Goal: Task Accomplishment & Management: Manage account settings

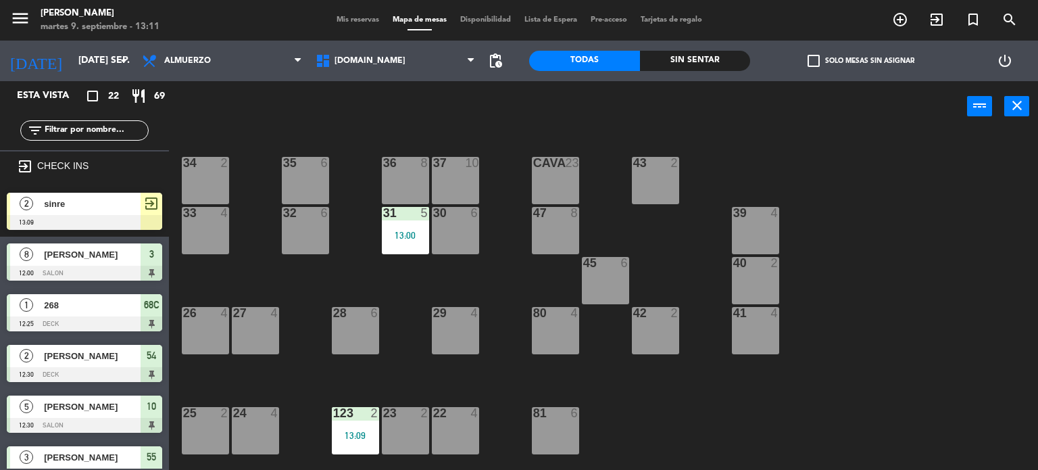
click at [83, 129] on input "text" at bounding box center [95, 130] width 105 height 15
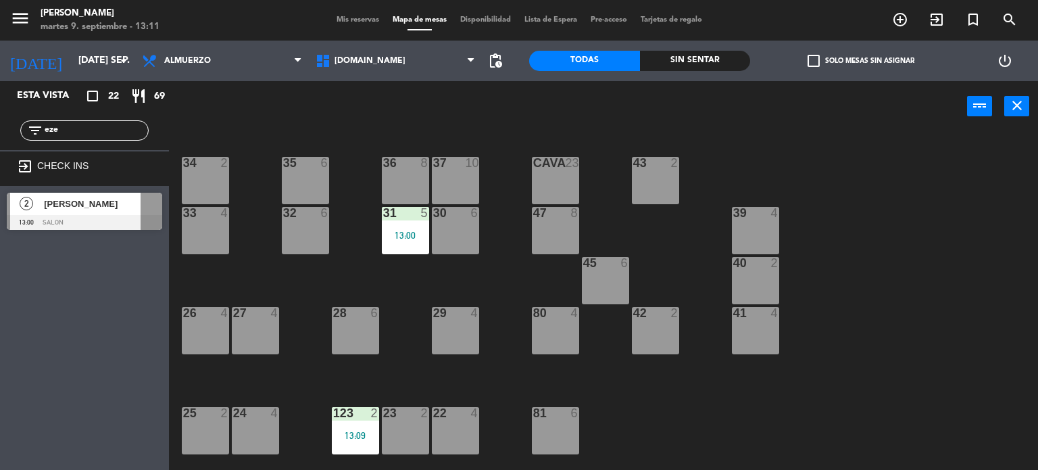
type input "eze"
click at [29, 360] on div "Esta vista crop_square 22 restaurant 69 filter_list eze exit_to_app CHECK INS 2…" at bounding box center [84, 275] width 169 height 389
click at [51, 212] on div "2 [PERSON_NAME] 13:00 SALON" at bounding box center [84, 211] width 169 height 51
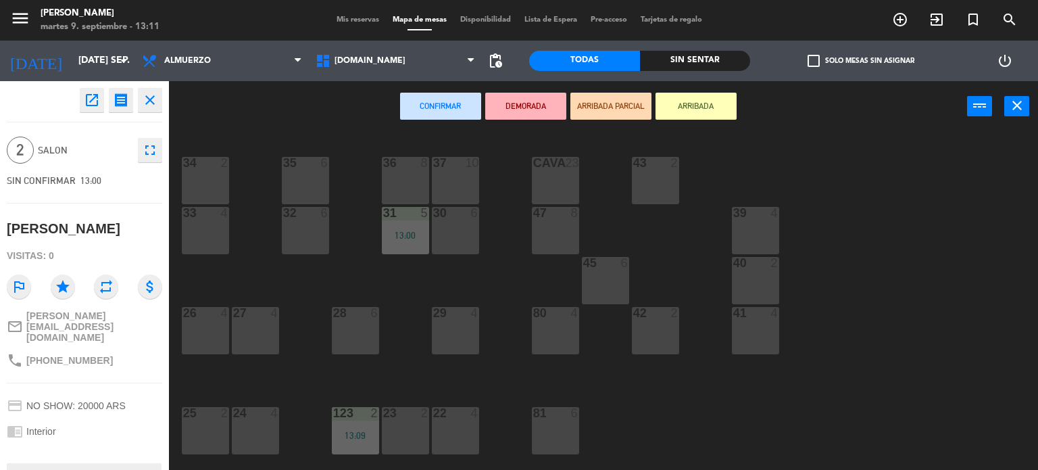
click at [706, 97] on button "ARRIBADA" at bounding box center [696, 106] width 81 height 27
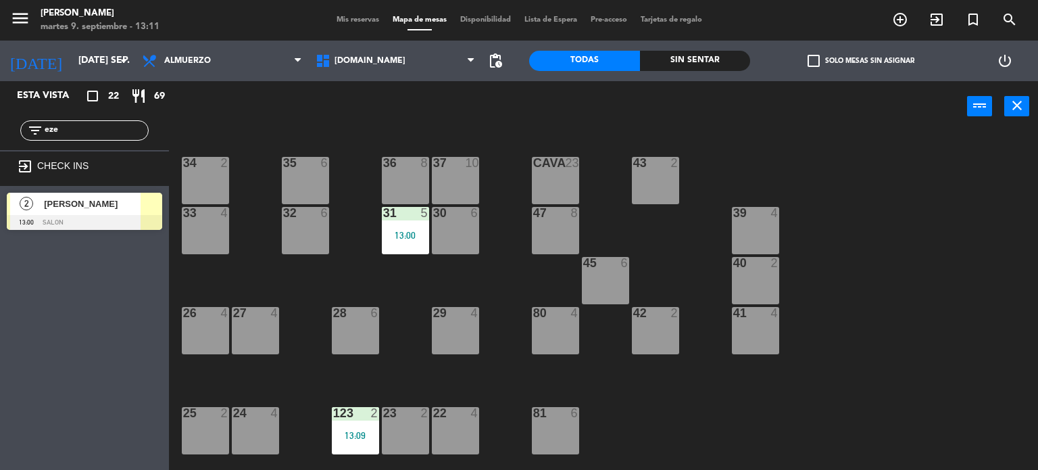
click at [132, 195] on div "[PERSON_NAME]" at bounding box center [92, 204] width 98 height 22
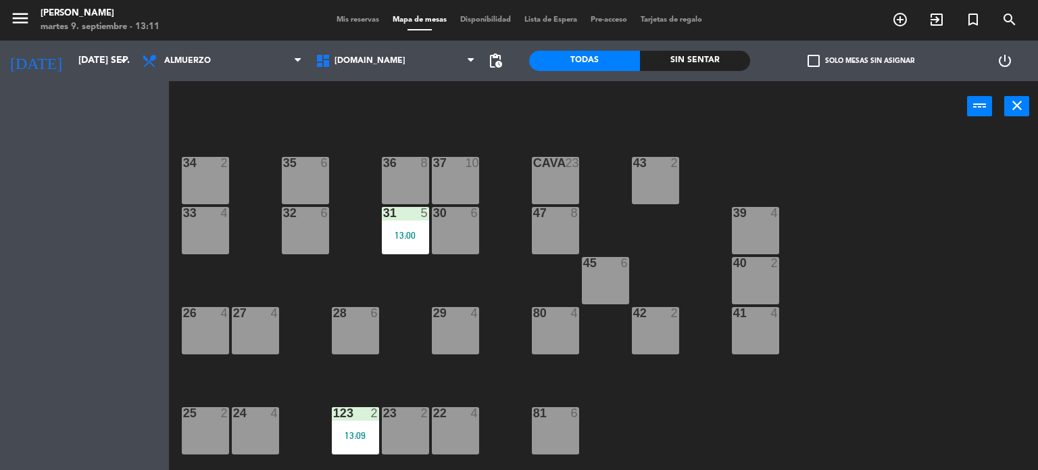
click at [145, 208] on div "Esta vista crop_square 22 restaurant 69 filter_list eze exit_to_app CHECK INS 2…" at bounding box center [84, 275] width 169 height 389
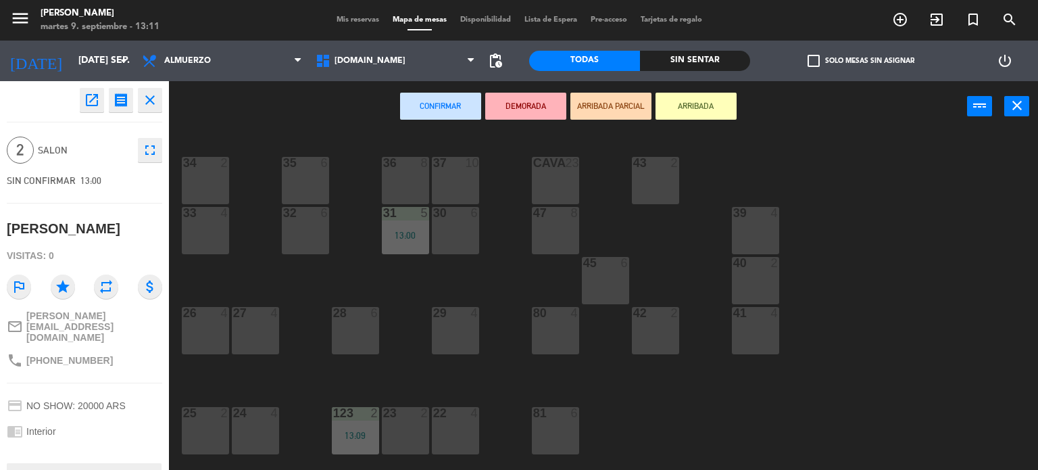
click at [189, 237] on div "33 4" at bounding box center [205, 230] width 47 height 47
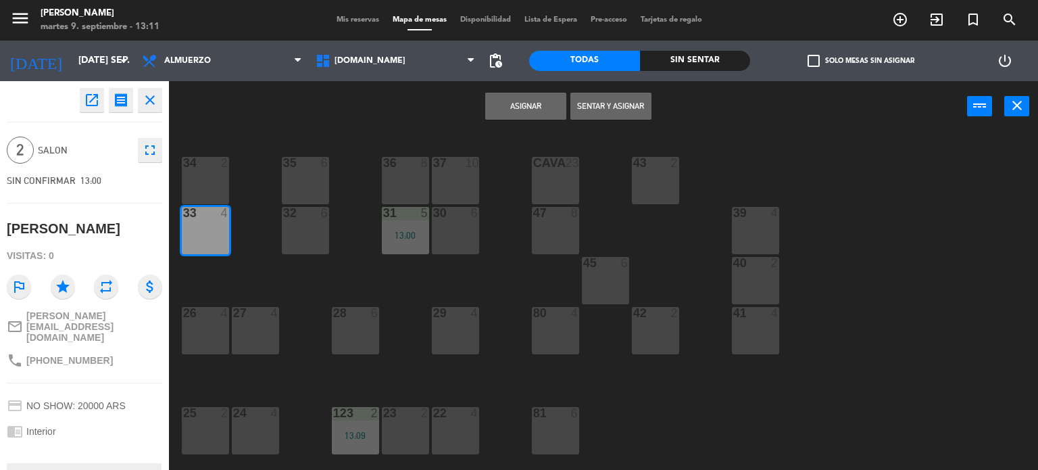
click at [604, 111] on button "Sentar y Asignar" at bounding box center [610, 106] width 81 height 27
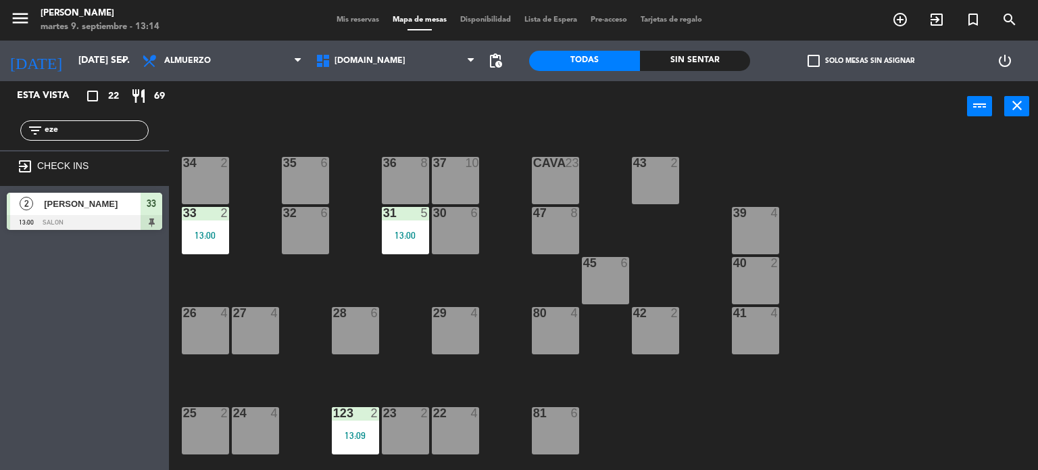
click at [938, 19] on icon "exit_to_app" at bounding box center [937, 19] width 16 height 16
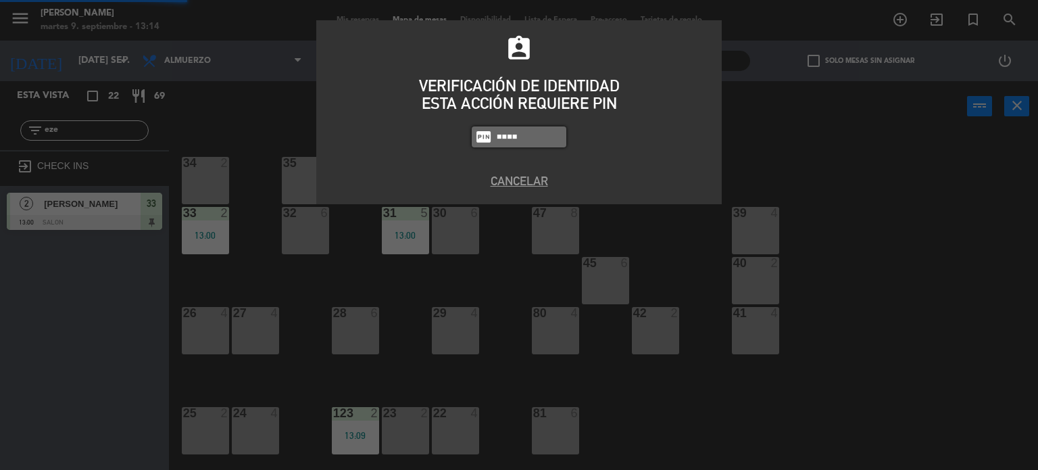
type input "4307"
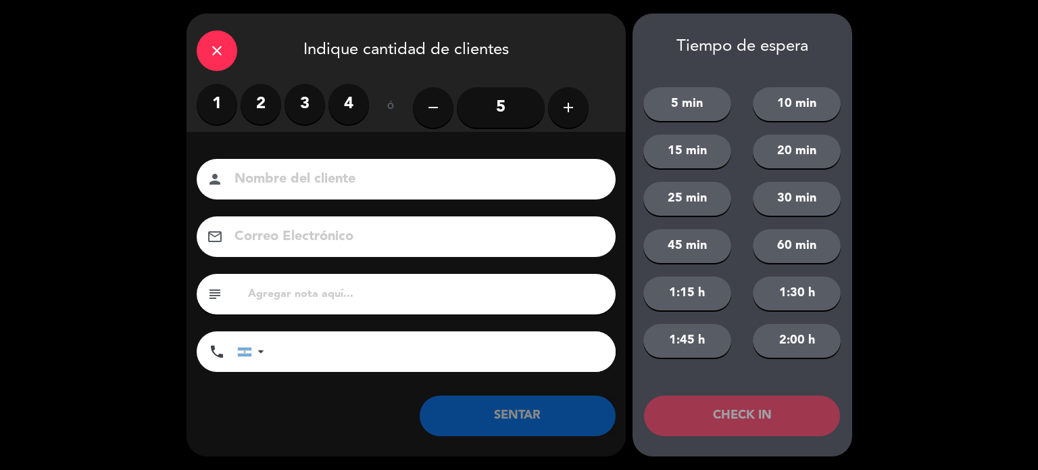
drag, startPoint x: 268, startPoint y: 111, endPoint x: 272, endPoint y: 156, distance: 45.5
click at [268, 111] on label "2" at bounding box center [261, 104] width 41 height 41
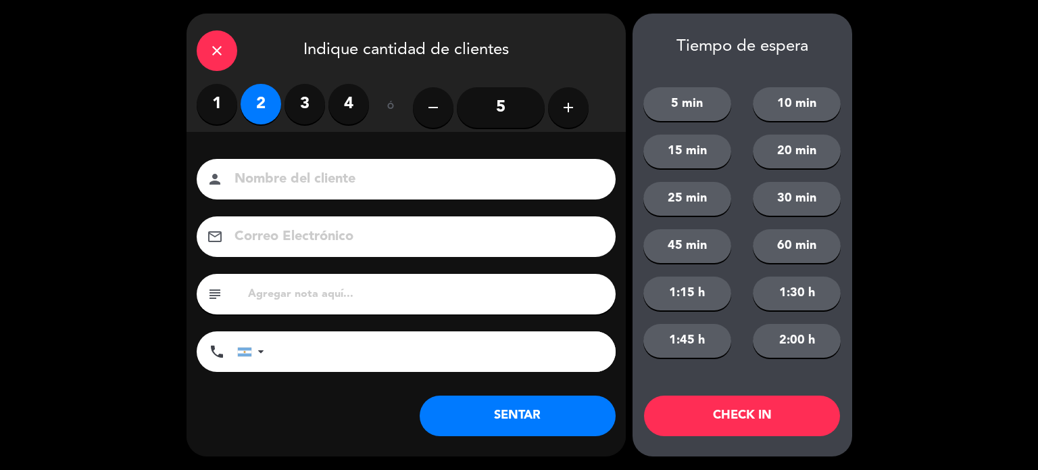
click at [277, 178] on input at bounding box center [415, 180] width 365 height 24
type input "[PERSON_NAME]"
click at [754, 424] on button "CHECK IN" at bounding box center [742, 415] width 196 height 41
drag, startPoint x: 216, startPoint y: 52, endPoint x: 236, endPoint y: 49, distance: 19.9
click at [218, 52] on icon "close" at bounding box center [217, 51] width 16 height 16
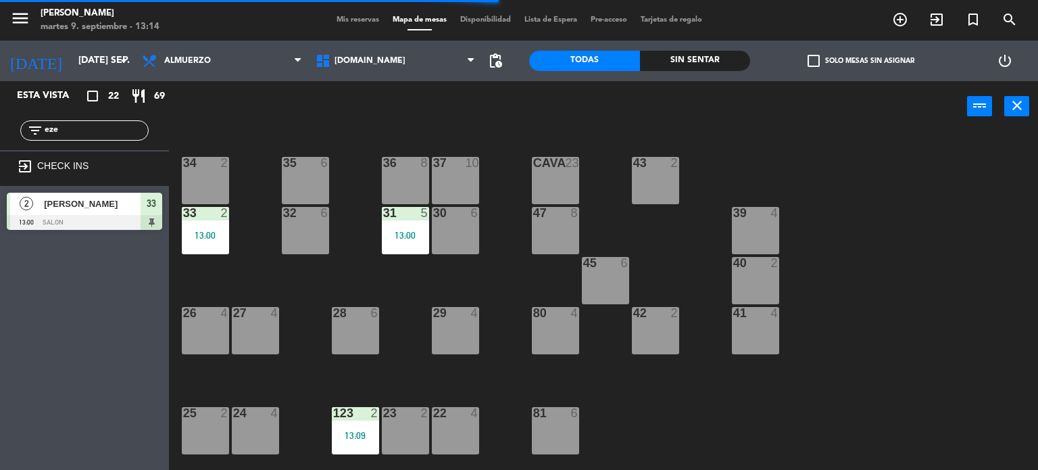
click at [935, 30] on span "exit_to_app" at bounding box center [937, 19] width 36 height 23
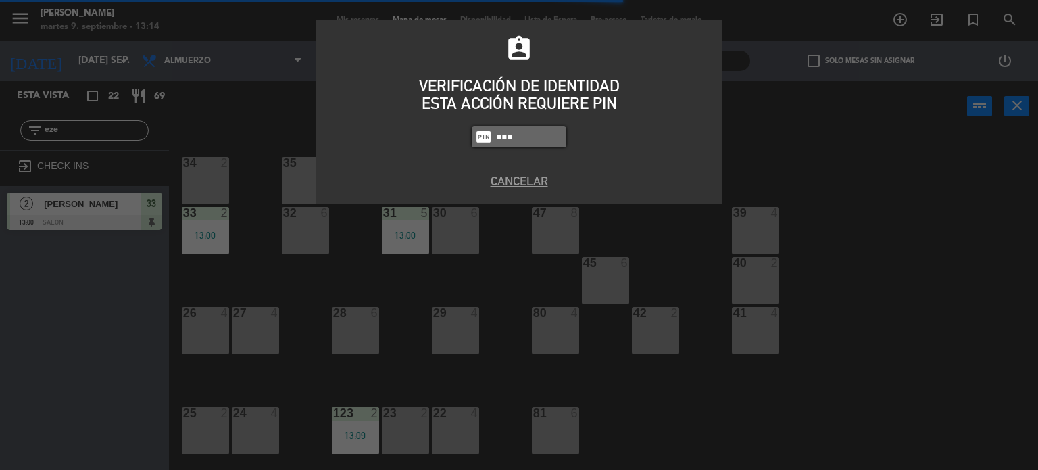
type input "4307"
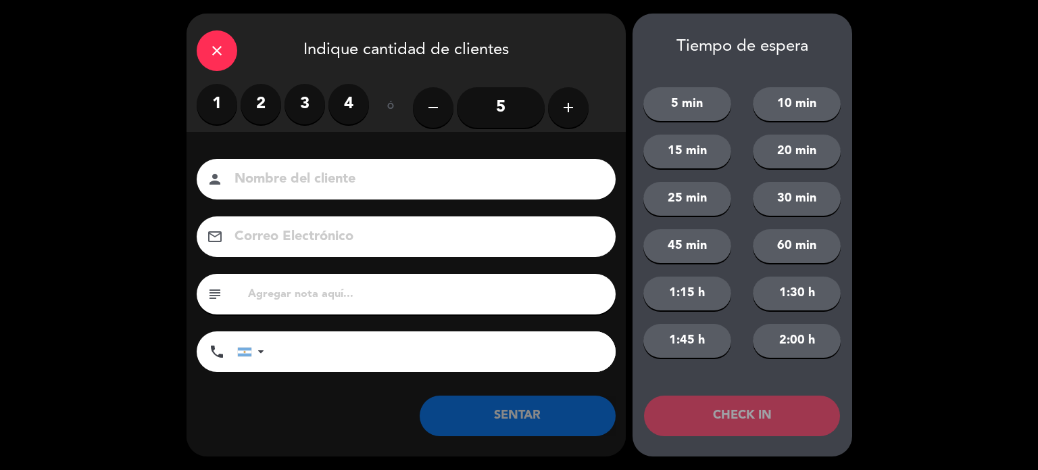
click at [262, 105] on label "2" at bounding box center [261, 104] width 41 height 41
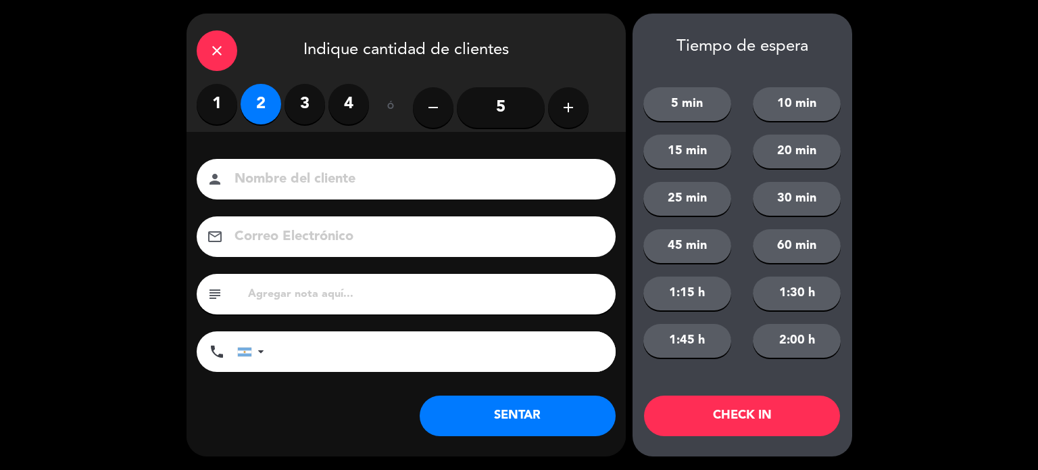
click at [301, 191] on div "person" at bounding box center [406, 179] width 419 height 41
click at [297, 175] on input at bounding box center [415, 180] width 365 height 24
type input "g"
click at [274, 164] on div "person" at bounding box center [406, 179] width 419 height 41
click at [272, 179] on input at bounding box center [415, 180] width 365 height 24
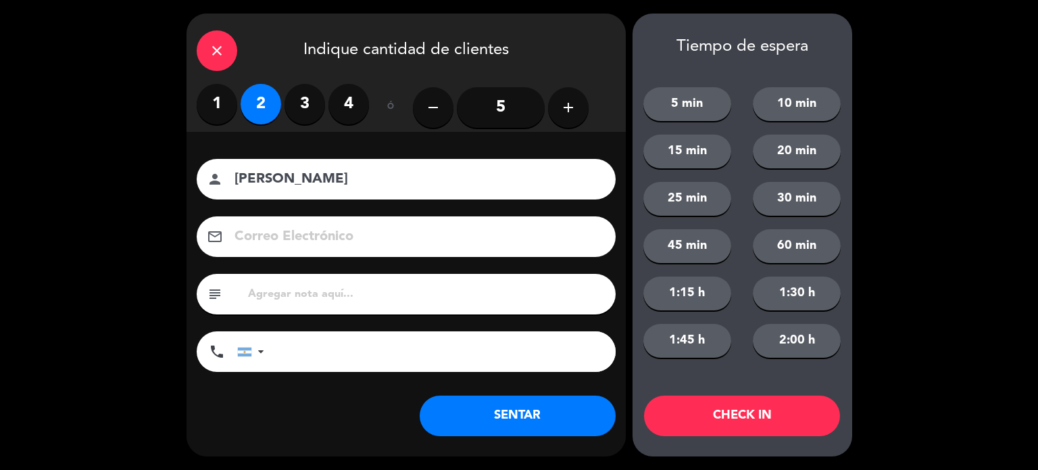
type input "[PERSON_NAME]"
click at [806, 421] on button "CHECK IN" at bounding box center [742, 415] width 196 height 41
click at [198, 53] on div "close Indique cantidad de clientes" at bounding box center [406, 49] width 439 height 70
click at [203, 53] on div "close" at bounding box center [217, 50] width 41 height 41
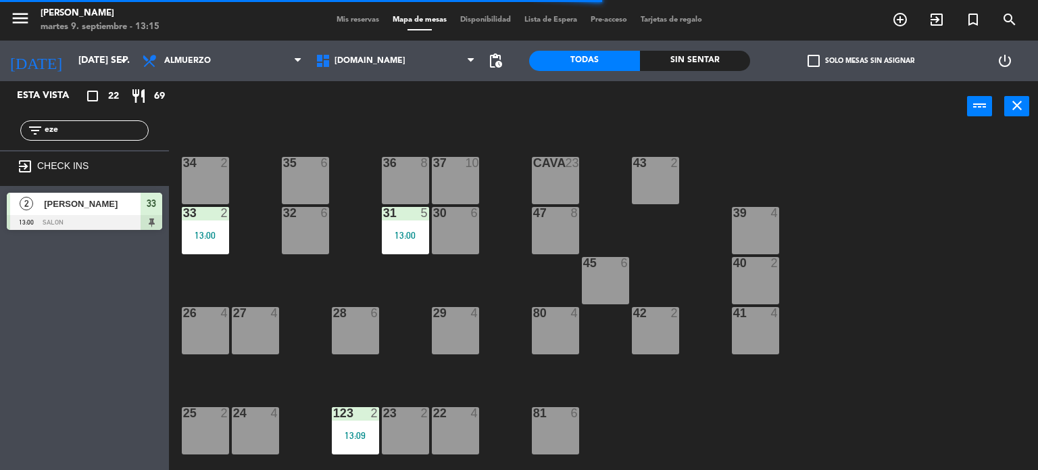
drag, startPoint x: 78, startPoint y: 137, endPoint x: 34, endPoint y: 141, distance: 43.4
click at [35, 141] on div "filter_list eze" at bounding box center [84, 130] width 169 height 39
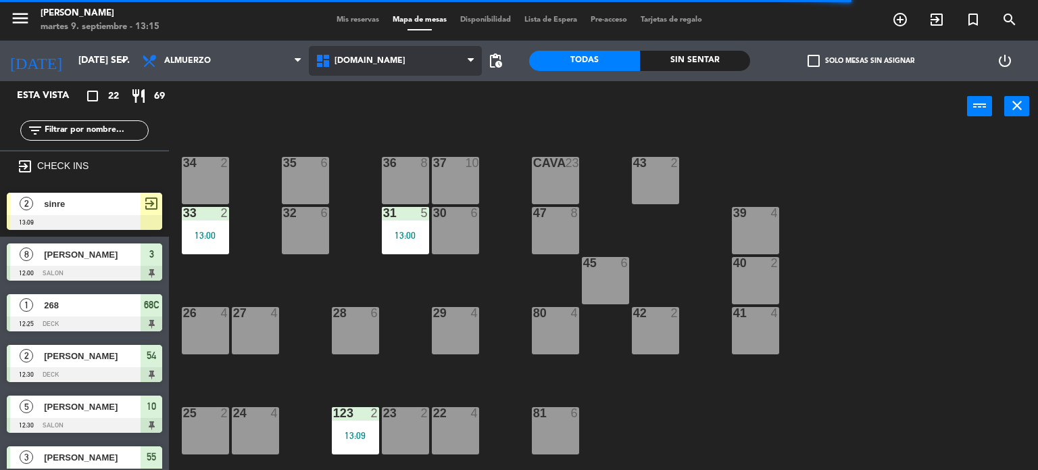
drag, startPoint x: 329, startPoint y: 59, endPoint x: 330, endPoint y: 66, distance: 6.8
click at [330, 59] on icon at bounding box center [325, 61] width 20 height 16
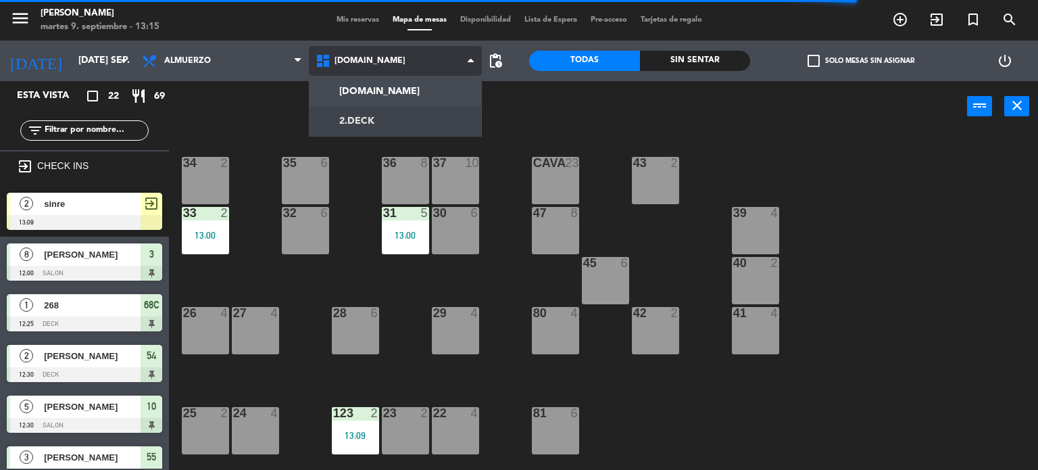
click at [354, 128] on ng-component "menu Gardiner martes 9. septiembre - 13:15 Mis reservas Mapa de mesas Disponibi…" at bounding box center [519, 235] width 1038 height 470
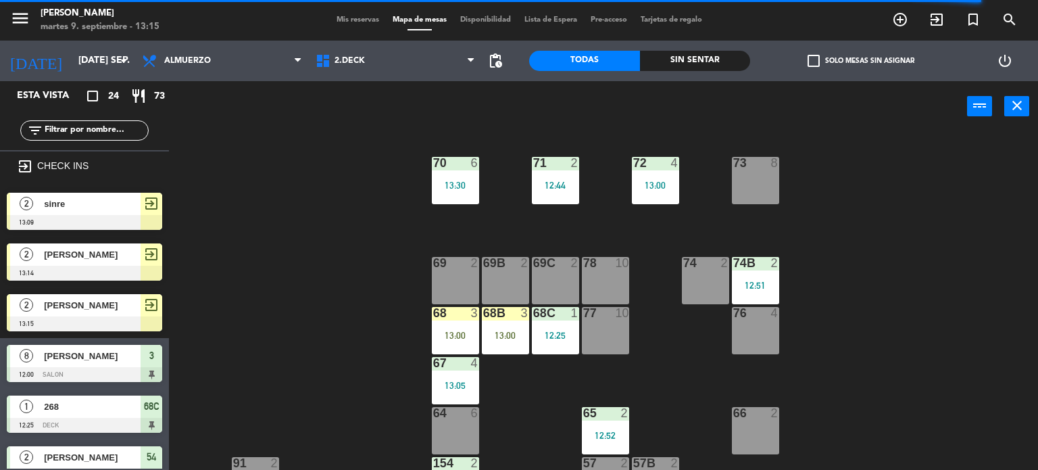
scroll to position [68, 0]
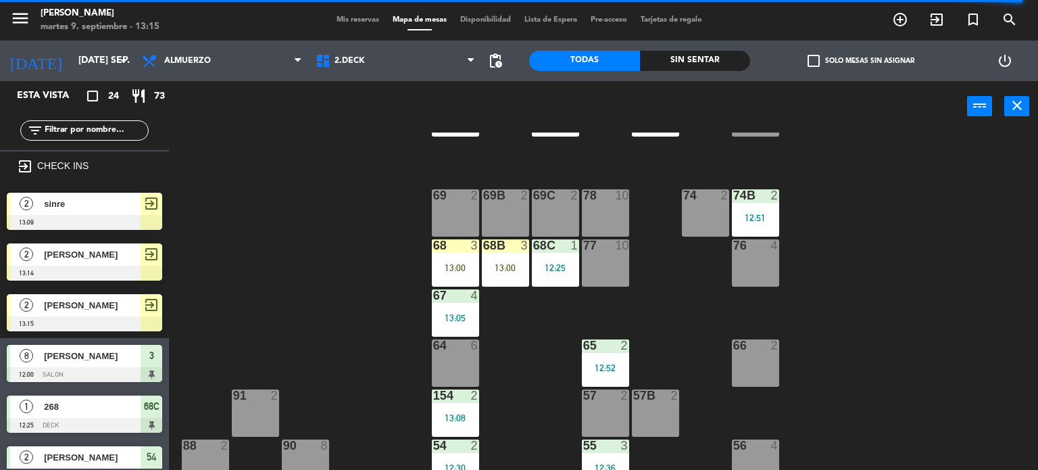
click at [316, 224] on div "71 2 12:44 72 4 13:00 73 8 70 6 13:30 74 2 74B 2 12:51 69 2 69B 2 69C 2 78 10 7…" at bounding box center [608, 301] width 859 height 338
click at [118, 306] on span "[PERSON_NAME]" at bounding box center [92, 305] width 97 height 14
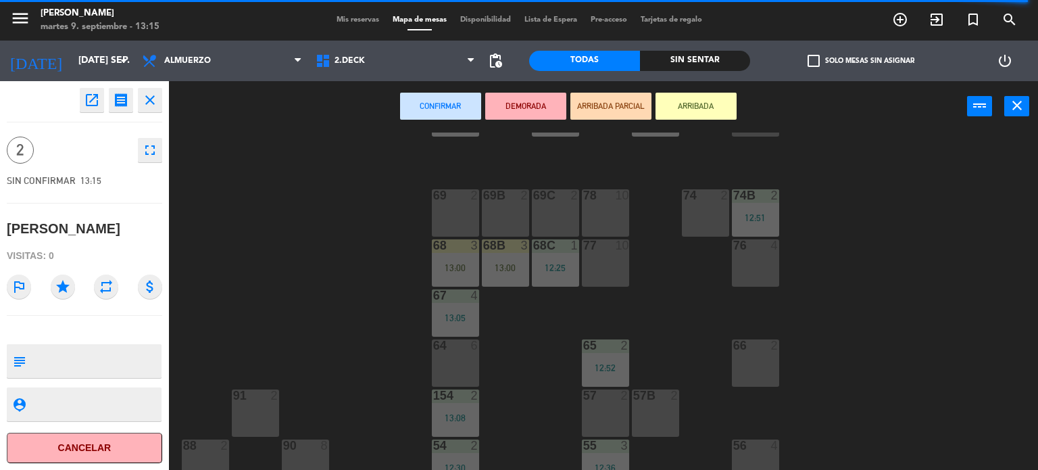
click at [618, 412] on div "57 2" at bounding box center [605, 412] width 47 height 47
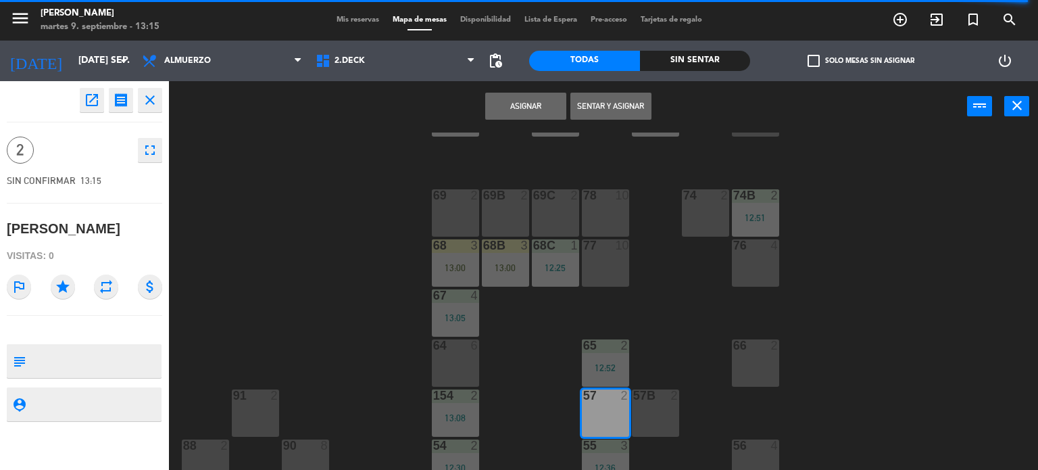
click at [649, 410] on div "57B 2" at bounding box center [655, 412] width 47 height 47
click at [612, 103] on button "Sentar y Asignar" at bounding box center [610, 106] width 81 height 27
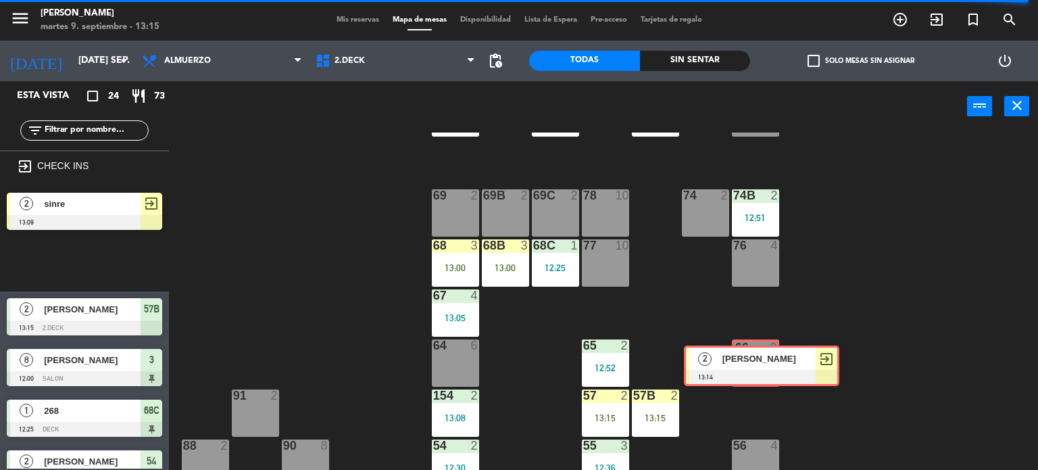
drag, startPoint x: 85, startPoint y: 270, endPoint x: 762, endPoint y: 373, distance: 685.0
click at [762, 373] on div "Esta vista crop_square 24 restaurant 73 filter_list exit_to_app CHECK INS 2 sin…" at bounding box center [519, 275] width 1038 height 389
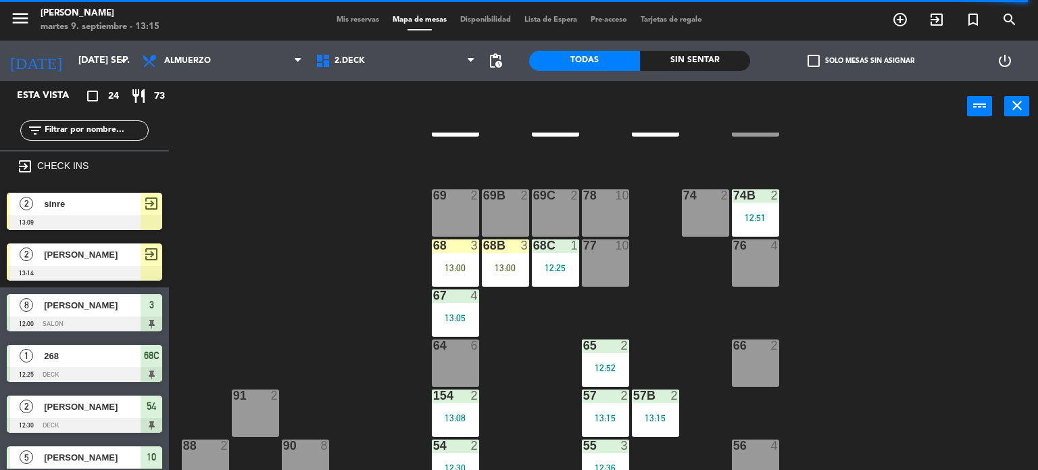
click at [773, 372] on div "66 2" at bounding box center [755, 362] width 47 height 47
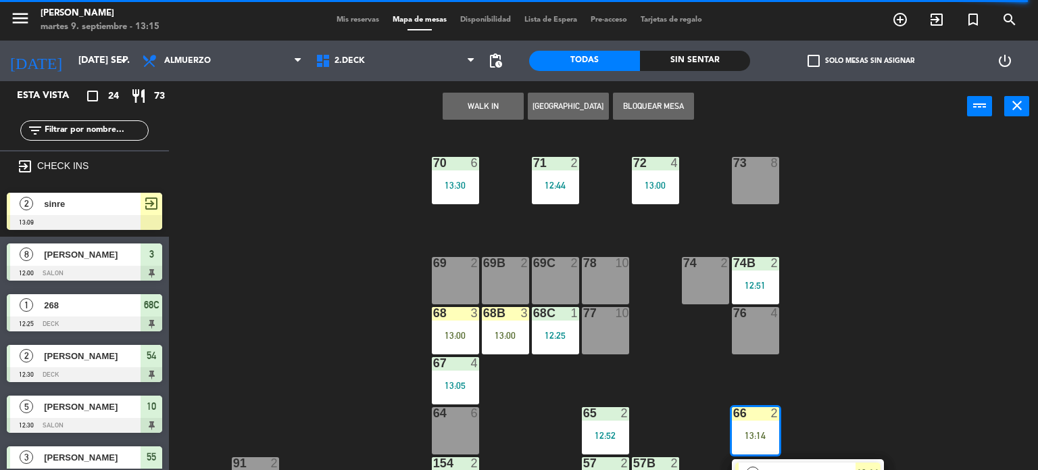
scroll to position [203, 0]
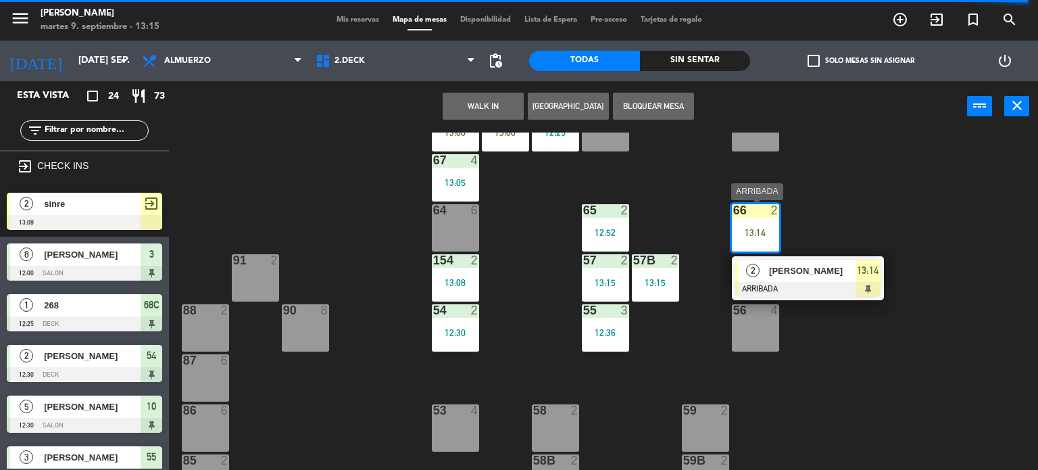
drag, startPoint x: 823, startPoint y: 272, endPoint x: 803, endPoint y: 171, distance: 102.6
click at [824, 272] on div "2 [PERSON_NAME] 13:14" at bounding box center [808, 278] width 172 height 44
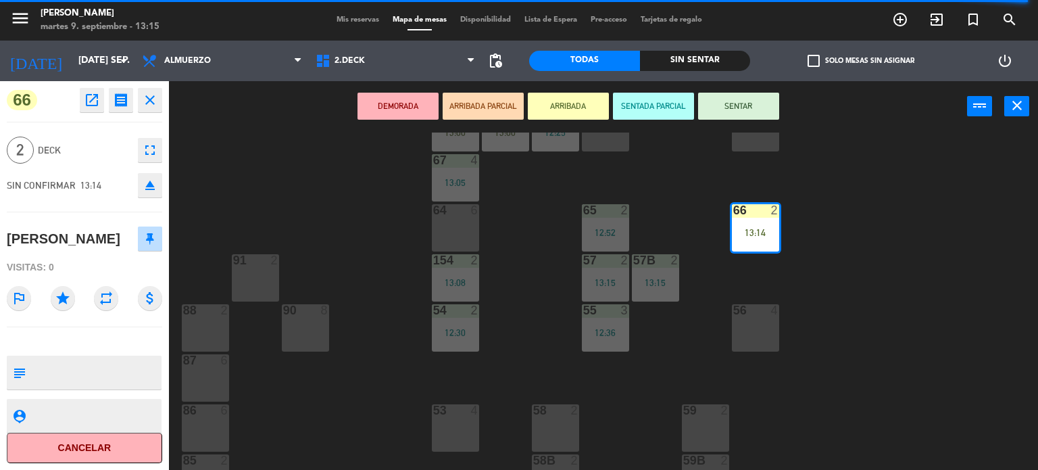
click at [768, 109] on button "SENTAR" at bounding box center [738, 106] width 81 height 27
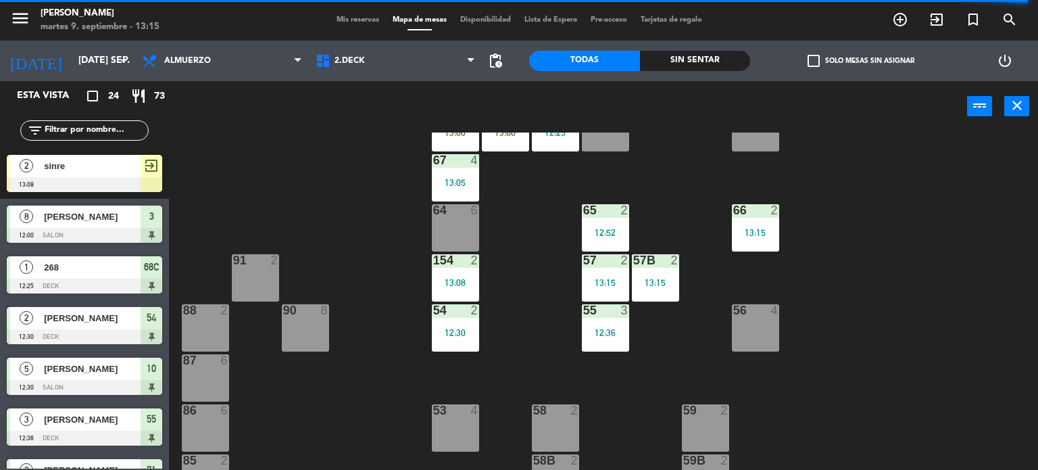
scroll to position [0, 0]
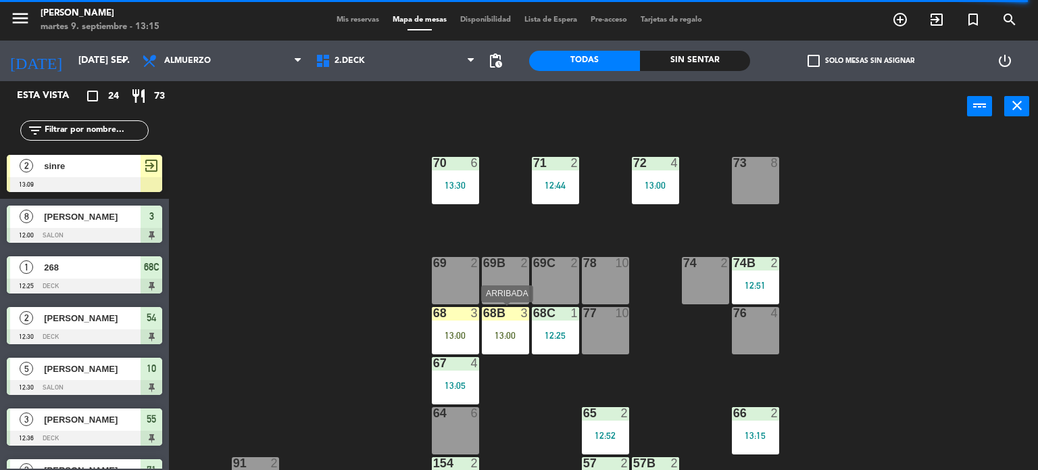
click at [505, 345] on div "68B 3 13:00" at bounding box center [505, 330] width 47 height 47
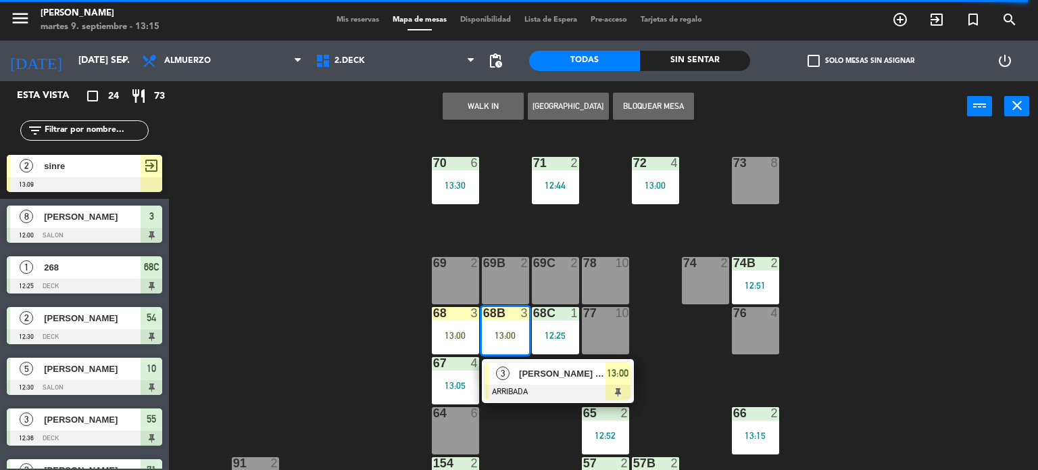
scroll to position [135, 0]
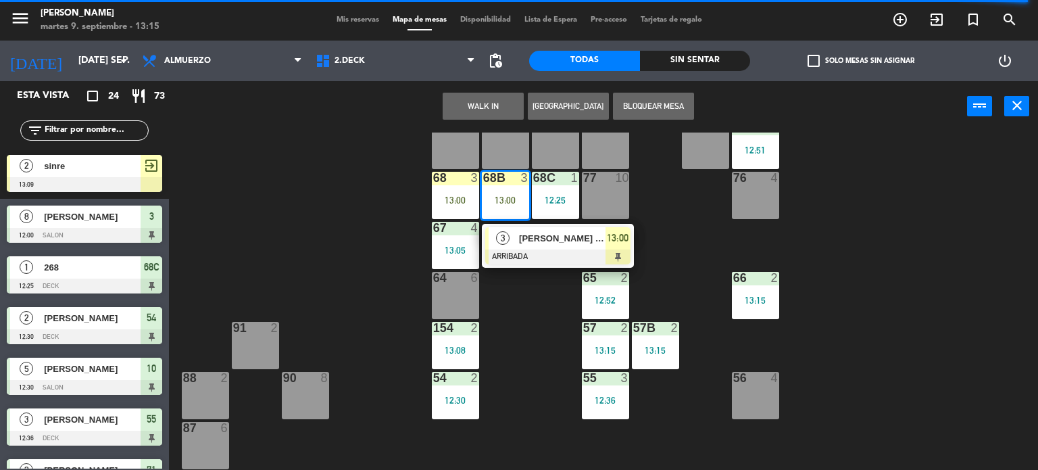
drag, startPoint x: 757, startPoint y: 397, endPoint x: 743, endPoint y: 356, distance: 43.6
click at [758, 397] on div "56 4" at bounding box center [755, 395] width 47 height 47
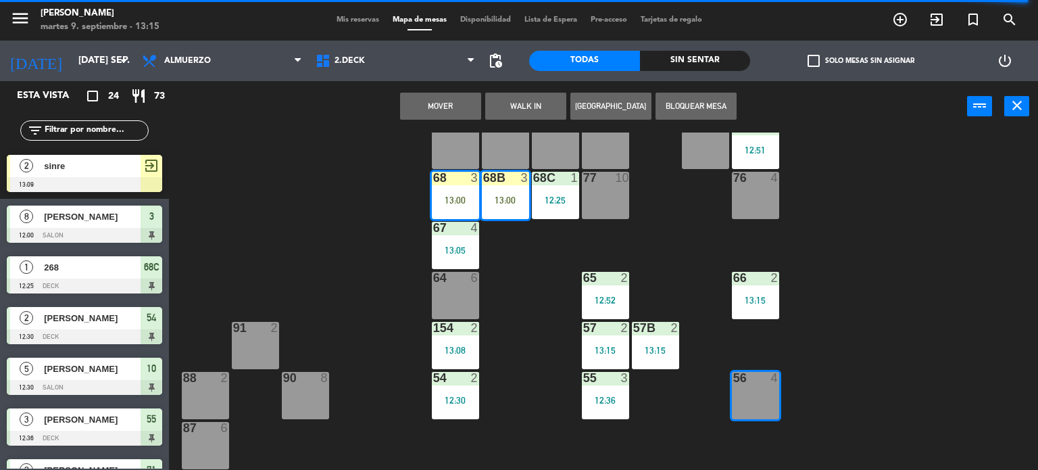
drag, startPoint x: 431, startPoint y: 109, endPoint x: 445, endPoint y: 109, distance: 14.2
click at [433, 109] on button "Mover" at bounding box center [440, 106] width 81 height 27
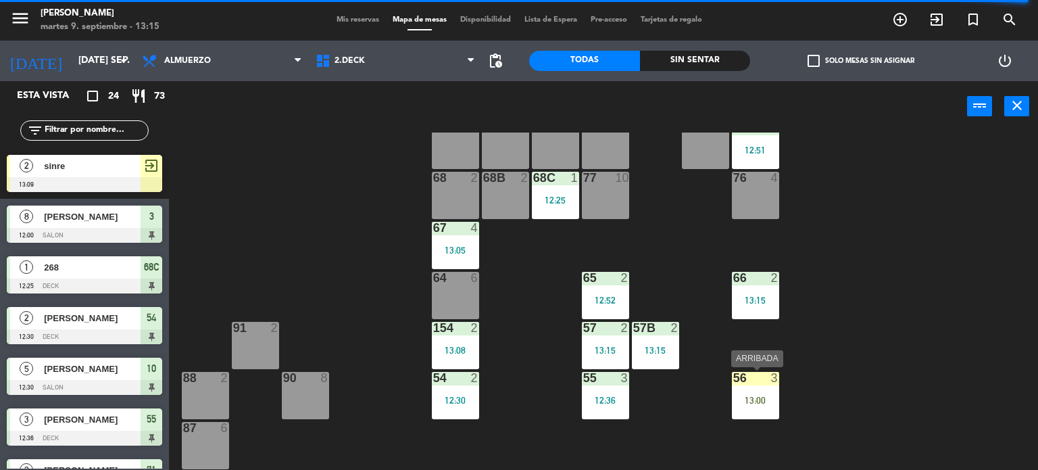
click at [770, 412] on div "56 3 13:00" at bounding box center [755, 395] width 47 height 47
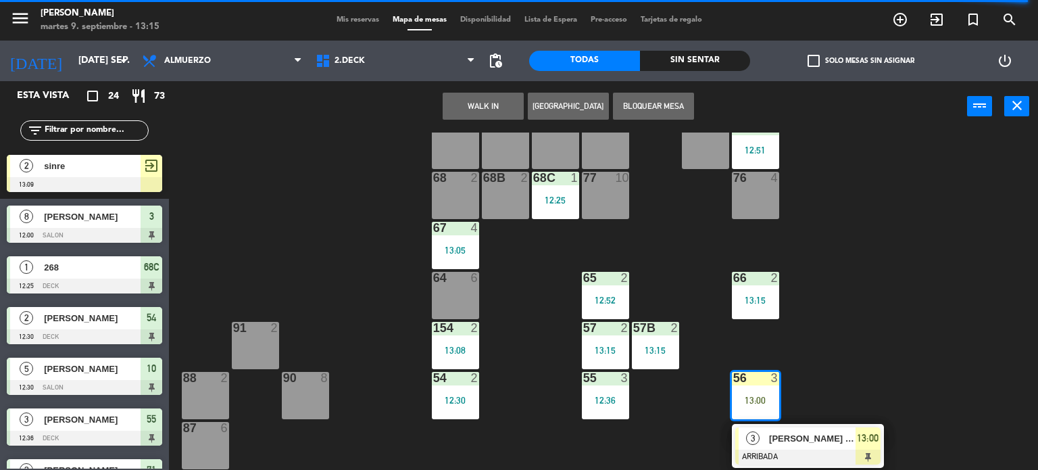
click at [801, 439] on div "3 [PERSON_NAME] [PERSON_NAME] ARRIBADA 13:00" at bounding box center [808, 446] width 172 height 44
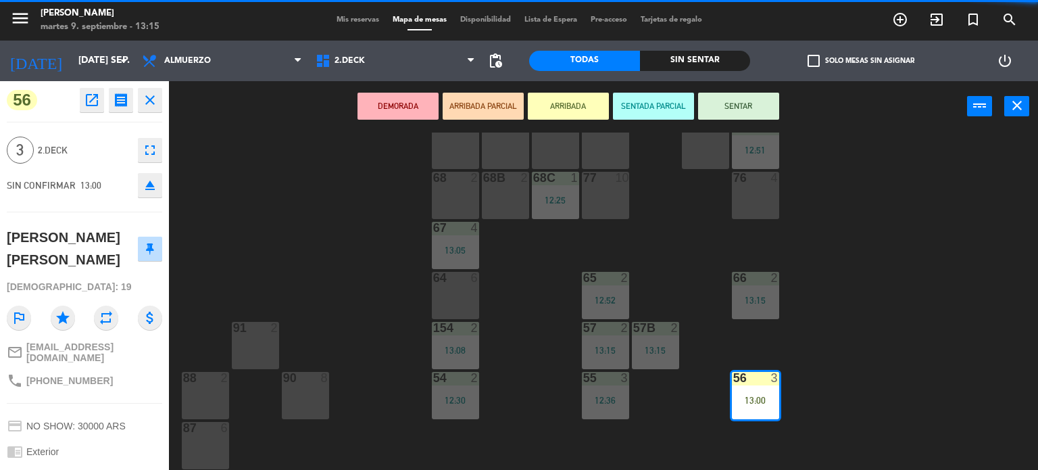
click at [744, 100] on button "SENTAR" at bounding box center [738, 106] width 81 height 27
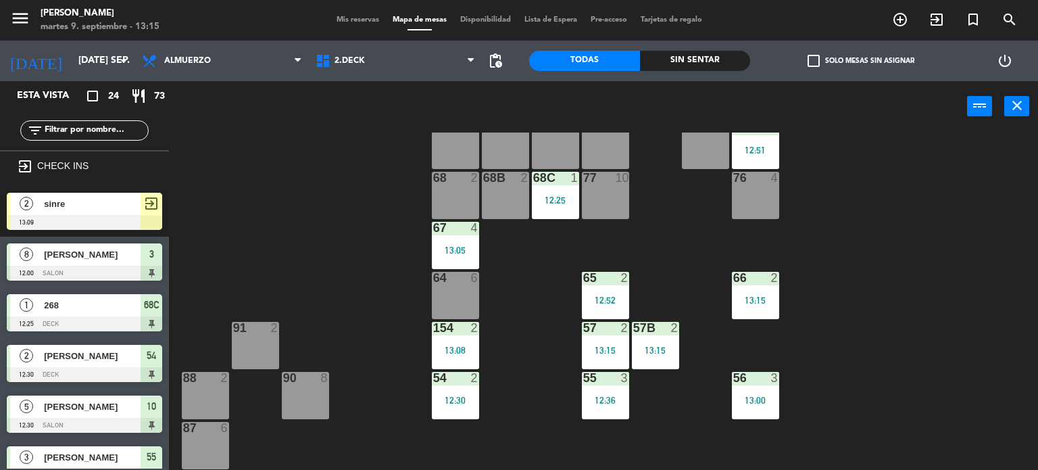
scroll to position [0, 0]
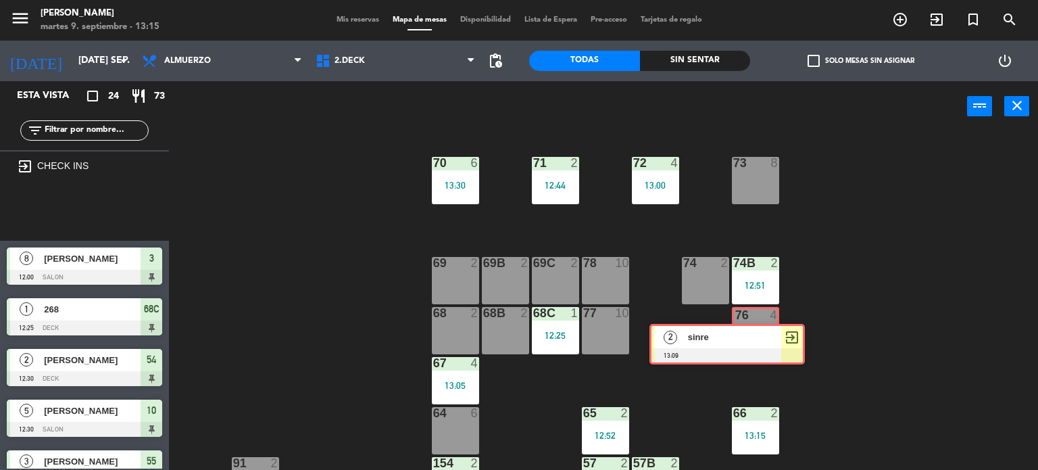
drag, startPoint x: 128, startPoint y: 210, endPoint x: 757, endPoint y: 341, distance: 642.8
click at [757, 341] on div "Esta vista crop_square 24 restaurant 73 filter_list exit_to_app CHECK INS 2 sin…" at bounding box center [519, 275] width 1038 height 389
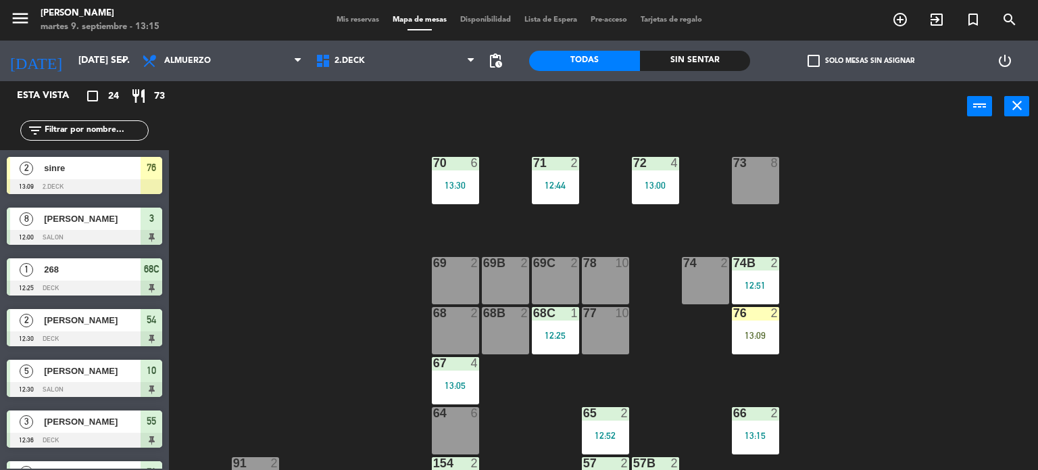
click at [756, 340] on div "76 2 13:09" at bounding box center [755, 330] width 47 height 47
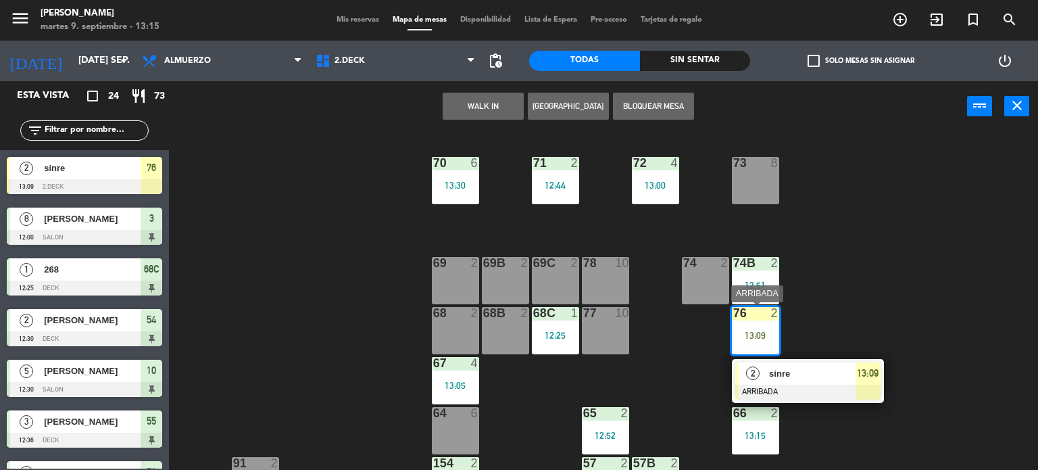
click at [808, 376] on div "2 sinre ARRIBADA 13:09" at bounding box center [808, 381] width 172 height 44
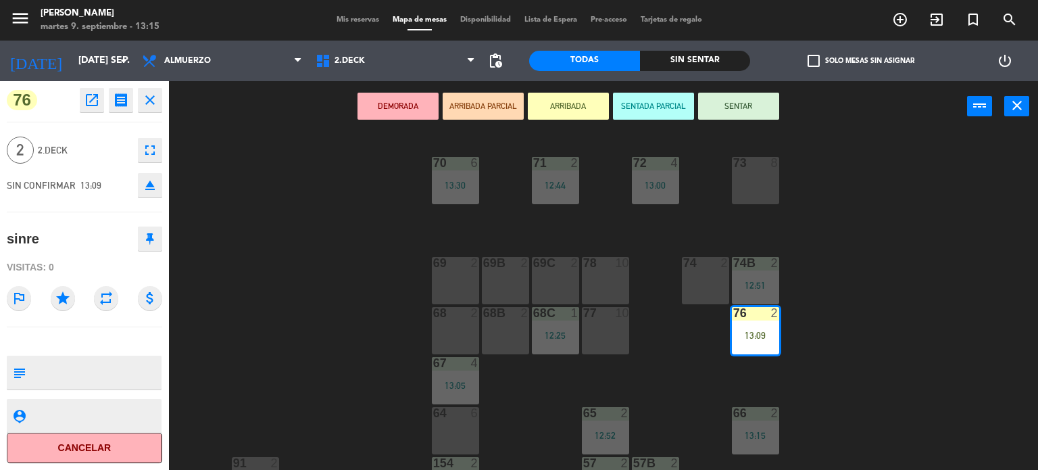
click at [727, 93] on button "SENTAR" at bounding box center [738, 106] width 81 height 27
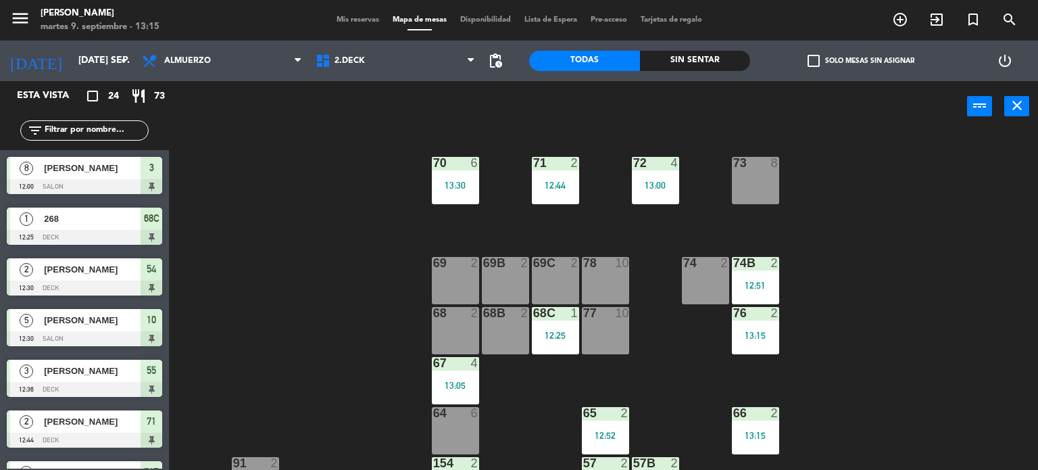
click at [344, 16] on span "Mis reservas" at bounding box center [358, 19] width 56 height 7
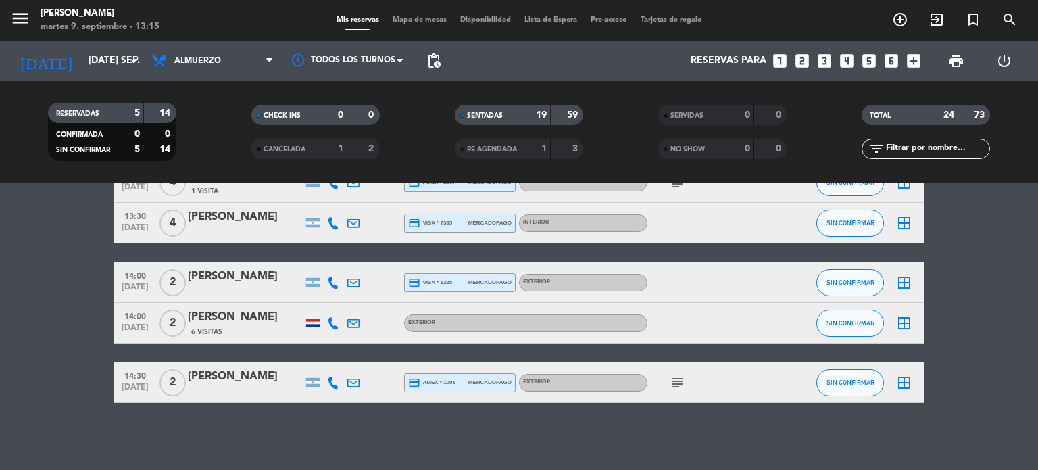
scroll to position [1012, 0]
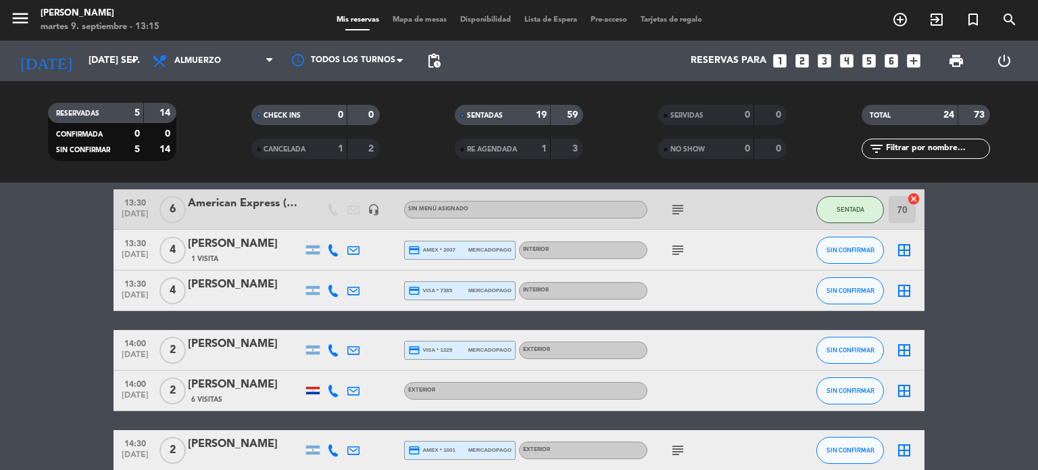
click at [681, 258] on div "subject" at bounding box center [708, 250] width 122 height 40
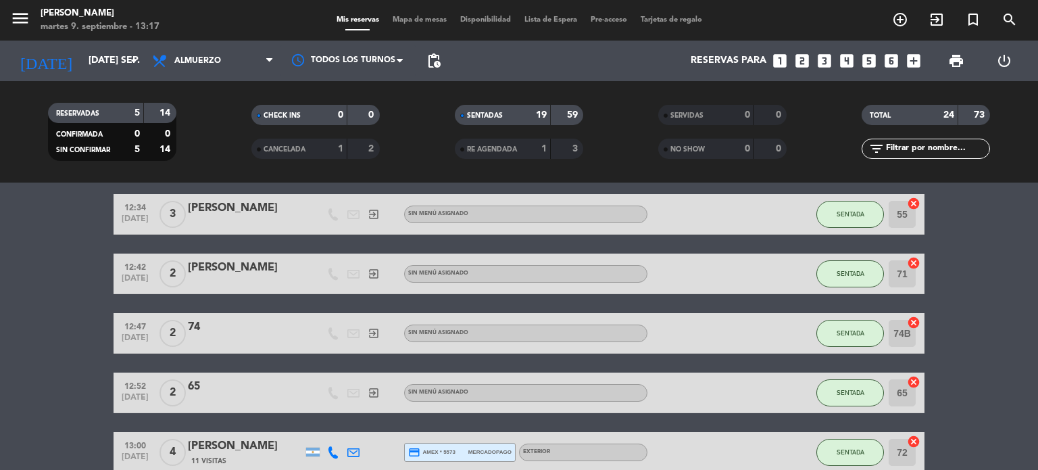
scroll to position [0, 0]
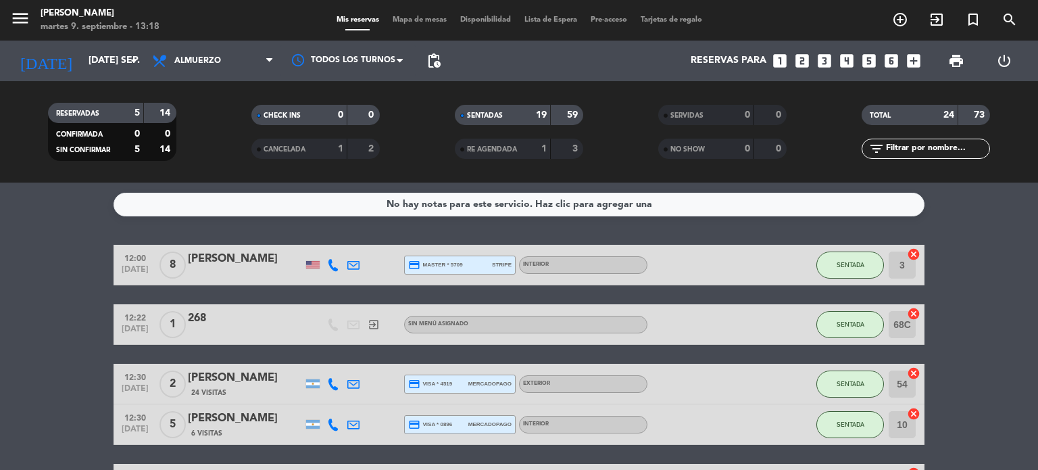
click at [877, 17] on div "add_circle_outline exit_to_app turned_in_not search" at bounding box center [909, 20] width 260 height 24
click at [895, 24] on icon "add_circle_outline" at bounding box center [900, 19] width 16 height 16
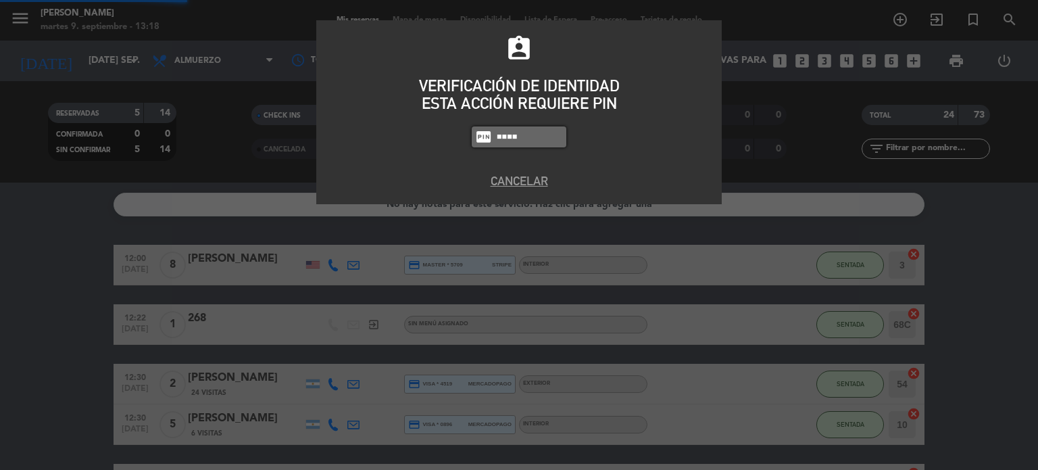
type input "4307"
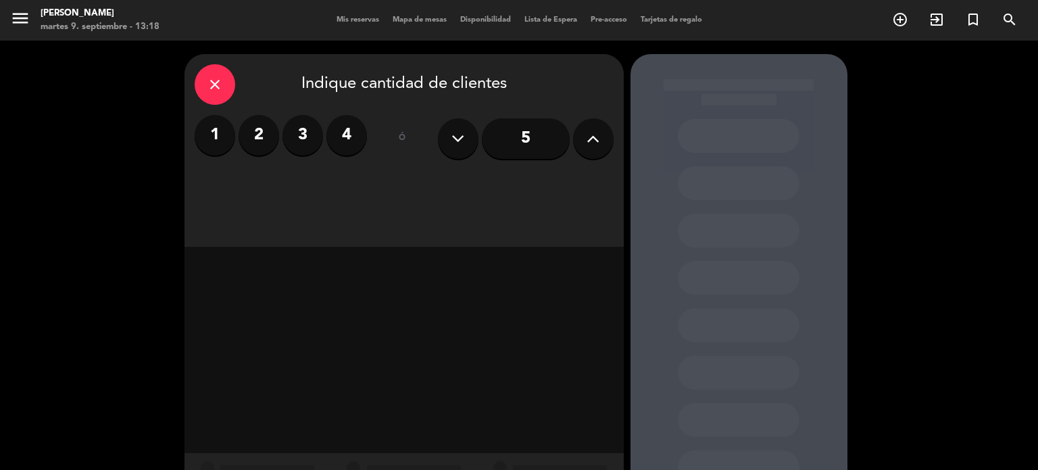
click at [589, 140] on icon at bounding box center [593, 138] width 13 height 20
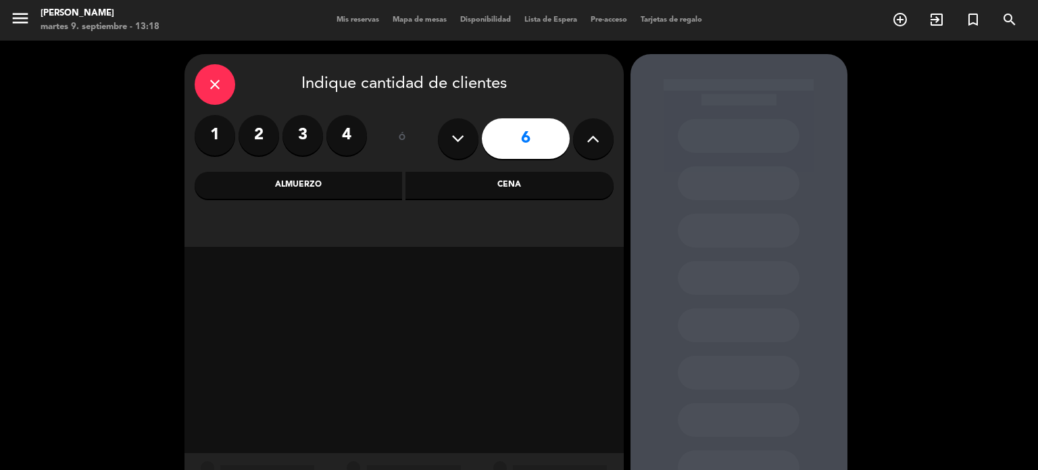
click at [589, 142] on icon at bounding box center [593, 138] width 13 height 20
click at [592, 140] on icon at bounding box center [593, 138] width 13 height 20
click at [589, 141] on icon at bounding box center [593, 138] width 13 height 20
type input "10"
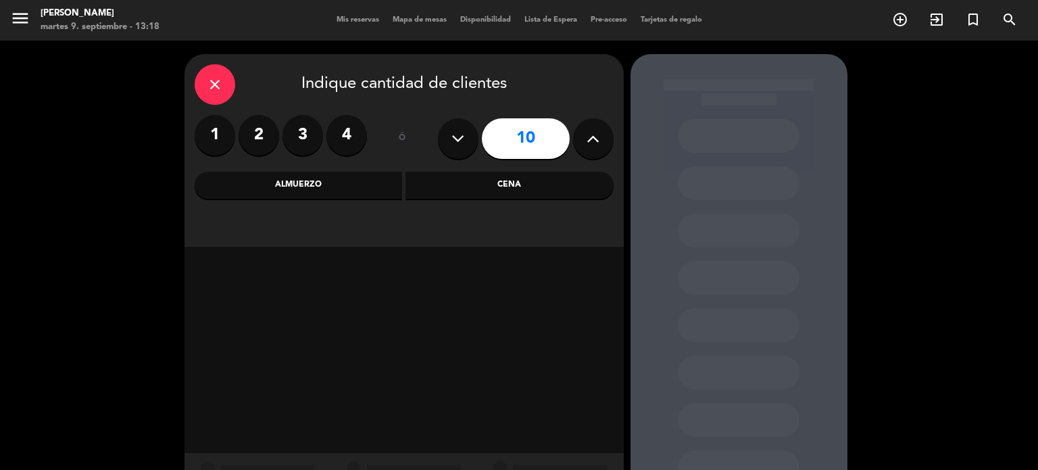
click at [510, 193] on div "Cena" at bounding box center [510, 185] width 208 height 27
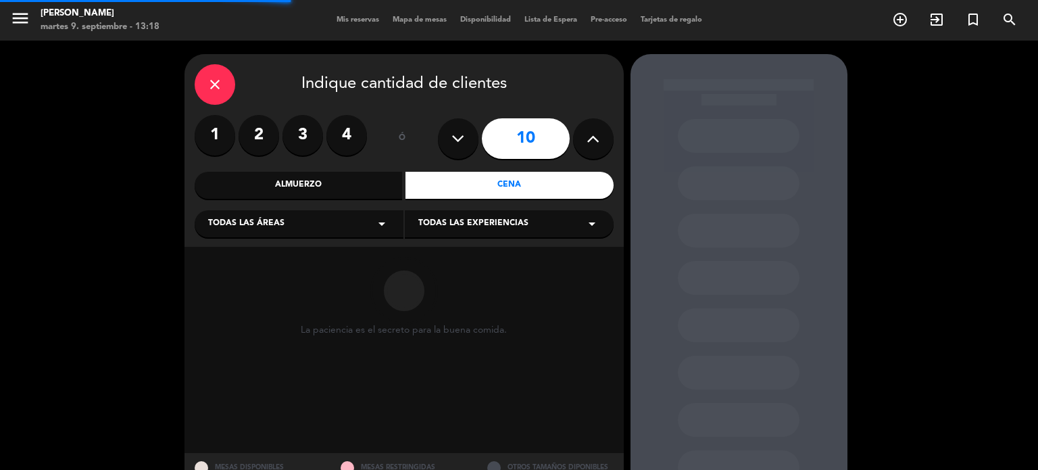
click at [343, 194] on div "Almuerzo" at bounding box center [299, 185] width 208 height 27
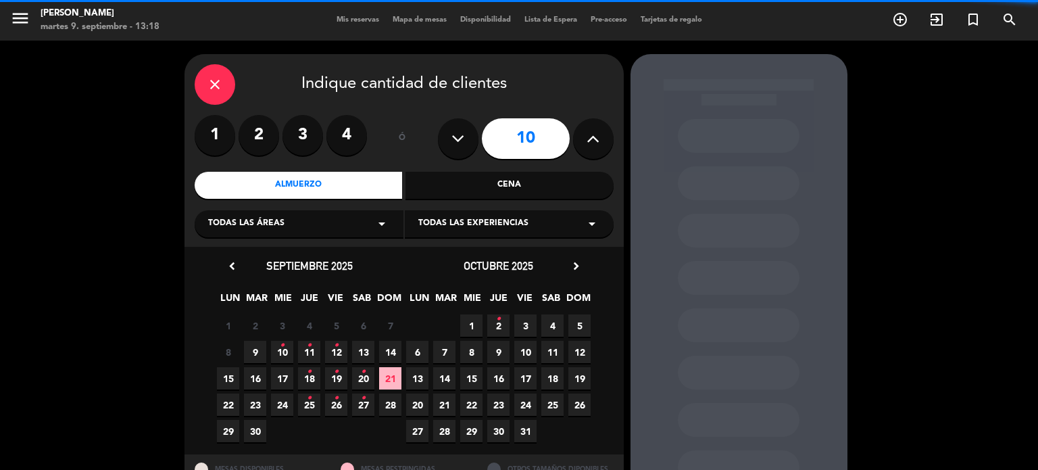
click at [320, 226] on div "Todas las áreas arrow_drop_down" at bounding box center [299, 223] width 209 height 27
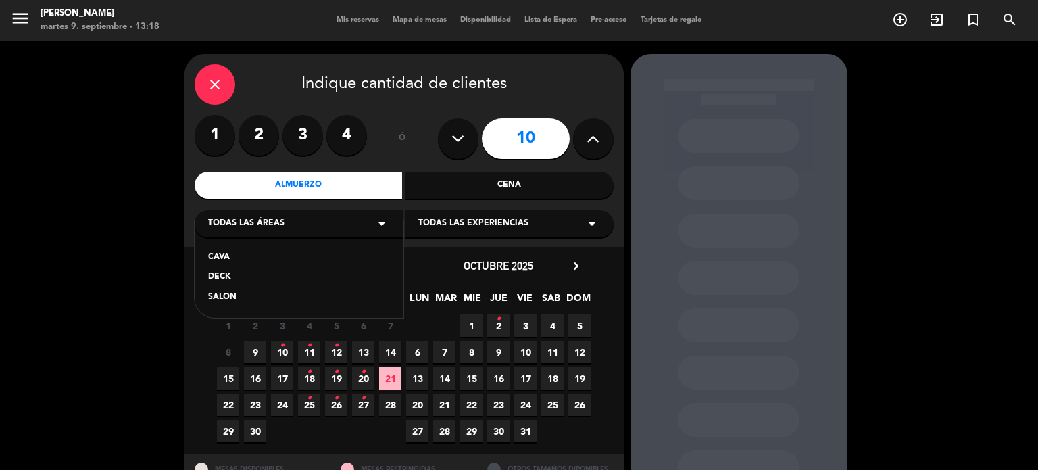
click at [244, 294] on div "SALON" at bounding box center [299, 298] width 182 height 14
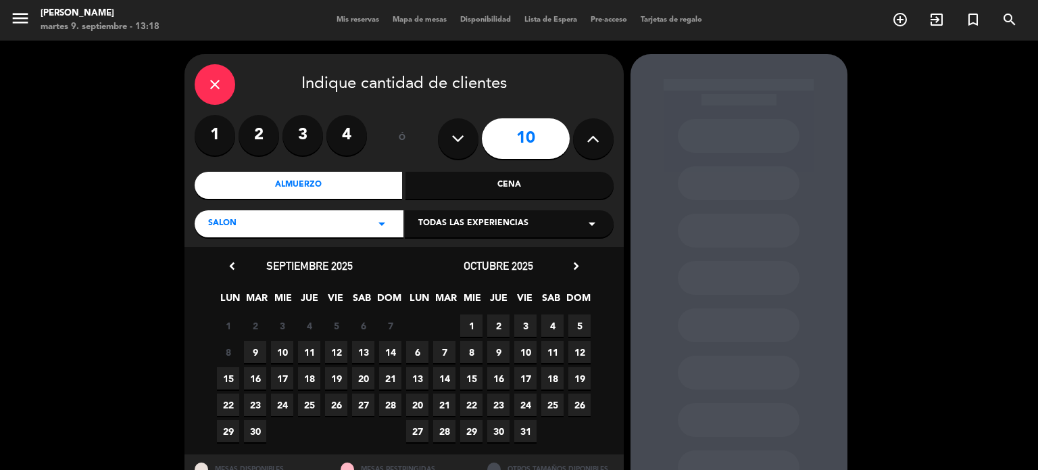
click at [355, 348] on span "13" at bounding box center [363, 352] width 22 height 22
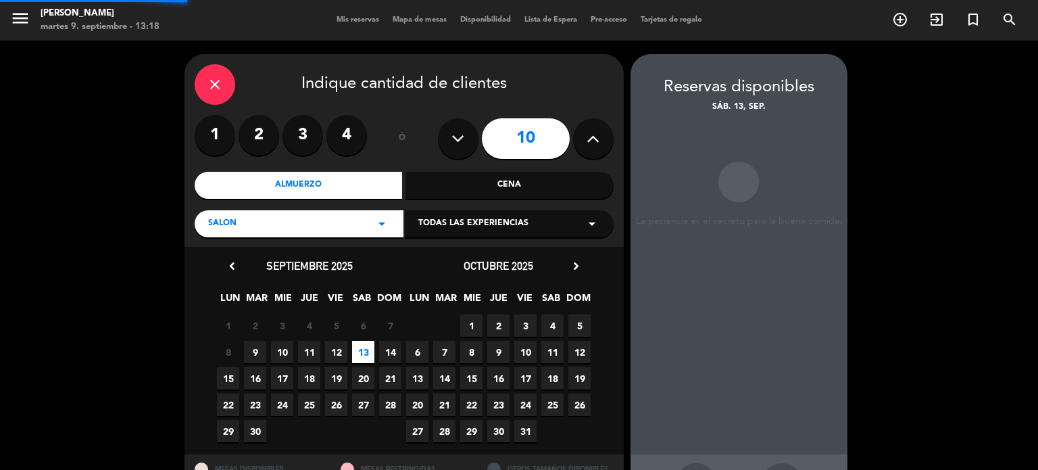
scroll to position [54, 0]
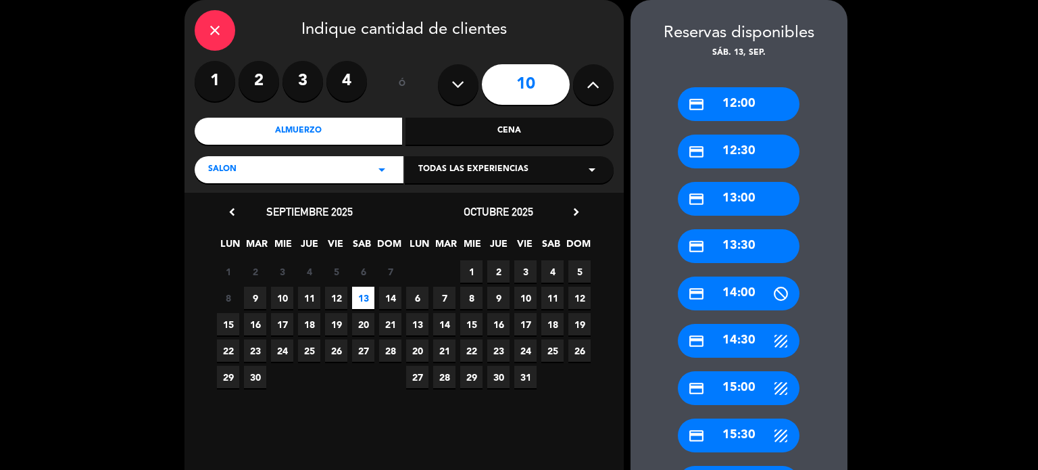
click at [741, 290] on div "credit_card 14:00" at bounding box center [739, 293] width 122 height 34
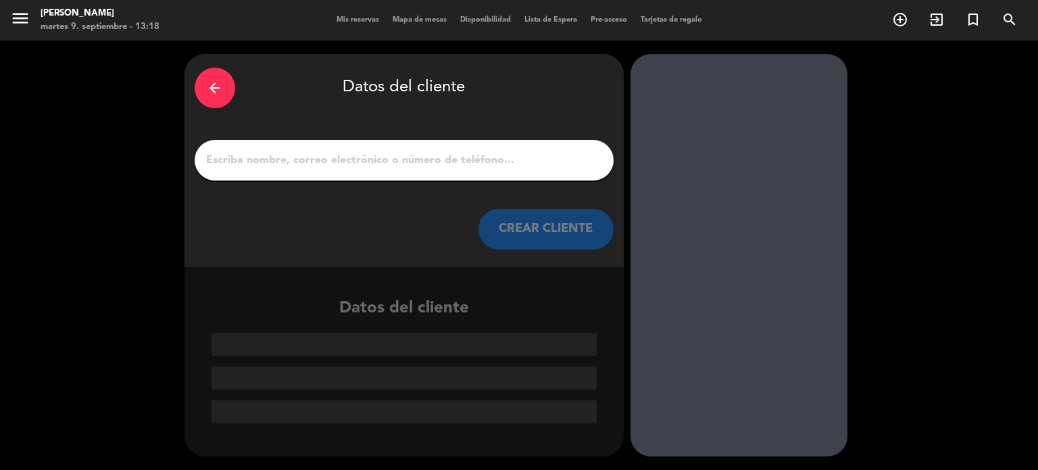
click at [521, 160] on input "1" at bounding box center [404, 160] width 399 height 19
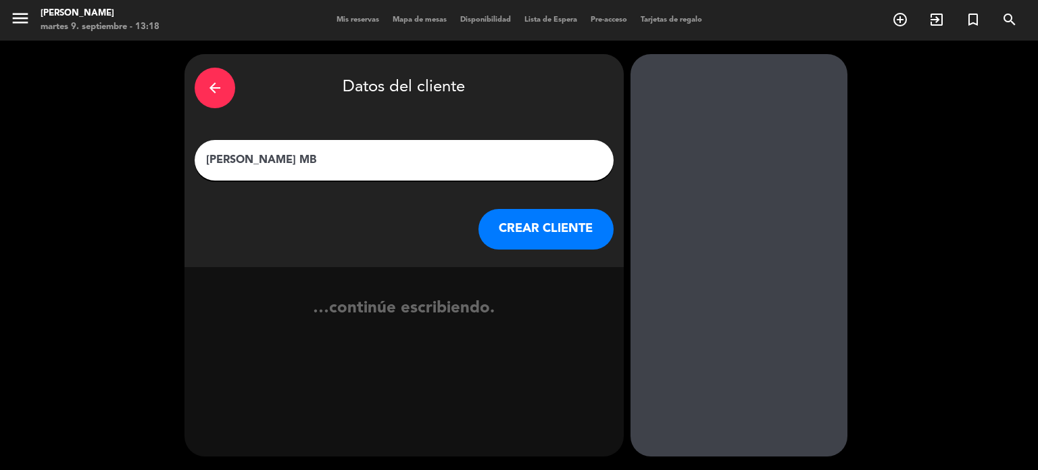
type input "[PERSON_NAME] MB"
click at [600, 230] on button "CREAR CLIENTE" at bounding box center [546, 229] width 135 height 41
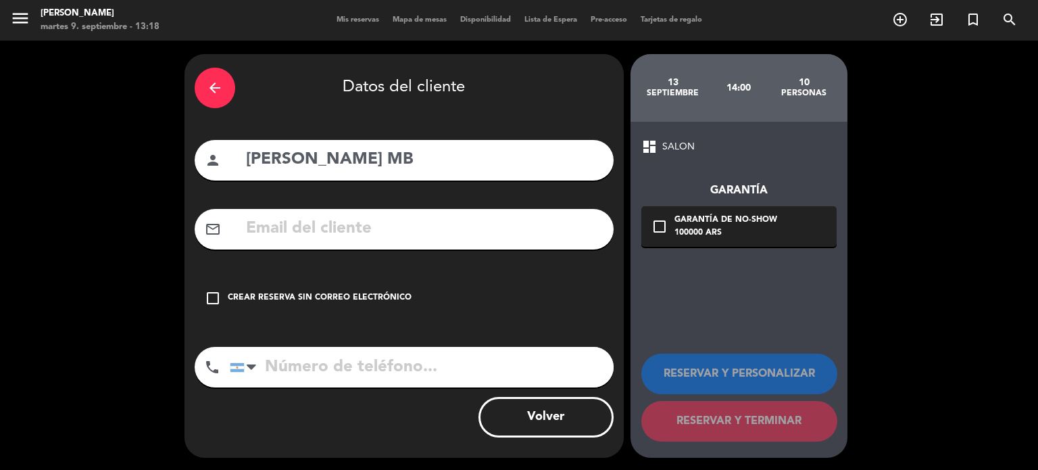
click at [582, 269] on div "arrow_back Datos del cliente person [PERSON_NAME] MB mail_outline check_box_out…" at bounding box center [404, 255] width 439 height 403
click at [571, 283] on div "check_box_outline_blank Crear reserva sin correo electrónico" at bounding box center [404, 298] width 419 height 41
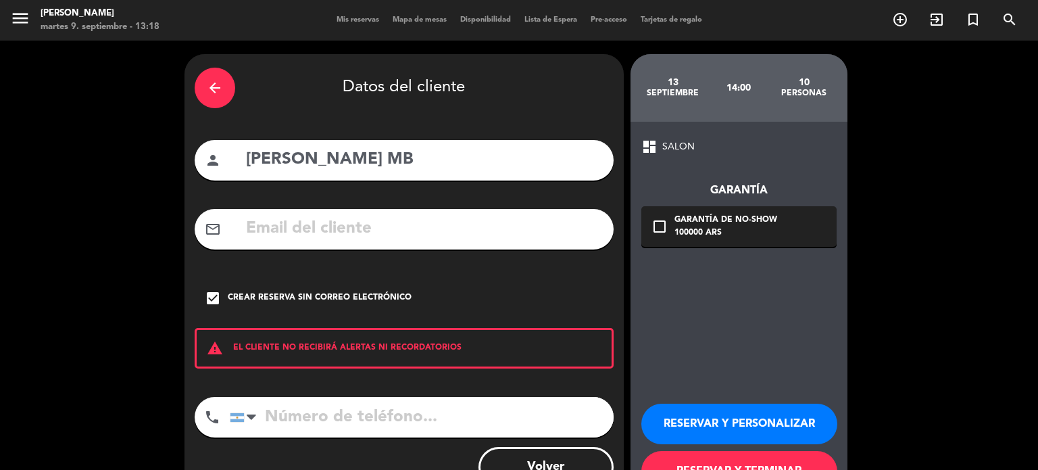
click at [743, 459] on button "RESERVAR Y TERMINAR" at bounding box center [739, 471] width 196 height 41
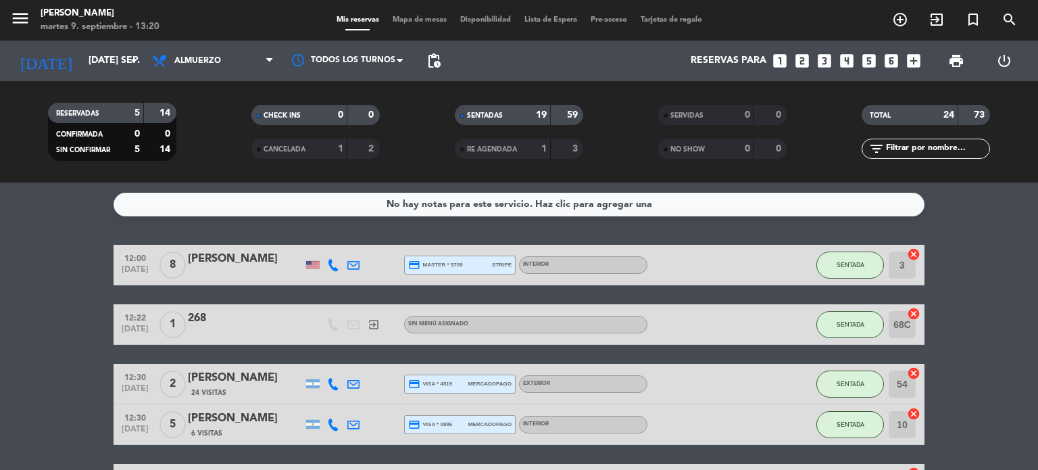
click at [145, 44] on div "Todos los servicios Almuerzo Cena Almuerzo Todos los servicios Almuerzo Cena" at bounding box center [212, 61] width 135 height 41
click at [135, 64] on icon "arrow_drop_down" at bounding box center [134, 61] width 16 height 16
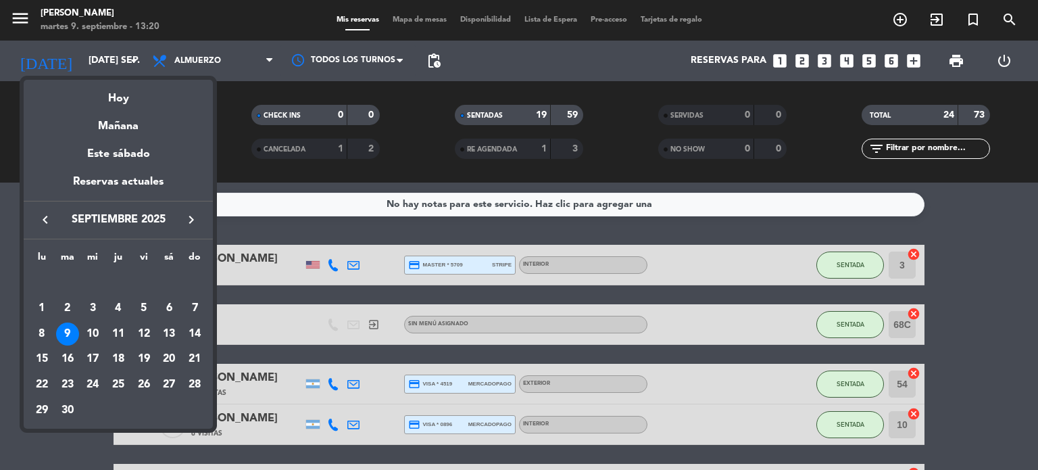
click at [197, 219] on icon "keyboard_arrow_right" at bounding box center [191, 220] width 16 height 16
click at [116, 353] on div "20" at bounding box center [118, 358] width 23 height 23
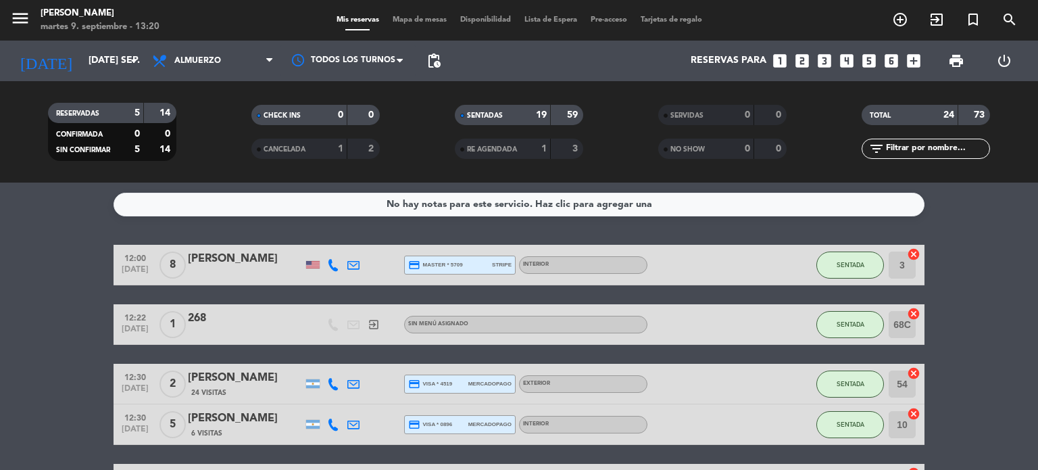
type input "[DEMOGRAPHIC_DATA] [DATE]"
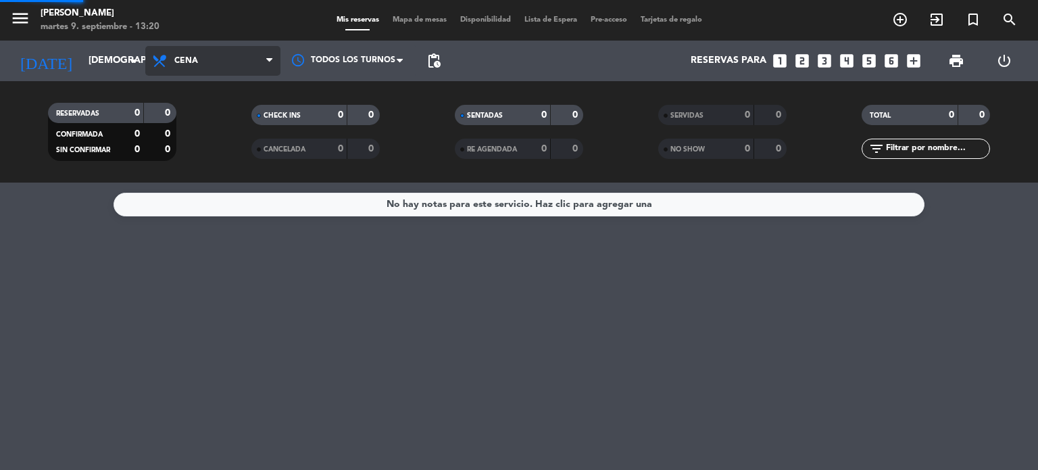
click at [193, 145] on div "menu Gardiner martes 9. septiembre - 13:20 Mis reservas Mapa de mesas Disponibi…" at bounding box center [519, 91] width 1038 height 182
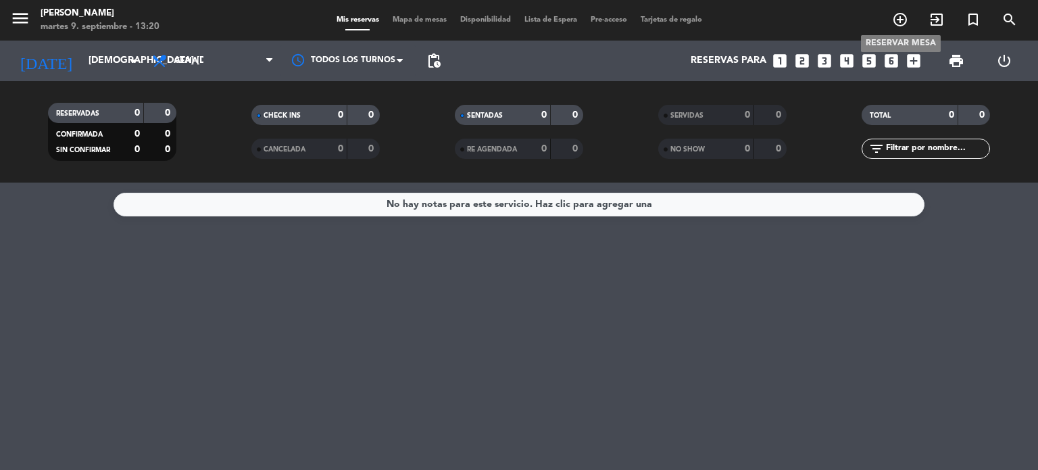
click at [899, 25] on icon "add_circle_outline" at bounding box center [900, 19] width 16 height 16
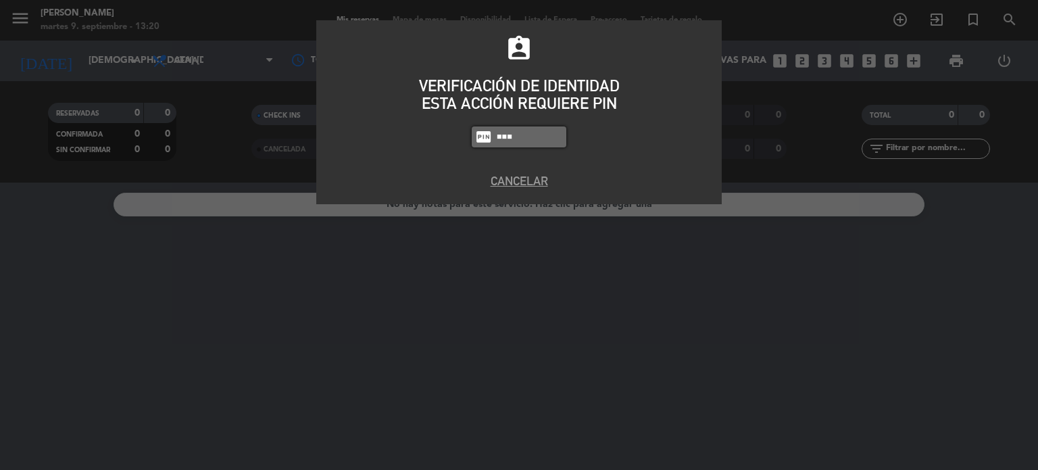
type input "2104"
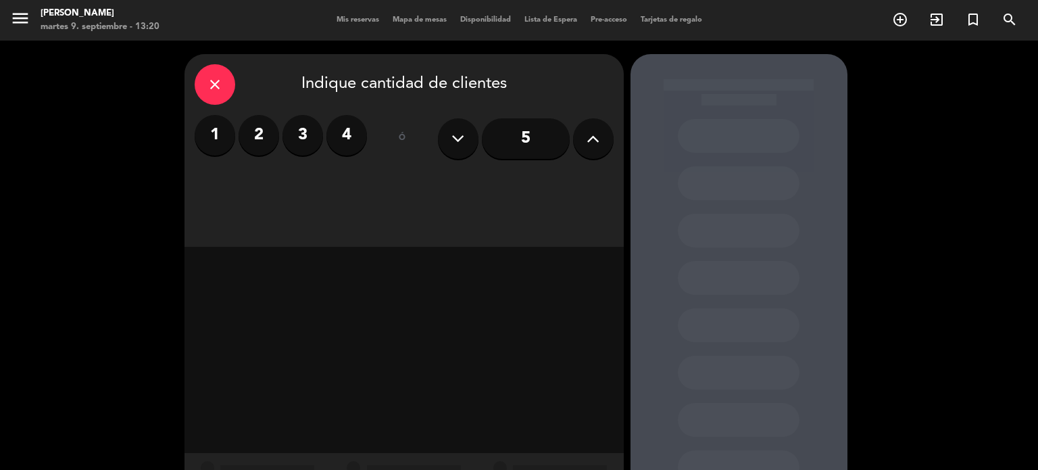
click at [593, 141] on icon at bounding box center [593, 138] width 13 height 20
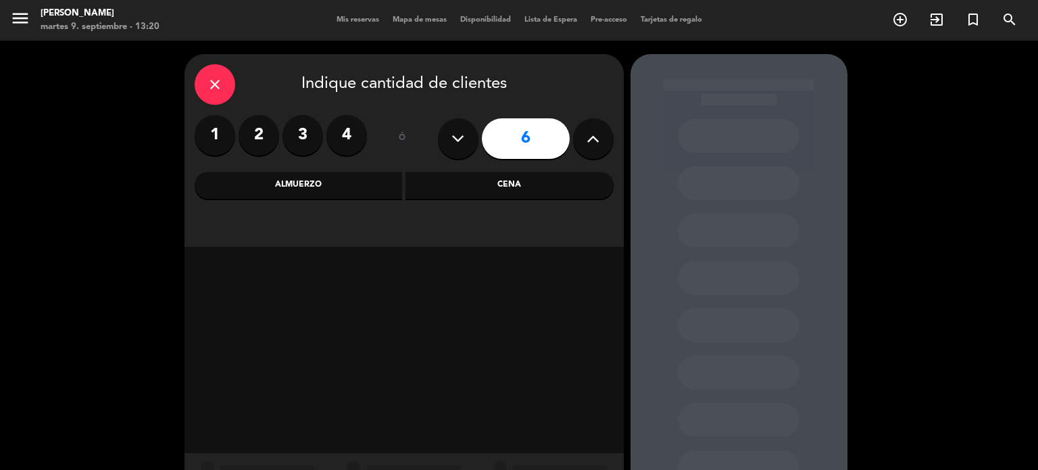
click at [593, 141] on icon at bounding box center [593, 138] width 13 height 20
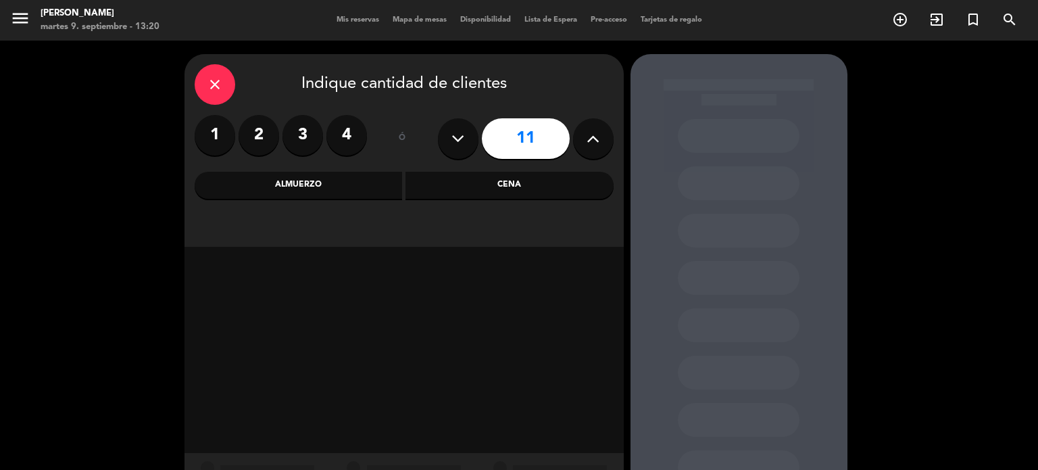
click at [593, 141] on icon at bounding box center [593, 138] width 13 height 20
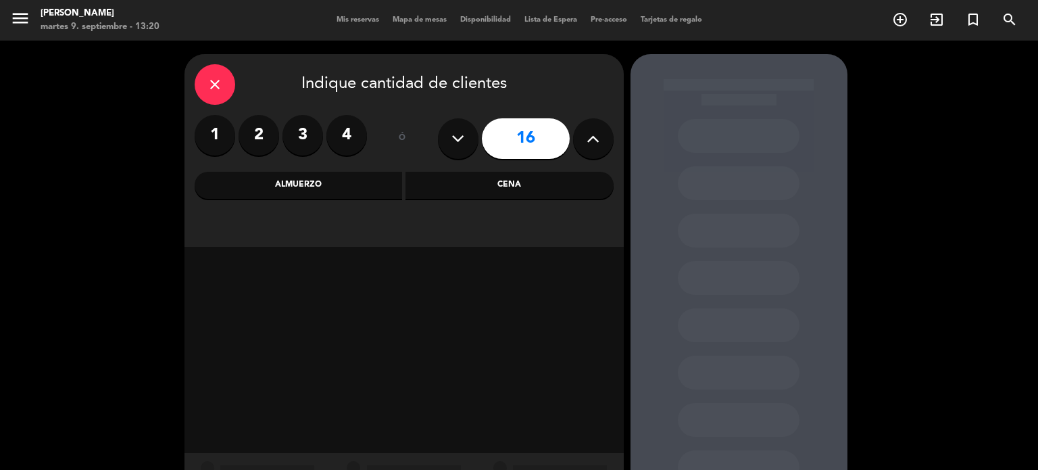
click at [593, 141] on icon at bounding box center [593, 138] width 13 height 20
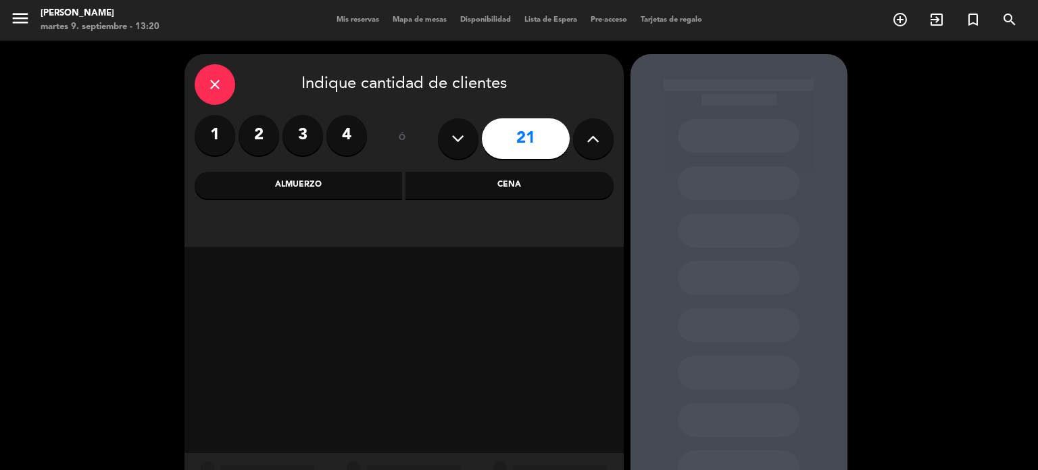
click at [458, 137] on icon at bounding box center [457, 138] width 13 height 20
type input "20"
click at [501, 183] on div "Cena" at bounding box center [510, 185] width 208 height 27
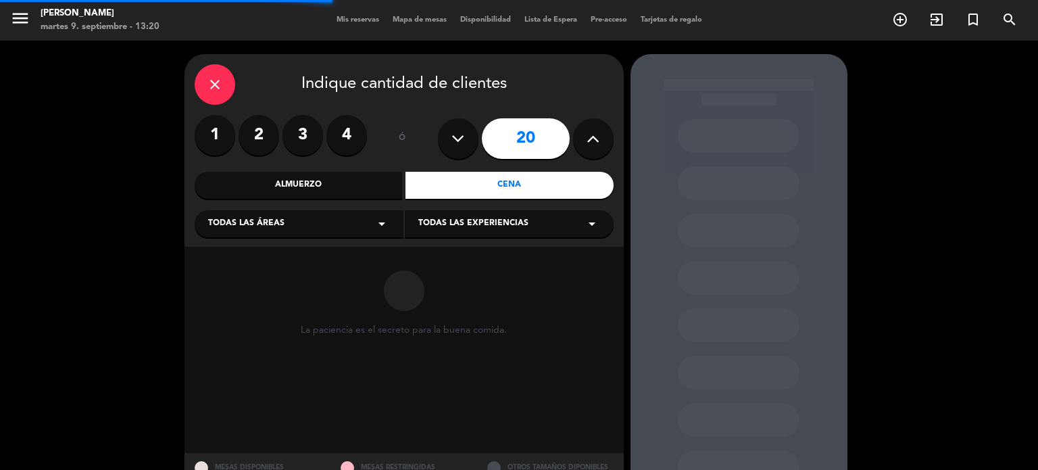
click at [328, 222] on div "Todas las áreas arrow_drop_down" at bounding box center [299, 223] width 209 height 27
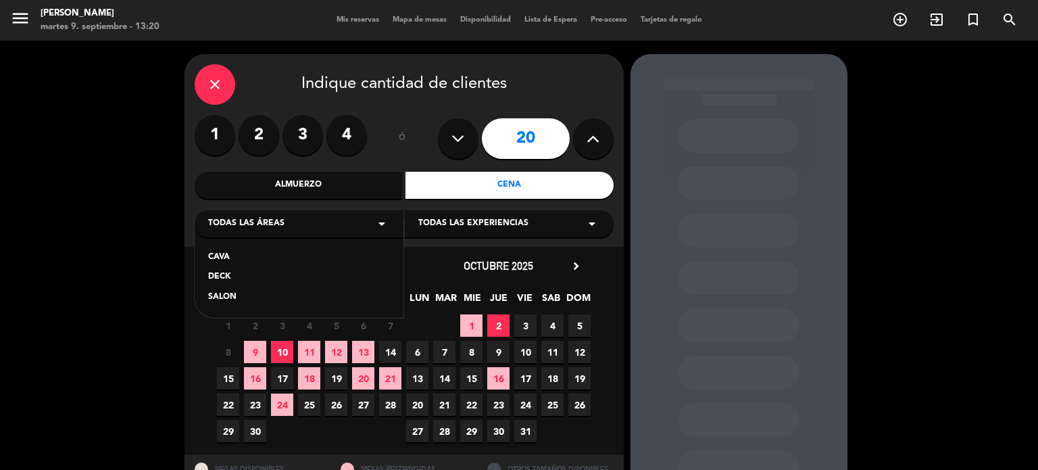
click at [224, 255] on div "CAVA" at bounding box center [299, 258] width 182 height 14
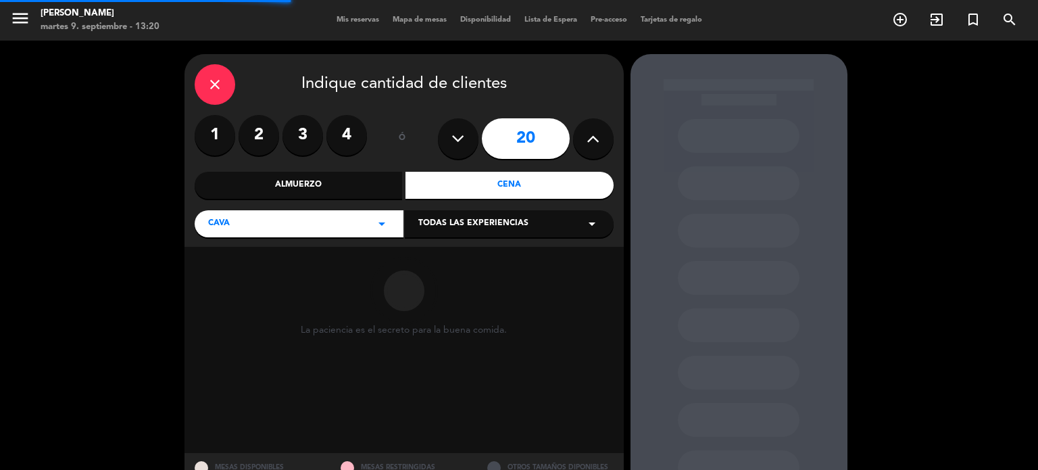
click at [494, 202] on div "close Indique cantidad de clientes 1 2 3 4 ó 20 Almuerzo Cena CAVA arrow_drop_d…" at bounding box center [404, 150] width 439 height 193
click at [488, 214] on div "Todas las experiencias arrow_drop_down" at bounding box center [509, 223] width 209 height 27
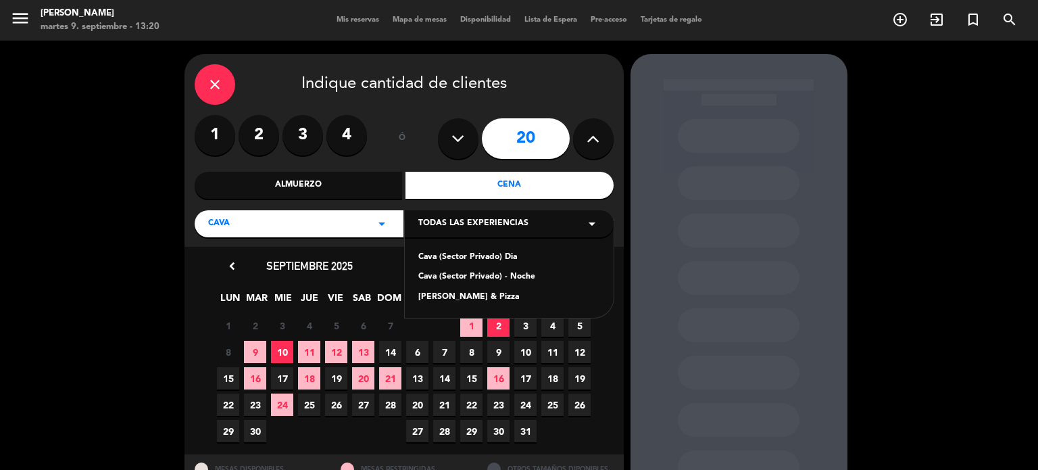
click at [499, 273] on div "Cava (Sector Privado) - Noche" at bounding box center [509, 277] width 182 height 14
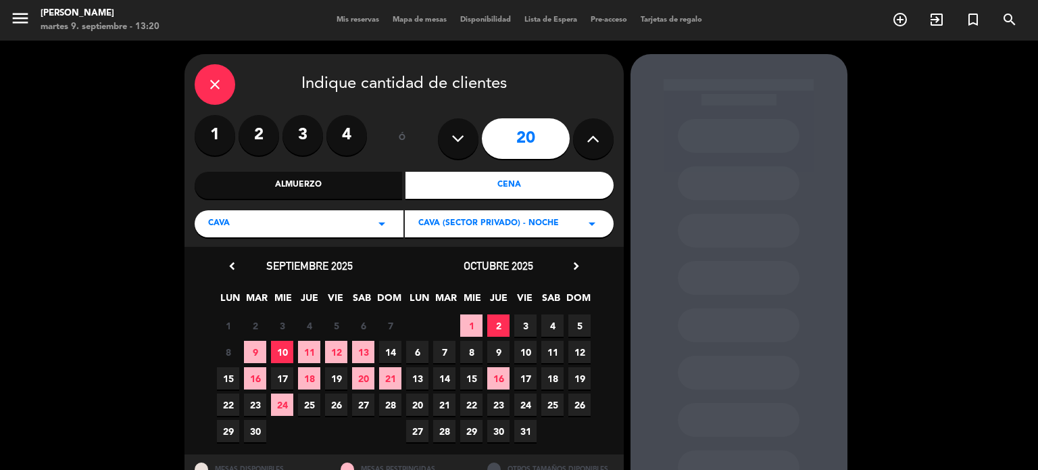
click at [574, 261] on icon "chevron_right" at bounding box center [576, 266] width 14 height 14
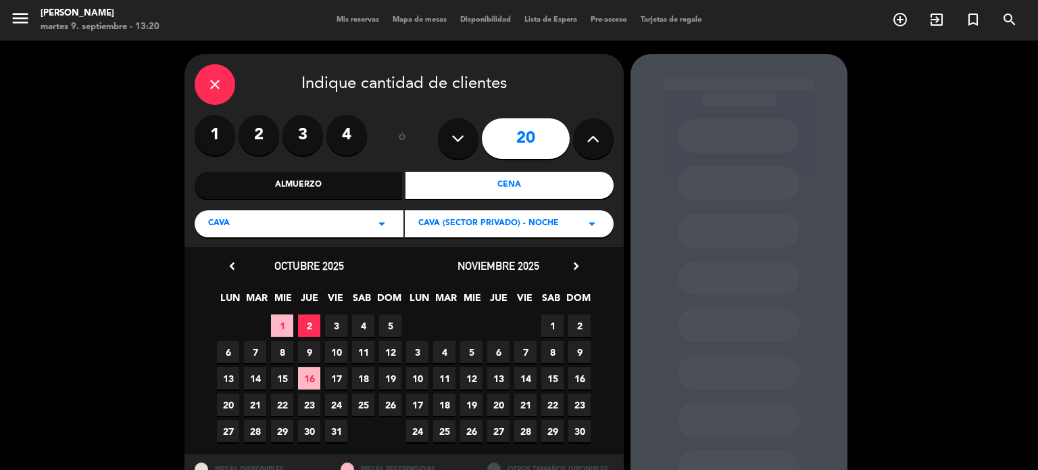
click at [499, 401] on span "20" at bounding box center [498, 404] width 22 height 22
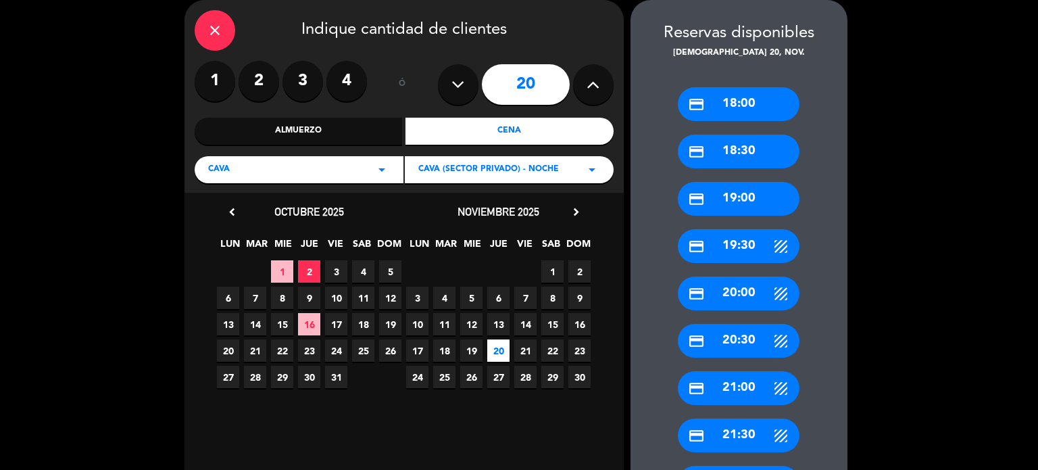
scroll to position [310, 0]
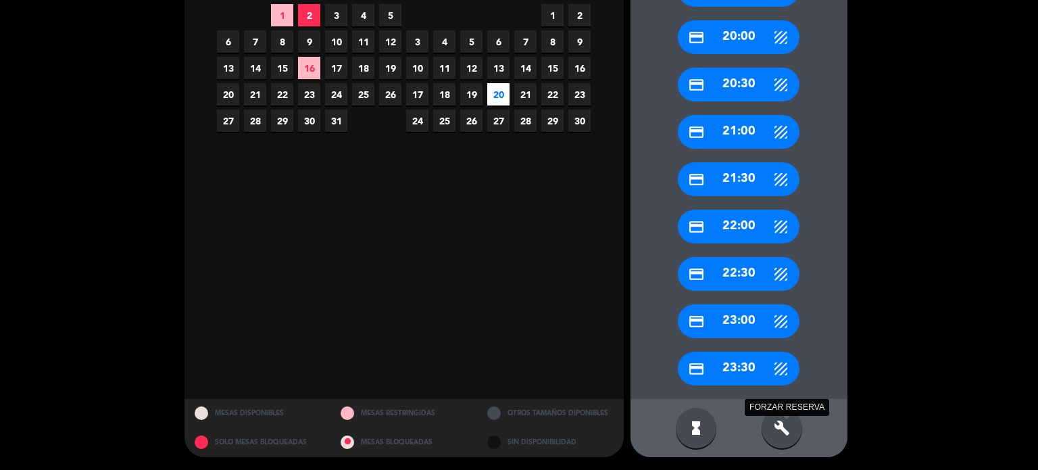
click at [776, 424] on icon "build" at bounding box center [782, 428] width 16 height 16
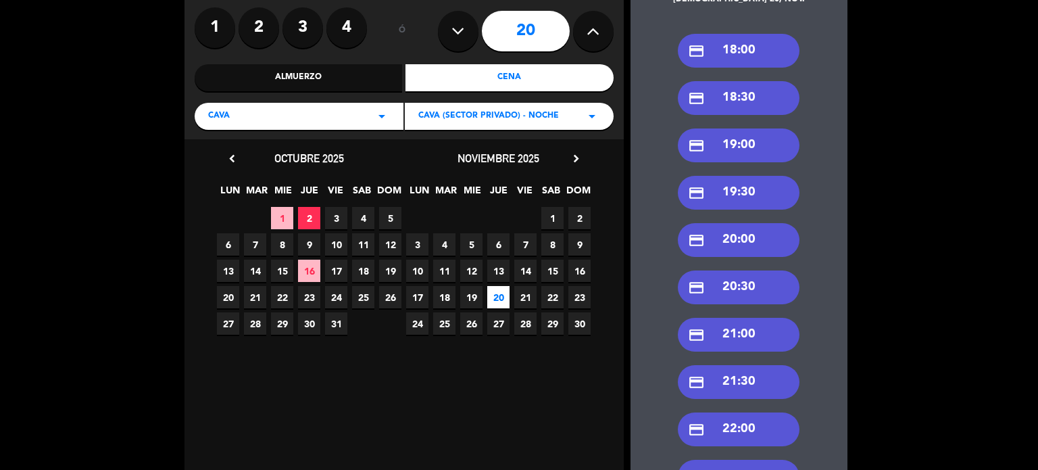
scroll to position [40, 0]
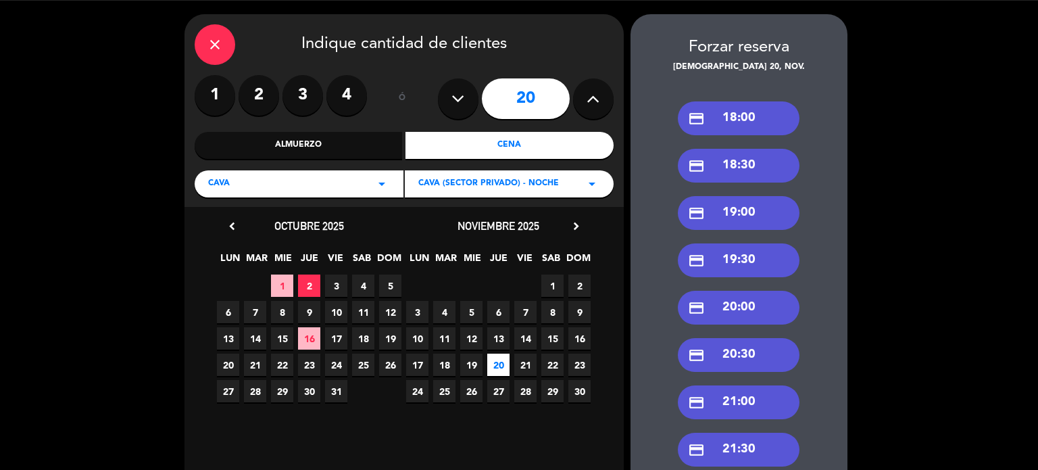
click at [752, 351] on div "credit_card 20:30" at bounding box center [739, 355] width 122 height 34
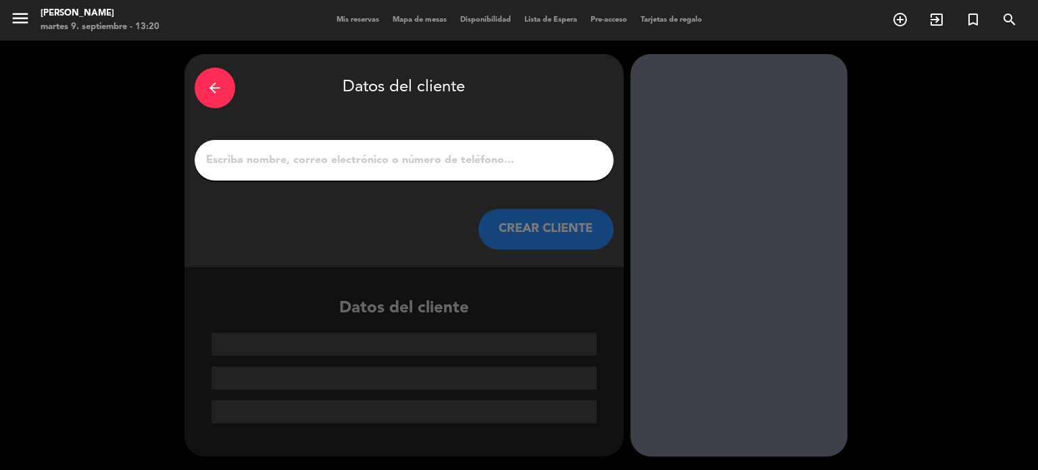
scroll to position [0, 0]
click at [326, 157] on input "1" at bounding box center [404, 160] width 399 height 19
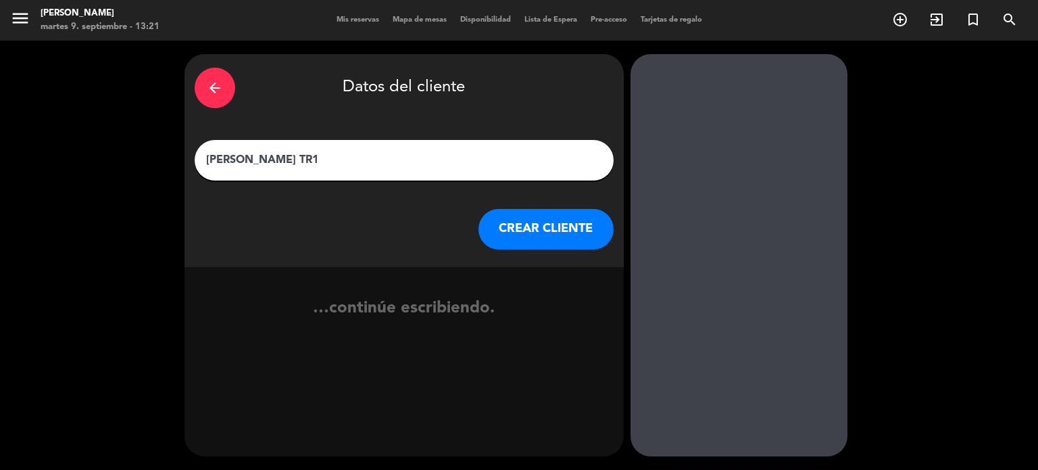
type input "[PERSON_NAME] TR1"
click at [534, 241] on button "CREAR CLIENTE" at bounding box center [546, 229] width 135 height 41
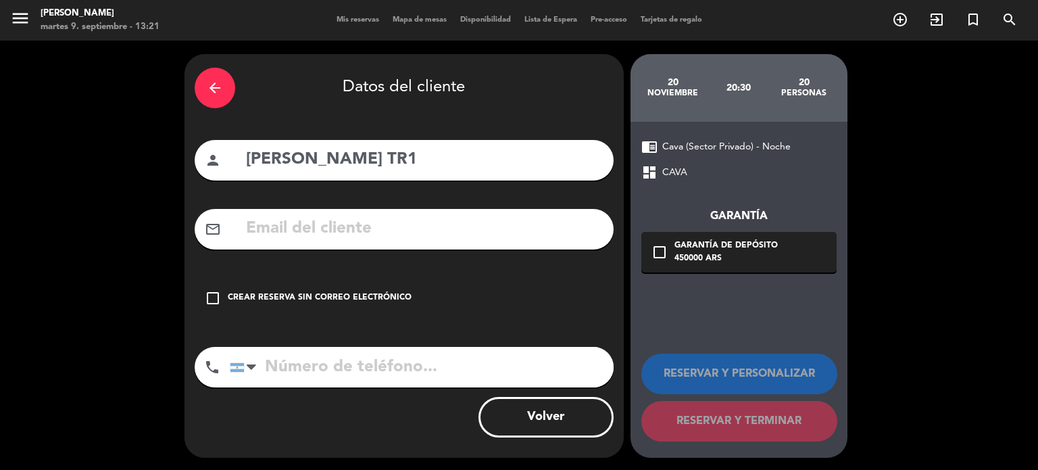
click at [373, 291] on div "Crear reserva sin correo electrónico" at bounding box center [320, 298] width 184 height 14
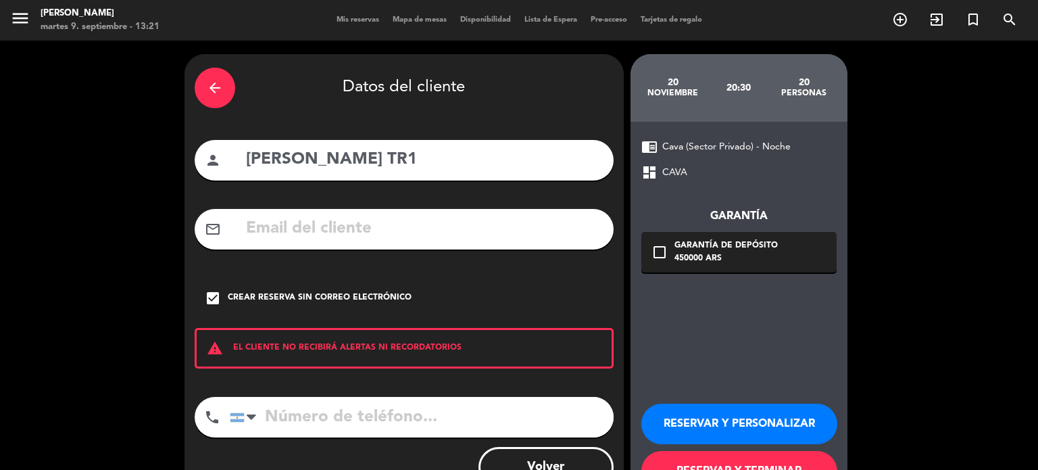
click at [688, 408] on button "RESERVAR Y PERSONALIZAR" at bounding box center [739, 423] width 196 height 41
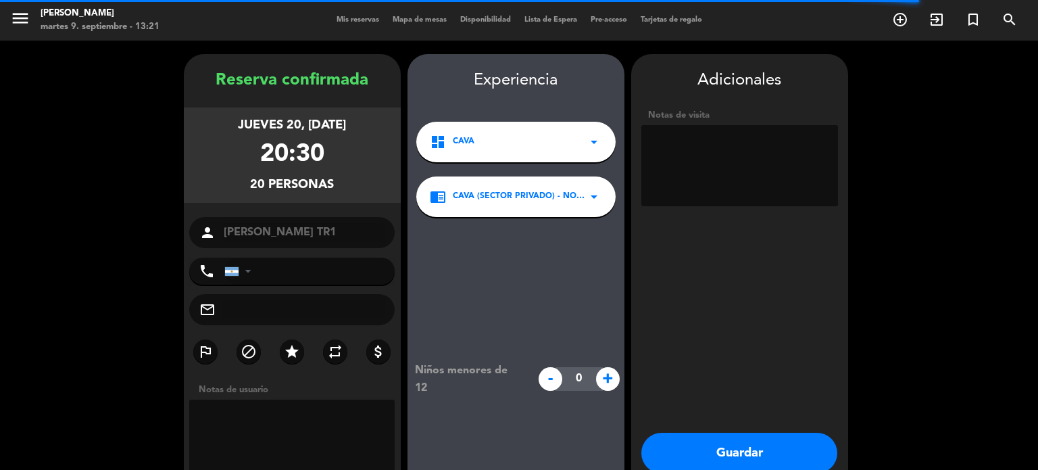
scroll to position [54, 0]
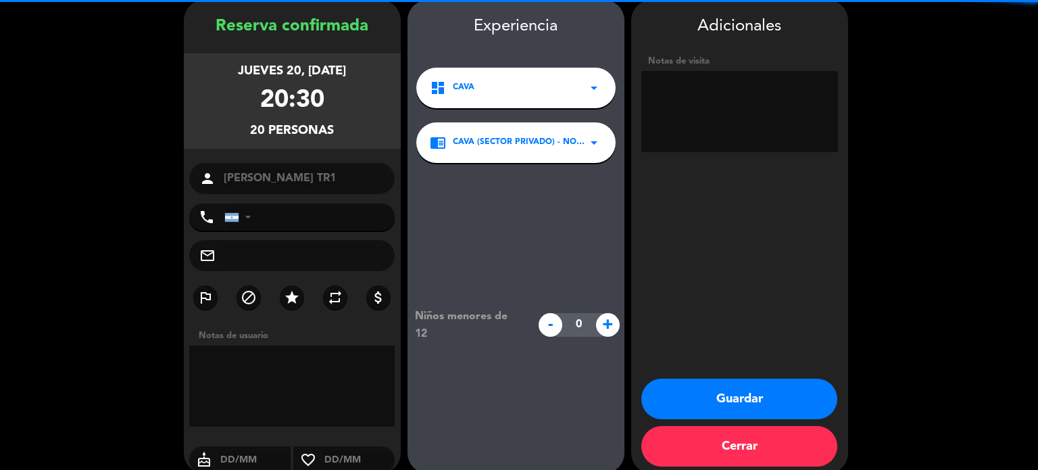
click at [729, 99] on textarea at bounding box center [739, 111] width 197 height 81
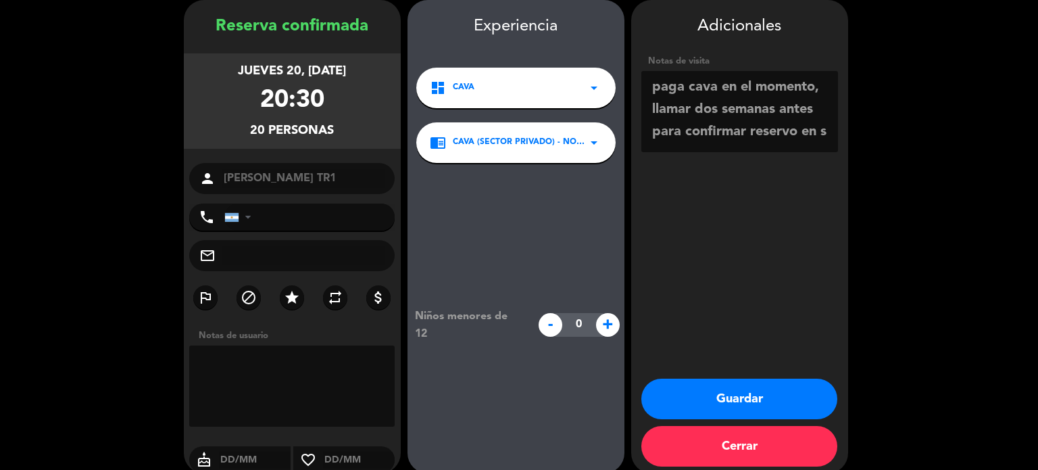
scroll to position [9, 0]
type textarea "paga cava en el momento, llamar dos semanas antes para confirmar reservo en sep…"
click at [736, 383] on button "Guardar" at bounding box center [739, 398] width 196 height 41
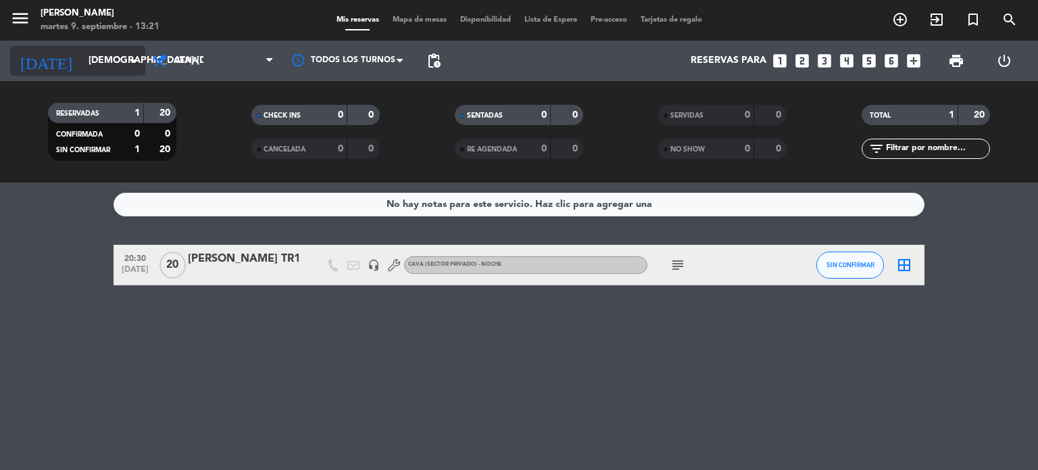
click at [129, 63] on icon "arrow_drop_down" at bounding box center [134, 61] width 16 height 16
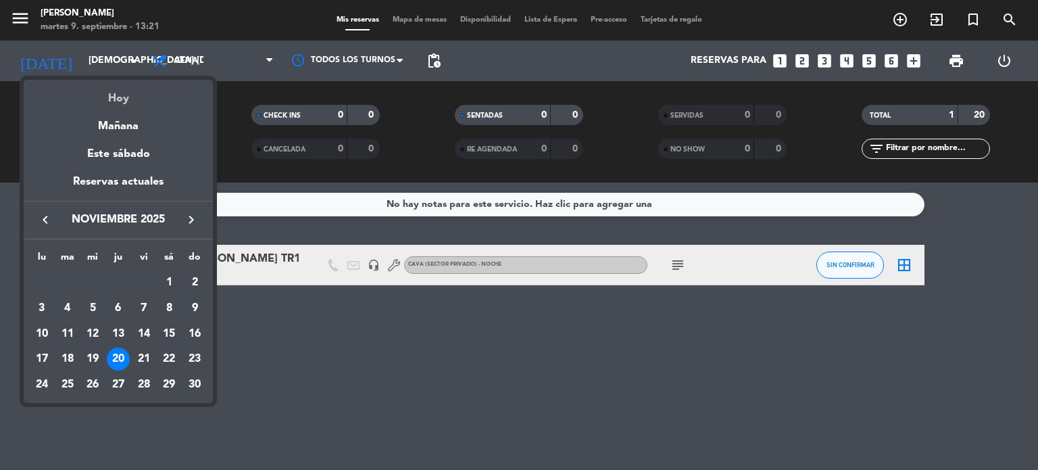
click at [113, 94] on div "Hoy" at bounding box center [118, 94] width 189 height 28
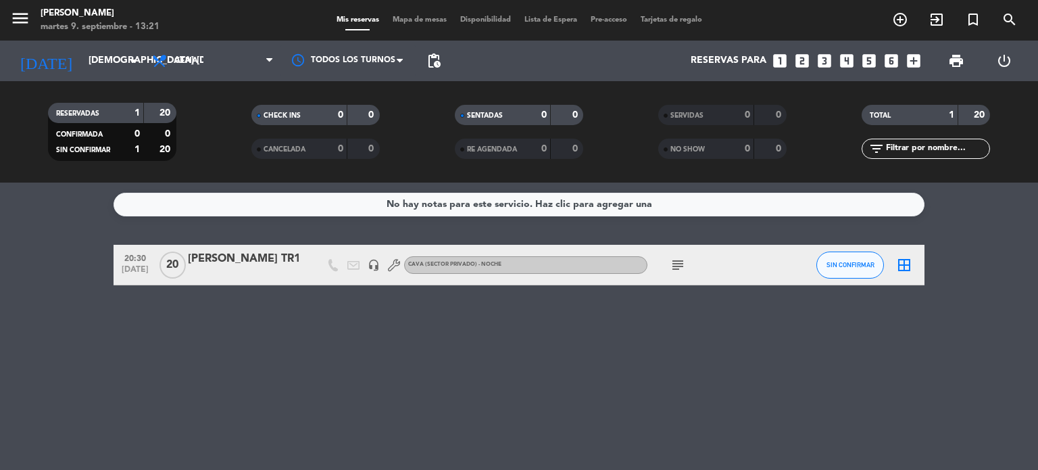
type input "[DATE] sep."
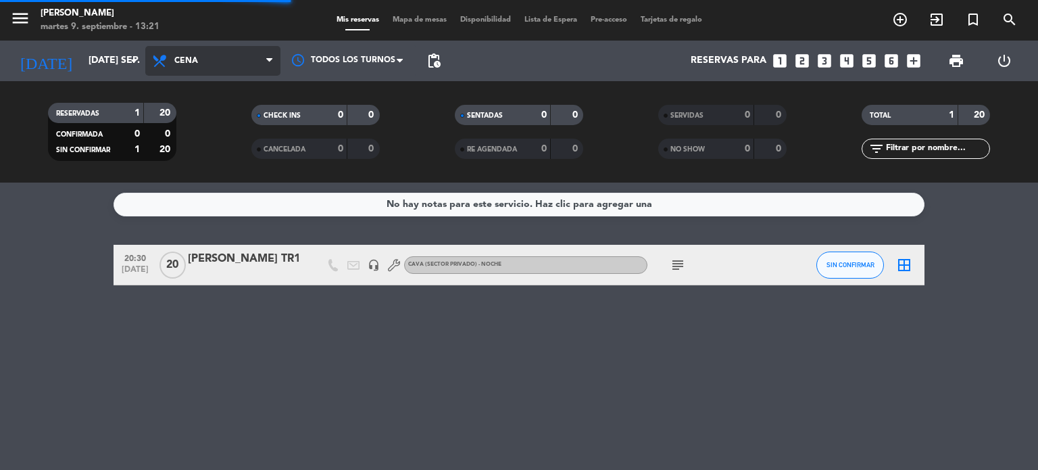
click at [219, 68] on span "Cena" at bounding box center [212, 61] width 135 height 30
click at [193, 124] on div "menu Gardiner martes 9. septiembre - 13:21 Mis reservas Mapa de mesas Disponibi…" at bounding box center [519, 91] width 1038 height 182
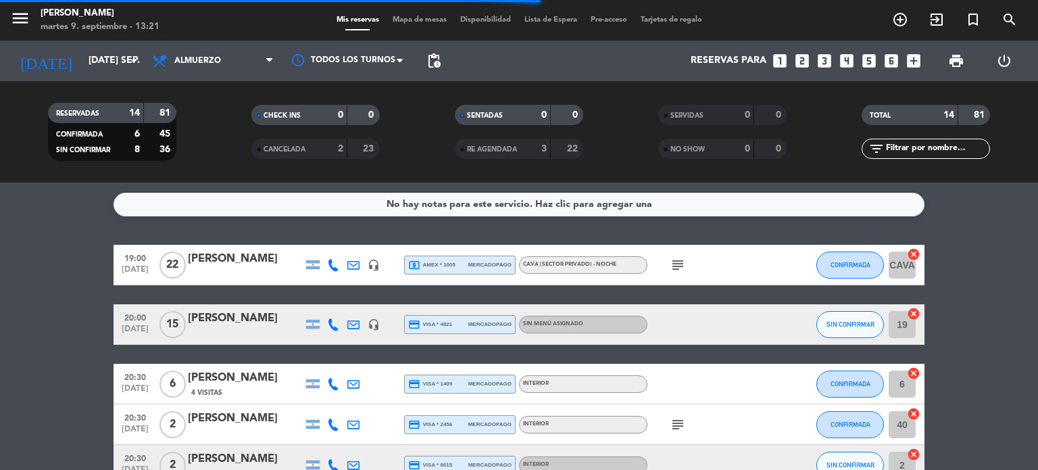
click at [918, 151] on input "text" at bounding box center [937, 148] width 105 height 15
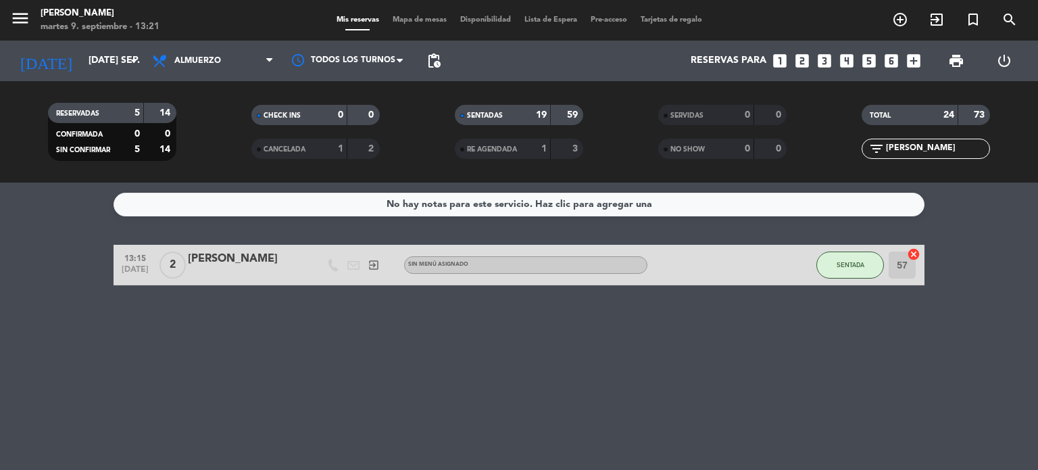
type input "[PERSON_NAME]"
click at [530, 401] on div "No hay notas para este servicio. Haz clic para agregar una 13:15 [DATE] 2 [PERS…" at bounding box center [519, 325] width 1038 height 287
click at [95, 61] on input "[DATE] sep." at bounding box center [146, 61] width 128 height 24
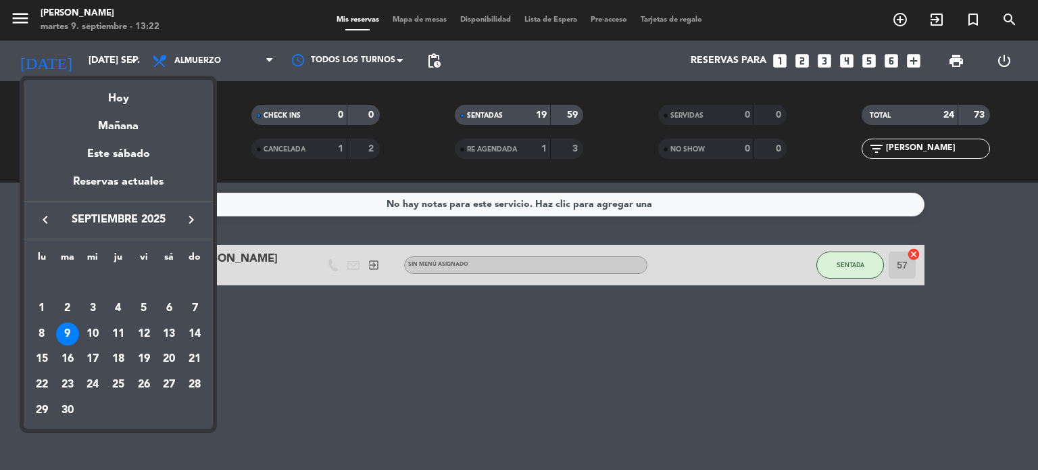
click at [192, 214] on icon "keyboard_arrow_right" at bounding box center [191, 220] width 16 height 16
click at [119, 358] on div "20" at bounding box center [118, 358] width 23 height 23
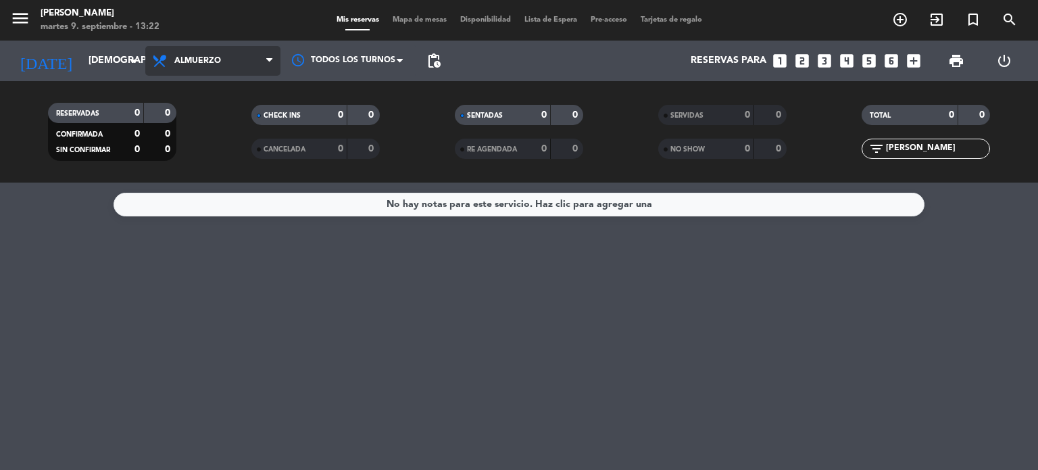
click at [205, 57] on span "Almuerzo" at bounding box center [197, 60] width 47 height 9
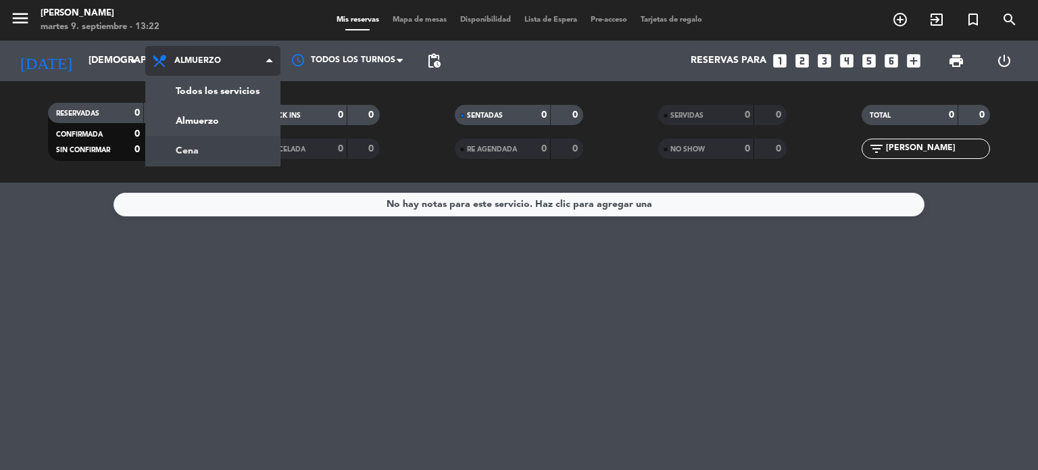
click at [198, 132] on div "menu Gardiner martes 9. septiembre - 13:22 Mis reservas Mapa de mesas Disponibi…" at bounding box center [519, 91] width 1038 height 182
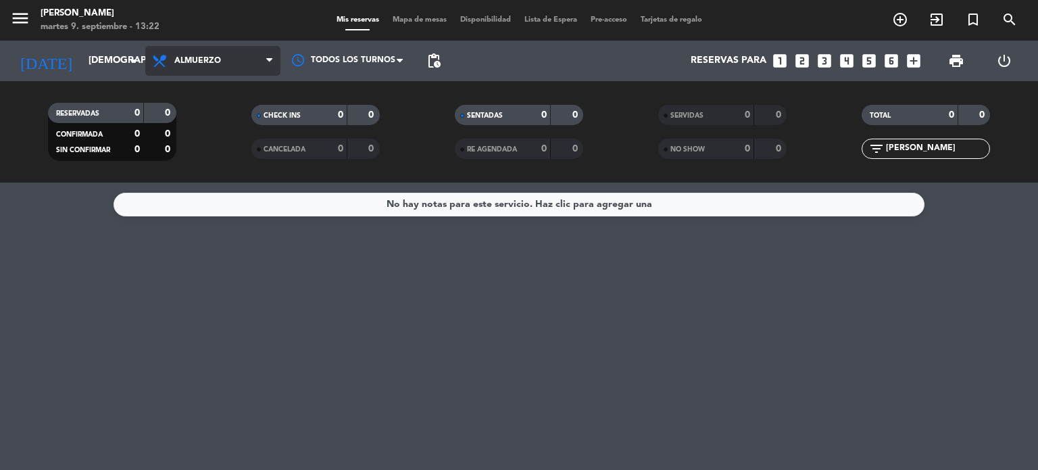
click at [222, 66] on span "Almuerzo" at bounding box center [212, 61] width 135 height 30
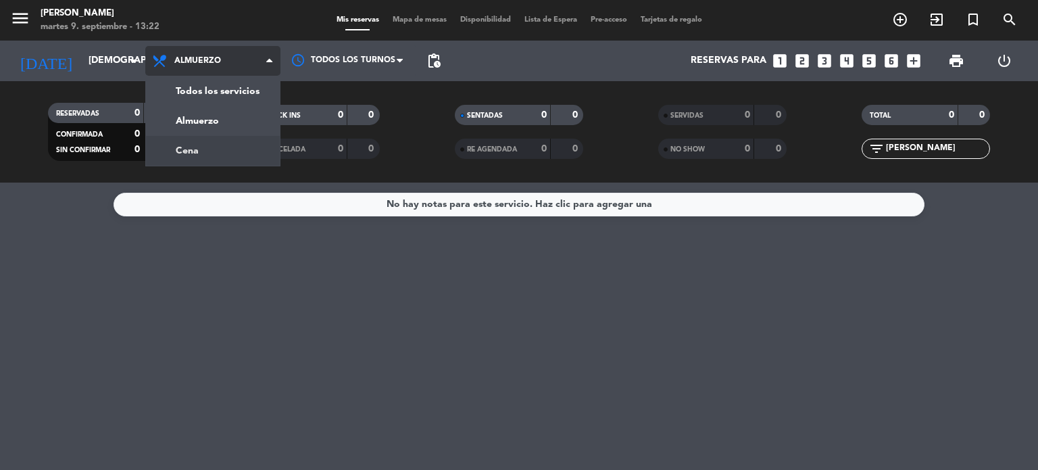
click at [212, 149] on div "menu Gardiner martes 9. septiembre - 13:22 Mis reservas Mapa de mesas Disponibi…" at bounding box center [519, 91] width 1038 height 182
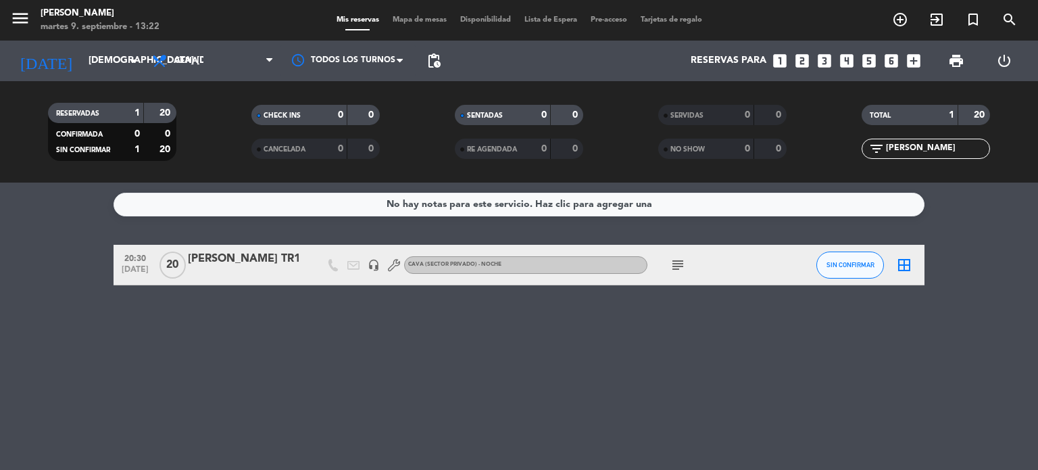
click at [680, 264] on icon "subject" at bounding box center [678, 265] width 16 height 16
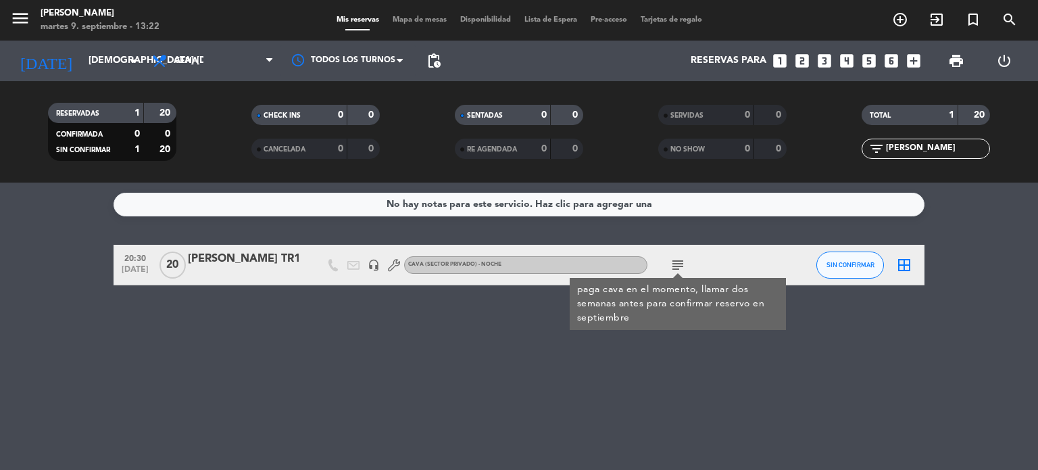
click at [802, 370] on div "No hay notas para este servicio. Haz clic para agregar una 20:30 [DATE] [PERSON…" at bounding box center [519, 325] width 1038 height 287
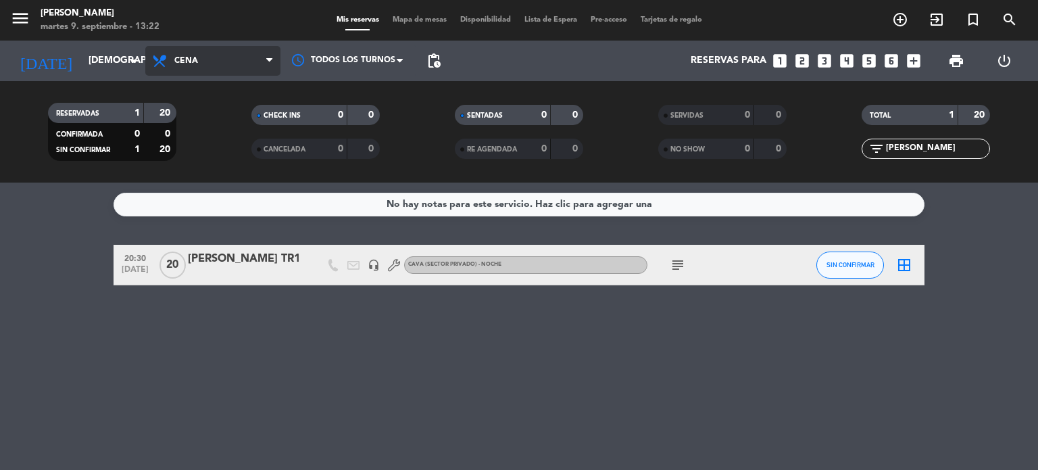
click at [214, 70] on span "Cena" at bounding box center [212, 61] width 135 height 30
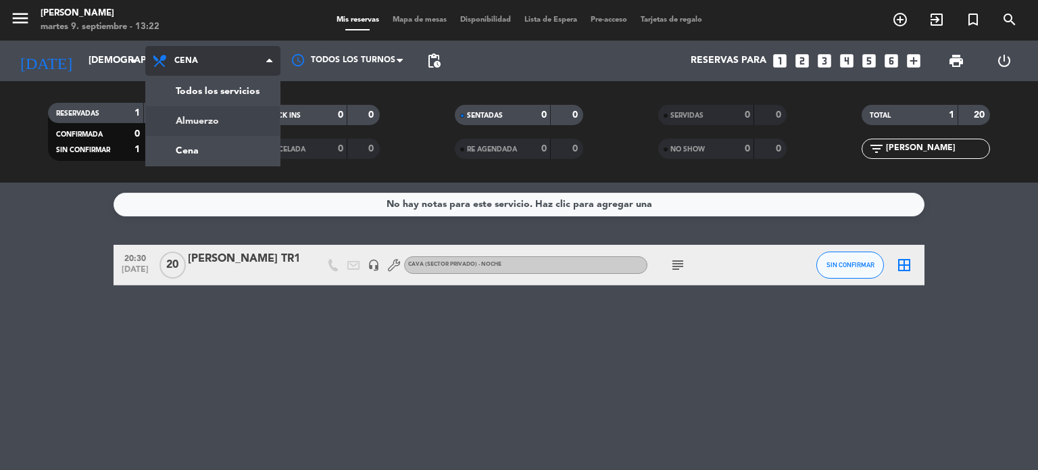
click at [214, 116] on div "menu Gardiner martes 9. septiembre - 13:22 Mis reservas Mapa de mesas Disponibi…" at bounding box center [519, 91] width 1038 height 182
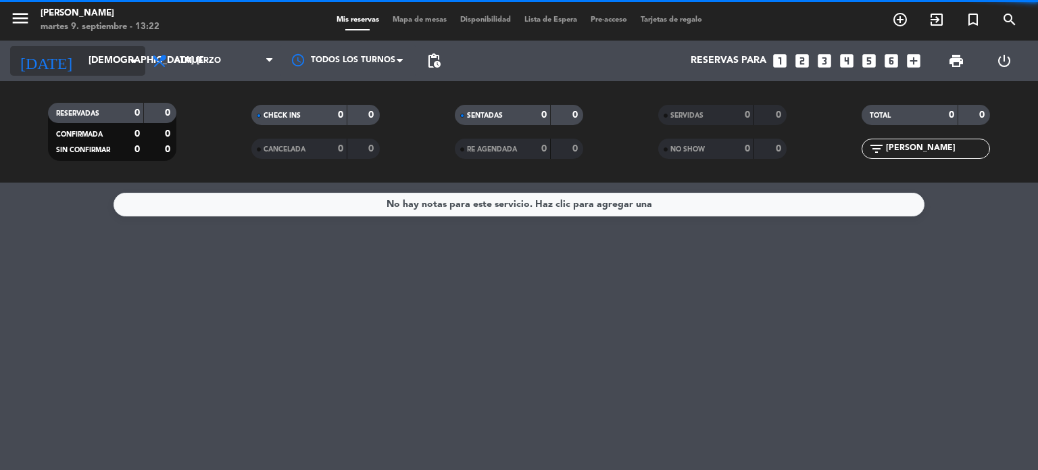
click at [124, 59] on input "[DEMOGRAPHIC_DATA] [DATE]" at bounding box center [146, 61] width 128 height 24
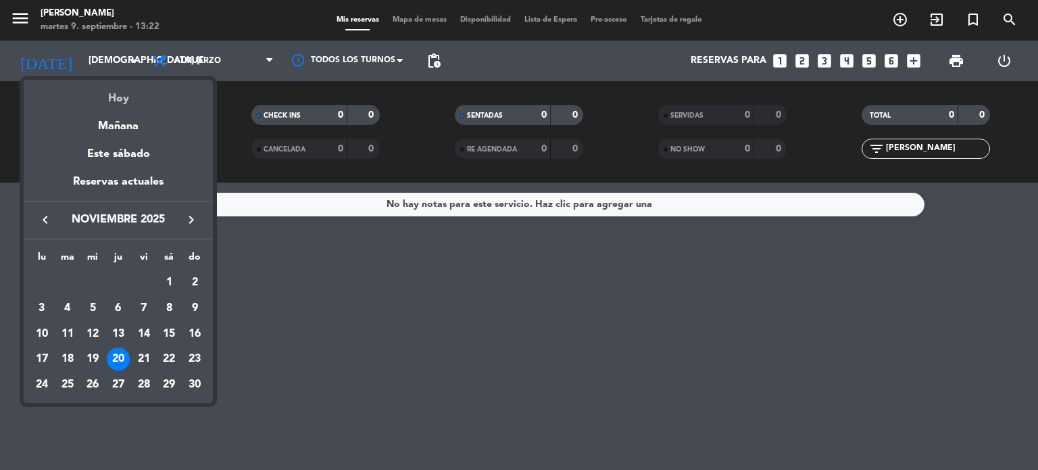
click at [128, 100] on div "Hoy" at bounding box center [118, 94] width 189 height 28
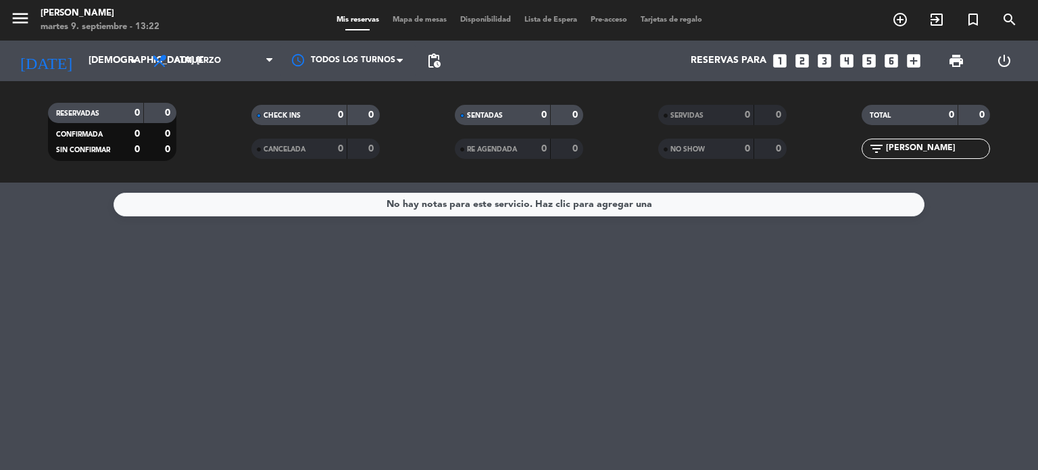
type input "[DATE] sep."
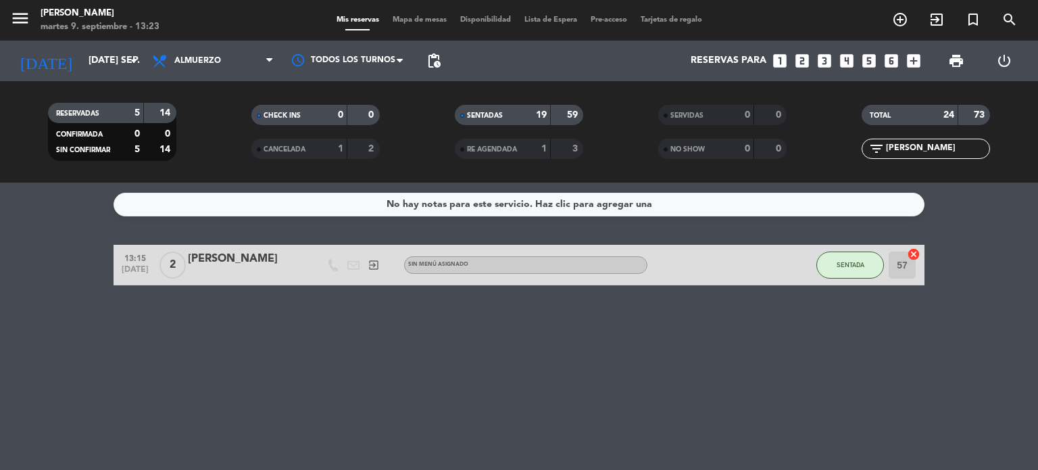
drag, startPoint x: 909, startPoint y: 146, endPoint x: 829, endPoint y: 175, distance: 84.9
click at [835, 172] on div "RESERVADAS 5 14 CONFIRMADA 0 0 SIN CONFIRMAR 5 14 CHECK INS 0 0 CANCELADA 1 2 S…" at bounding box center [519, 131] width 1038 height 101
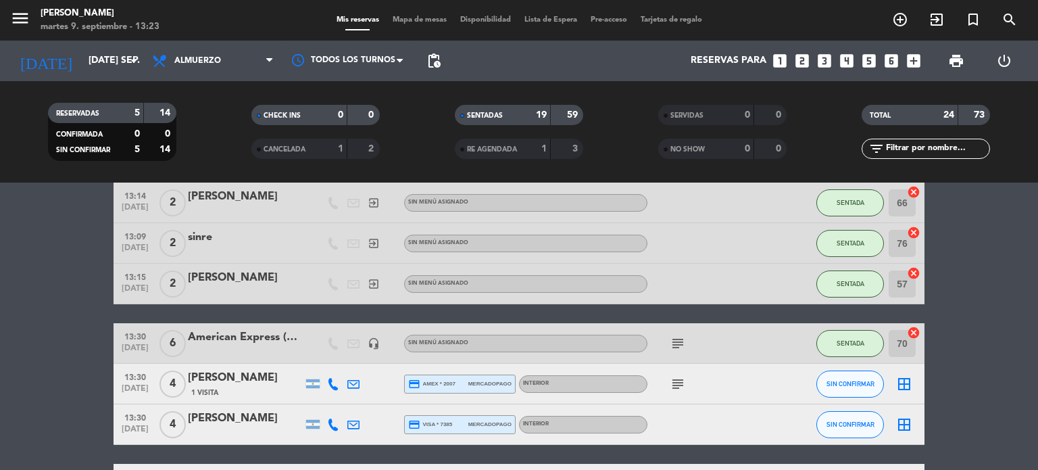
scroll to position [1014, 0]
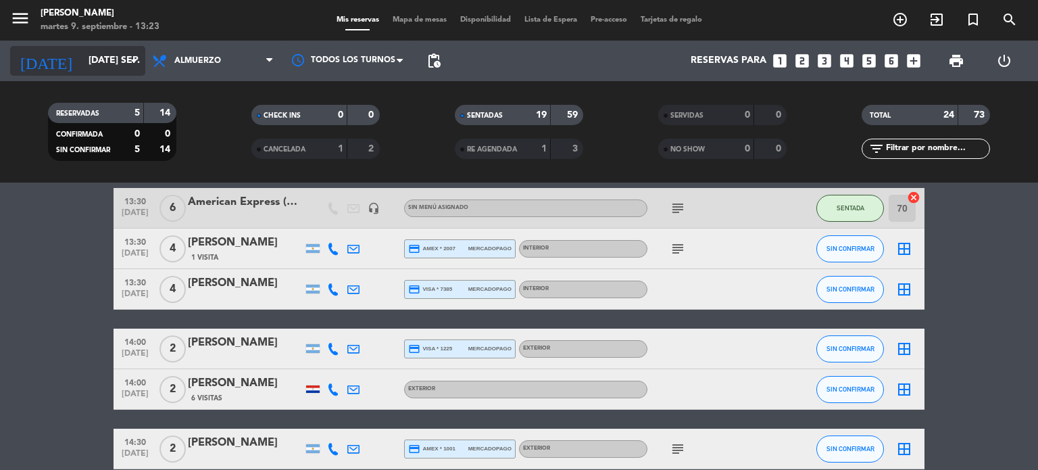
click at [95, 66] on input "[DATE] sep." at bounding box center [146, 61] width 128 height 24
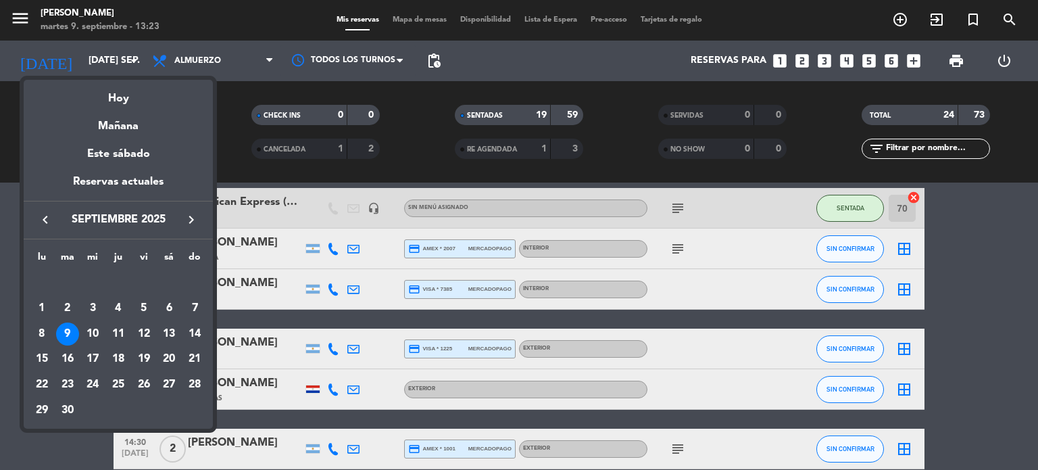
click at [197, 218] on icon "keyboard_arrow_right" at bounding box center [191, 220] width 16 height 16
click at [117, 303] on div "2" at bounding box center [118, 308] width 23 height 23
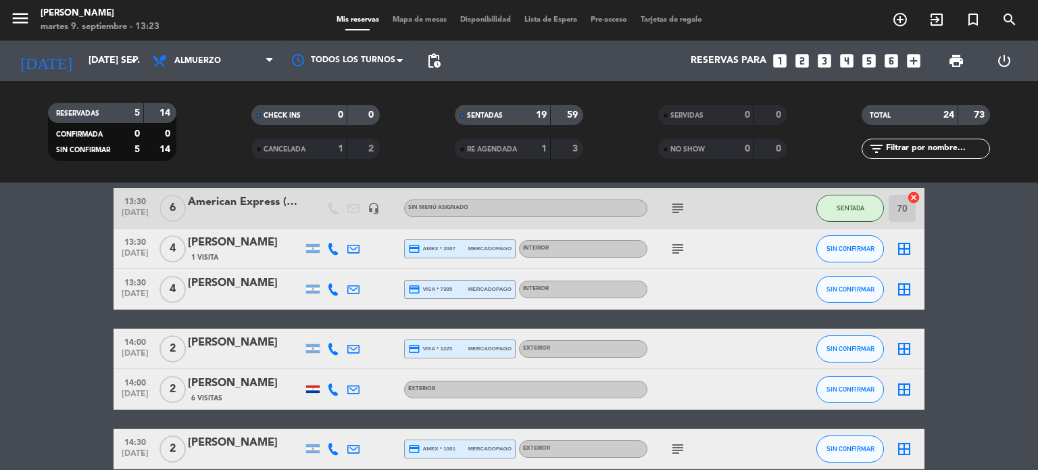
type input "[DEMOGRAPHIC_DATA] [DATE]"
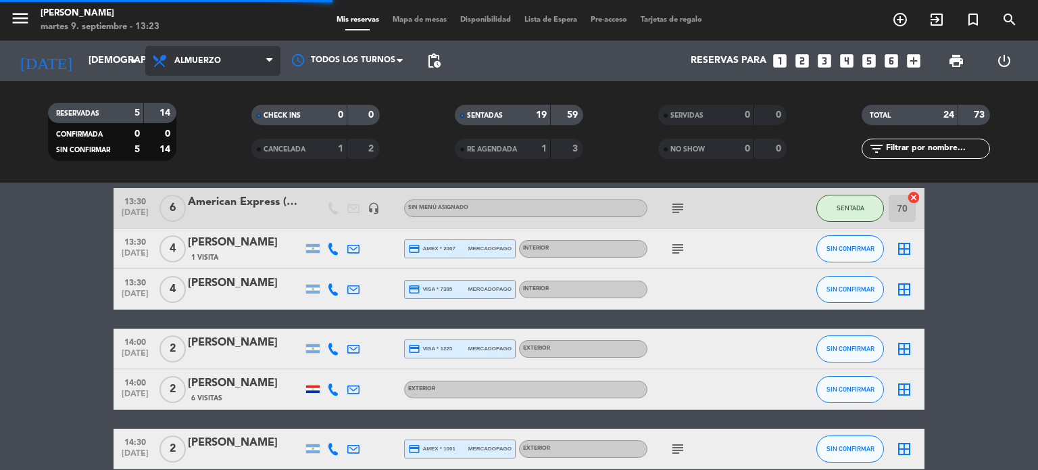
click at [226, 73] on span "Almuerzo" at bounding box center [212, 61] width 135 height 30
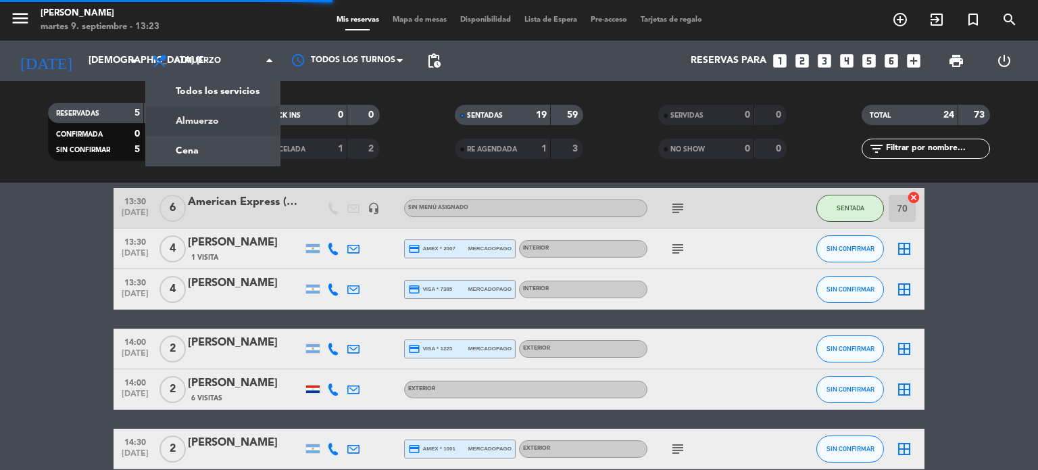
scroll to position [0, 0]
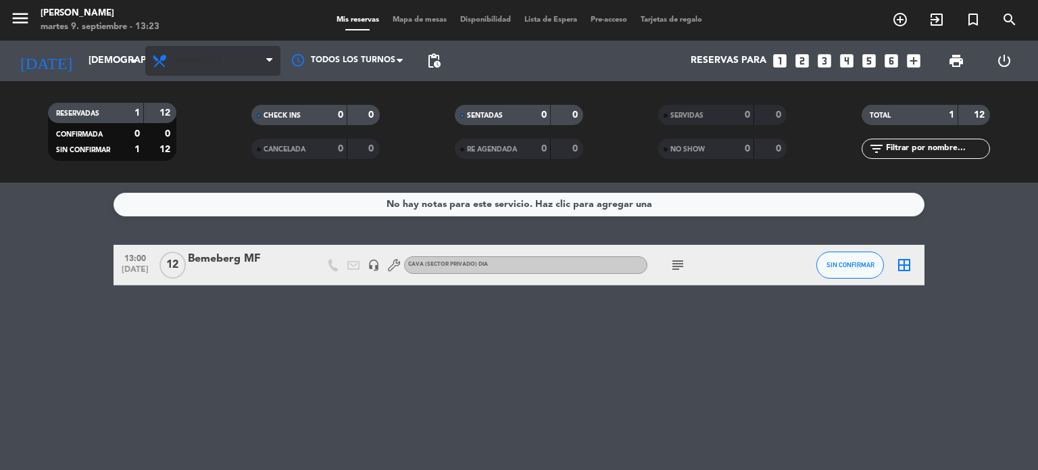
click at [207, 53] on span "Almuerzo" at bounding box center [212, 61] width 135 height 30
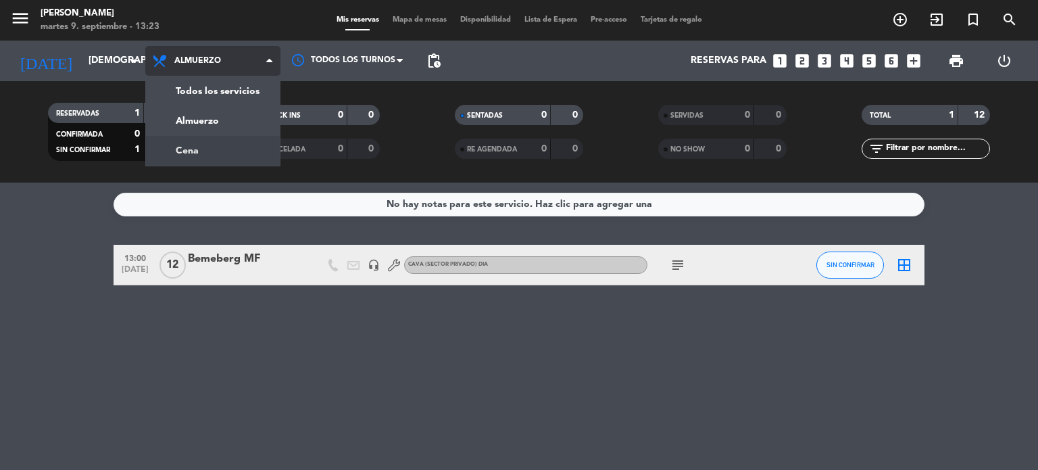
click at [197, 152] on div "menu Gardiner martes 9. septiembre - 13:23 Mis reservas Mapa de mesas Disponibi…" at bounding box center [519, 91] width 1038 height 182
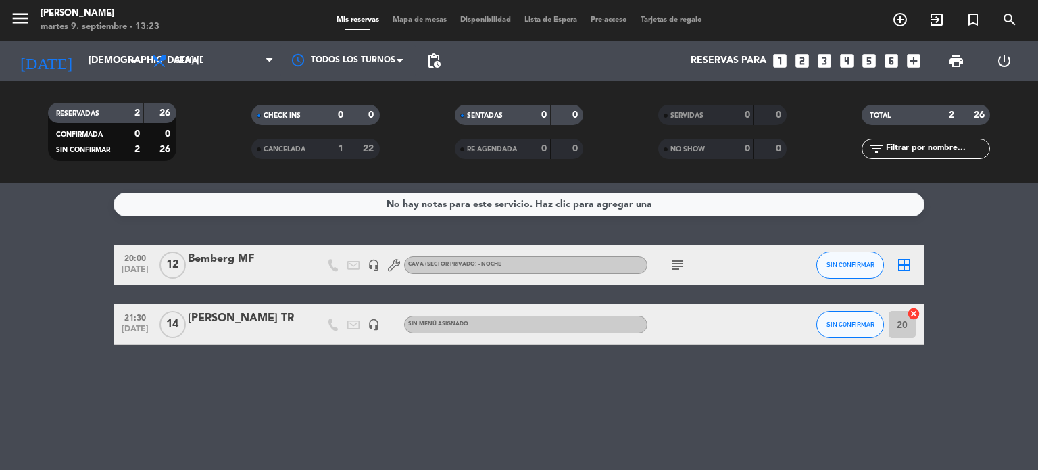
click at [283, 262] on div "Bemberg MF" at bounding box center [245, 259] width 115 height 18
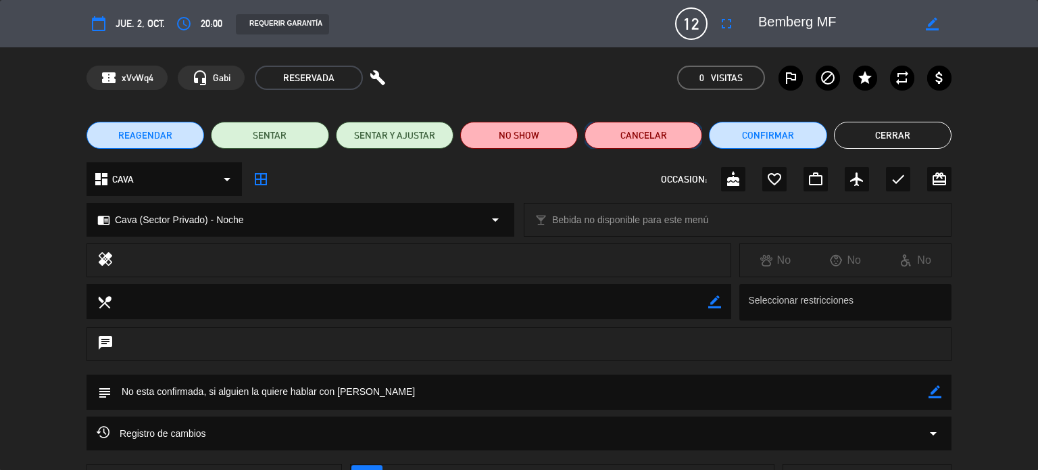
click at [684, 139] on button "Cancelar" at bounding box center [644, 135] width 118 height 27
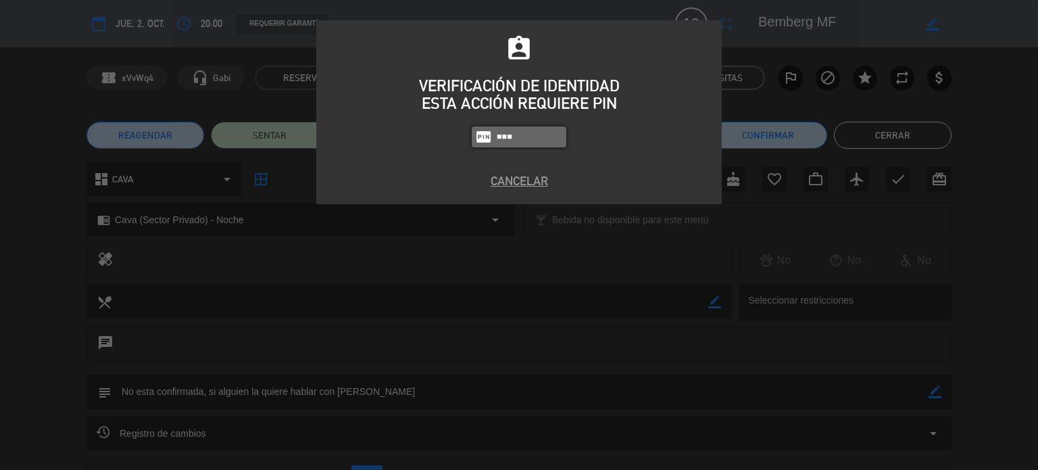
type input "4307"
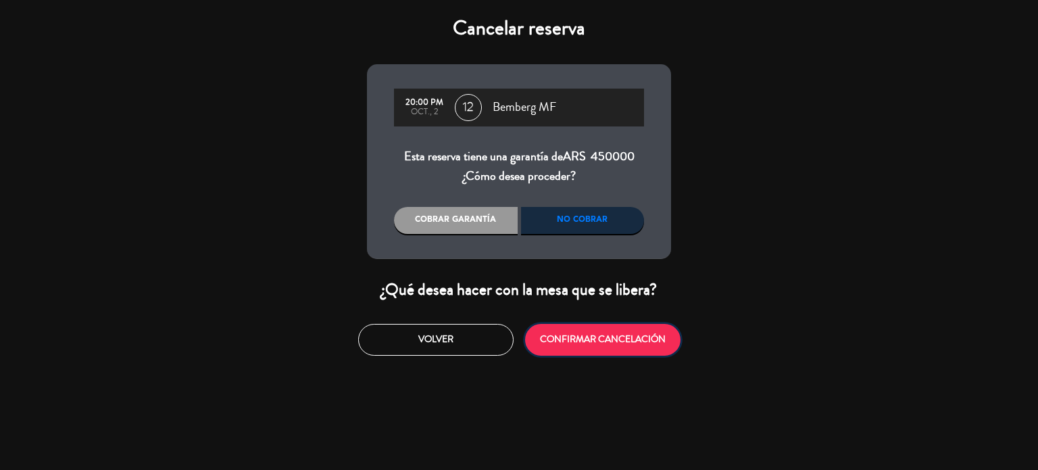
click at [594, 341] on button "CONFIRMAR CANCELACIÓN" at bounding box center [602, 340] width 155 height 32
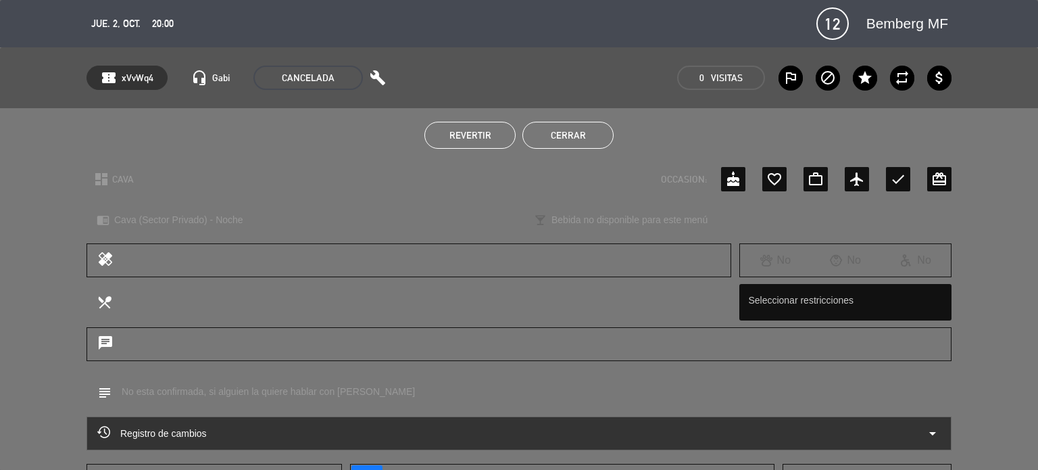
click at [587, 121] on div "Revertir Cerrar" at bounding box center [519, 135] width 1038 height 54
click at [585, 127] on button "Cerrar" at bounding box center [567, 135] width 91 height 27
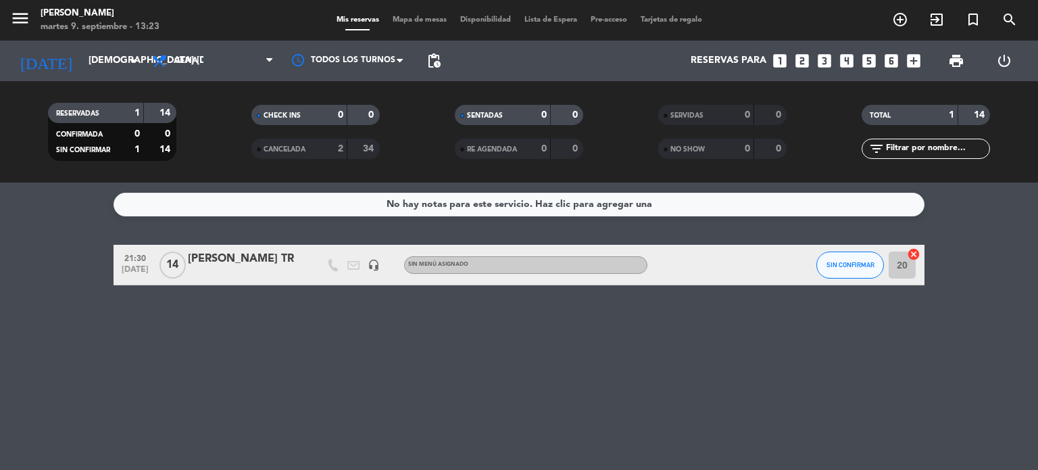
click at [269, 155] on div "CANCELADA" at bounding box center [286, 149] width 62 height 16
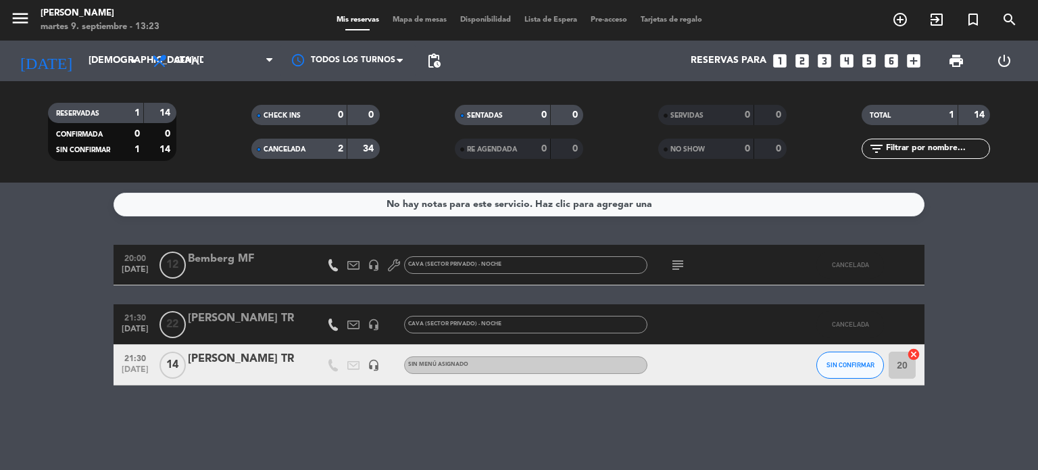
click at [289, 316] on div "[PERSON_NAME] TR" at bounding box center [245, 319] width 115 height 18
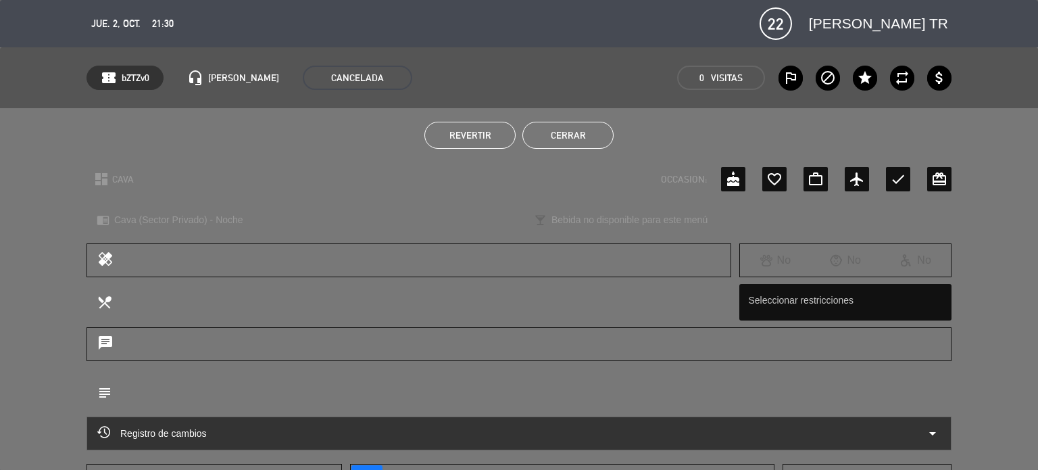
scroll to position [109, 0]
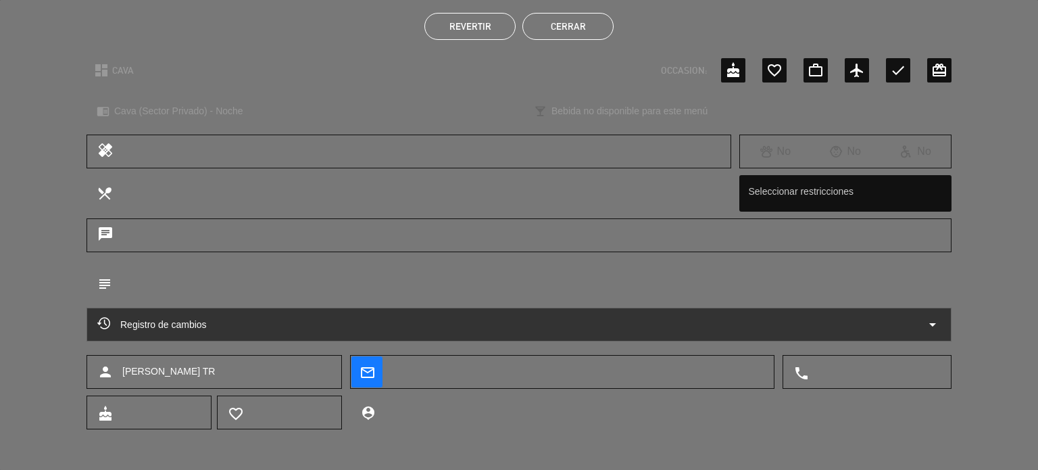
click at [933, 334] on div "Registro de cambios arrow_drop_down" at bounding box center [519, 325] width 865 height 34
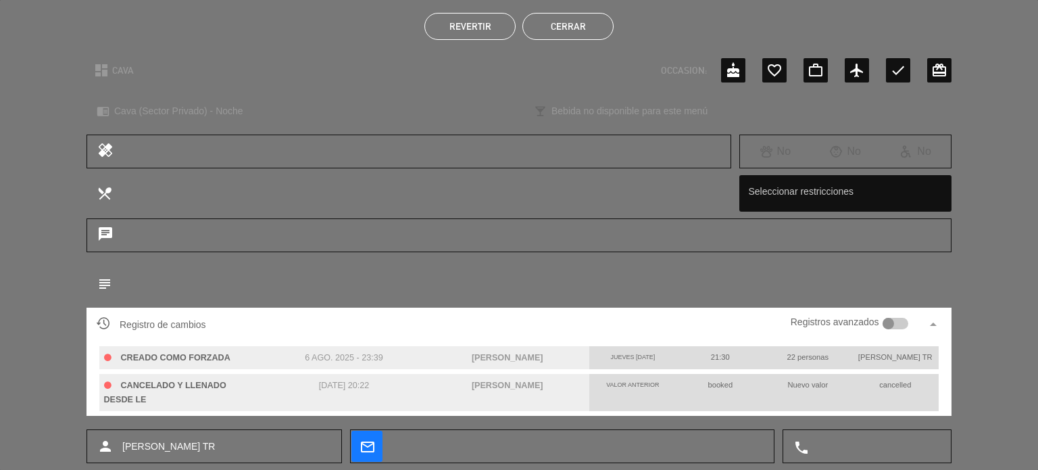
click at [891, 326] on div at bounding box center [889, 324] width 12 height 12
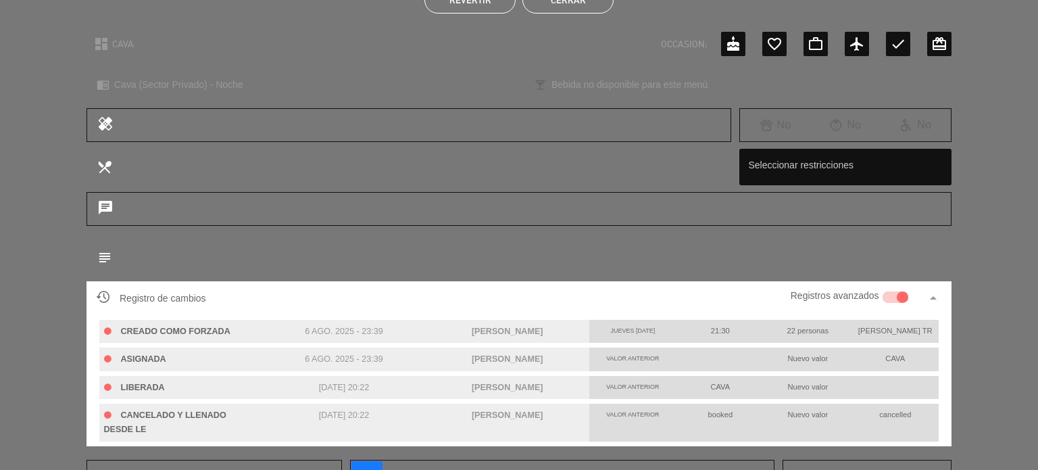
scroll to position [0, 0]
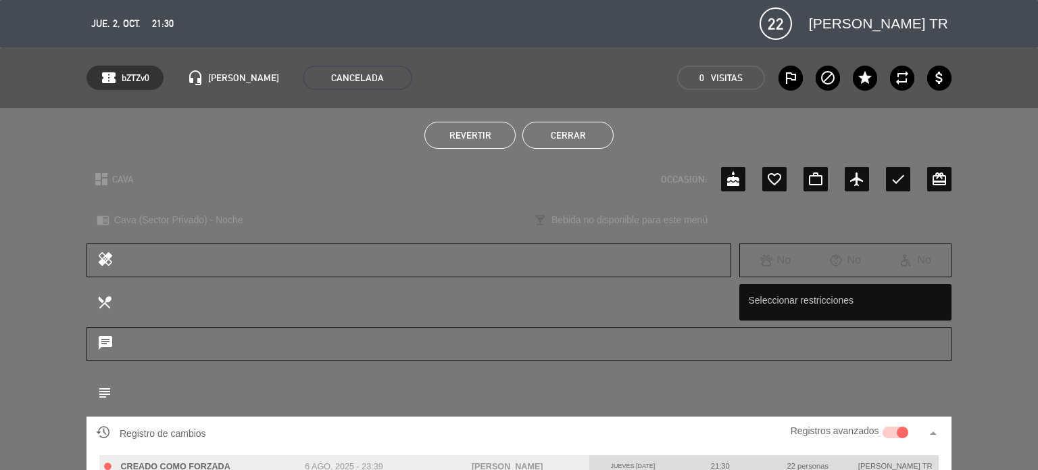
click at [562, 137] on button "Cerrar" at bounding box center [567, 135] width 91 height 27
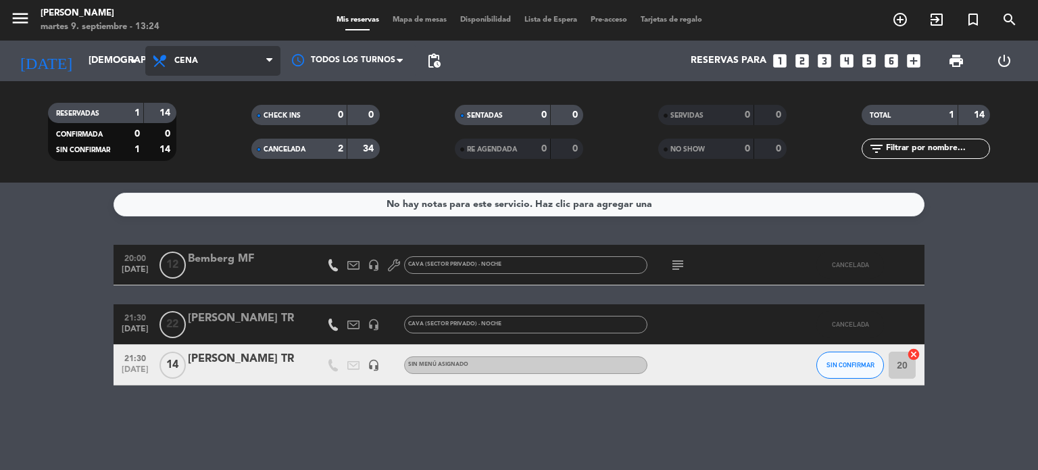
click at [216, 68] on span "Cena" at bounding box center [212, 61] width 135 height 30
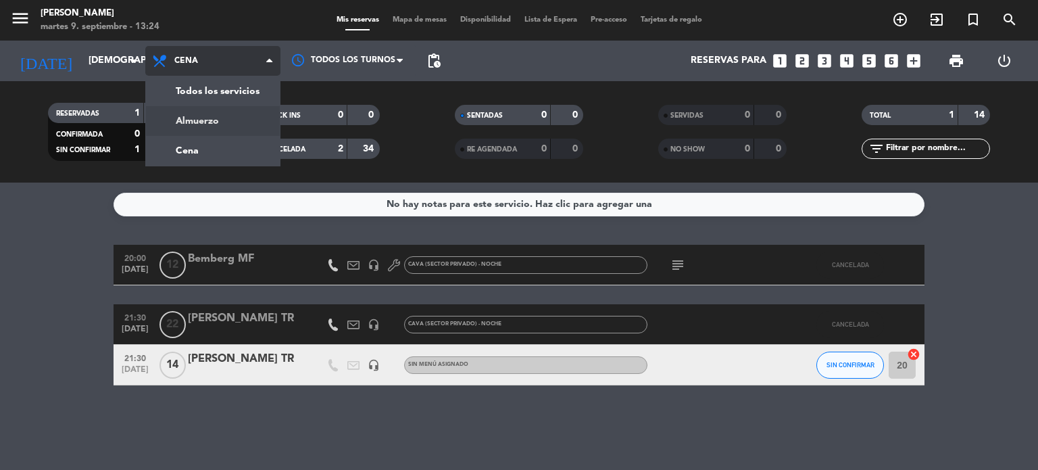
click at [212, 115] on div "menu Gardiner martes 9. septiembre - 13:24 Mis reservas Mapa de mesas Disponibi…" at bounding box center [519, 91] width 1038 height 182
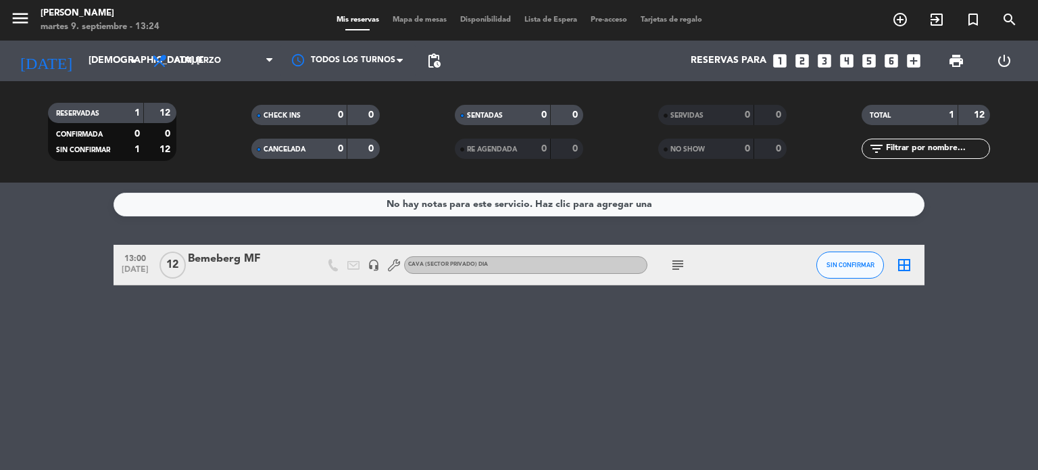
click at [666, 270] on div "subject" at bounding box center [708, 265] width 122 height 40
click at [671, 266] on icon "subject" at bounding box center [678, 265] width 16 height 16
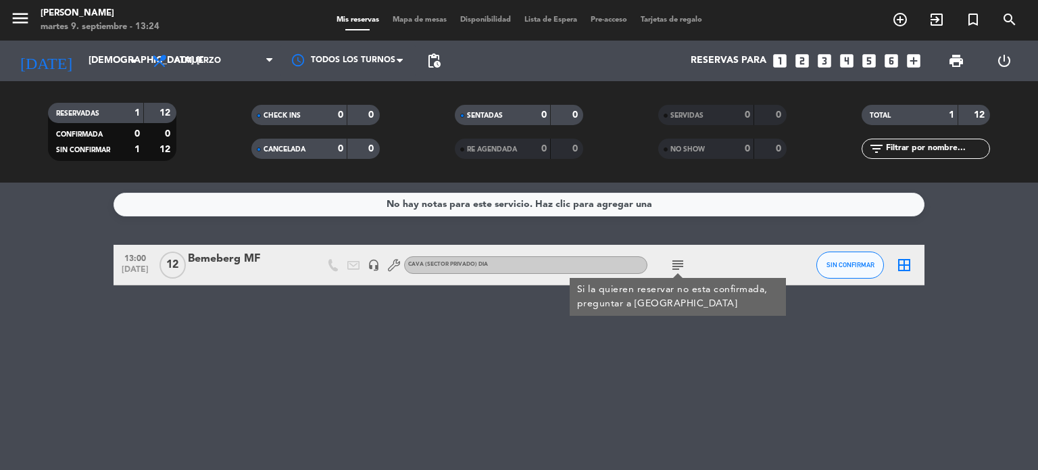
click at [299, 272] on div at bounding box center [245, 273] width 115 height 11
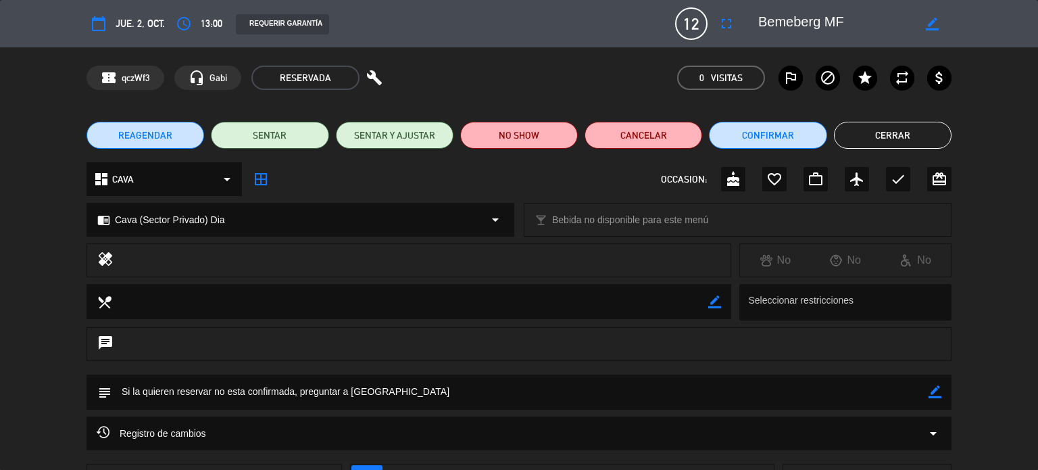
click at [930, 379] on div "border_color" at bounding box center [935, 391] width 13 height 35
click at [930, 26] on icon "border_color" at bounding box center [932, 24] width 13 height 13
click at [892, 32] on textarea at bounding box center [835, 23] width 155 height 24
type textarea "Bemeberg MF . chevy montalamber"
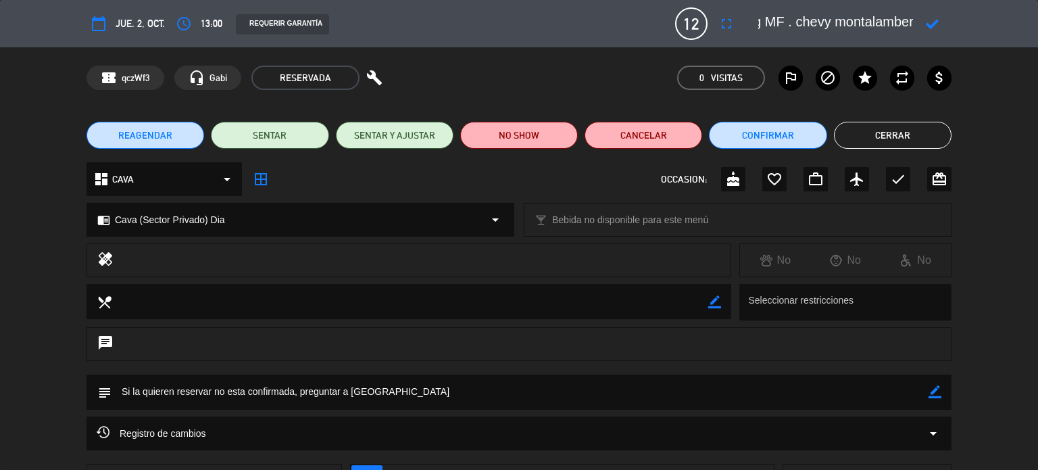
click at [938, 26] on icon at bounding box center [932, 24] width 13 height 13
click at [933, 391] on icon "border_color" at bounding box center [935, 391] width 13 height 13
drag, startPoint x: 867, startPoint y: 401, endPoint x: 130, endPoint y: 421, distance: 737.6
click at [130, 421] on div "calendar_today [DEMOGRAPHIC_DATA] 2, oct. access_time 13:00 REQUERIR GARANTÍA 1…" at bounding box center [519, 235] width 1038 height 470
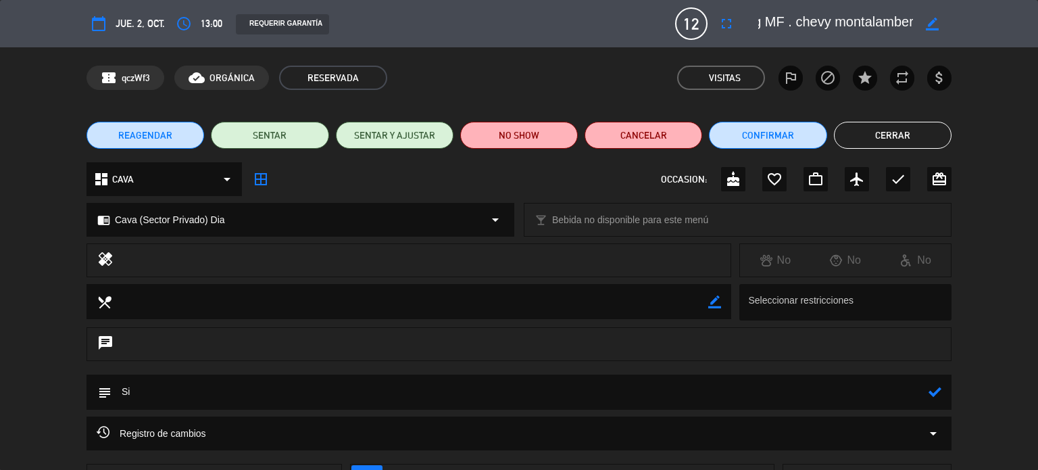
type textarea "S"
type textarea "paga en el momento"
click at [937, 394] on icon at bounding box center [935, 391] width 13 height 13
drag, startPoint x: 868, startPoint y: 117, endPoint x: 873, endPoint y: 128, distance: 12.4
click at [873, 128] on div "REAGENDAR SENTAR SENTAR Y AJUSTAR NO SHOW Cancelar Confirmar Cerrar" at bounding box center [519, 135] width 1038 height 54
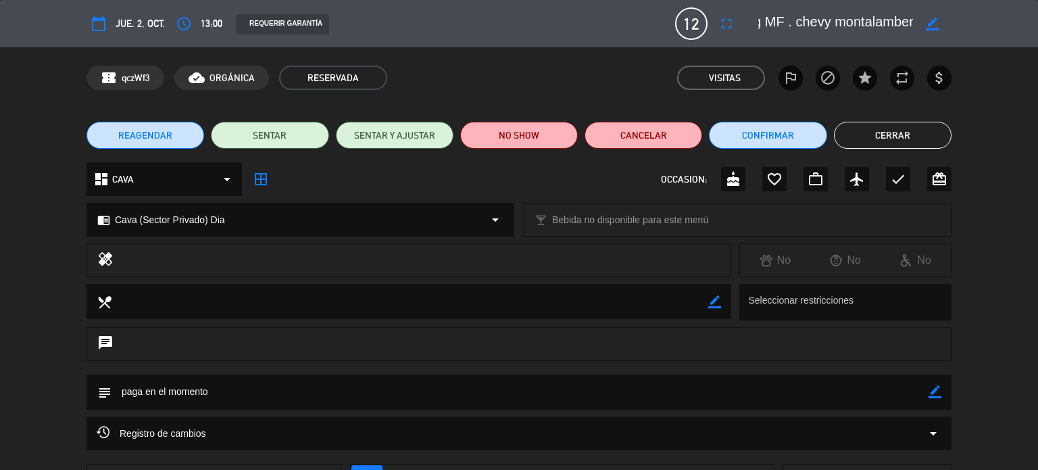
click at [873, 132] on button "Cerrar" at bounding box center [893, 135] width 118 height 27
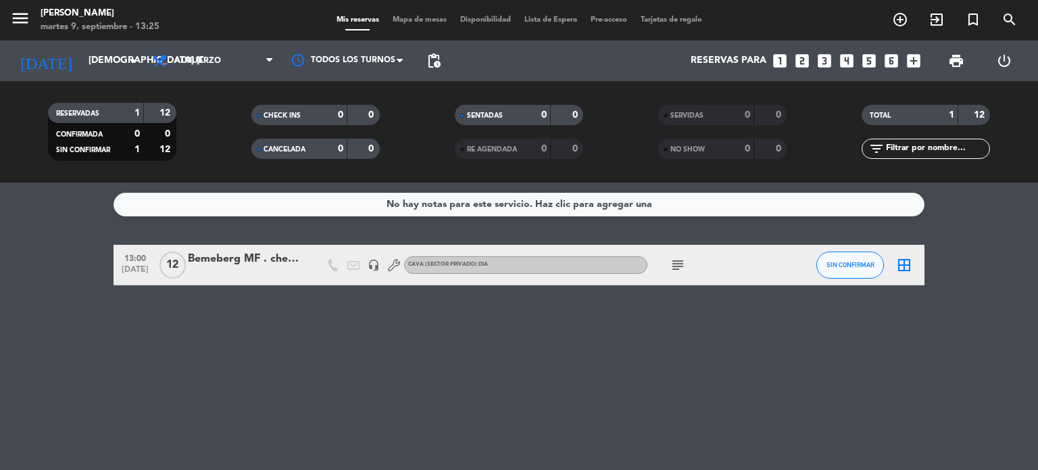
click at [126, 43] on div "[DATE] jue. [DATE] arrow_drop_down" at bounding box center [77, 61] width 135 height 41
click at [179, 59] on span "Almuerzo" at bounding box center [197, 60] width 47 height 9
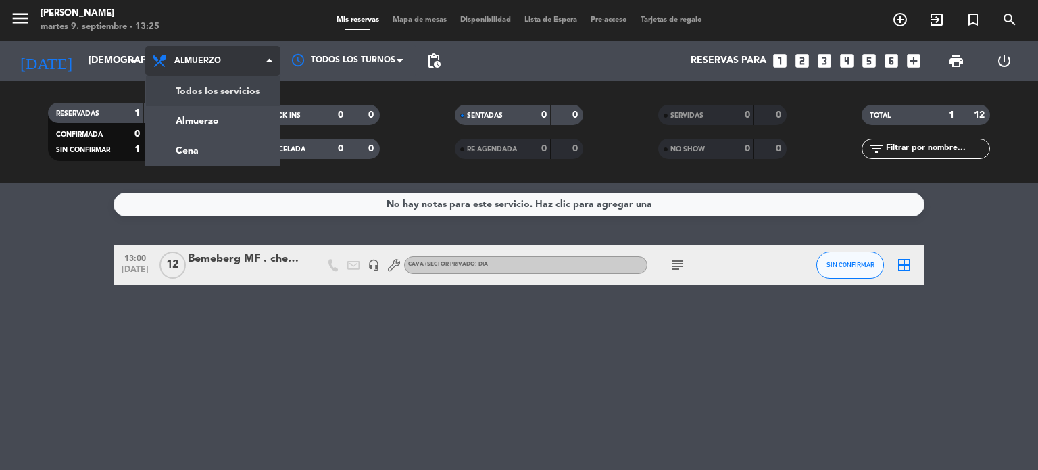
click at [195, 115] on div "menu Gardiner martes 9. septiembre - 13:25 Mis reservas Mapa de mesas Disponibi…" at bounding box center [519, 91] width 1038 height 182
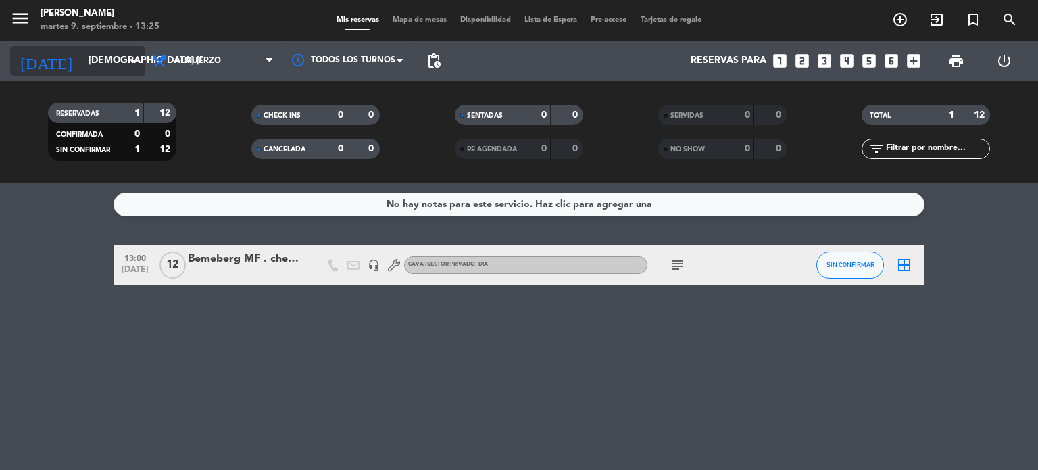
click at [113, 68] on input "[DEMOGRAPHIC_DATA] [DATE]" at bounding box center [146, 61] width 128 height 24
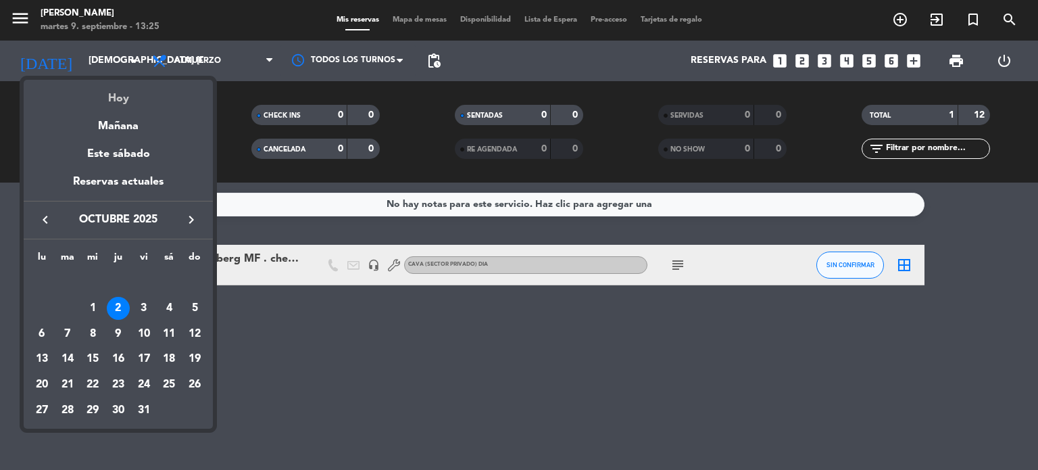
click at [124, 97] on div "Hoy" at bounding box center [118, 94] width 189 height 28
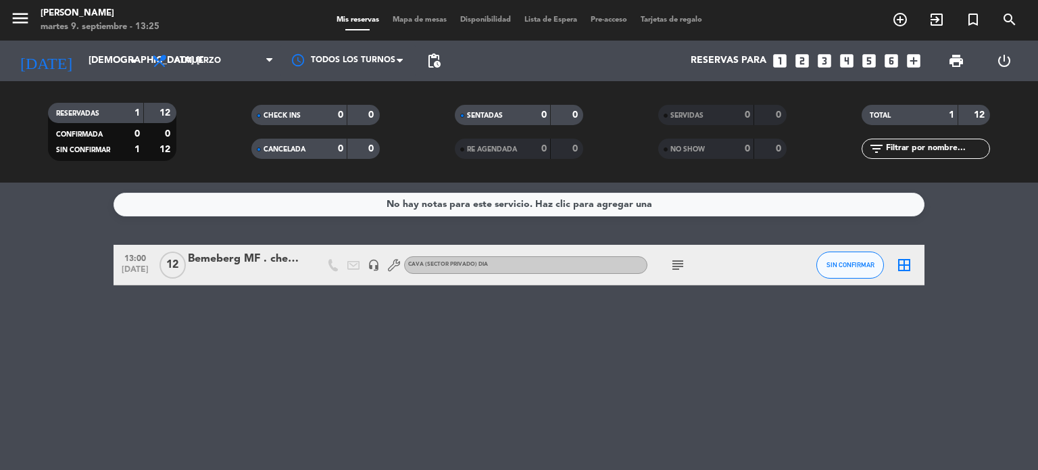
type input "[DATE] sep."
click at [919, 142] on input "text" at bounding box center [937, 148] width 105 height 15
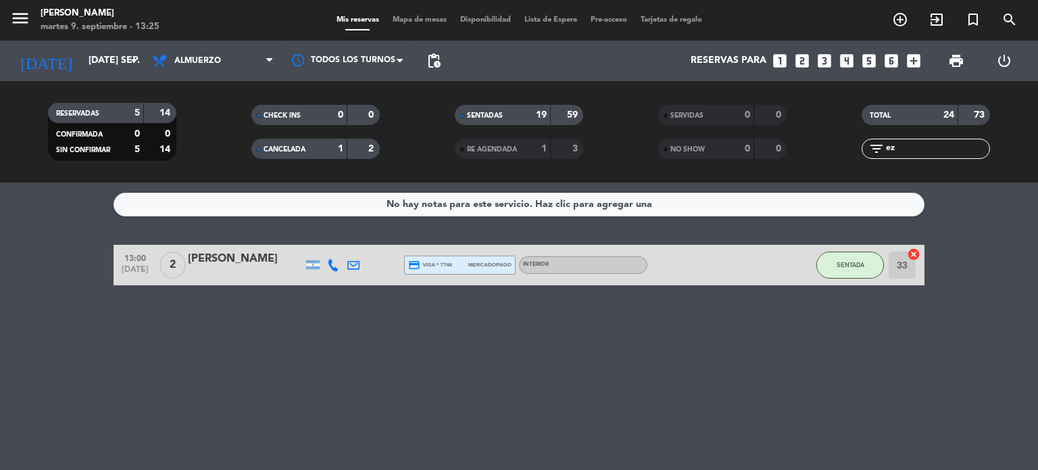
type input "e"
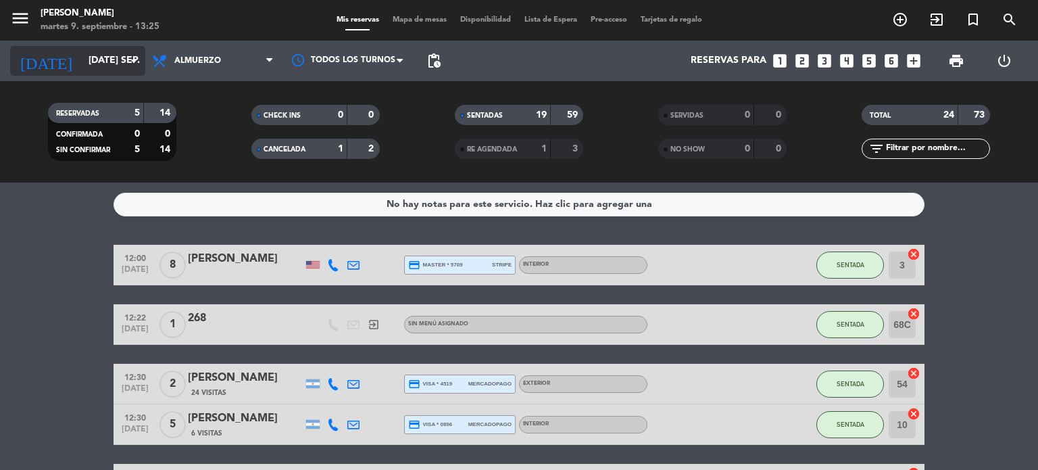
click at [82, 72] on input "[DATE] sep." at bounding box center [146, 61] width 128 height 24
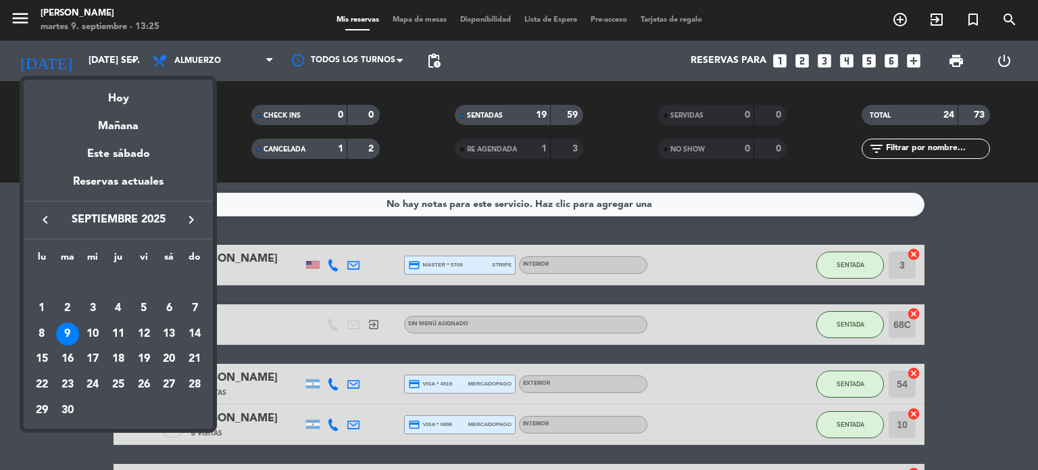
click at [214, 48] on div at bounding box center [519, 235] width 1038 height 470
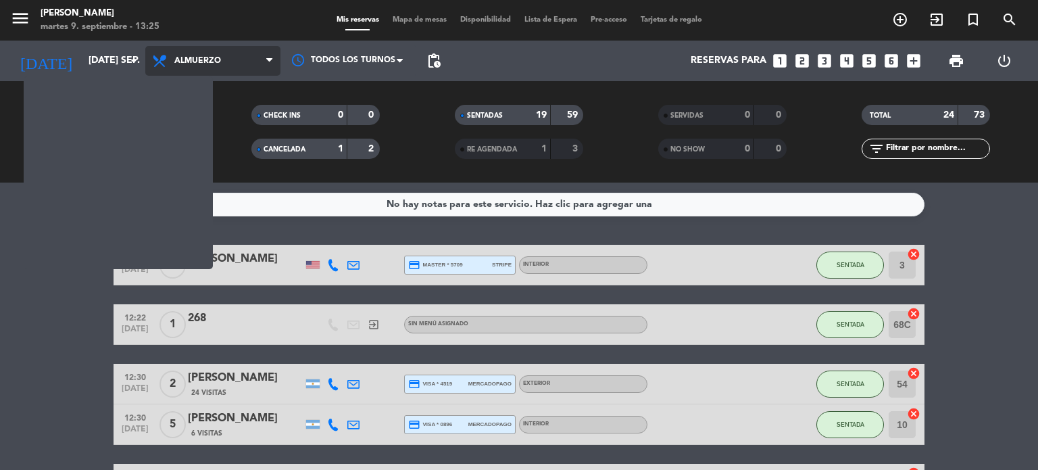
drag, startPoint x: 219, startPoint y: 67, endPoint x: 221, endPoint y: 74, distance: 7.1
click at [220, 72] on span "Almuerzo" at bounding box center [212, 61] width 135 height 30
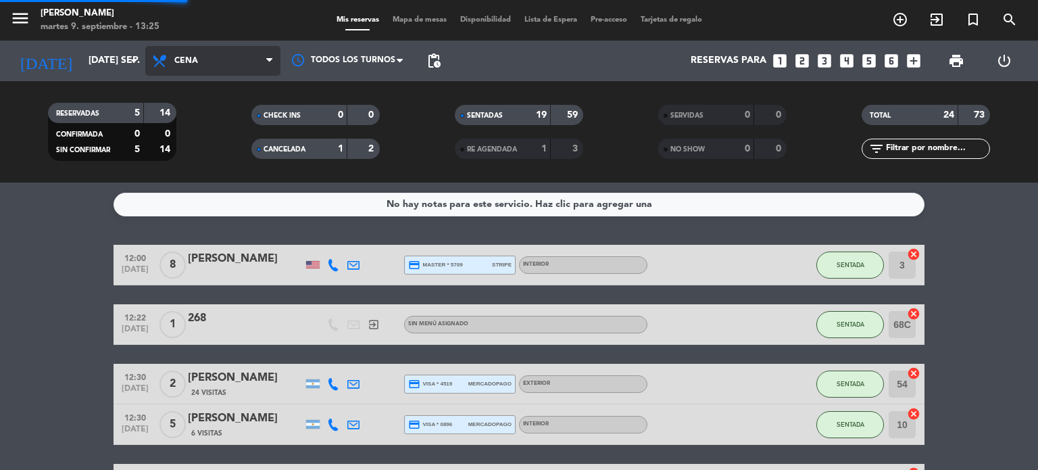
click at [211, 147] on div "menu Gardiner martes 9. septiembre - 13:25 Mis reservas Mapa de mesas Disponibi…" at bounding box center [519, 91] width 1038 height 182
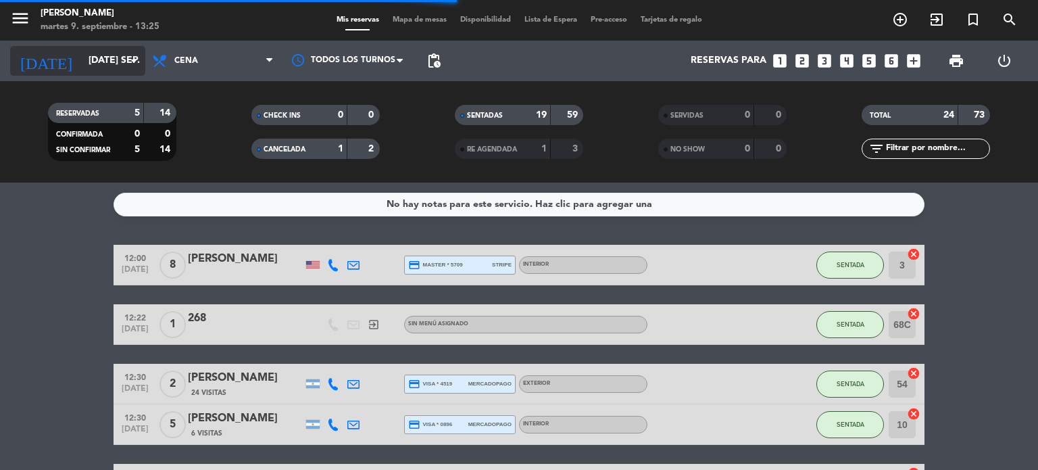
click at [109, 55] on input "[DATE] sep." at bounding box center [146, 61] width 128 height 24
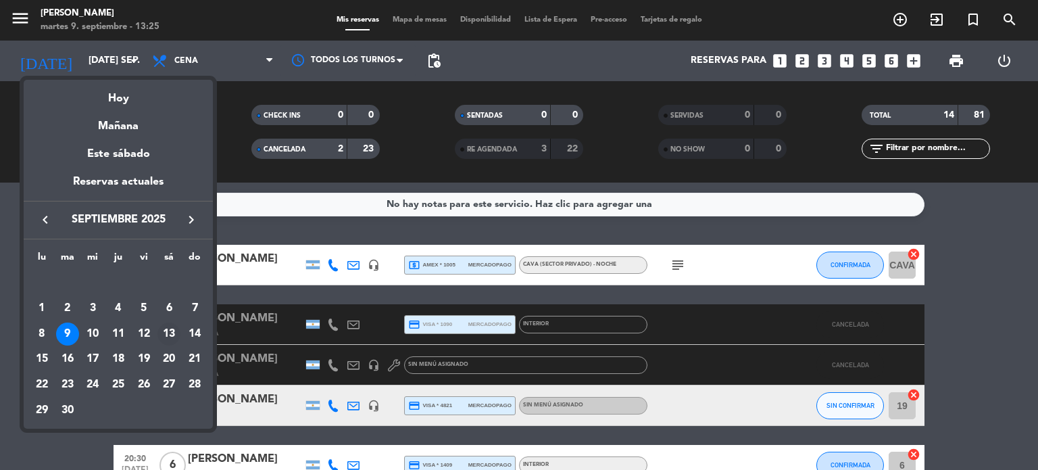
click at [176, 331] on div "13" at bounding box center [168, 333] width 23 height 23
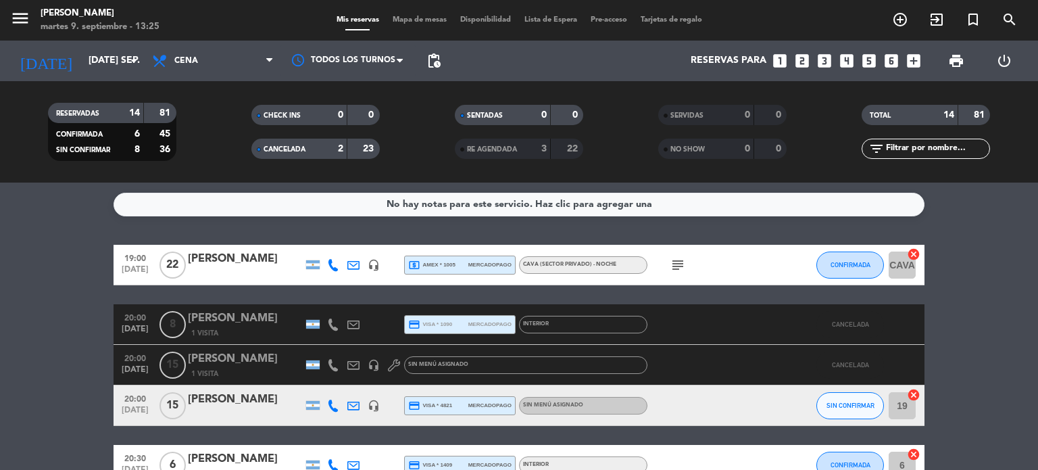
type input "sáb. [DATE]"
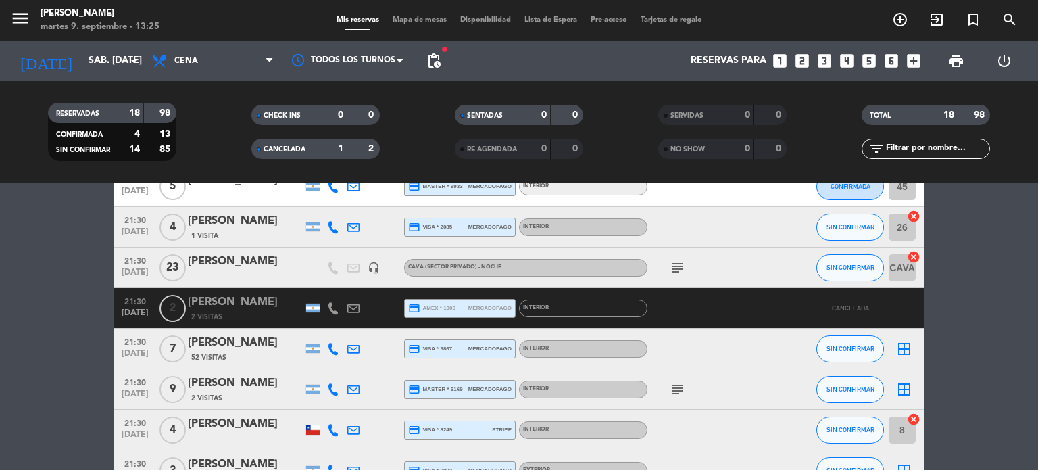
scroll to position [688, 0]
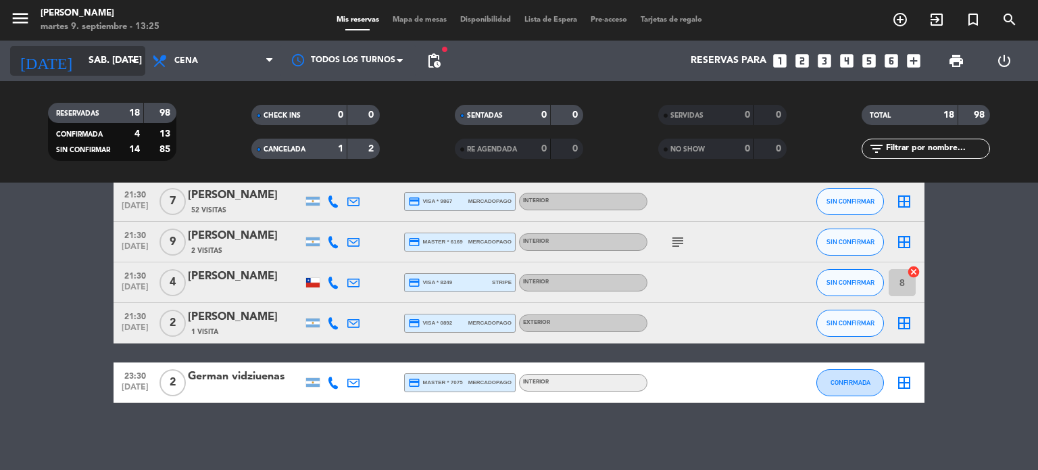
click at [108, 58] on input "sáb. [DATE]" at bounding box center [146, 61] width 128 height 24
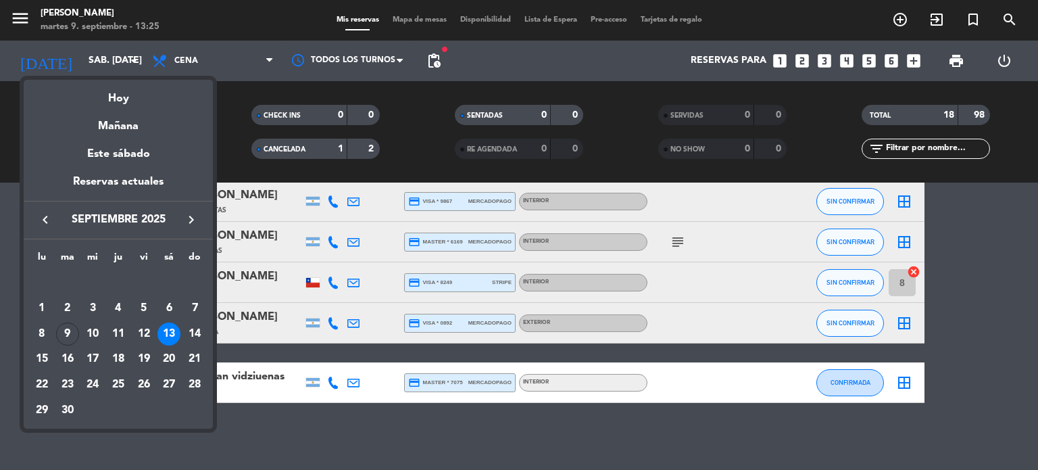
click at [199, 72] on div at bounding box center [519, 235] width 1038 height 470
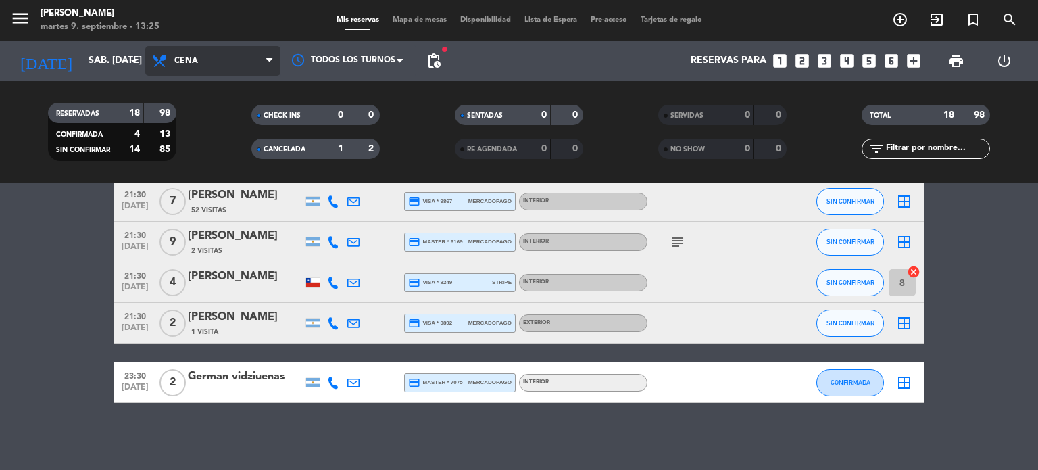
click at [197, 69] on span "Cena" at bounding box center [212, 61] width 135 height 30
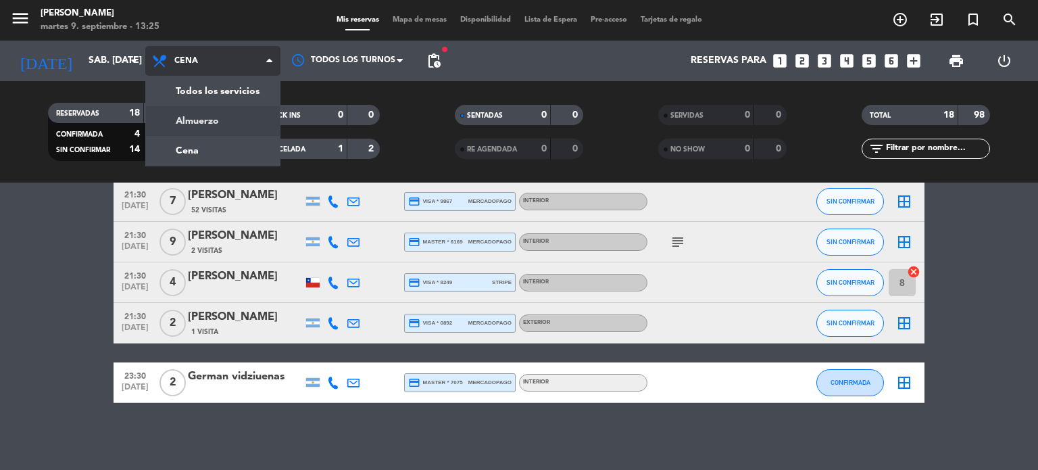
click at [208, 122] on div "menu Gardiner martes 9. septiembre - 13:25 Mis reservas Mapa de mesas Disponibi…" at bounding box center [519, 91] width 1038 height 182
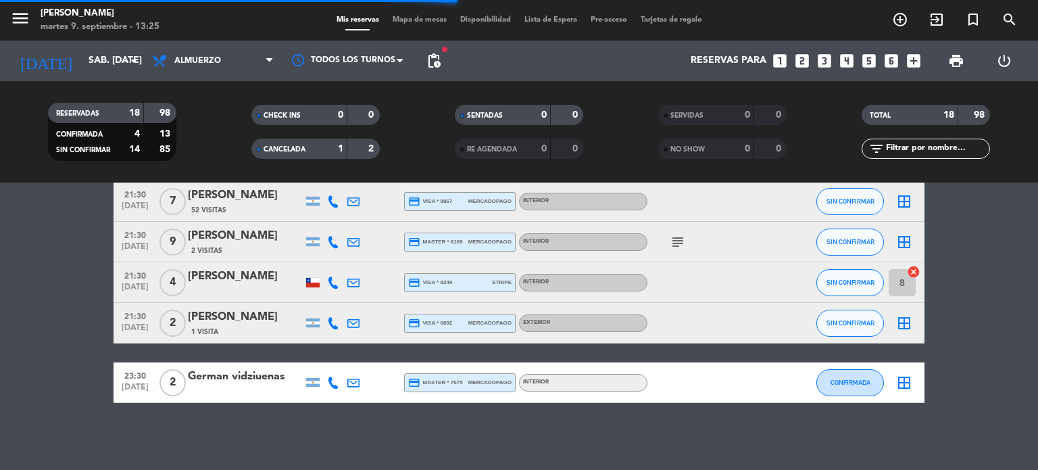
scroll to position [223, 0]
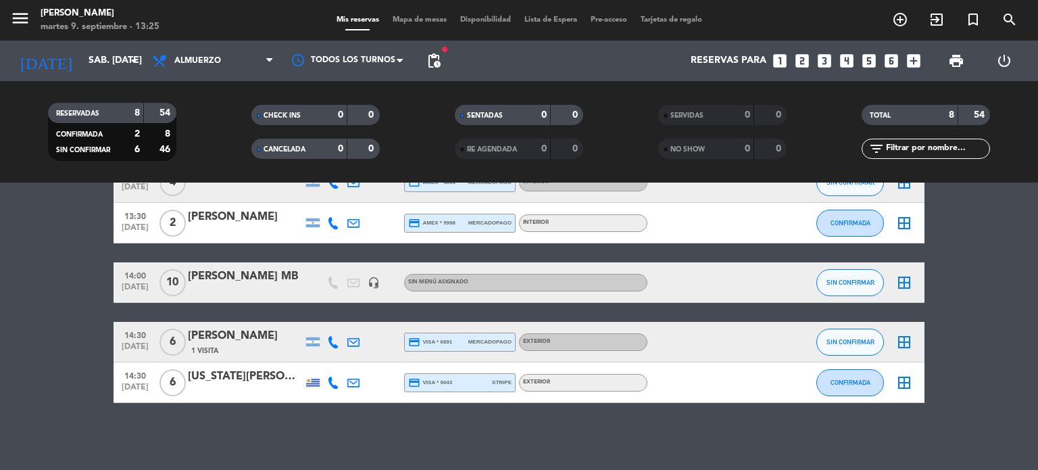
click at [270, 284] on div "[PERSON_NAME] MB" at bounding box center [245, 277] width 115 height 18
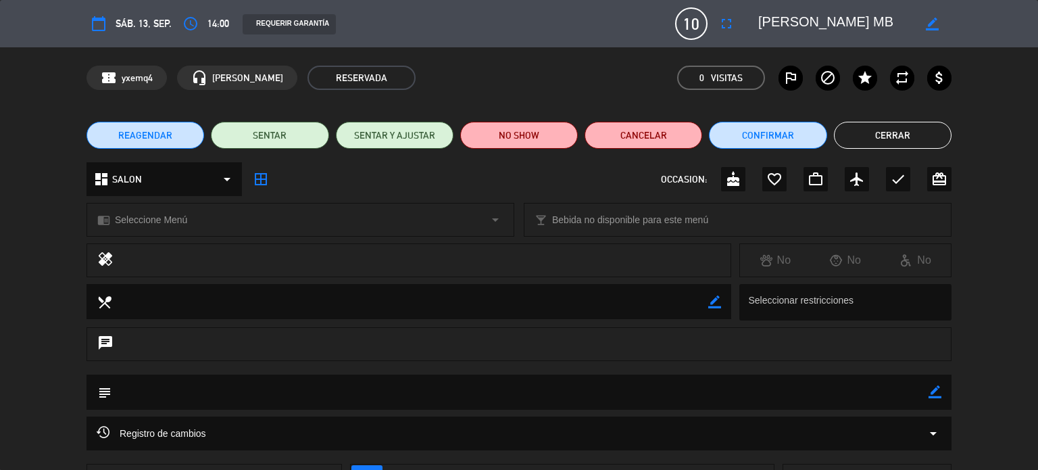
click at [175, 139] on button "REAGENDAR" at bounding box center [146, 135] width 118 height 27
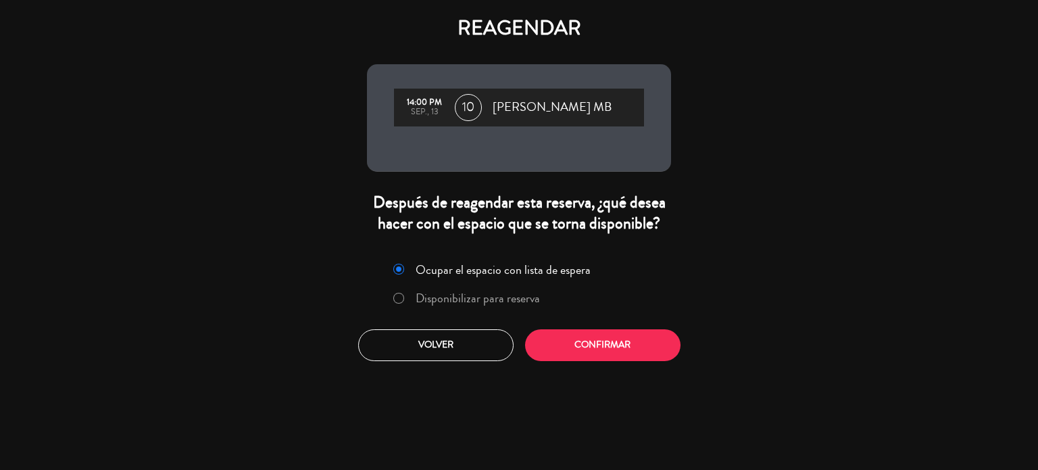
click at [531, 293] on label "Disponibilizar para reserva" at bounding box center [478, 298] width 124 height 12
click at [603, 329] on button "Confirmar" at bounding box center [602, 345] width 155 height 32
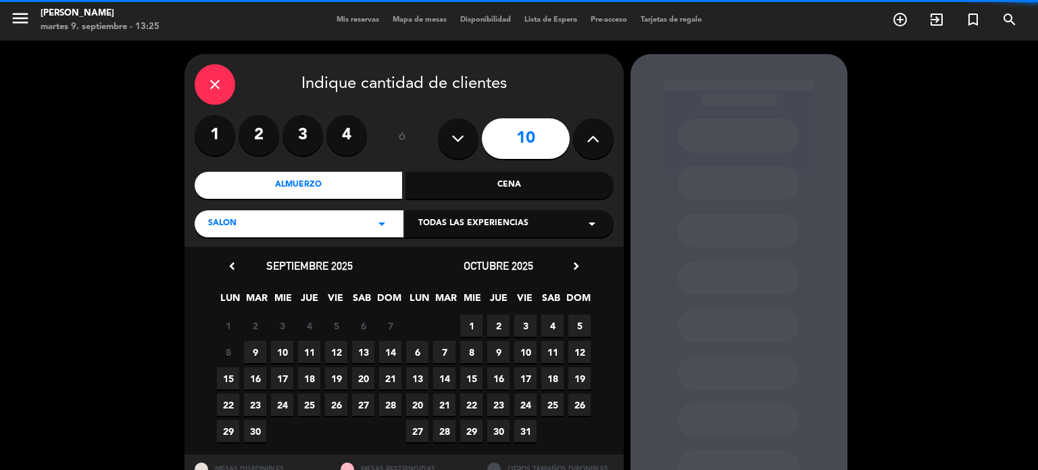
click at [491, 192] on div "Cena" at bounding box center [510, 185] width 208 height 27
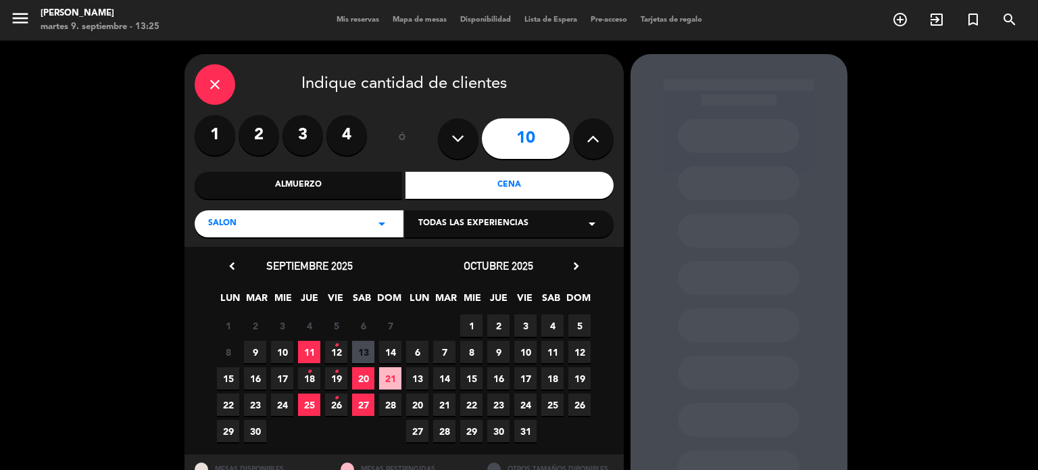
click at [373, 345] on span "13" at bounding box center [363, 352] width 22 height 22
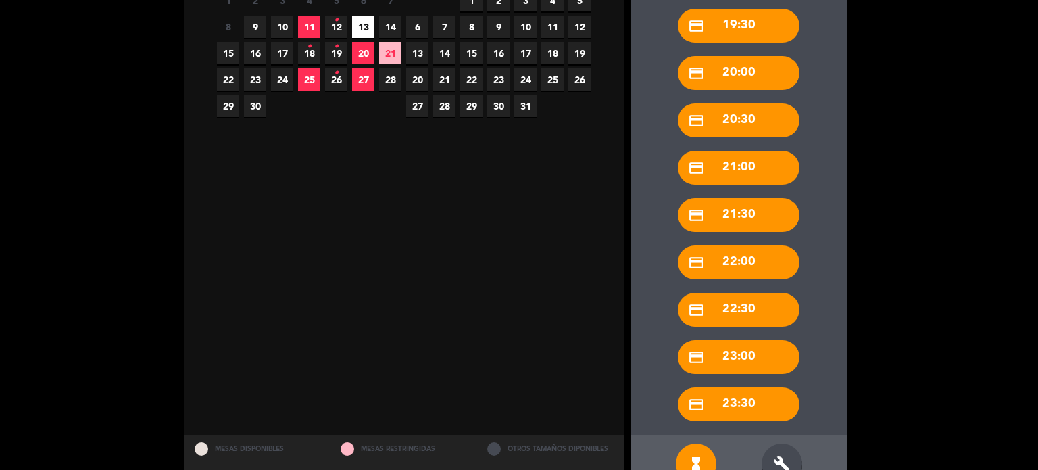
scroll to position [361, 0]
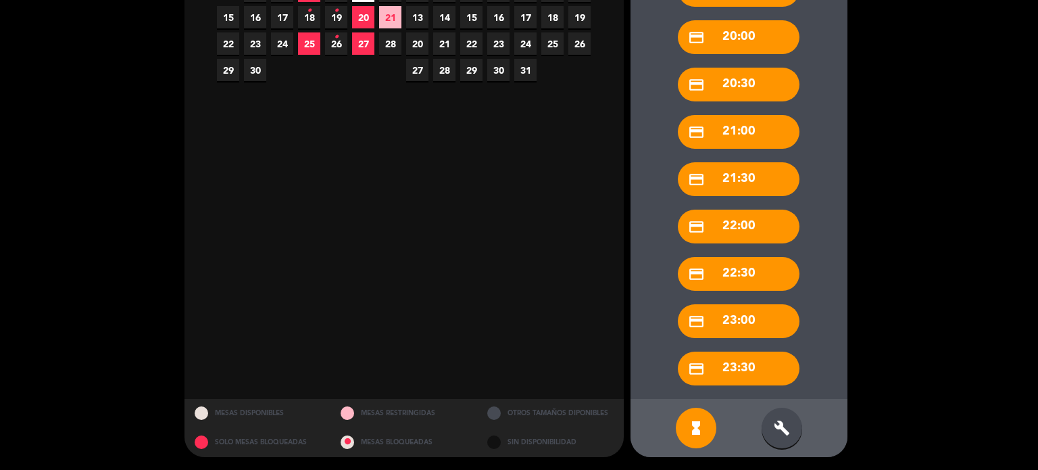
click at [789, 432] on div "build" at bounding box center [782, 428] width 41 height 41
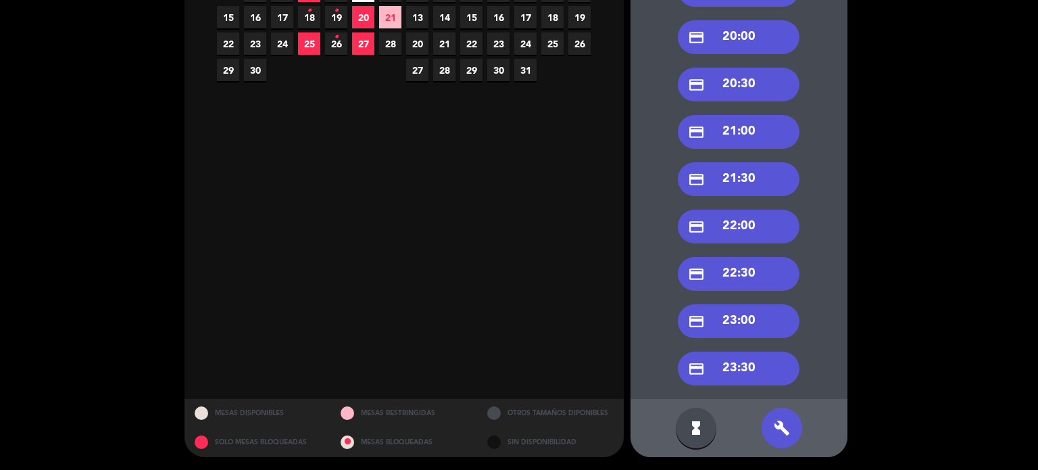
click at [743, 140] on div "credit_card 21:00" at bounding box center [739, 132] width 122 height 34
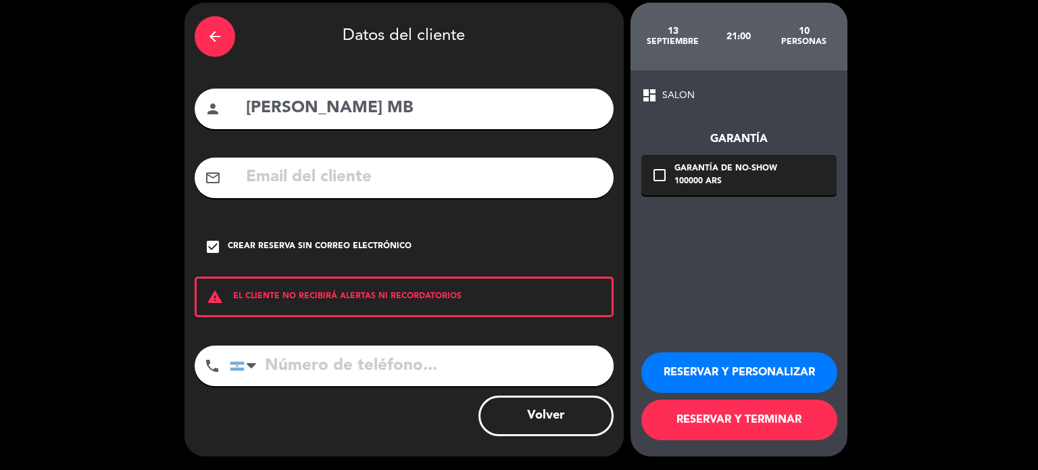
scroll to position [51, 0]
click at [749, 424] on button "RESERVAR Y TERMINAR" at bounding box center [739, 419] width 196 height 41
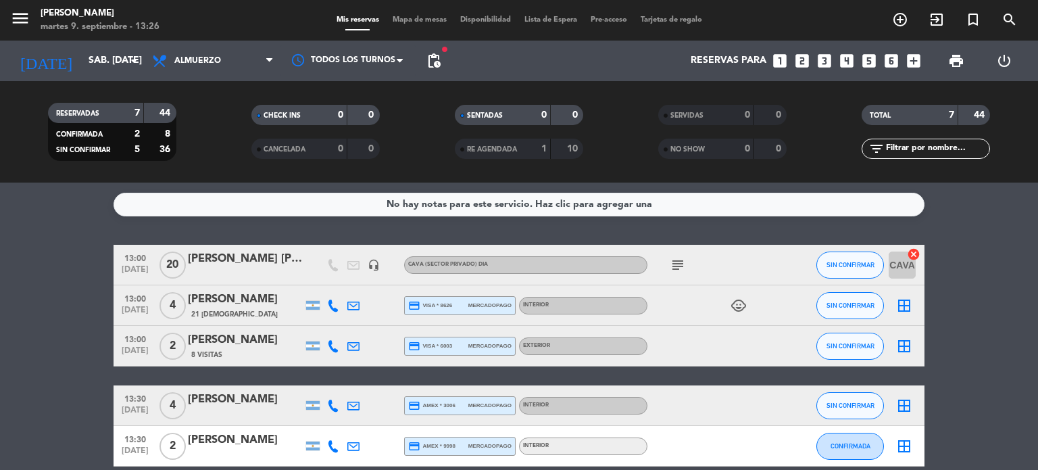
click at [743, 308] on icon "child_care" at bounding box center [739, 305] width 16 height 16
click at [269, 297] on div "[PERSON_NAME]" at bounding box center [245, 300] width 115 height 18
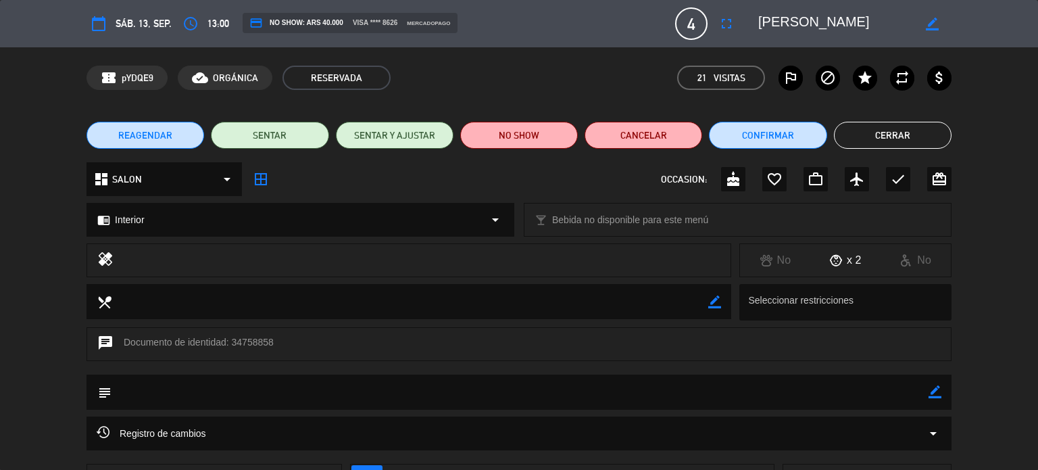
click at [940, 391] on icon "border_color" at bounding box center [935, 391] width 13 height 13
click at [898, 393] on textarea at bounding box center [520, 391] width 817 height 34
click at [933, 401] on div at bounding box center [935, 391] width 13 height 35
click at [933, 399] on div at bounding box center [935, 391] width 13 height 35
click at [933, 389] on icon at bounding box center [935, 391] width 13 height 13
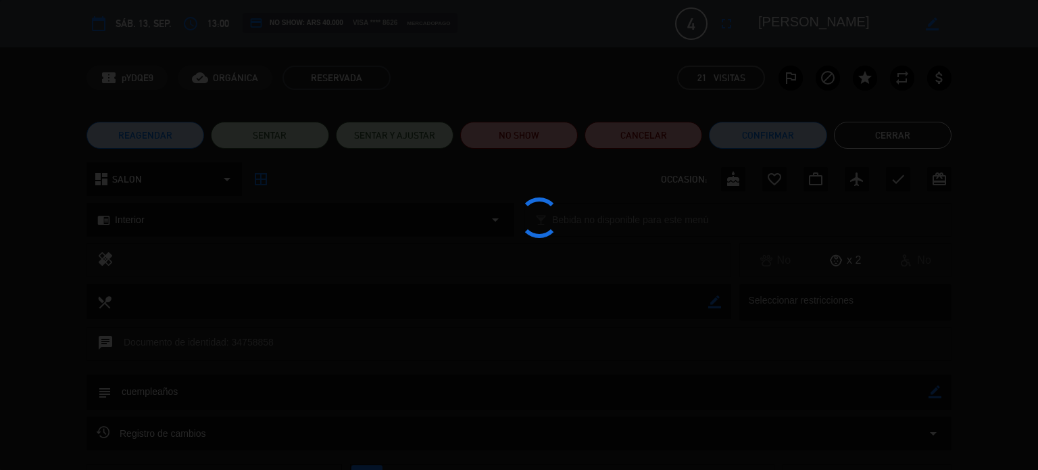
type textarea "cuempleaños"
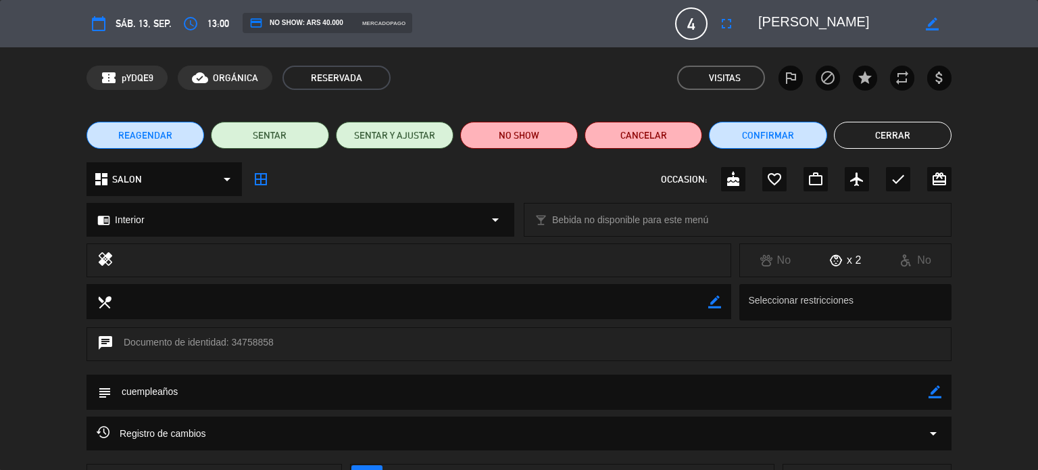
click at [911, 136] on button "Cerrar" at bounding box center [893, 135] width 118 height 27
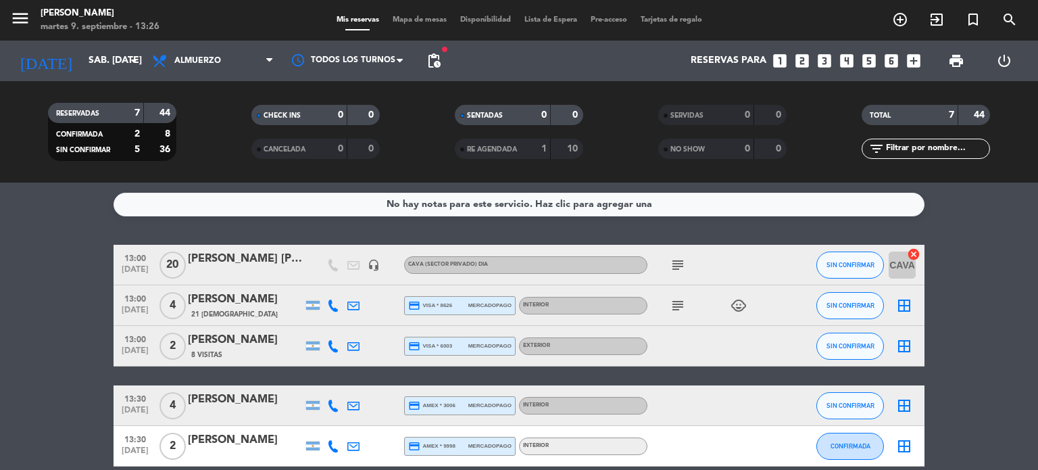
click at [84, 78] on div "[DATE] sáb. [DATE] arrow_drop_down" at bounding box center [77, 61] width 135 height 41
click at [116, 70] on input "sáb. [DATE]" at bounding box center [146, 61] width 128 height 24
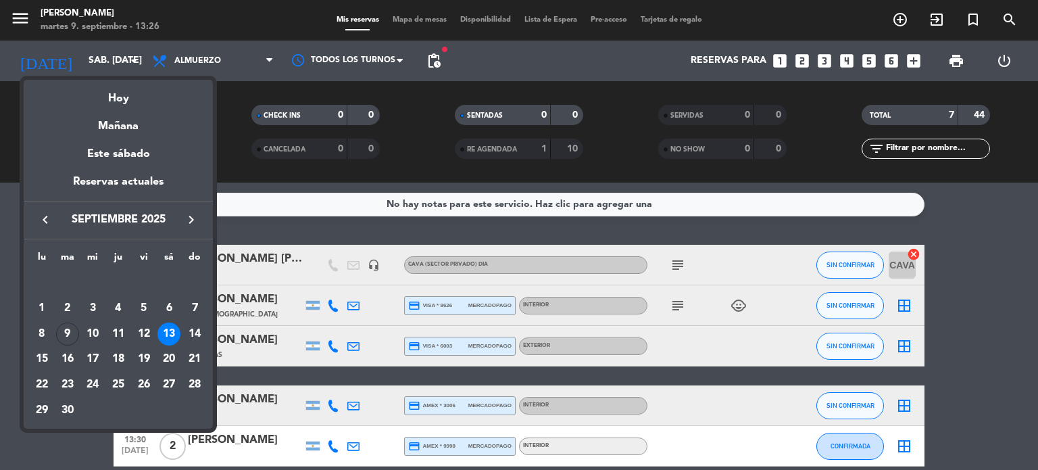
click at [189, 228] on button "keyboard_arrow_right" at bounding box center [191, 220] width 24 height 18
click at [118, 303] on div "2" at bounding box center [118, 308] width 23 height 23
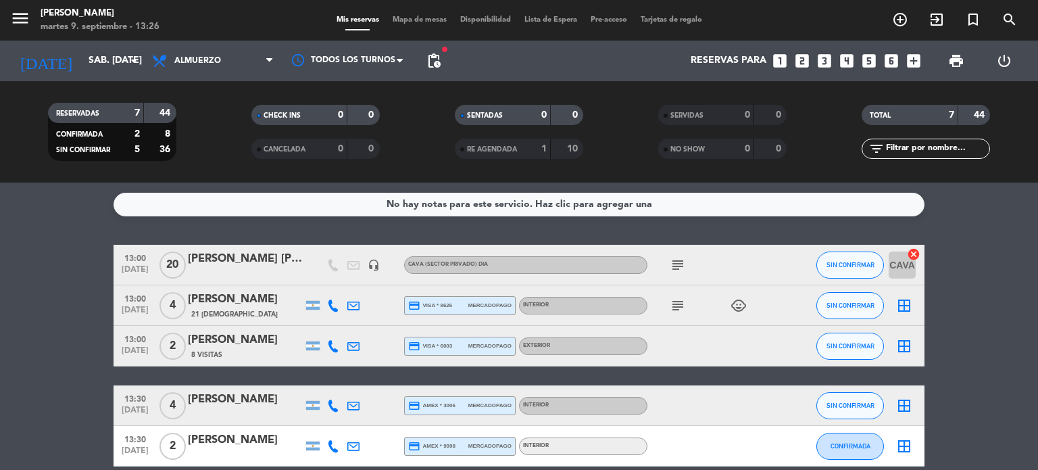
type input "[DEMOGRAPHIC_DATA] [DATE]"
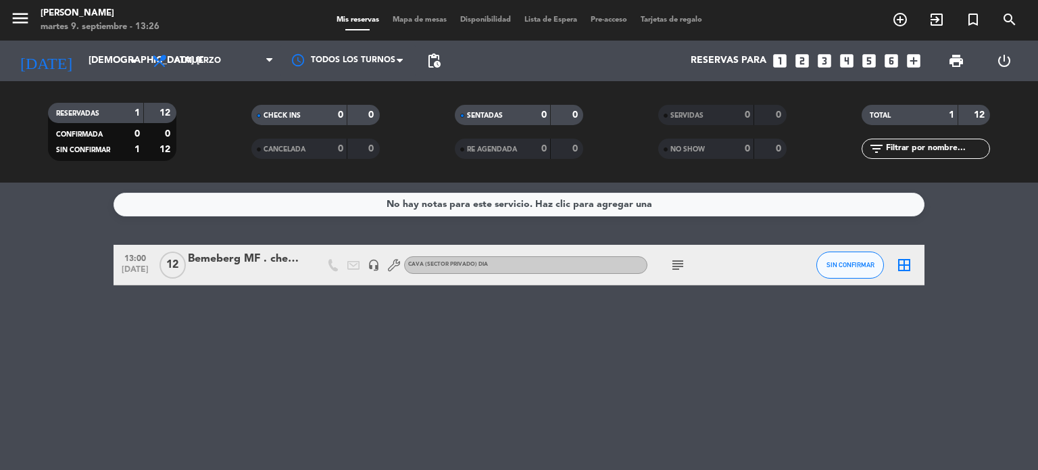
click at [679, 267] on icon "subject" at bounding box center [678, 265] width 16 height 16
click at [278, 270] on div at bounding box center [245, 273] width 115 height 11
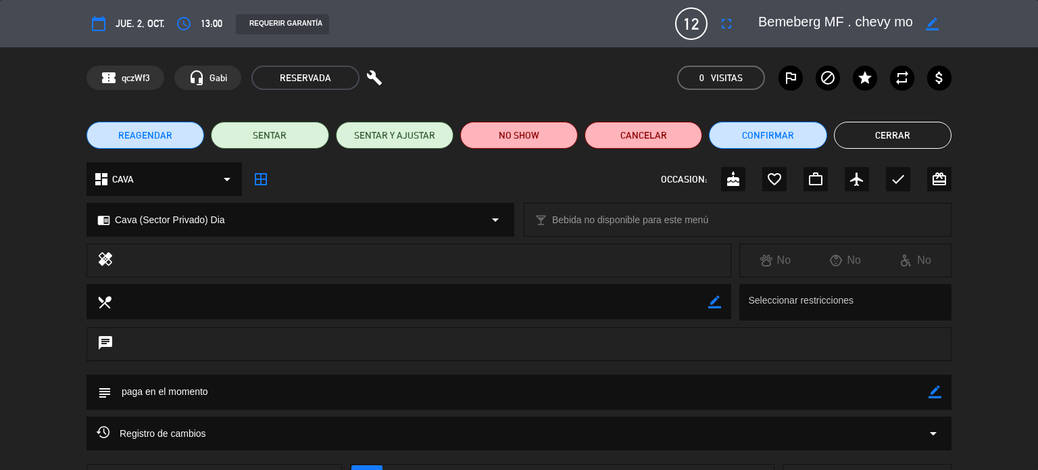
click at [880, 23] on textarea at bounding box center [835, 23] width 155 height 24
click at [933, 23] on icon "border_color" at bounding box center [932, 24] width 13 height 13
type textarea "Bemeberg MF - QUILVES"
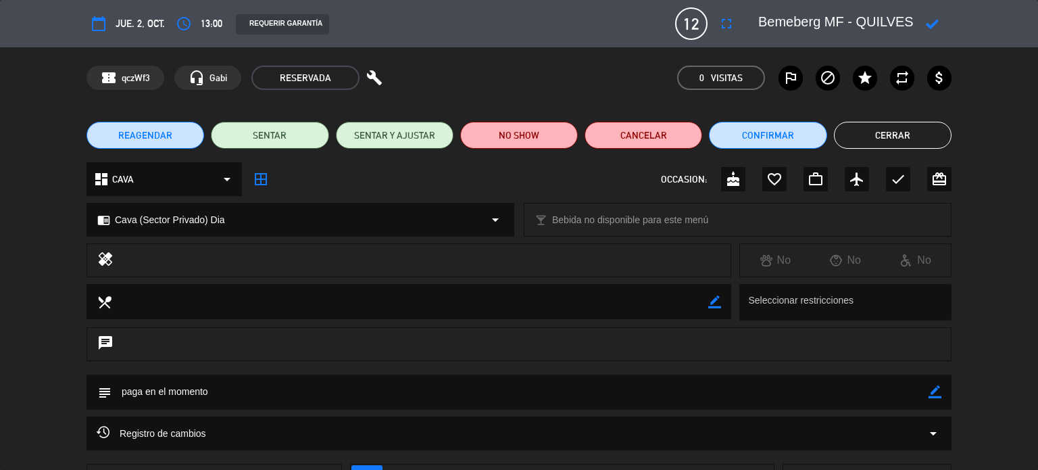
click at [927, 24] on icon at bounding box center [932, 24] width 13 height 13
click at [948, 397] on div "subject border_color" at bounding box center [519, 391] width 865 height 35
click at [941, 396] on icon "border_color" at bounding box center [935, 391] width 13 height 13
type textarea "paga en el momento RESERVO CHEVY TR1"
click at [930, 387] on icon at bounding box center [935, 391] width 13 height 13
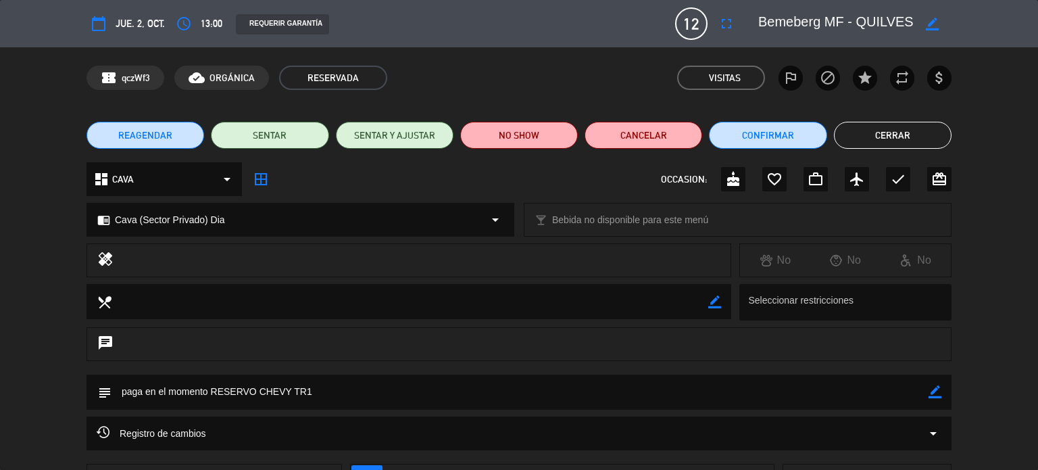
drag, startPoint x: 894, startPoint y: 102, endPoint x: 898, endPoint y: 115, distance: 13.3
click at [895, 107] on div "confirmation_number qczWf3 cloud_done ORGÁNICA RESERVADA Visitas outlined_flag …" at bounding box center [519, 77] width 1038 height 61
click at [899, 116] on div "REAGENDAR SENTAR SENTAR Y AJUSTAR NO SHOW Cancelar Confirmar Cerrar" at bounding box center [519, 135] width 1038 height 54
click at [898, 126] on button "Cerrar" at bounding box center [893, 135] width 118 height 27
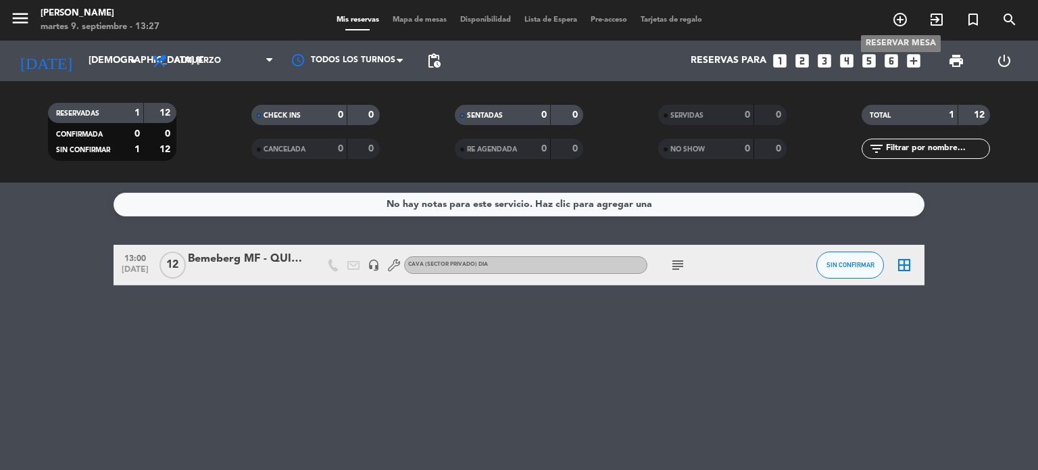
click at [910, 24] on span "add_circle_outline" at bounding box center [900, 19] width 36 height 23
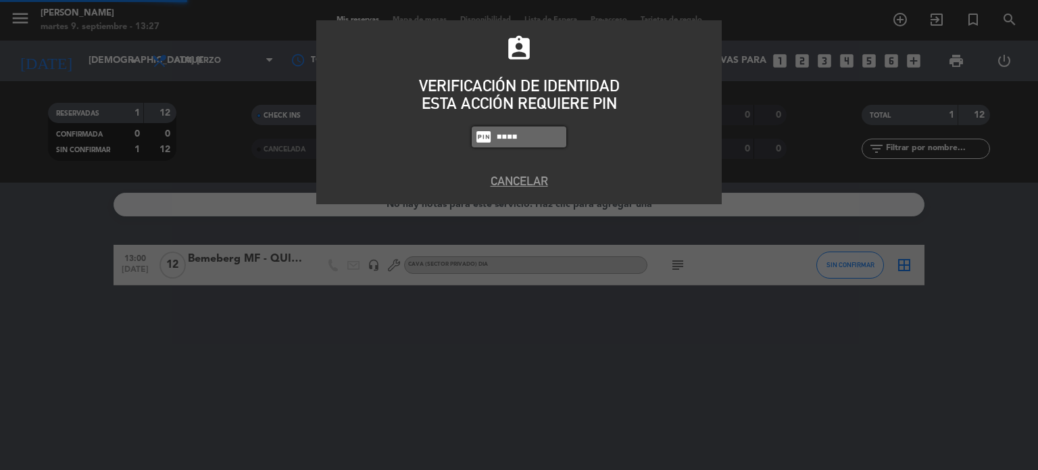
type input "4307"
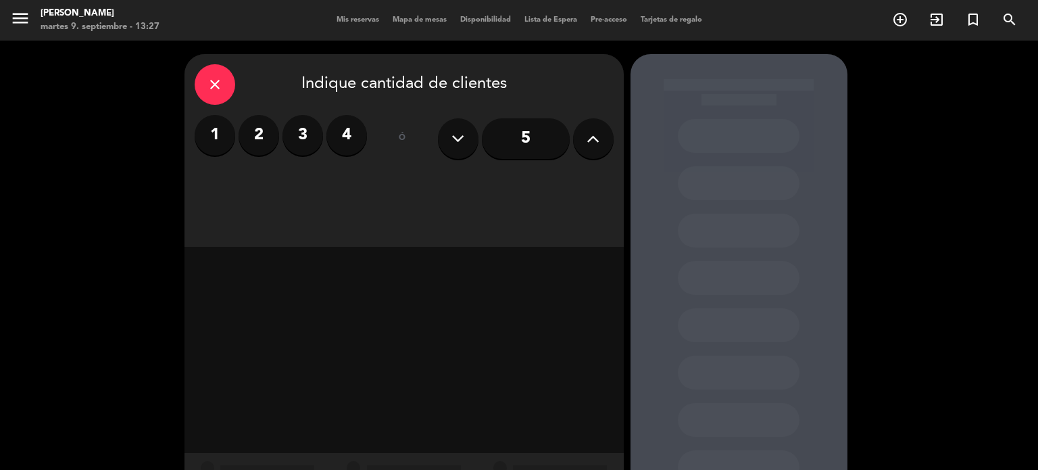
click at [581, 151] on button at bounding box center [593, 138] width 41 height 41
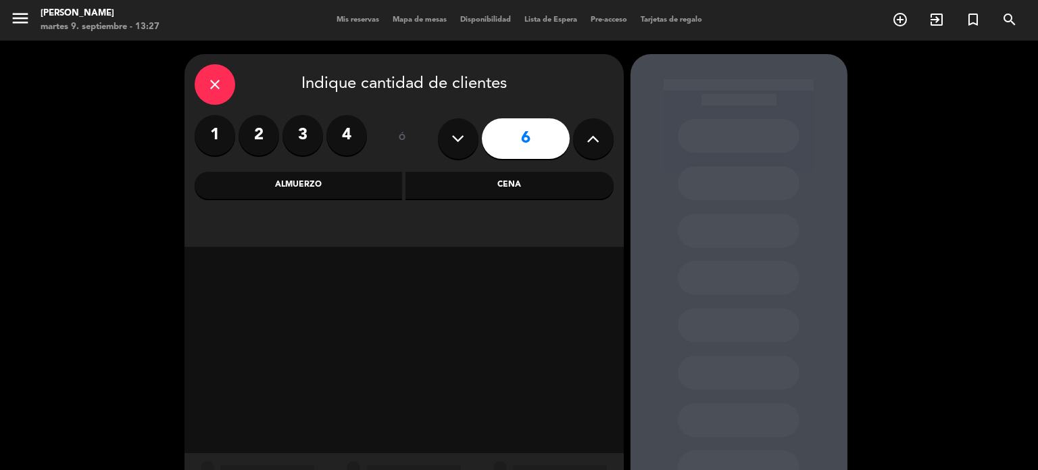
click at [581, 151] on button at bounding box center [593, 138] width 41 height 41
click at [582, 151] on button at bounding box center [593, 138] width 41 height 41
drag, startPoint x: 582, startPoint y: 151, endPoint x: 604, endPoint y: 154, distance: 22.6
click at [602, 153] on button at bounding box center [593, 138] width 41 height 41
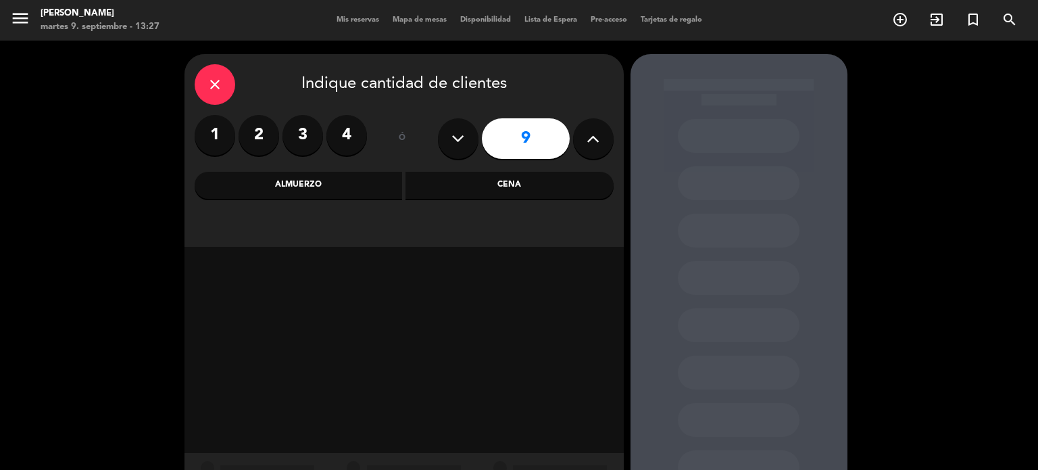
type input "10"
click at [495, 189] on div "Cena" at bounding box center [510, 185] width 208 height 27
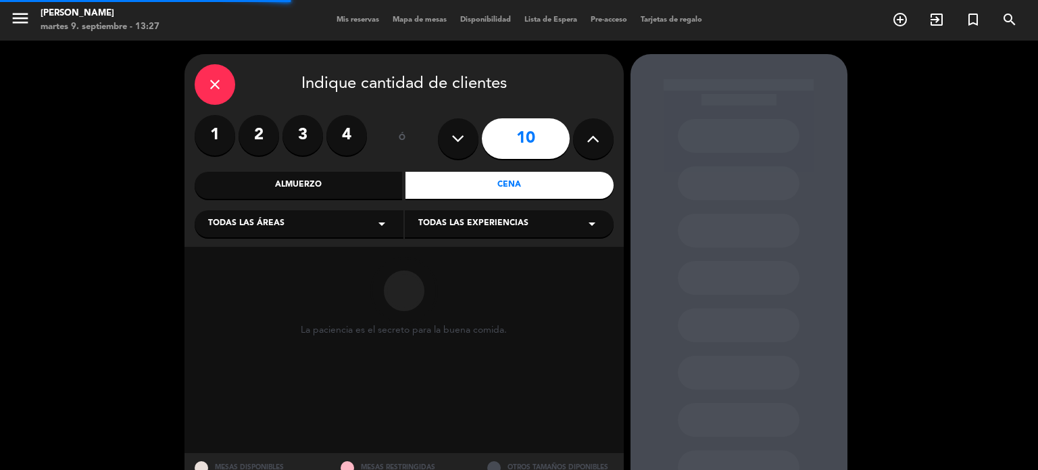
drag, startPoint x: 406, startPoint y: 223, endPoint x: 381, endPoint y: 226, distance: 24.5
click at [384, 226] on div "Todas las áreas arrow_drop_down Todas las experiencias arrow_drop_down" at bounding box center [404, 222] width 419 height 29
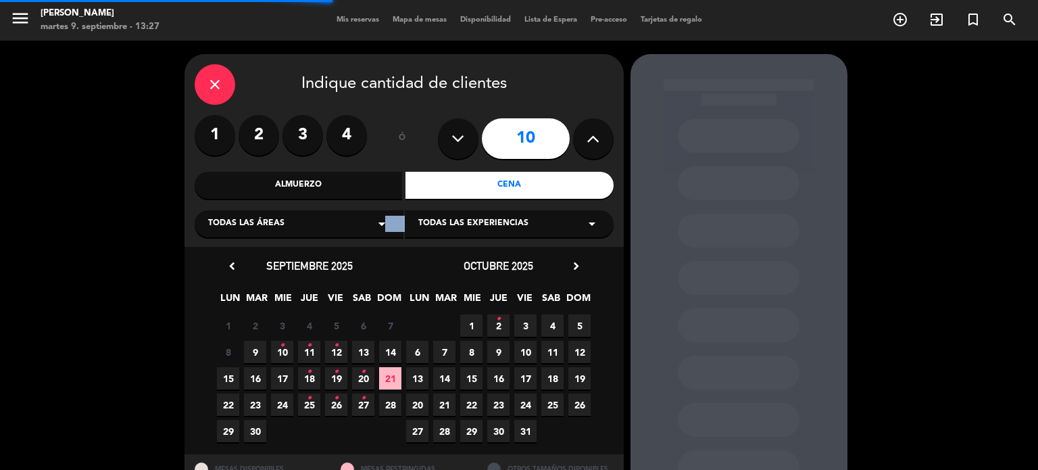
click at [379, 227] on icon "arrow_drop_down" at bounding box center [382, 224] width 16 height 16
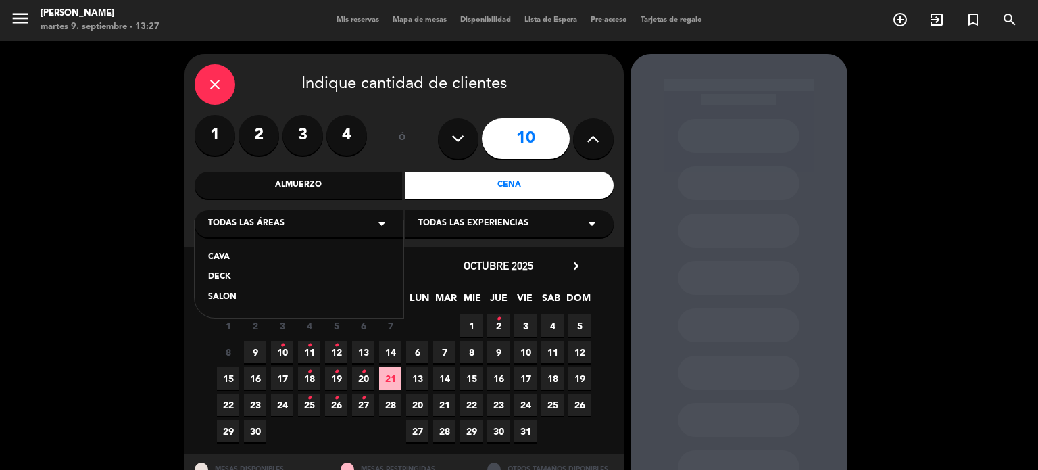
click at [219, 299] on div "SALON" at bounding box center [299, 298] width 182 height 14
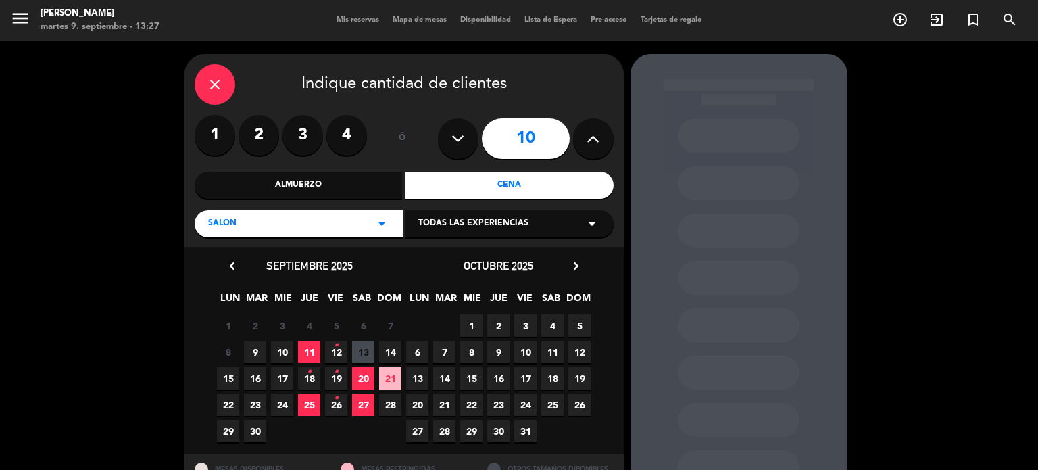
click at [283, 351] on span "10" at bounding box center [282, 352] width 22 height 22
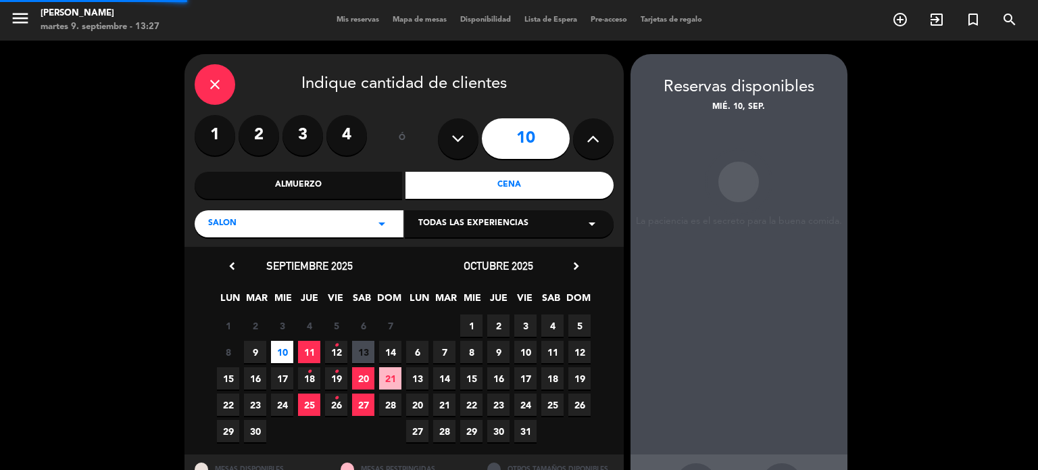
scroll to position [54, 0]
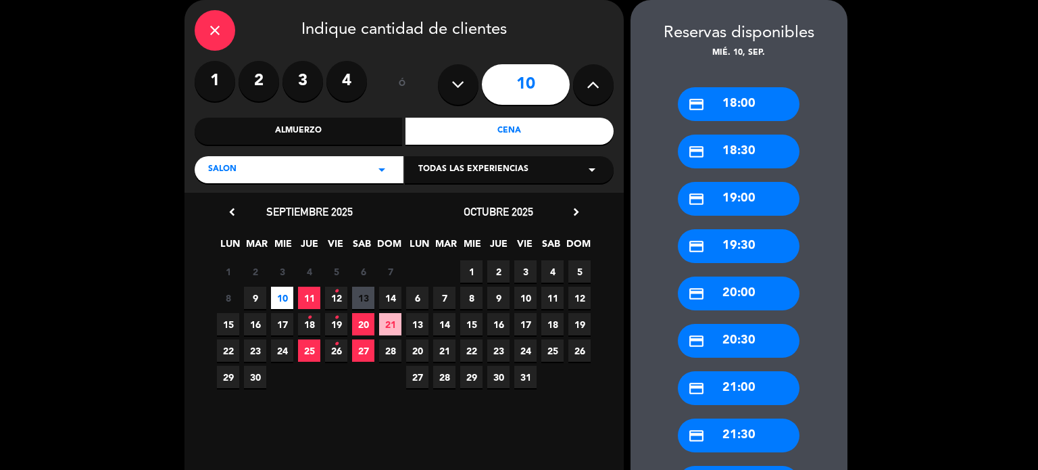
click at [310, 291] on span "11" at bounding box center [309, 298] width 22 height 22
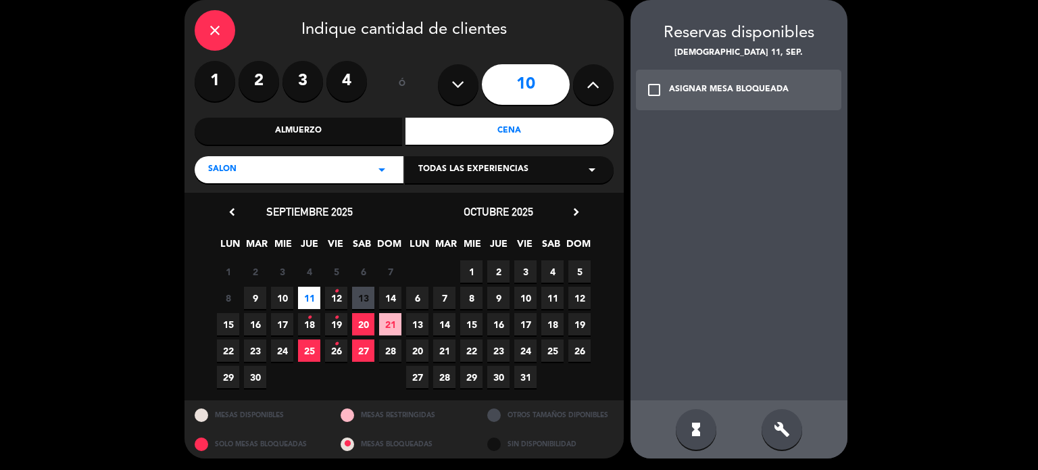
click at [787, 437] on div "build" at bounding box center [782, 429] width 41 height 41
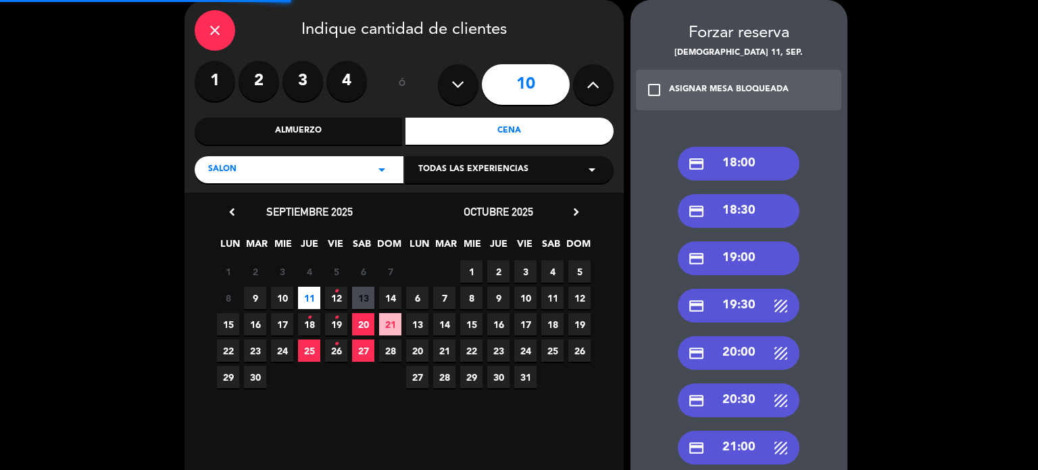
scroll to position [189, 0]
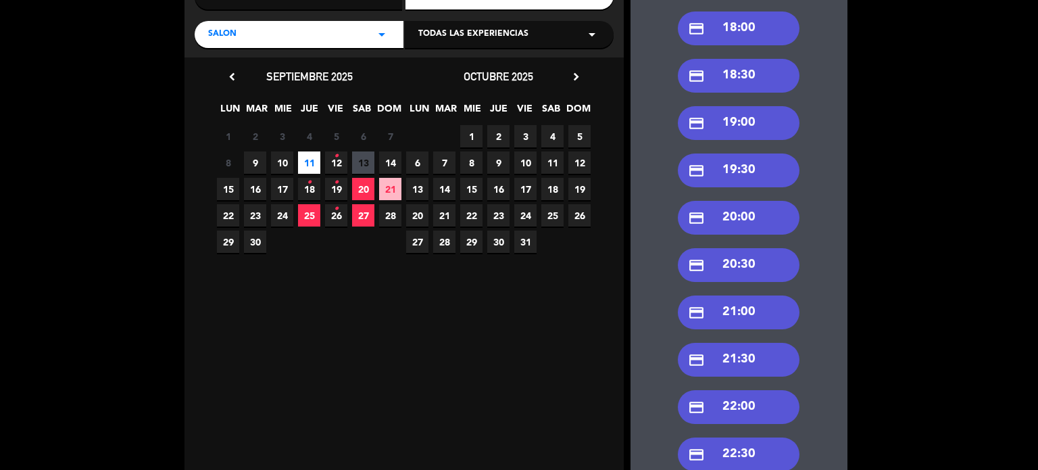
click at [748, 320] on div "credit_card 21:00" at bounding box center [739, 312] width 122 height 34
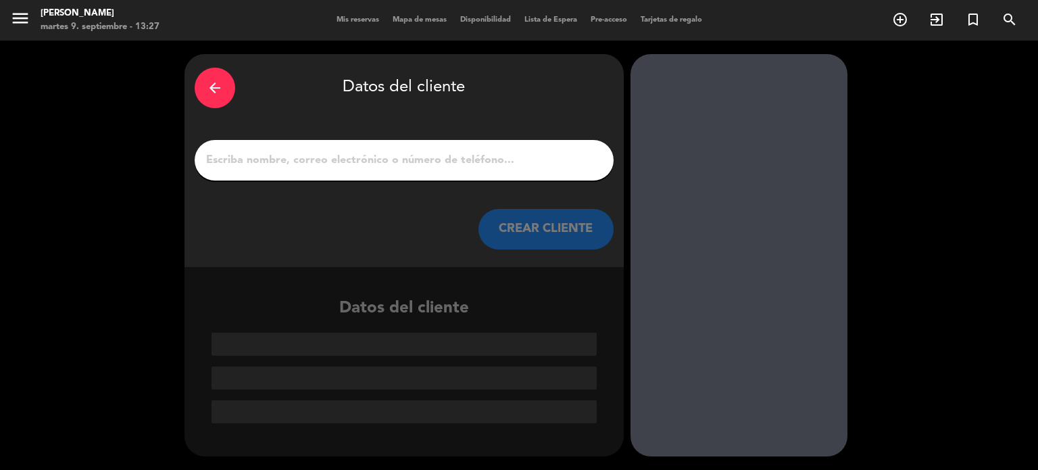
scroll to position [0, 0]
click at [462, 167] on input "1" at bounding box center [404, 160] width 399 height 19
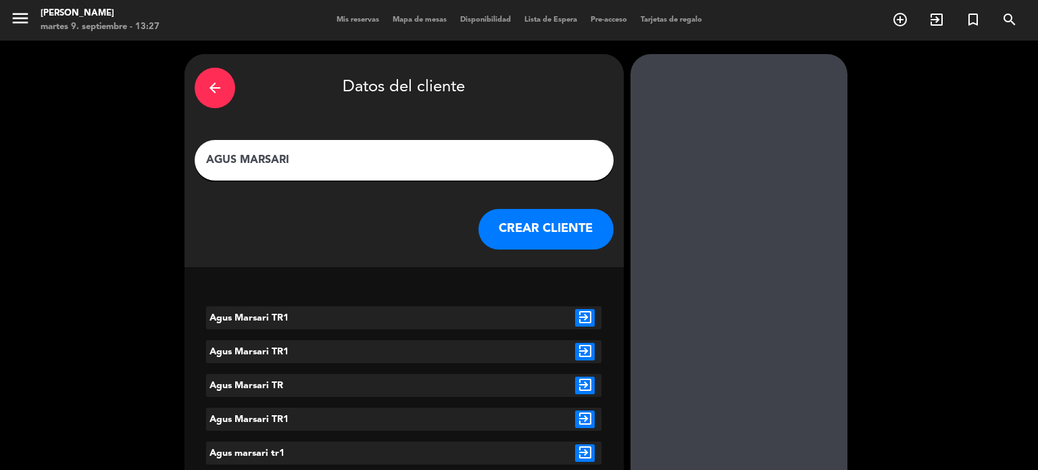
type input "AGUS MARSARI"
click at [593, 320] on icon "exit_to_app" at bounding box center [585, 318] width 20 height 18
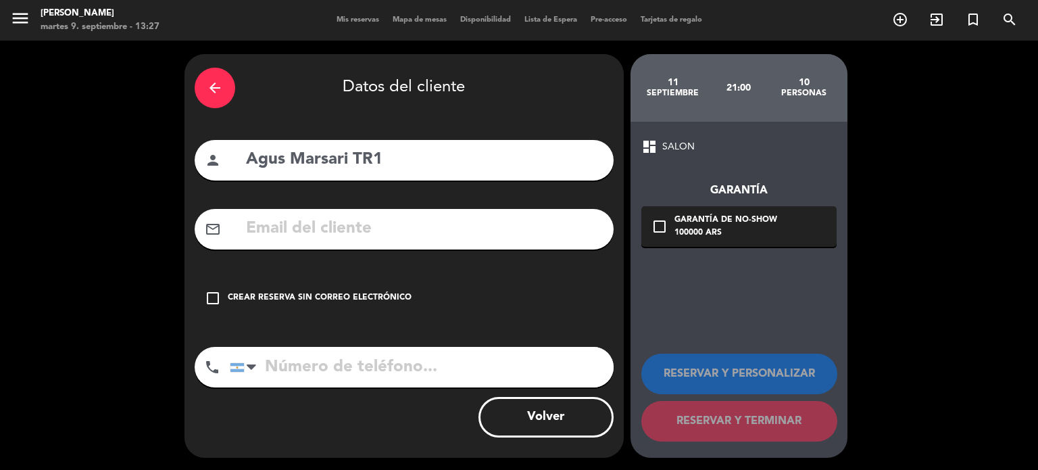
click at [522, 314] on div "check_box_outline_blank Crear reserva sin correo electrónico" at bounding box center [404, 298] width 419 height 41
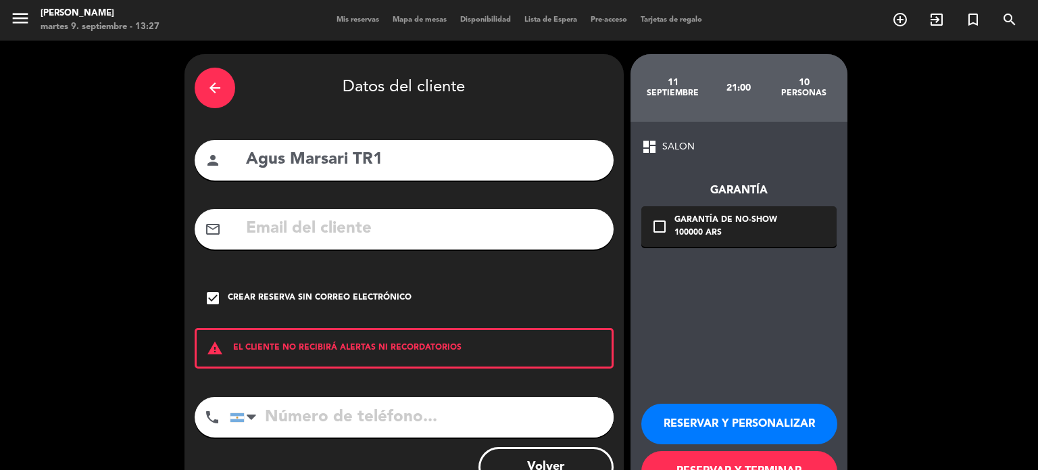
click at [821, 421] on button "RESERVAR Y PERSONALIZAR" at bounding box center [739, 423] width 196 height 41
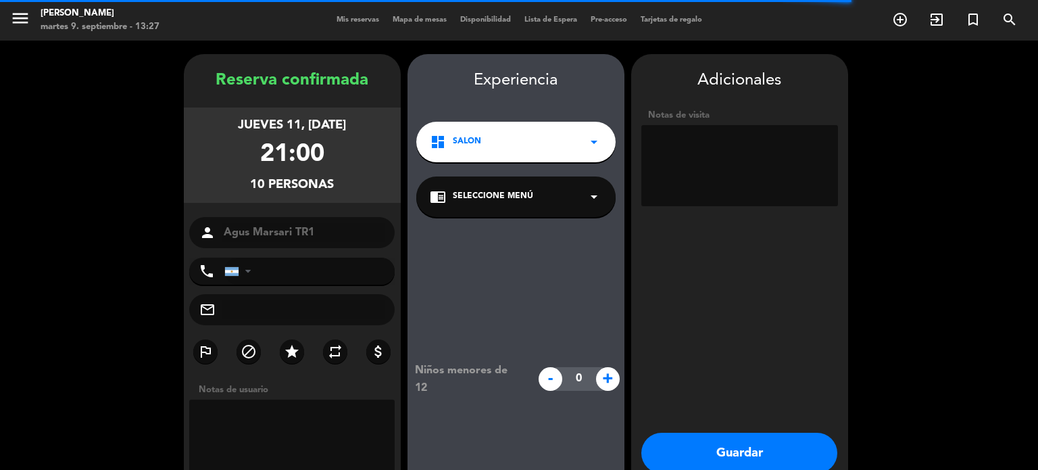
scroll to position [54, 0]
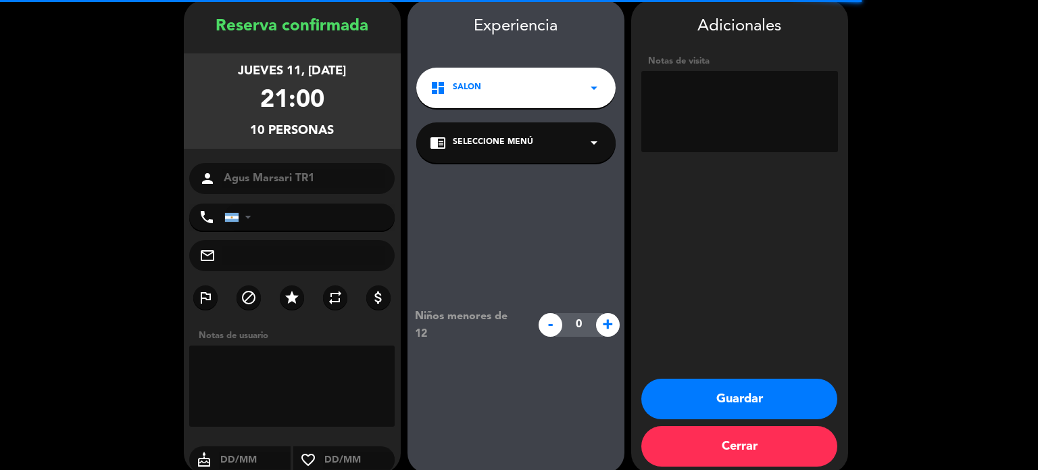
click at [768, 97] on textarea at bounding box center [739, 111] width 197 height 81
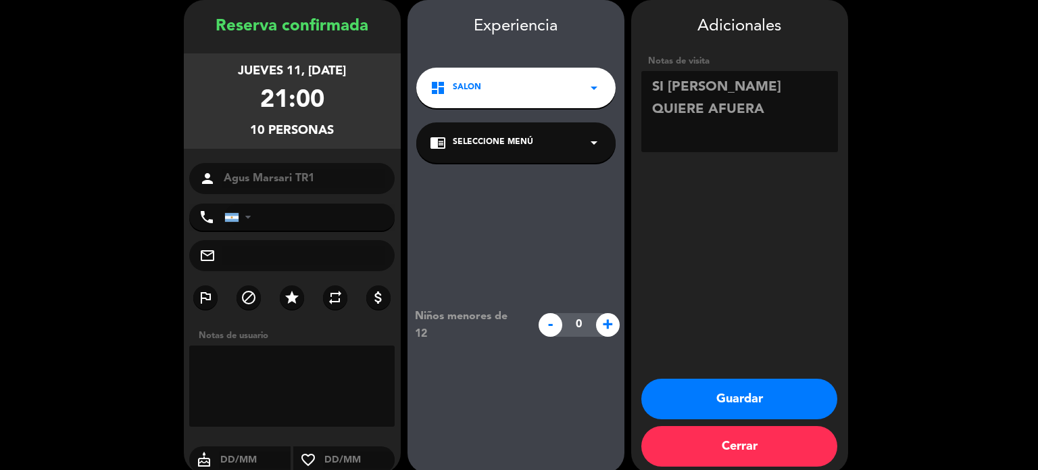
type textarea "SI [PERSON_NAME] QUIERE AFUERA"
click at [752, 383] on button "Guardar" at bounding box center [739, 398] width 196 height 41
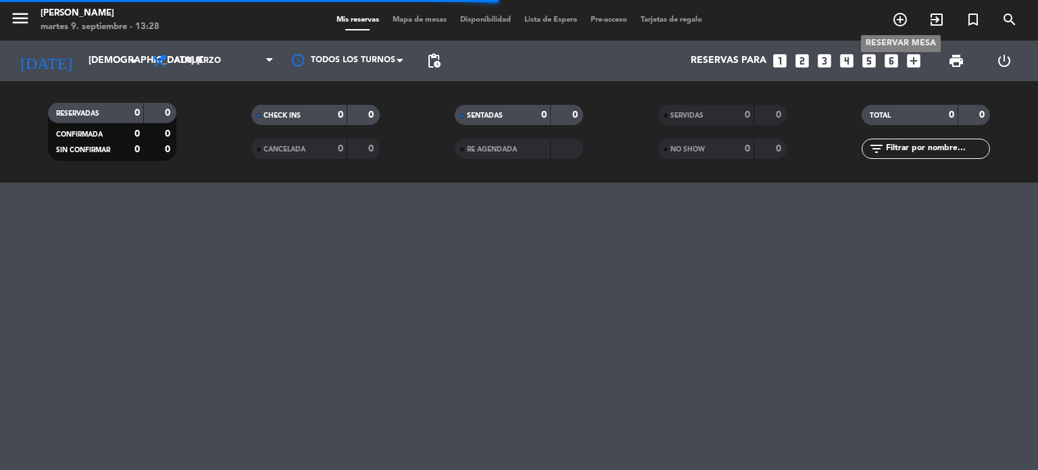
click at [901, 22] on icon "add_circle_outline" at bounding box center [900, 19] width 16 height 16
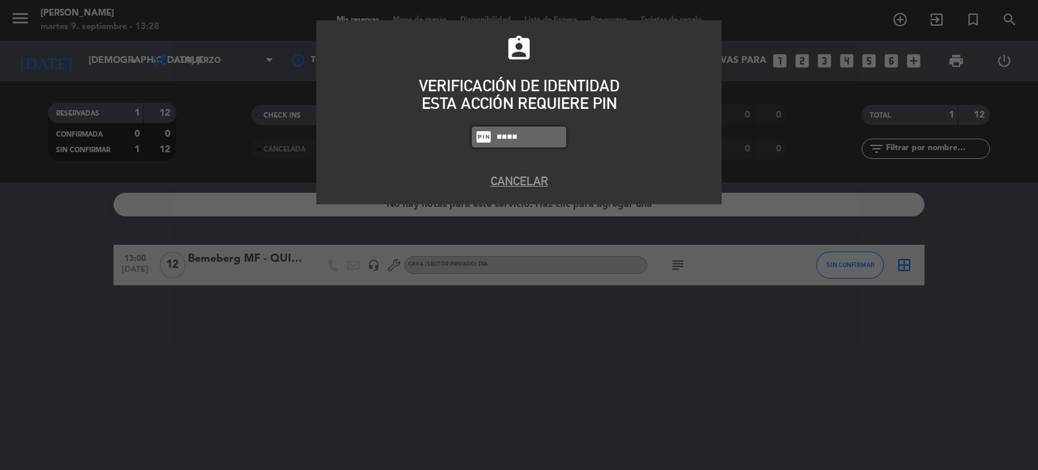
type input "4307"
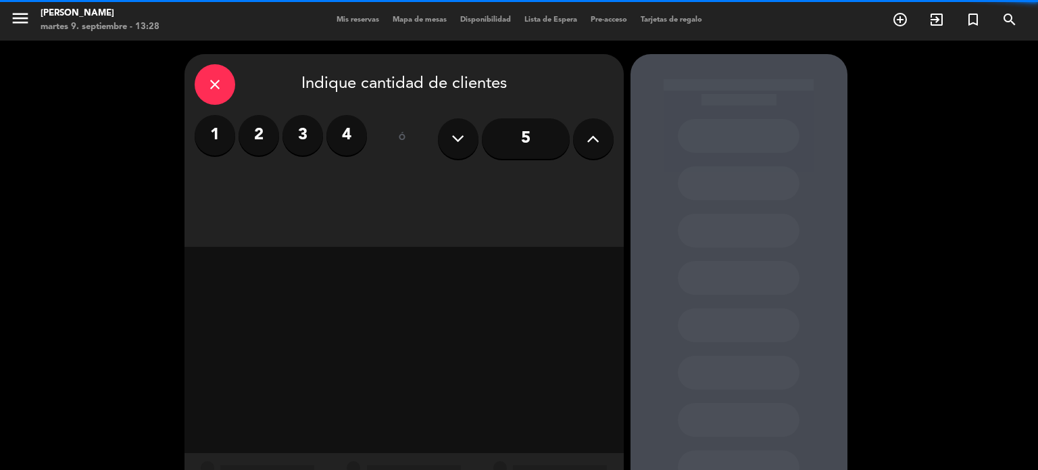
click at [308, 137] on label "3" at bounding box center [303, 135] width 41 height 41
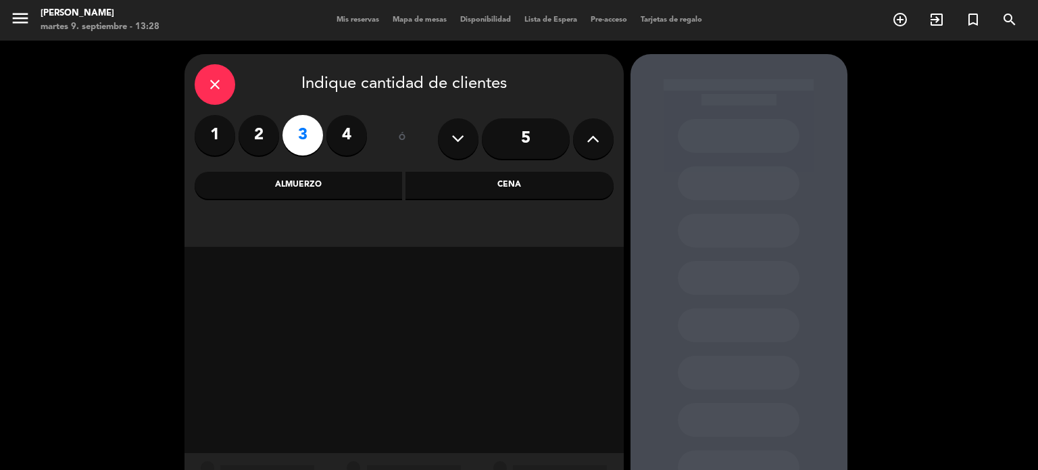
click at [500, 176] on div "Cena" at bounding box center [510, 185] width 208 height 27
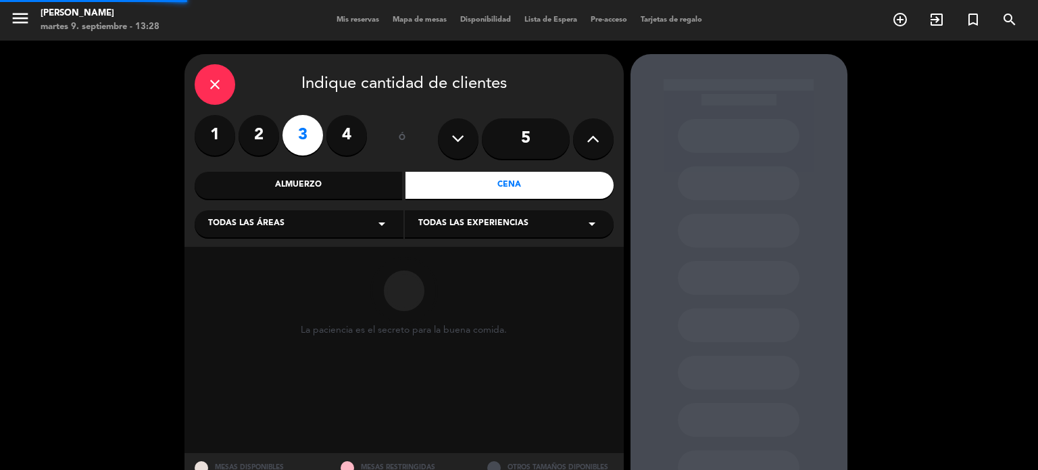
click at [327, 229] on div "Todas las áreas arrow_drop_down" at bounding box center [299, 223] width 209 height 27
click at [241, 278] on div "DECK" at bounding box center [299, 277] width 182 height 14
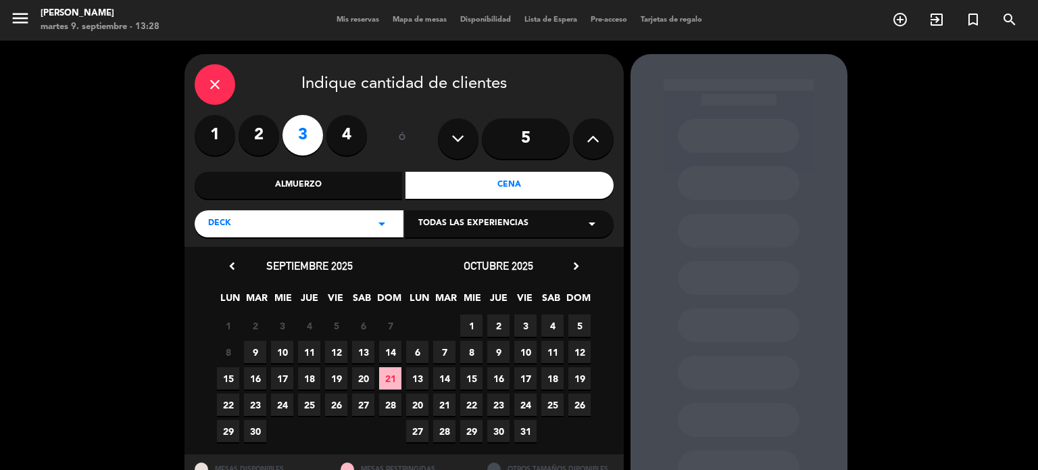
click at [261, 347] on span "9" at bounding box center [255, 352] width 22 height 22
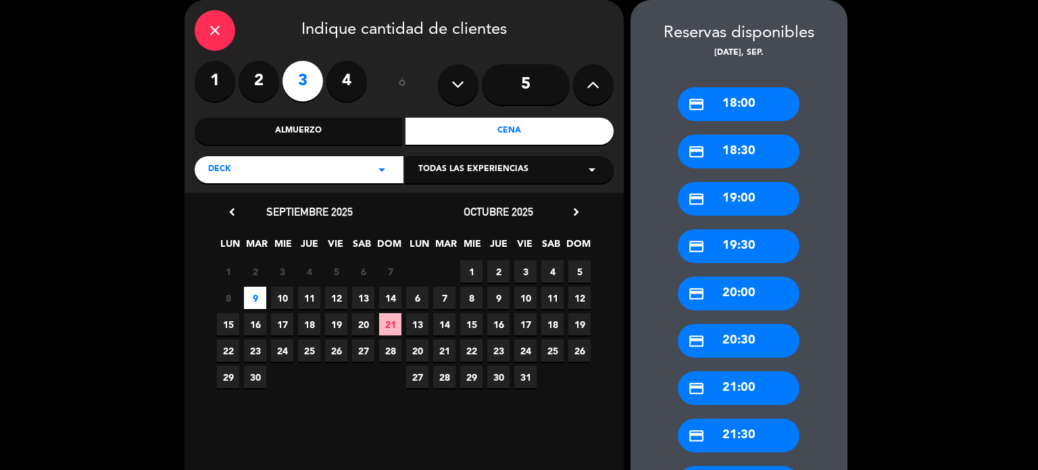
scroll to position [122, 0]
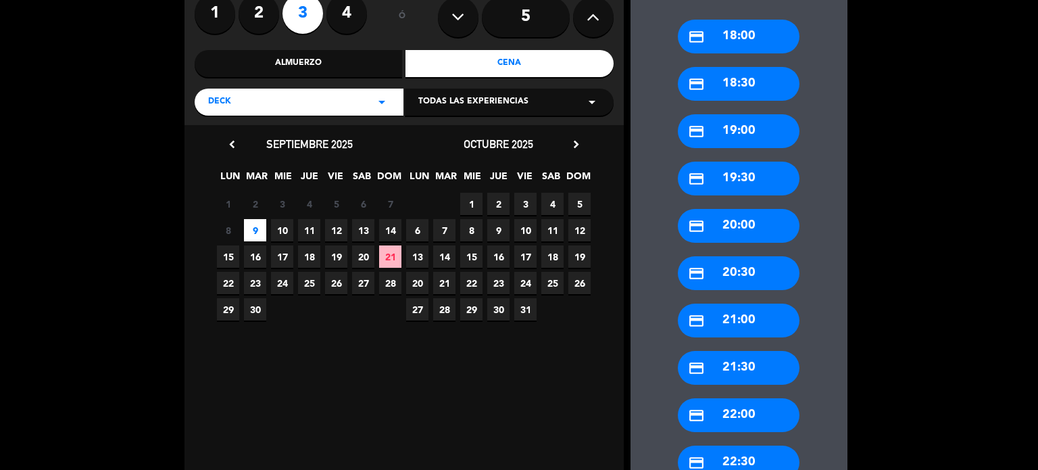
click at [765, 379] on div "credit_card 21:30" at bounding box center [739, 368] width 122 height 34
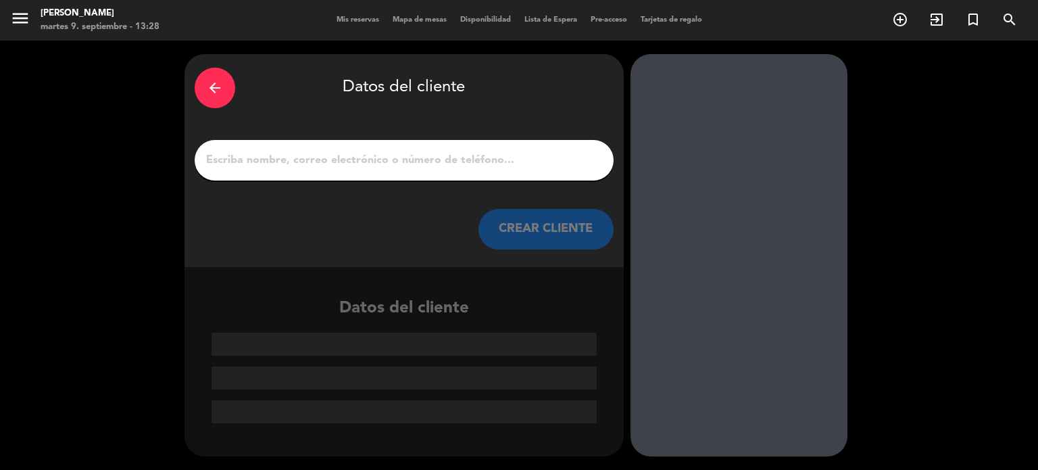
click at [208, 105] on div "arrow_back" at bounding box center [215, 88] width 41 height 41
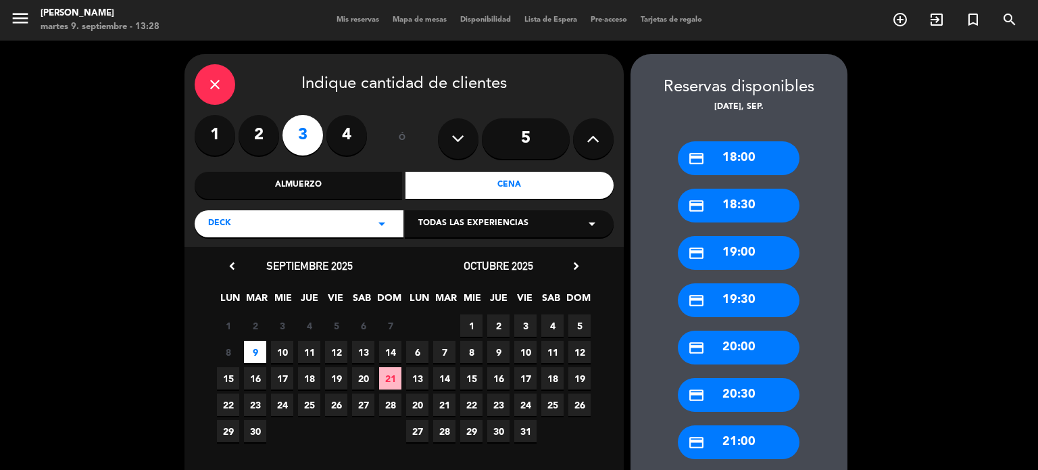
click at [756, 437] on div "credit_card 21:00" at bounding box center [739, 442] width 122 height 34
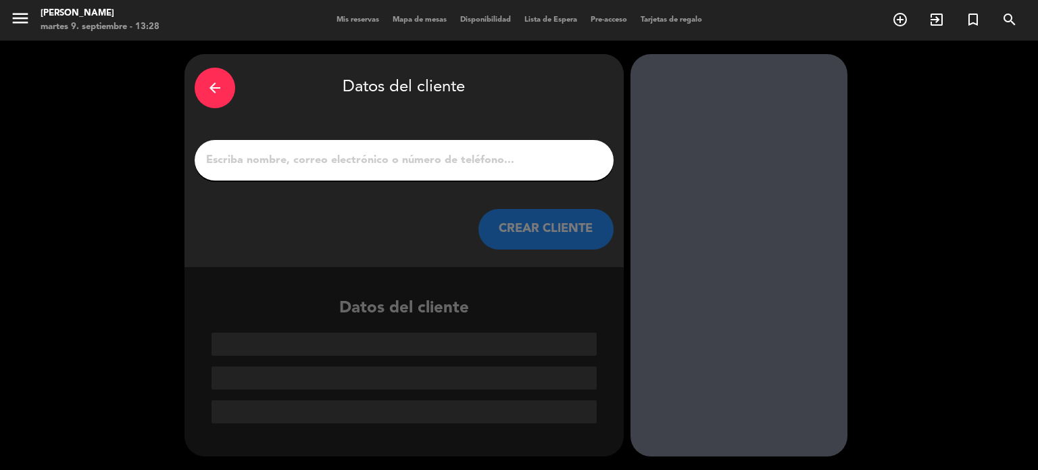
drag, startPoint x: 366, startPoint y: 158, endPoint x: 381, endPoint y: 153, distance: 15.2
click at [366, 158] on input "1" at bounding box center [404, 160] width 399 height 19
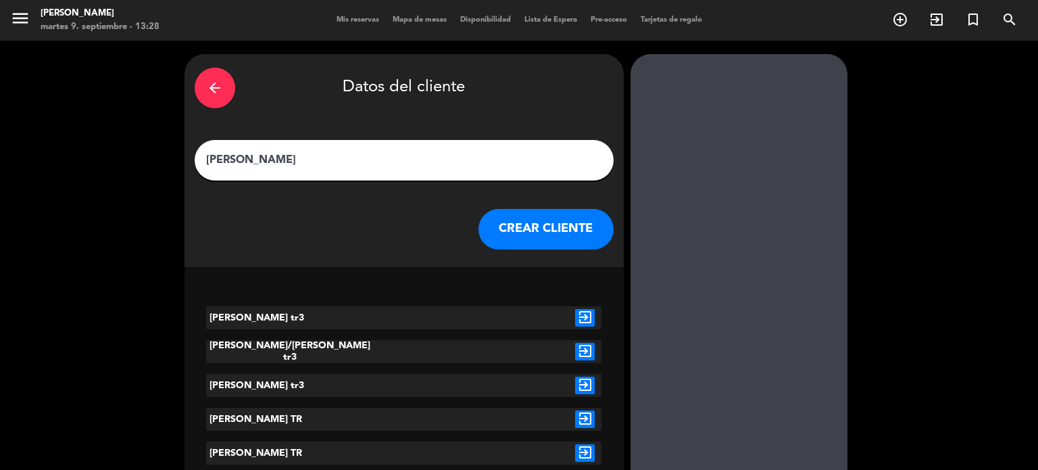
type input "[PERSON_NAME]"
click at [573, 316] on div "exit_to_app" at bounding box center [584, 317] width 33 height 23
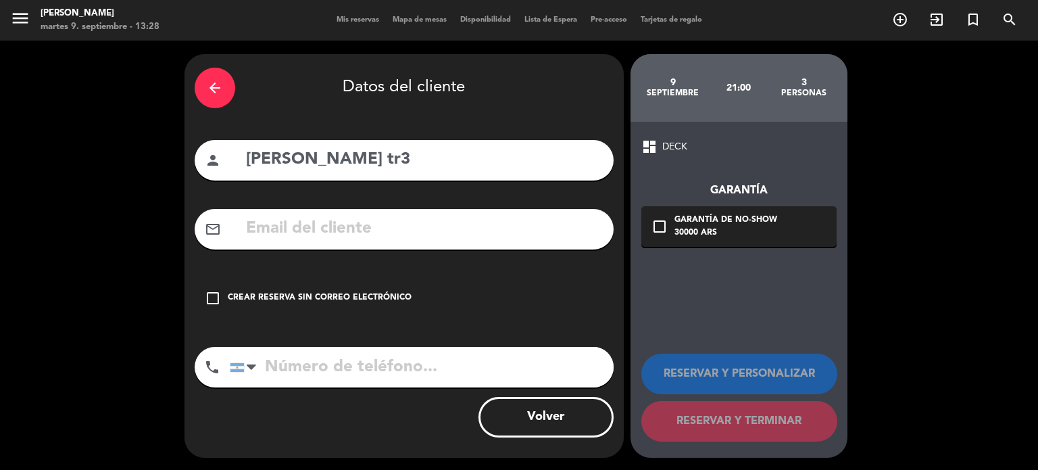
click at [533, 301] on div "check_box_outline_blank Crear reserva sin correo electrónico" at bounding box center [404, 298] width 419 height 41
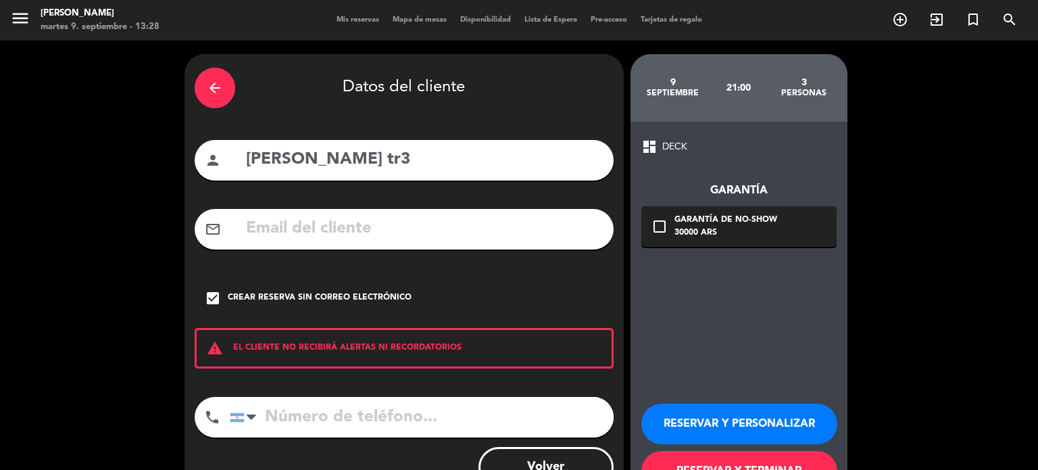
click at [719, 422] on button "RESERVAR Y PERSONALIZAR" at bounding box center [739, 423] width 196 height 41
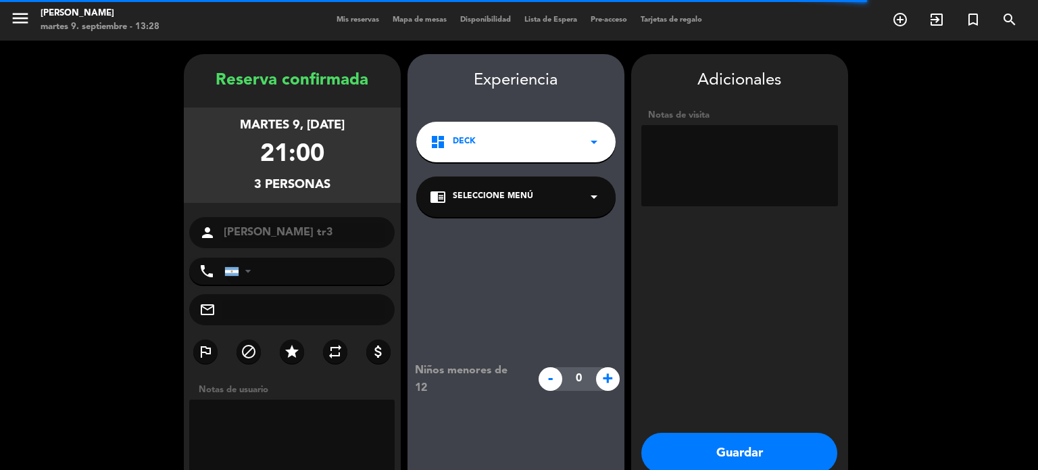
scroll to position [54, 0]
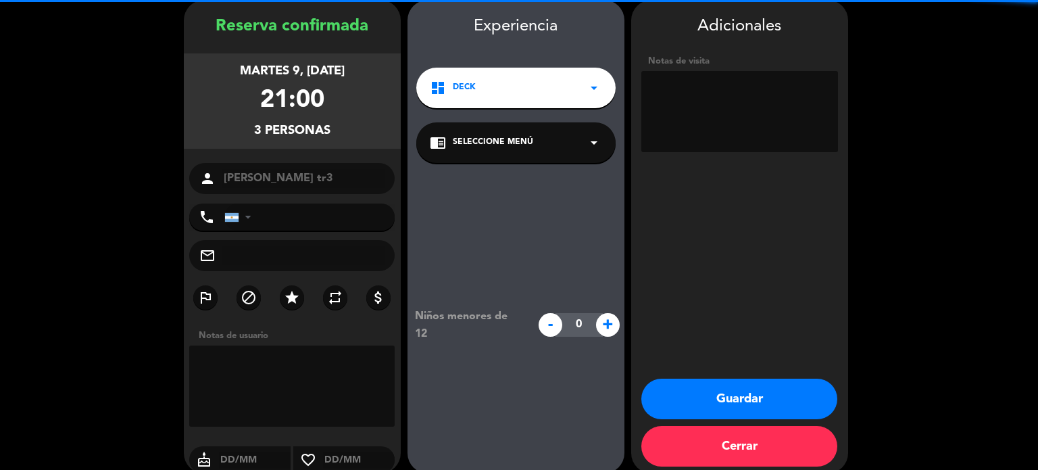
click at [739, 99] on textarea at bounding box center [739, 111] width 197 height 81
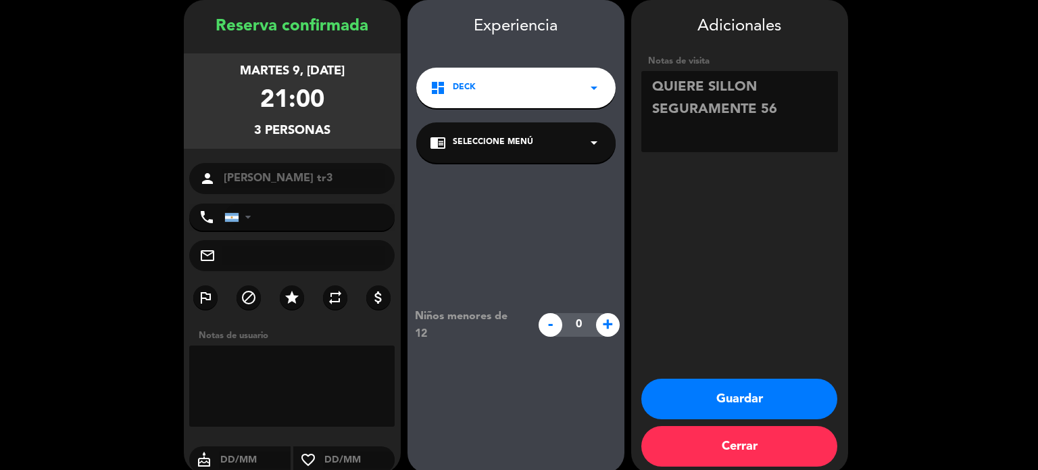
type textarea "QUIERE SILLON SEGURAMENTE 56"
click at [797, 397] on button "Guardar" at bounding box center [739, 398] width 196 height 41
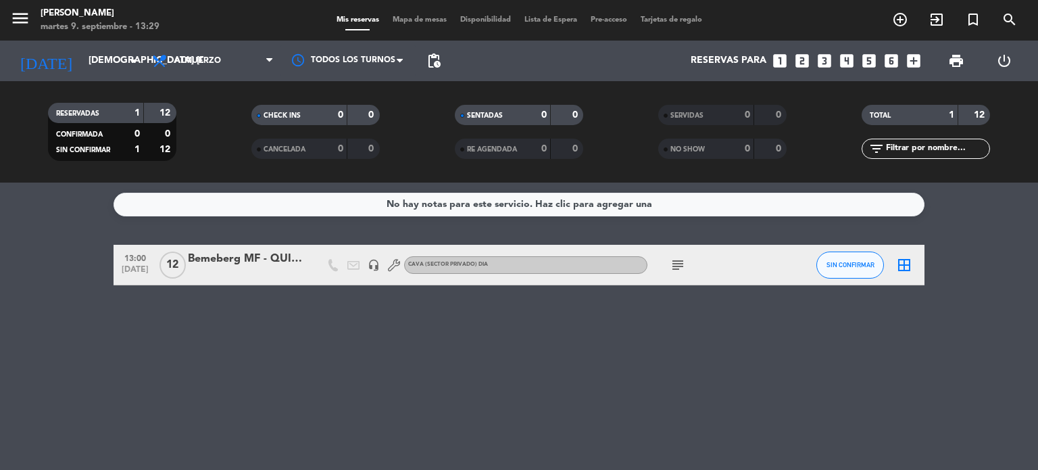
click at [1007, 400] on div "No hay notas para este servicio. Haz clic para agregar una 13:00 [DATE] Bemeber…" at bounding box center [519, 325] width 1038 height 287
click at [94, 58] on input "[DEMOGRAPHIC_DATA] [DATE]" at bounding box center [146, 61] width 128 height 24
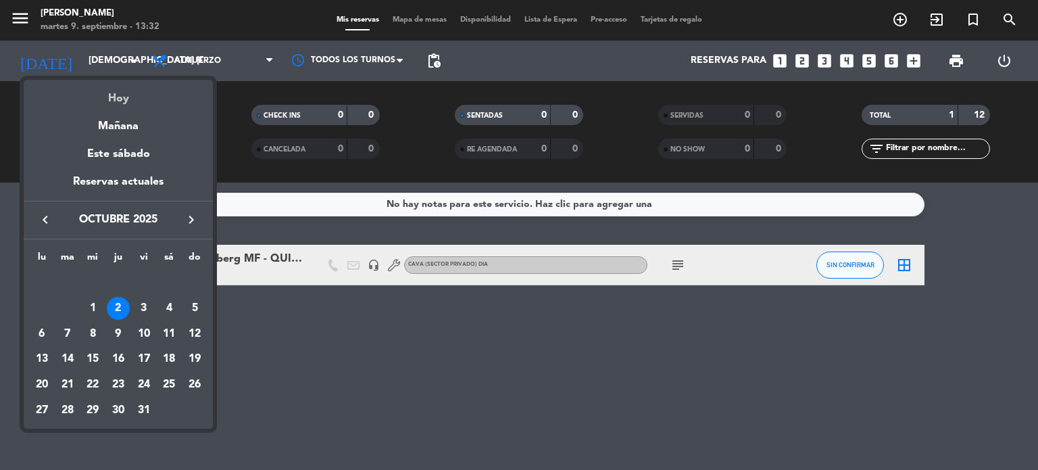
click at [128, 89] on div "Hoy" at bounding box center [118, 94] width 189 height 28
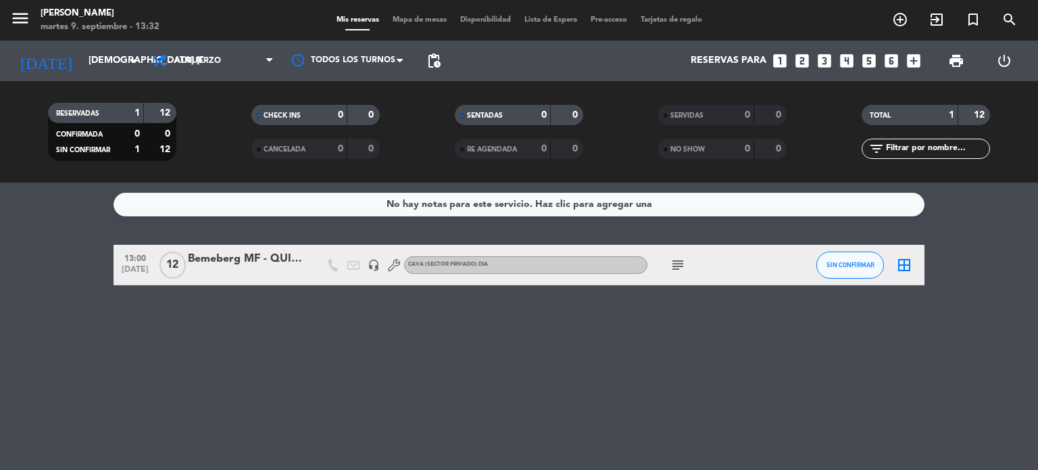
type input "[DATE] sep."
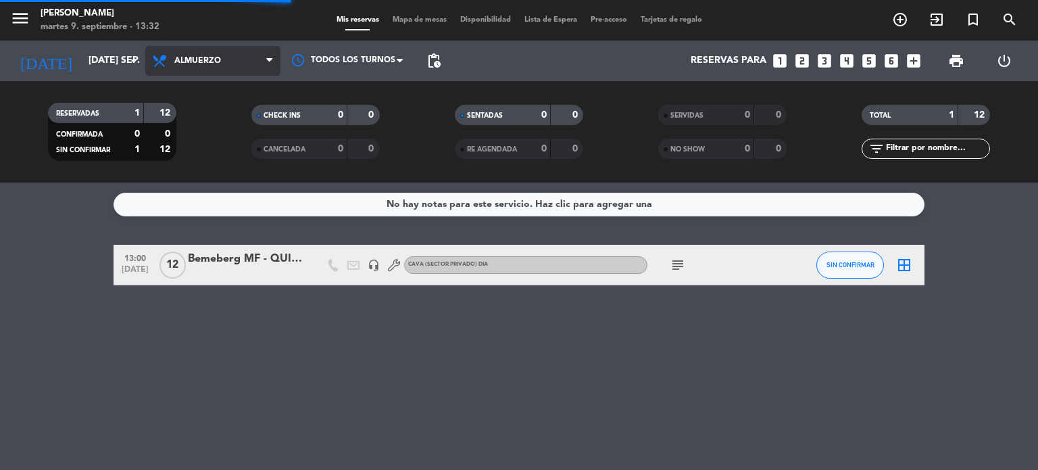
click at [230, 70] on span "Almuerzo" at bounding box center [212, 61] width 135 height 30
click at [203, 127] on div "menu Gardiner martes 9. septiembre - 13:32 Mis reservas Mapa de mesas Disponibi…" at bounding box center [519, 91] width 1038 height 182
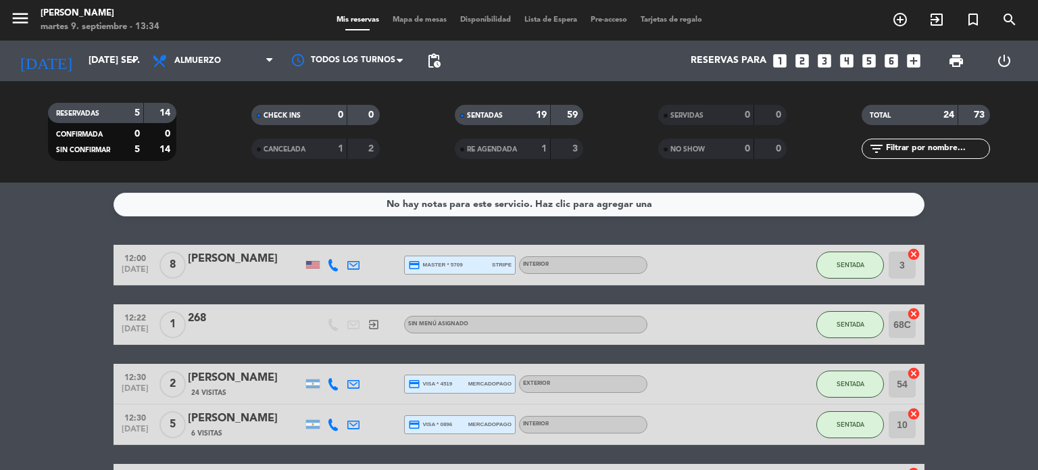
click at [385, 5] on div "menu Gardiner martes 9. septiembre - 13:34 Mis reservas Mapa de mesas Disponibi…" at bounding box center [519, 20] width 1038 height 41
click at [431, 24] on span "Mapa de mesas" at bounding box center [420, 19] width 68 height 7
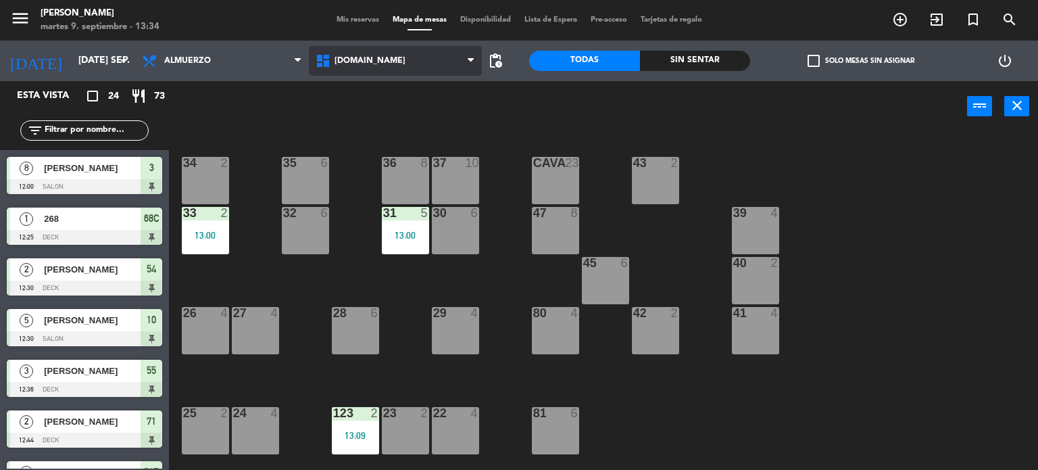
click at [332, 63] on icon at bounding box center [325, 61] width 20 height 16
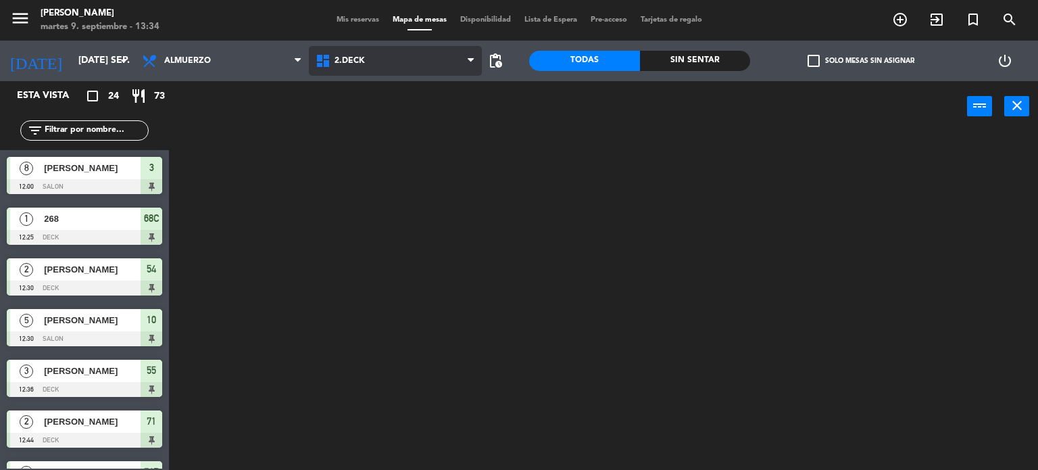
click at [354, 112] on ng-component "menu Gardiner martes 9. septiembre - 13:34 Mis reservas Mapa de mesas Disponibi…" at bounding box center [519, 235] width 1038 height 470
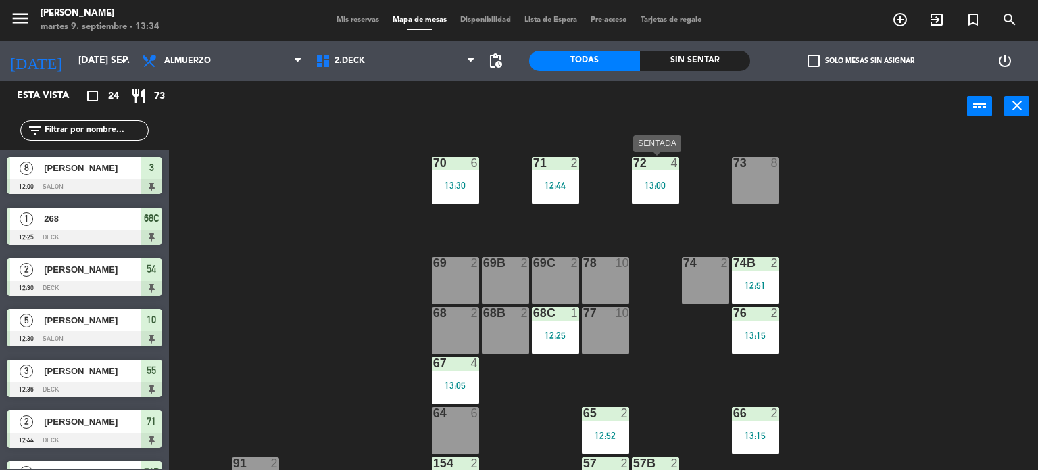
click at [632, 194] on div "72 4 13:00" at bounding box center [655, 180] width 47 height 47
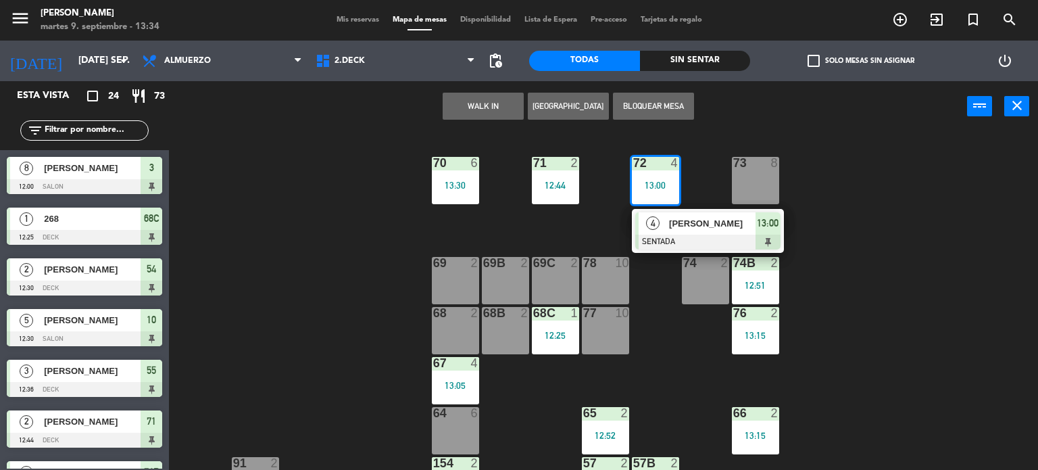
click at [563, 268] on div "69C 2" at bounding box center [555, 264] width 47 height 14
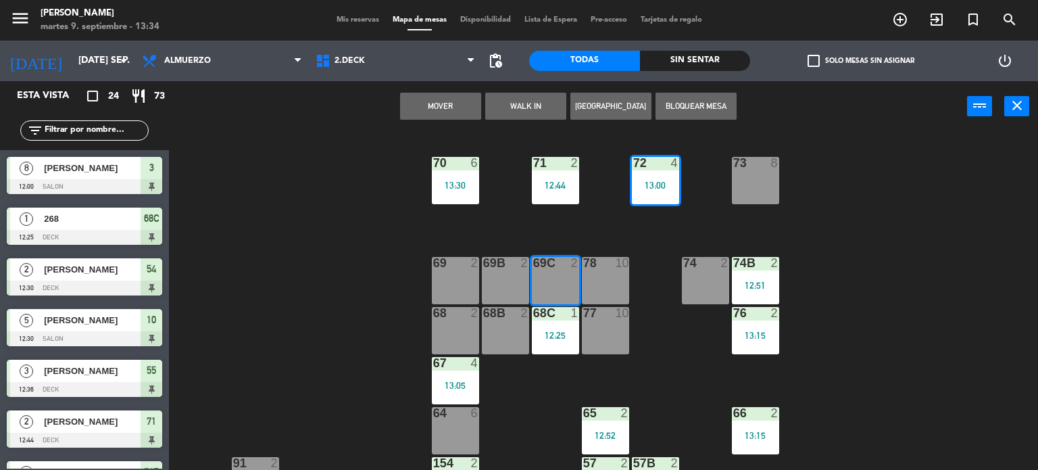
click at [435, 110] on button "Mover" at bounding box center [440, 106] width 81 height 27
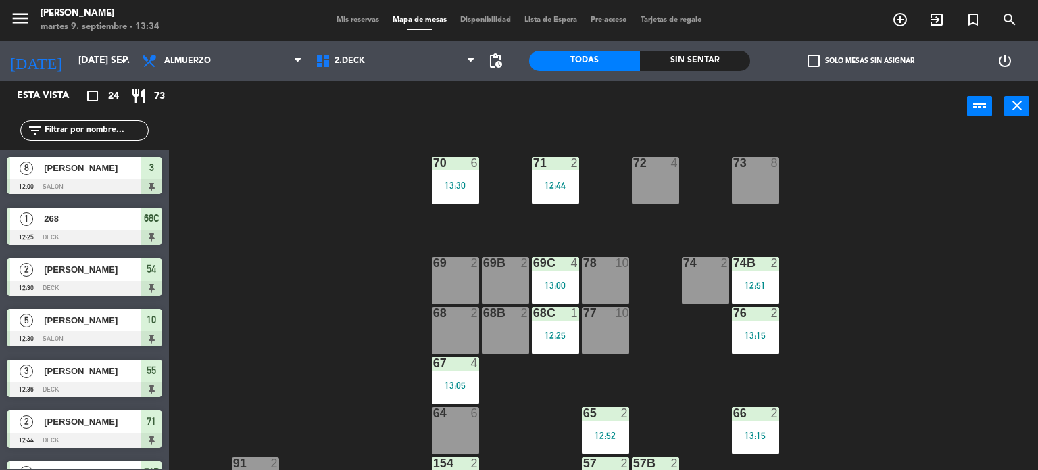
click at [887, 237] on div "71 2 12:44 72 4 73 8 70 6 13:30 74 2 74B 2 12:51 69 2 69B 2 69C 4 13:00 78 10 7…" at bounding box center [608, 301] width 859 height 338
click at [133, 132] on input "text" at bounding box center [95, 130] width 105 height 15
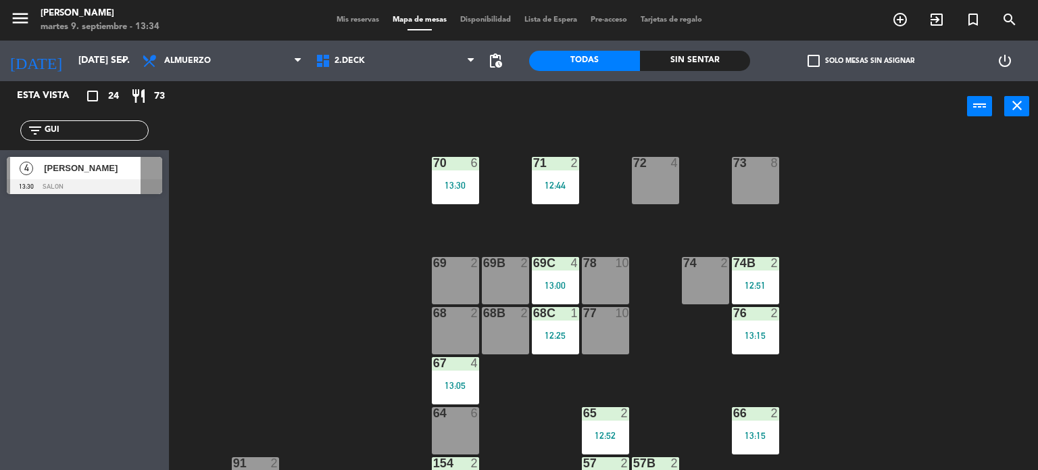
type input "GUI"
click at [292, 295] on div "71 2 12:44 72 4 73 8 70 6 13:30 74 2 74B 2 12:51 69 2 69B 2 69C 4 13:00 78 10 7…" at bounding box center [608, 301] width 859 height 338
click at [64, 161] on span "[PERSON_NAME]" at bounding box center [92, 168] width 97 height 14
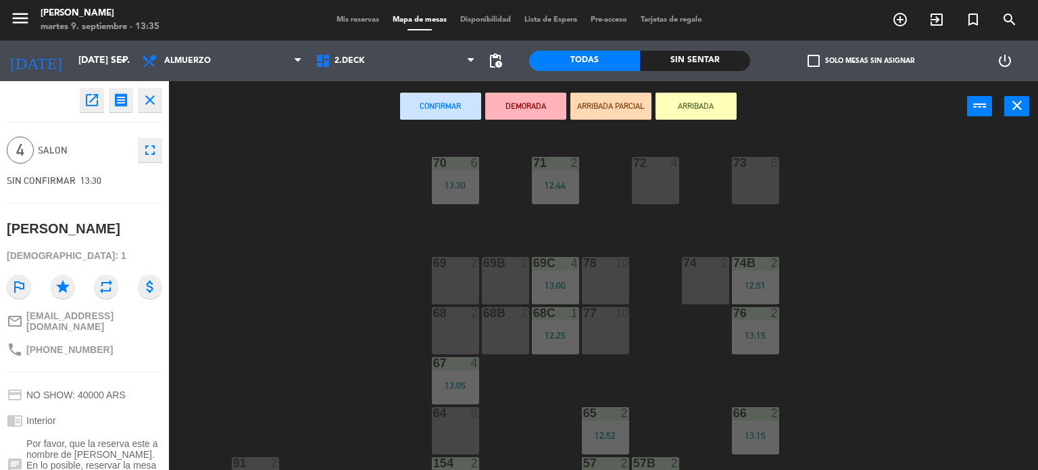
click at [719, 98] on button "ARRIBADA" at bounding box center [696, 106] width 81 height 27
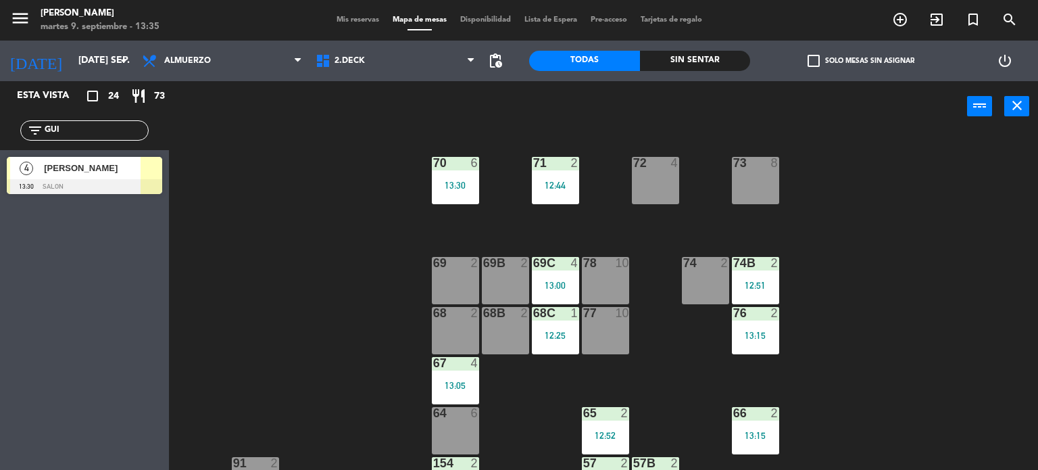
scroll to position [283, 0]
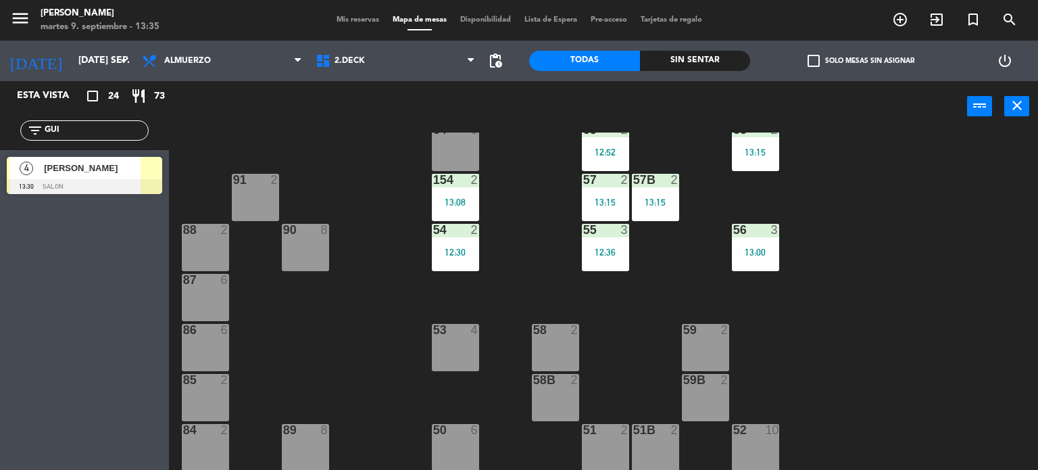
drag, startPoint x: 75, startPoint y: 120, endPoint x: 24, endPoint y: 151, distance: 60.0
click at [27, 149] on div "Esta vista crop_square 24 restaurant 73 filter_list GUI 4 [PERSON_NAME] 13:30 S…" at bounding box center [84, 141] width 169 height 120
click at [62, 128] on input "GUI" at bounding box center [95, 130] width 105 height 15
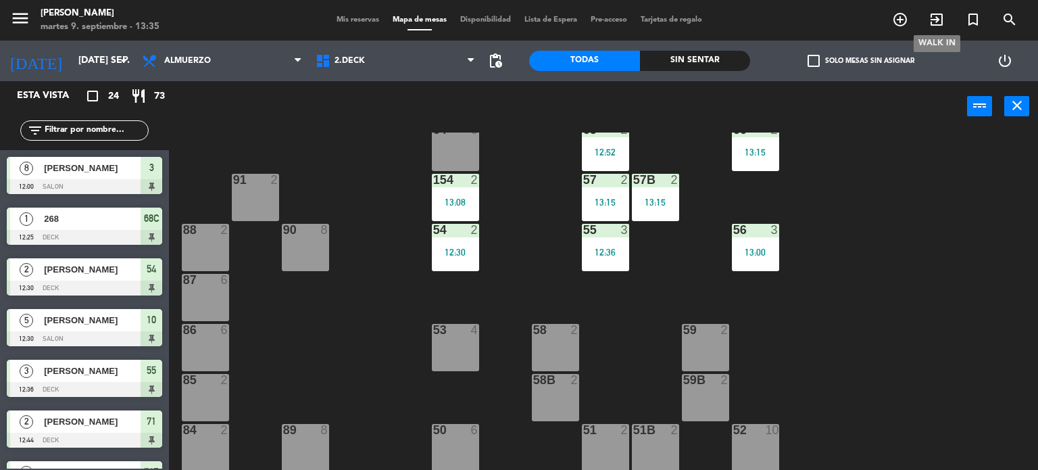
click at [931, 28] on span "exit_to_app" at bounding box center [937, 19] width 36 height 23
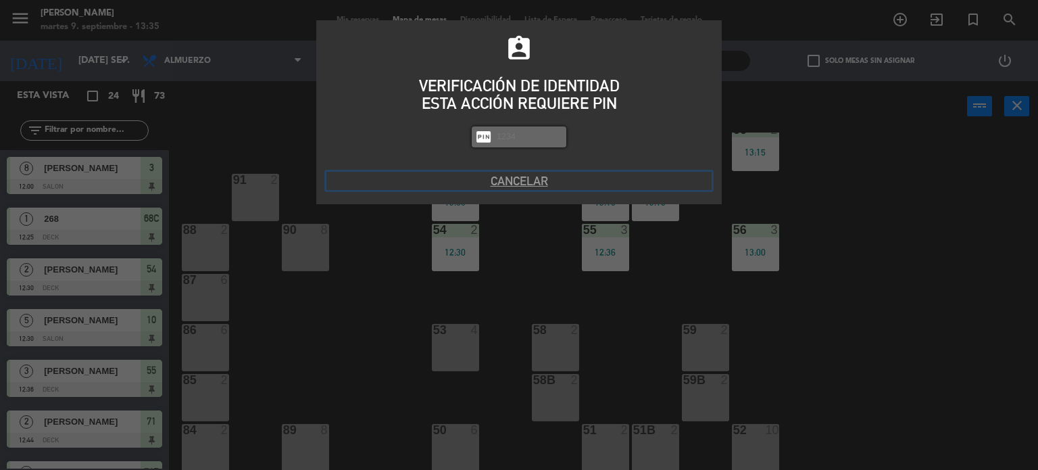
click at [543, 182] on button "Cancelar" at bounding box center [518, 181] width 385 height 18
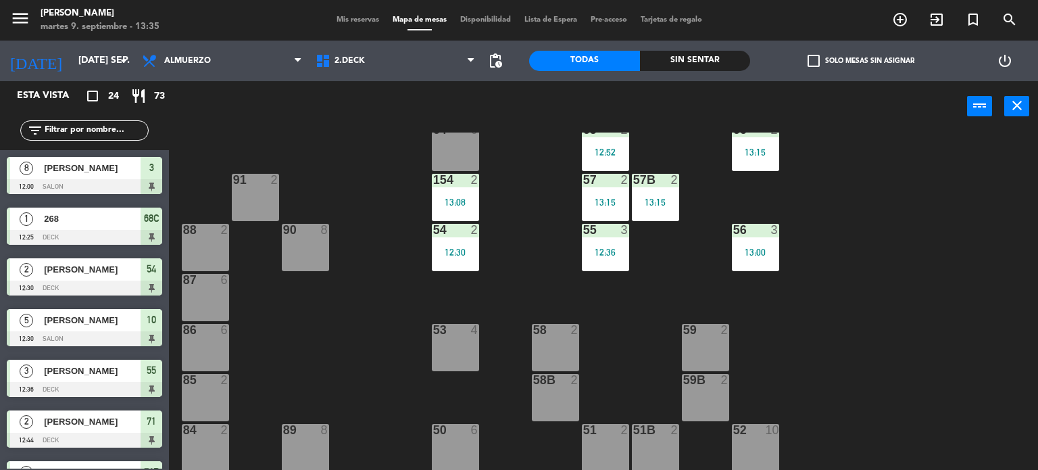
click at [116, 128] on input "text" at bounding box center [95, 130] width 105 height 15
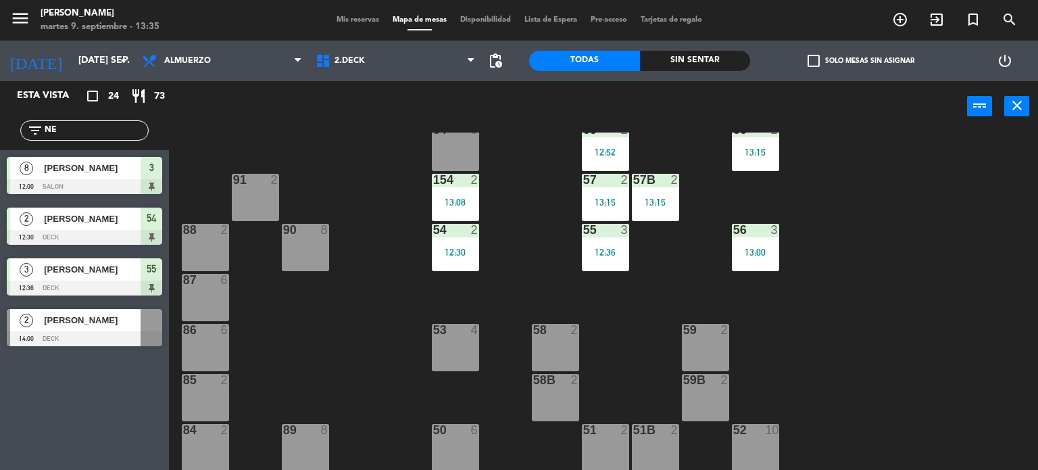
type input "NE"
click at [345, 16] on span "Mis reservas" at bounding box center [358, 19] width 56 height 7
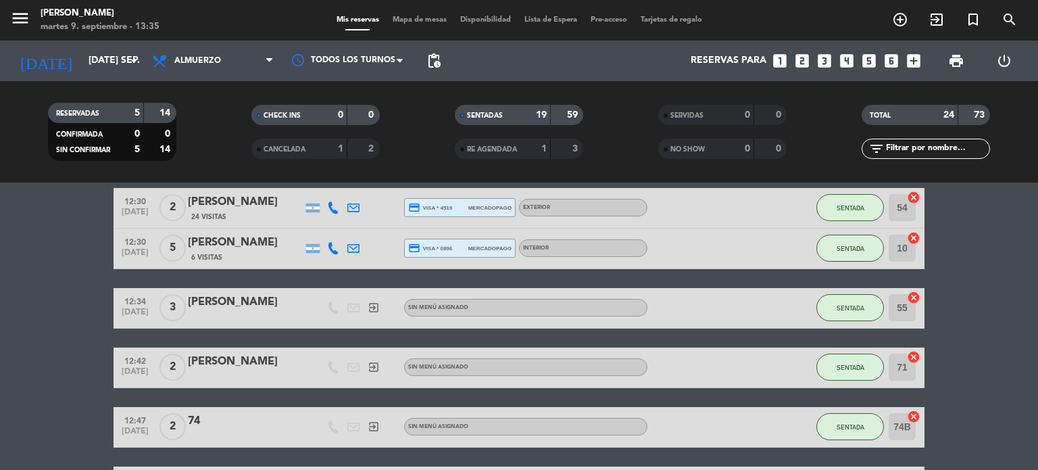
scroll to position [406, 0]
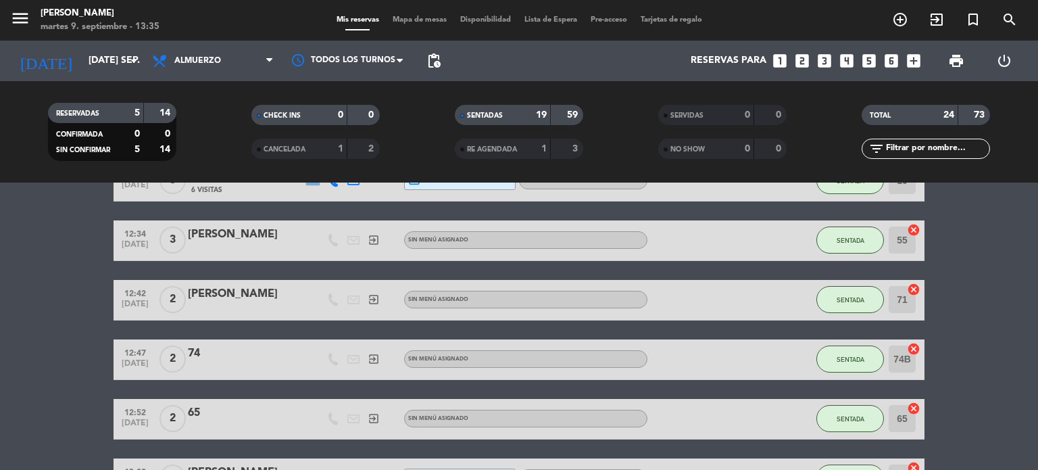
click at [950, 143] on input "text" at bounding box center [937, 148] width 105 height 15
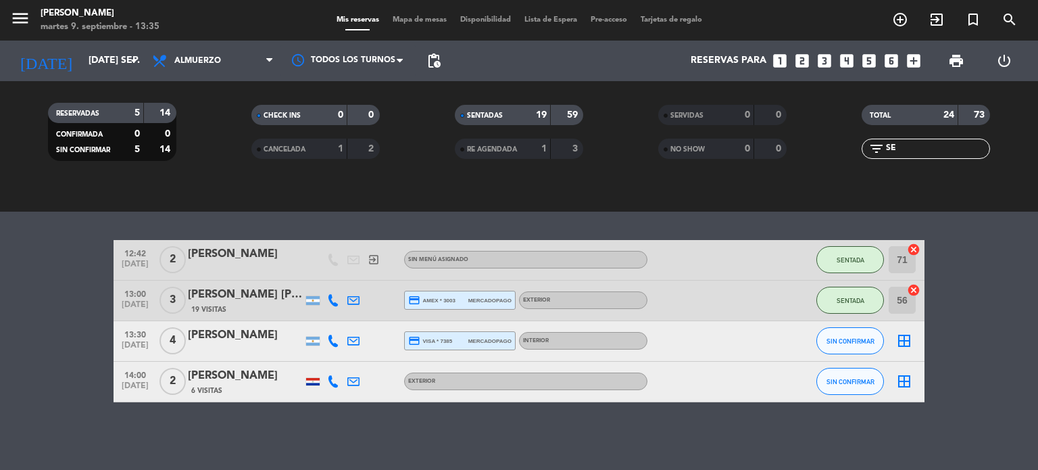
scroll to position [166, 0]
type input "SE"
click at [845, 353] on button "SIN CONFIRMAR" at bounding box center [850, 341] width 68 height 27
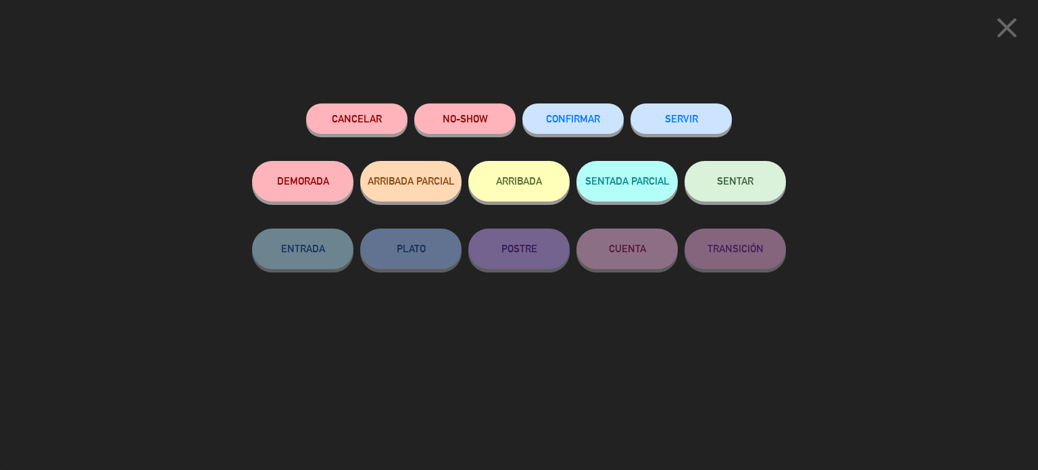
click at [516, 189] on button "ARRIBADA" at bounding box center [518, 181] width 101 height 41
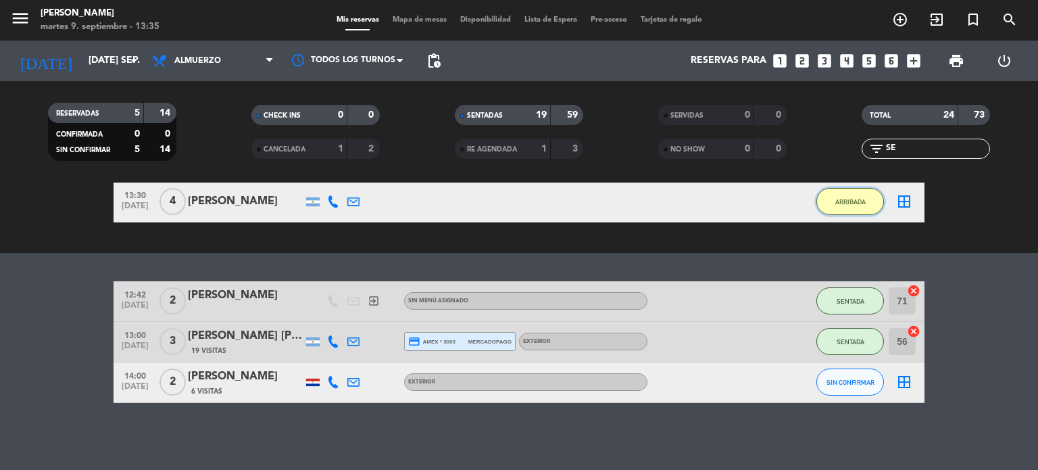
click at [865, 211] on button "ARRIBADA" at bounding box center [850, 201] width 68 height 27
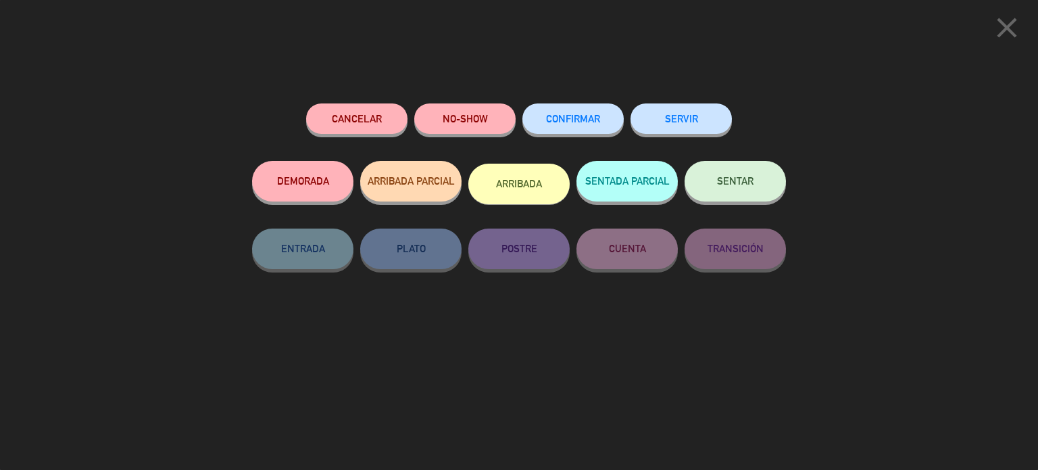
click at [776, 187] on button "SENTAR" at bounding box center [735, 181] width 101 height 41
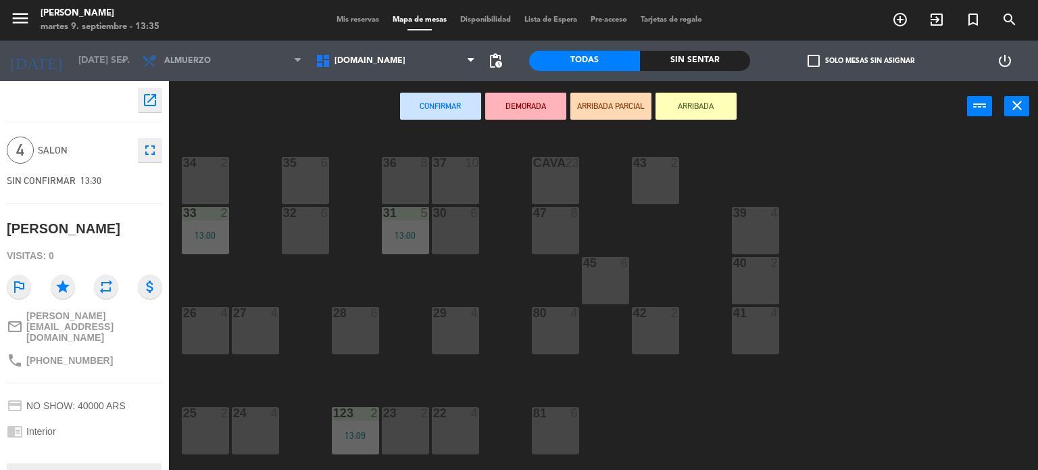
scroll to position [135, 0]
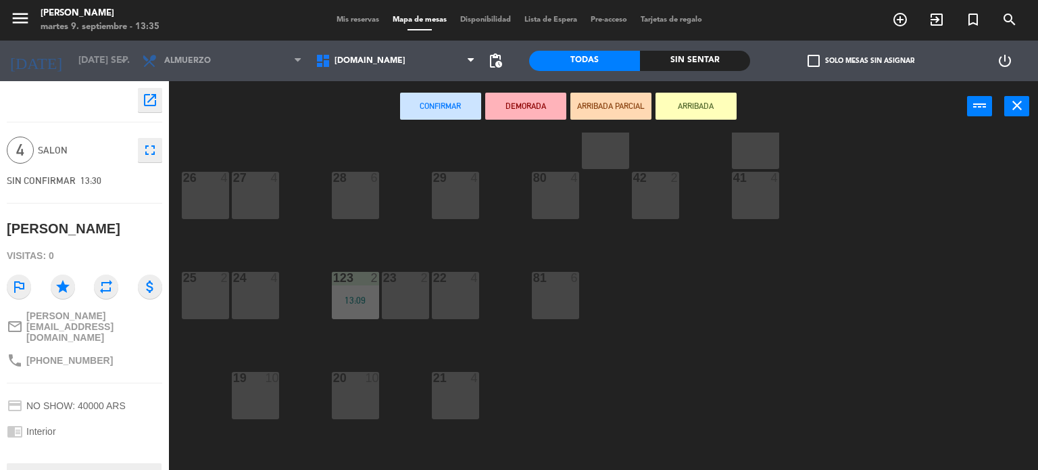
click at [471, 297] on div "22 4" at bounding box center [455, 295] width 47 height 47
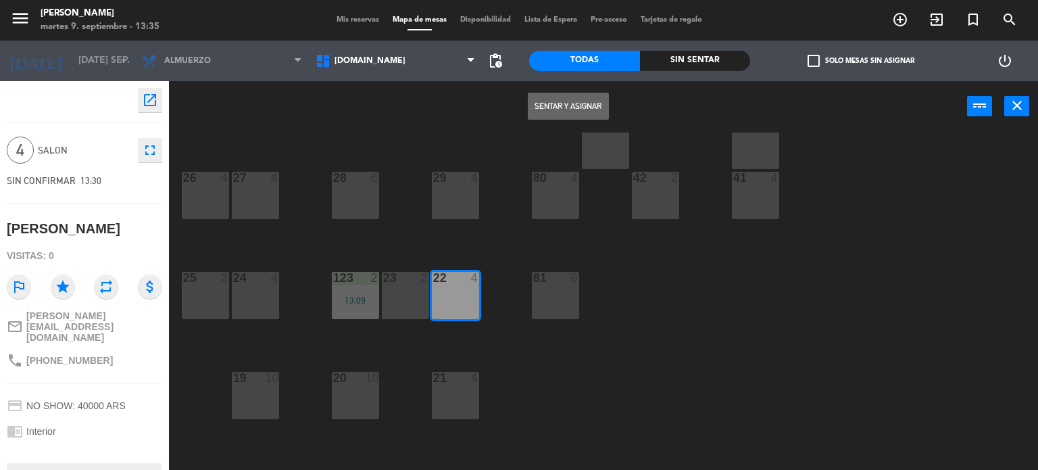
click at [571, 102] on button "Sentar y Asignar" at bounding box center [568, 106] width 81 height 27
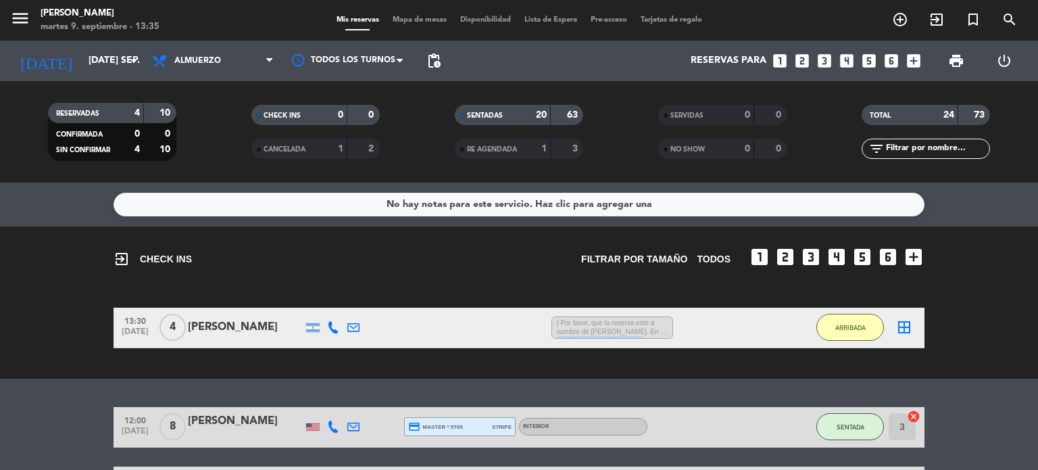
click at [639, 337] on span "| Por favor, que la reserva este a nombre de [PERSON_NAME]. En lo posible, rese…" at bounding box center [613, 327] width 122 height 23
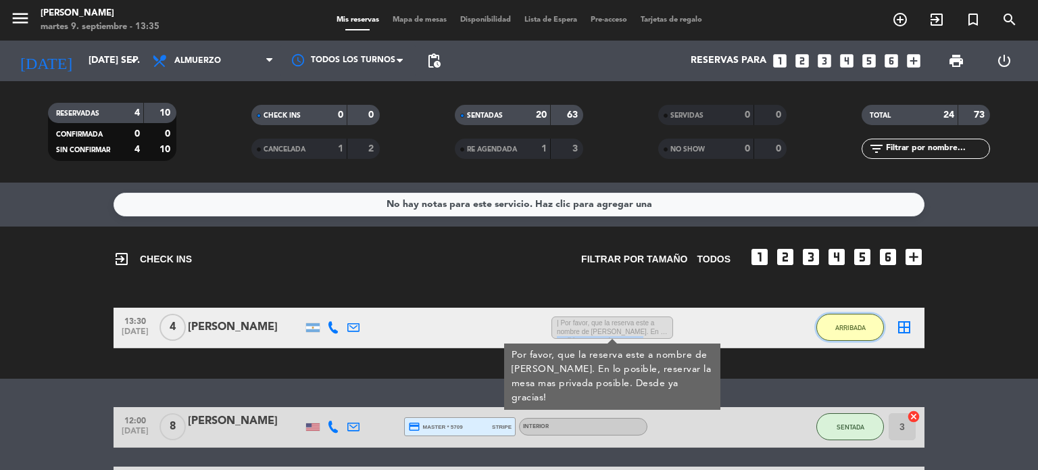
click at [829, 337] on button "ARRIBADA" at bounding box center [850, 327] width 68 height 27
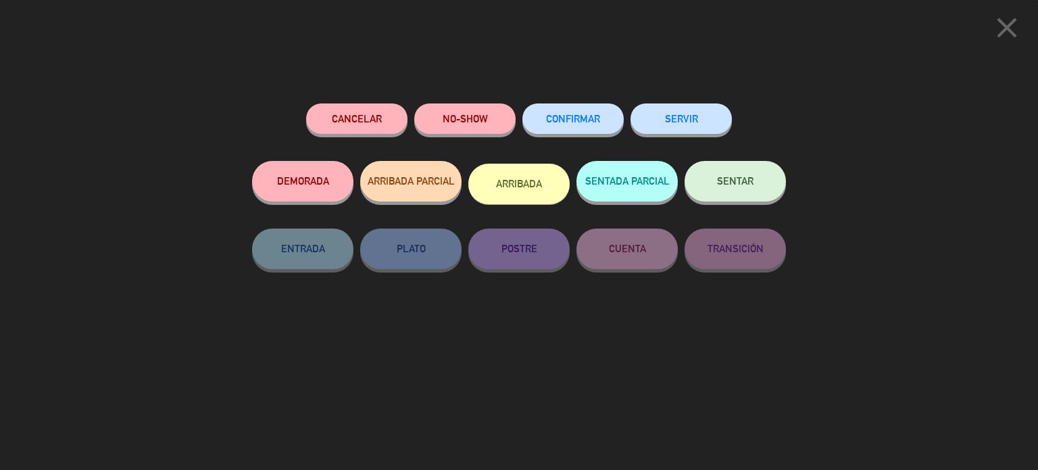
click at [758, 186] on button "SENTAR" at bounding box center [735, 181] width 101 height 41
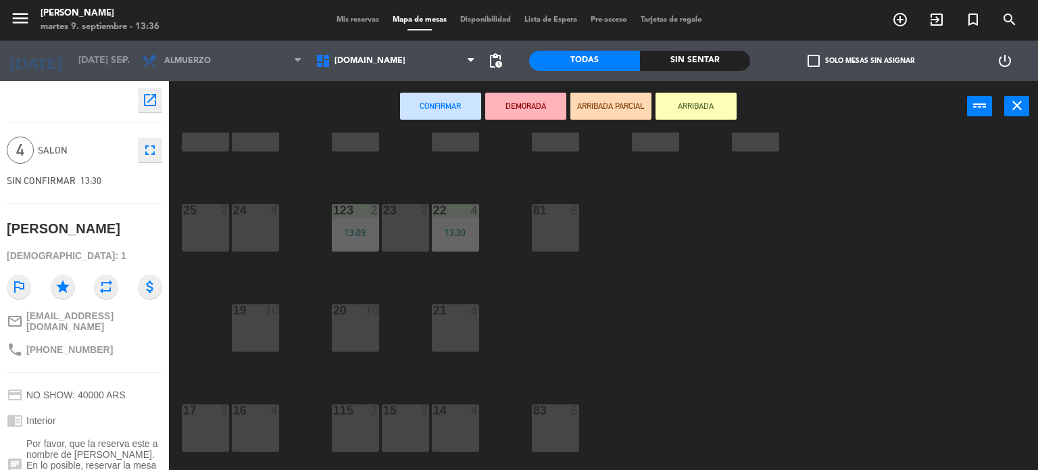
scroll to position [338, 0]
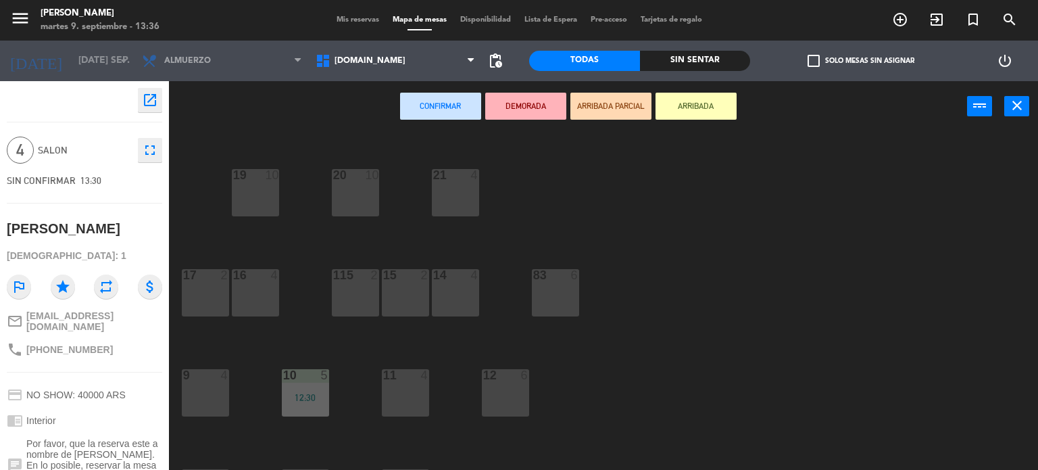
click at [456, 287] on div "14 4" at bounding box center [455, 292] width 47 height 47
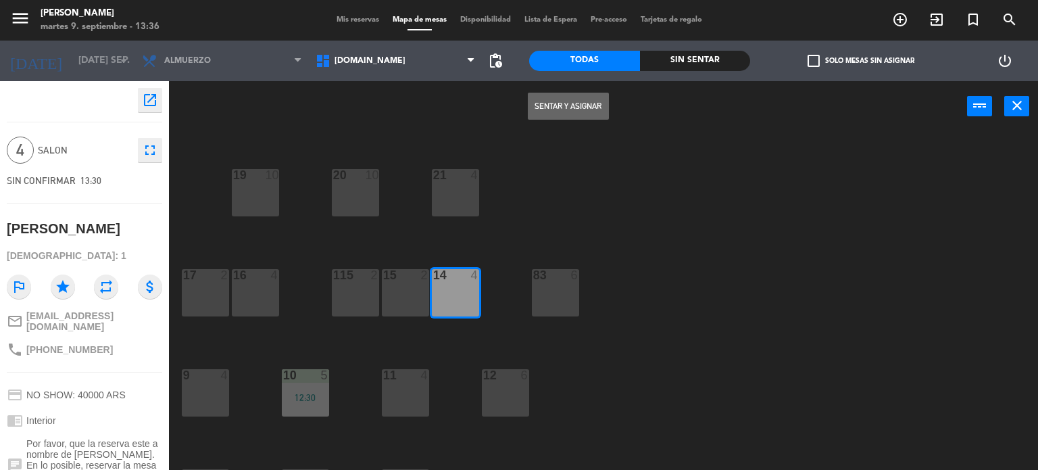
click at [581, 99] on button "Sentar y Asignar" at bounding box center [568, 106] width 81 height 27
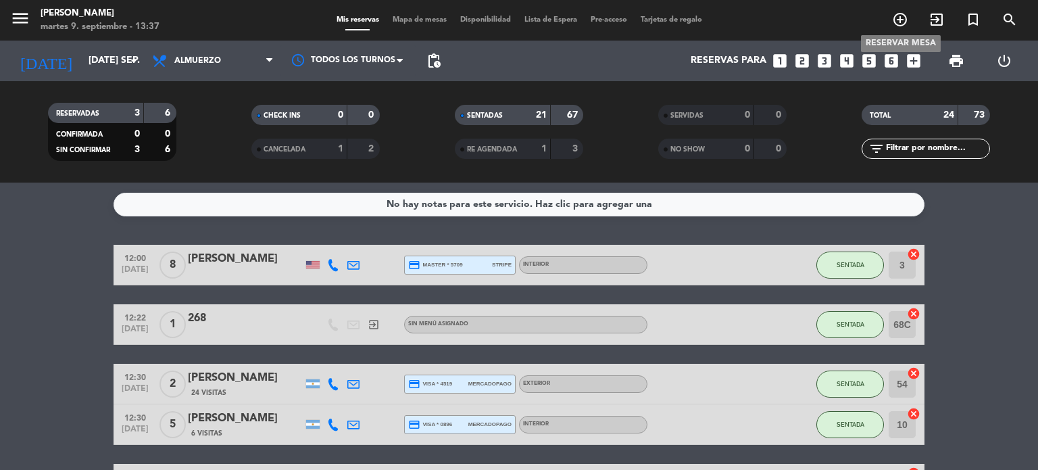
click at [901, 16] on icon "add_circle_outline" at bounding box center [900, 19] width 16 height 16
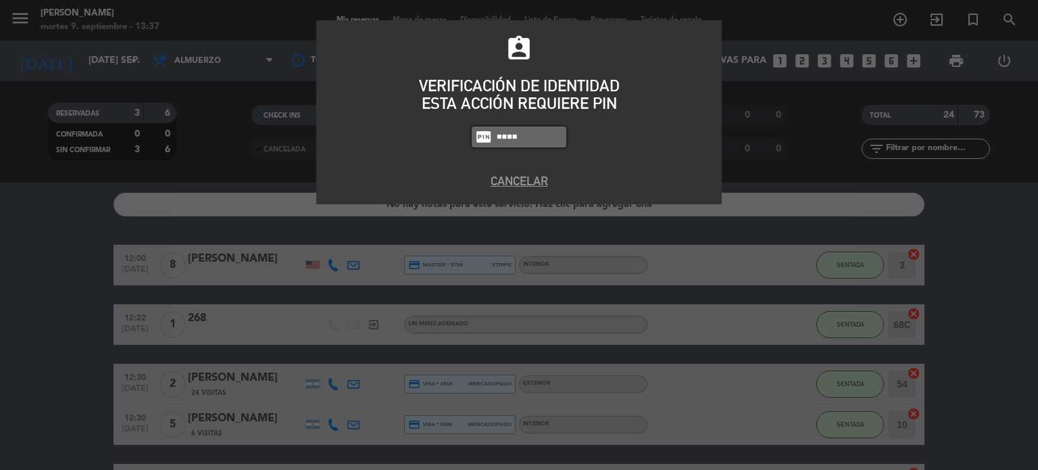
type input "4307"
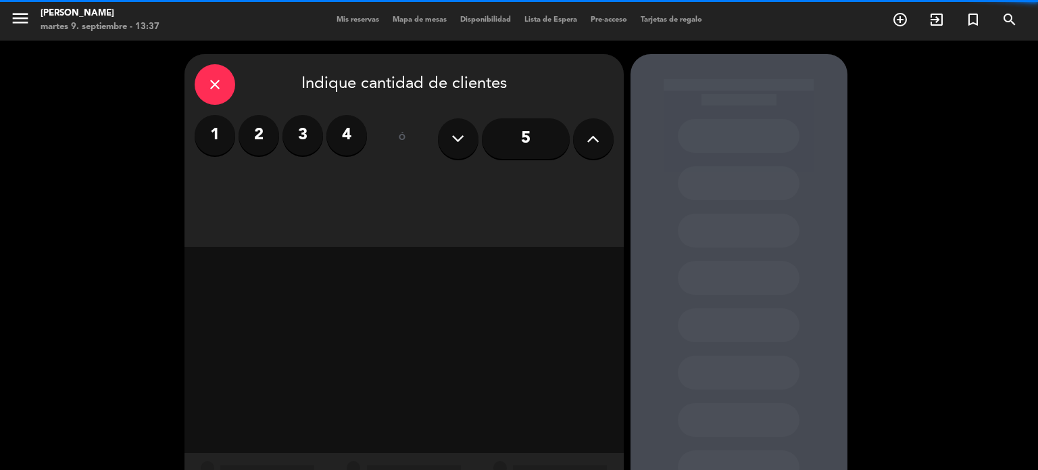
click at [294, 151] on label "3" at bounding box center [303, 135] width 41 height 41
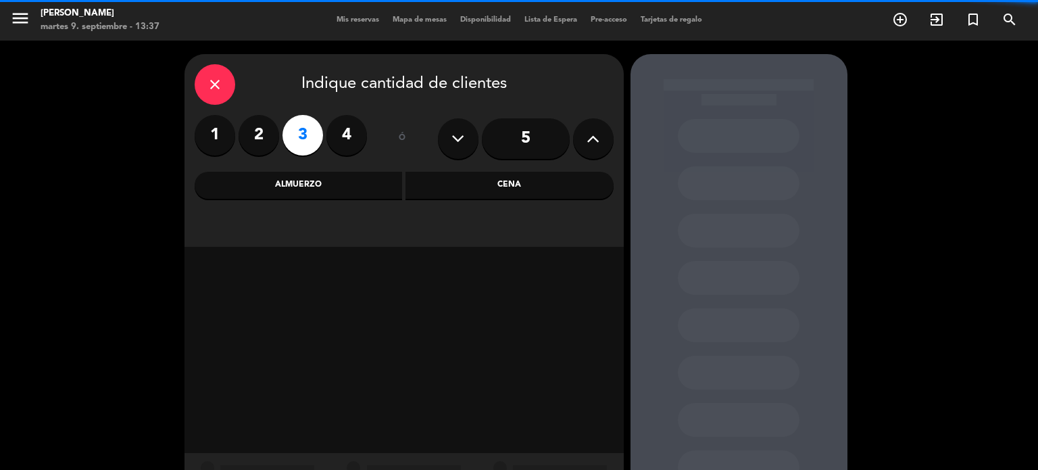
click at [514, 191] on div "Cena" at bounding box center [510, 185] width 208 height 27
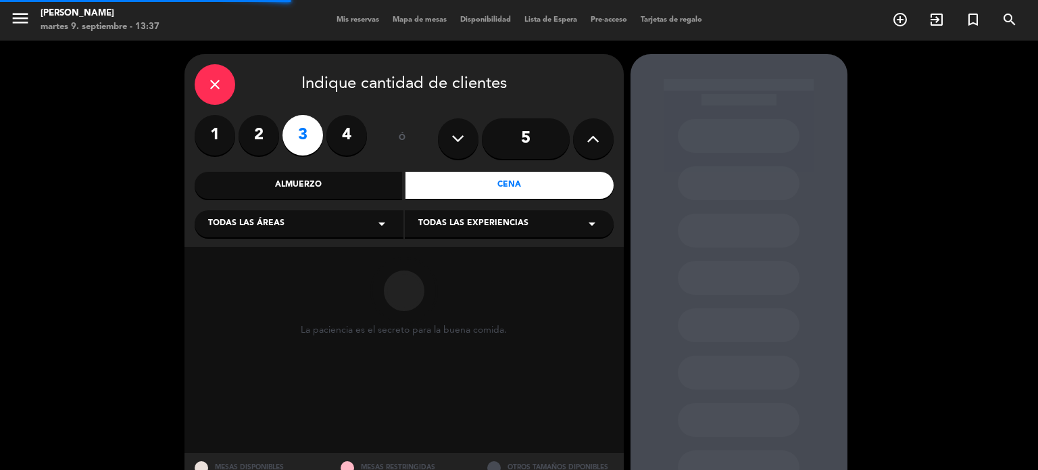
click at [260, 226] on span "Todas las áreas" at bounding box center [246, 224] width 76 height 14
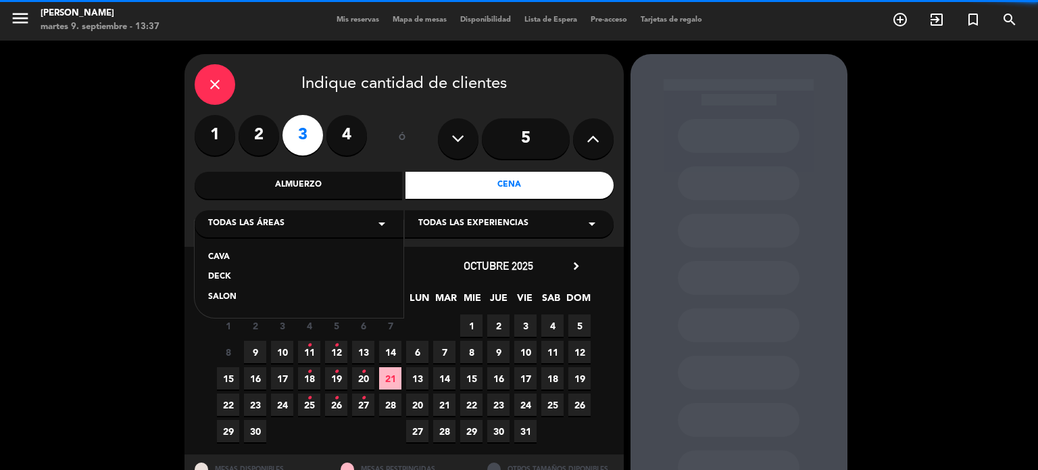
click at [245, 297] on div "SALON" at bounding box center [299, 298] width 182 height 14
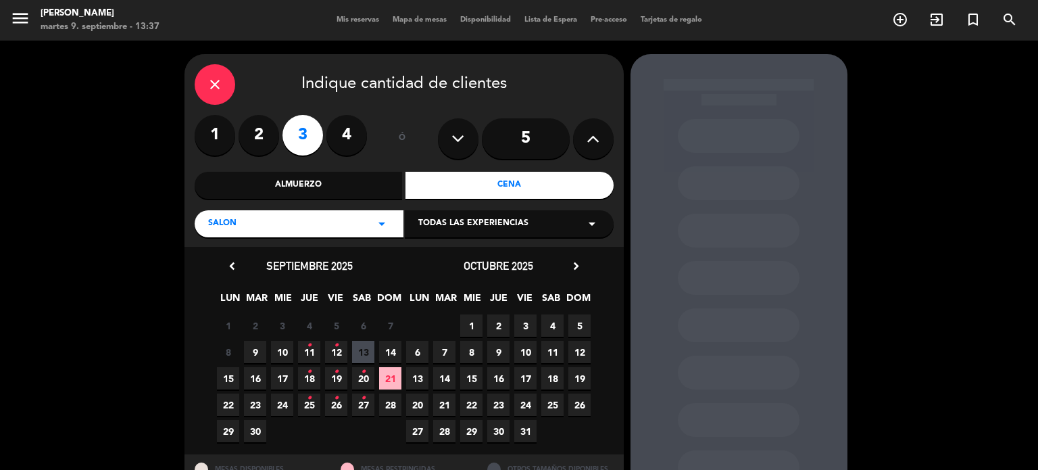
click at [298, 347] on span "11 •" at bounding box center [309, 352] width 22 height 22
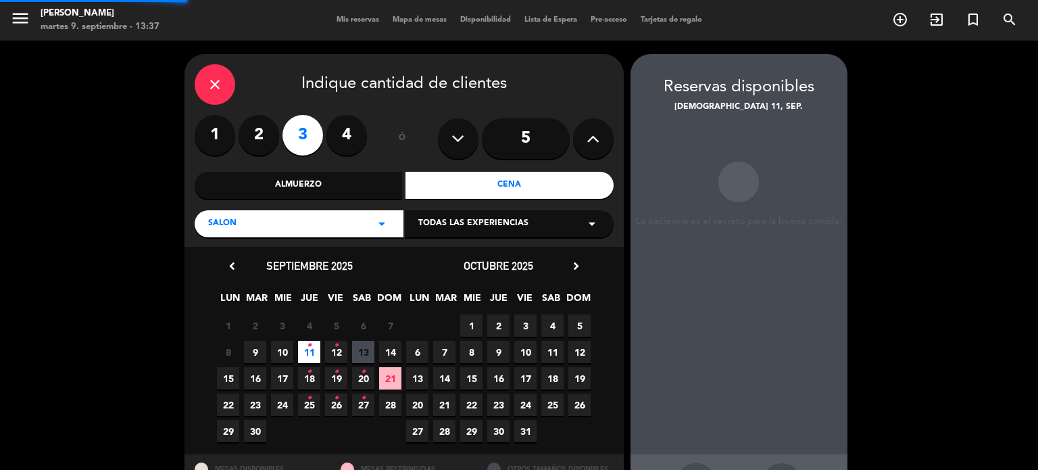
scroll to position [54, 0]
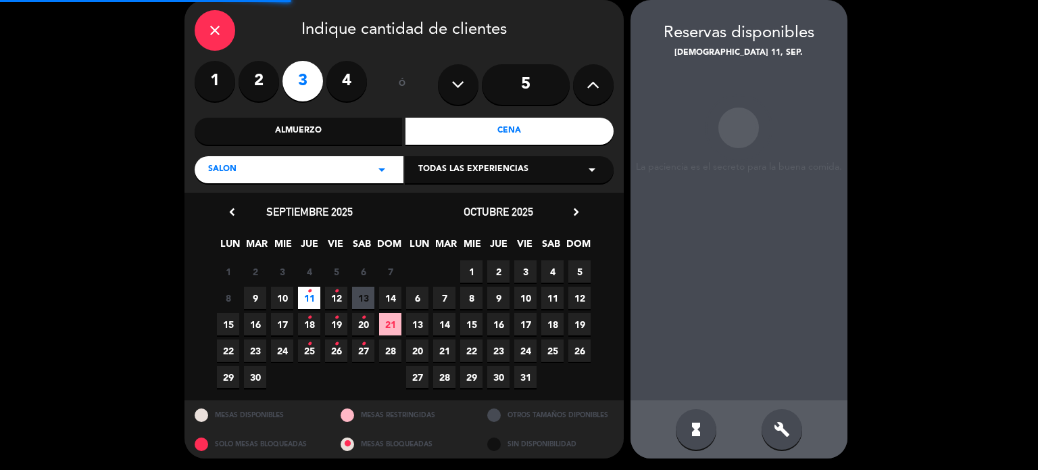
click at [276, 299] on span "10" at bounding box center [282, 298] width 22 height 22
click at [265, 299] on span "9" at bounding box center [255, 298] width 22 height 22
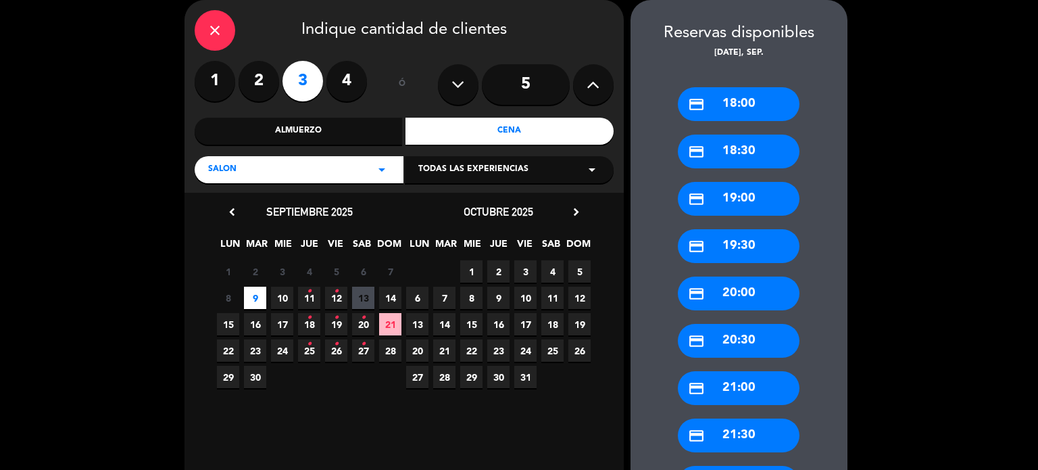
scroll to position [189, 0]
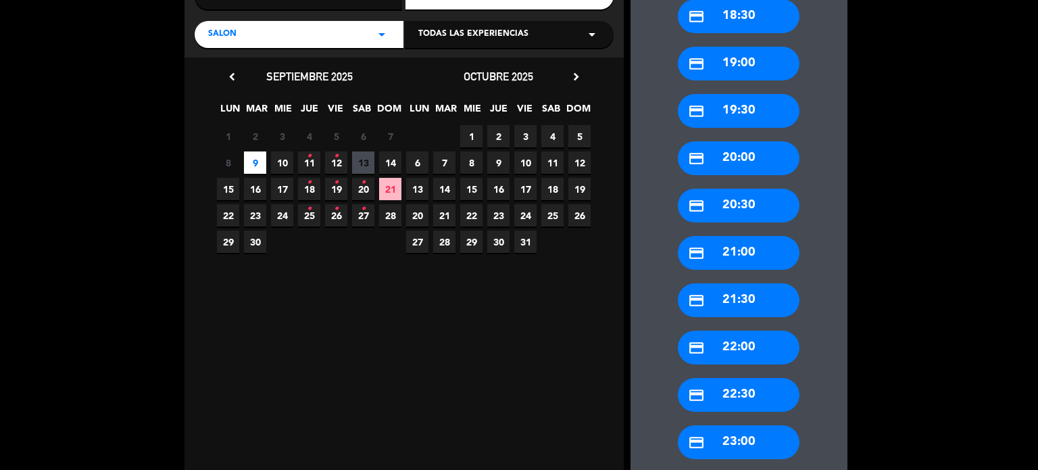
click at [762, 254] on div "credit_card 21:00" at bounding box center [739, 253] width 122 height 34
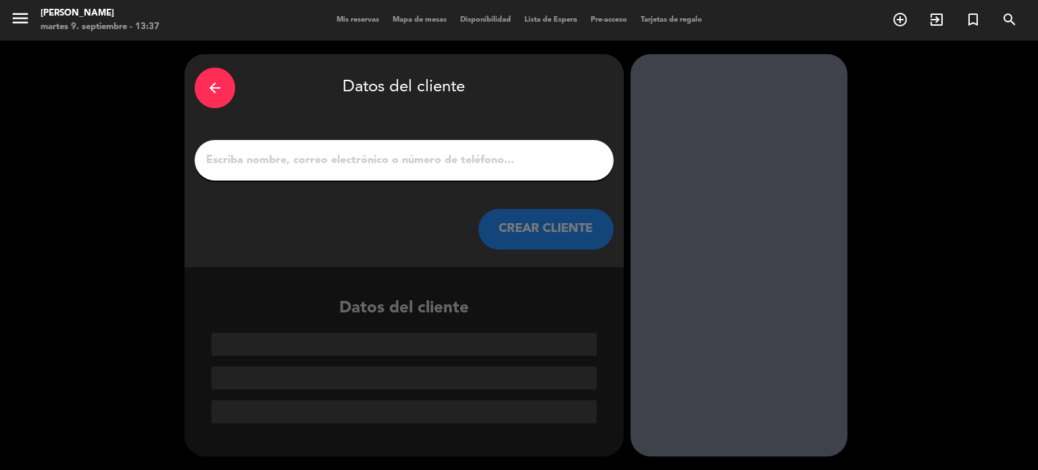
click at [522, 167] on input "1" at bounding box center [404, 160] width 399 height 19
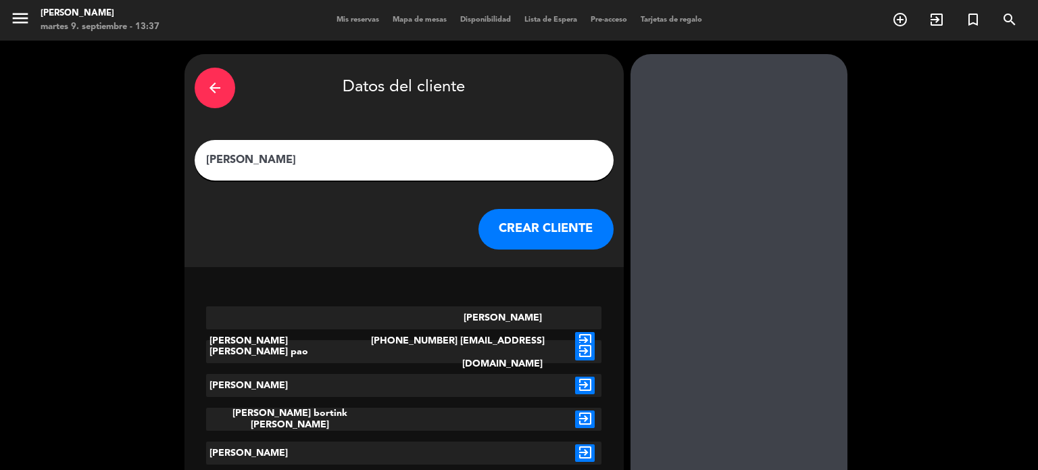
type input "[PERSON_NAME]"
click at [579, 393] on icon "exit_to_app" at bounding box center [585, 385] width 20 height 18
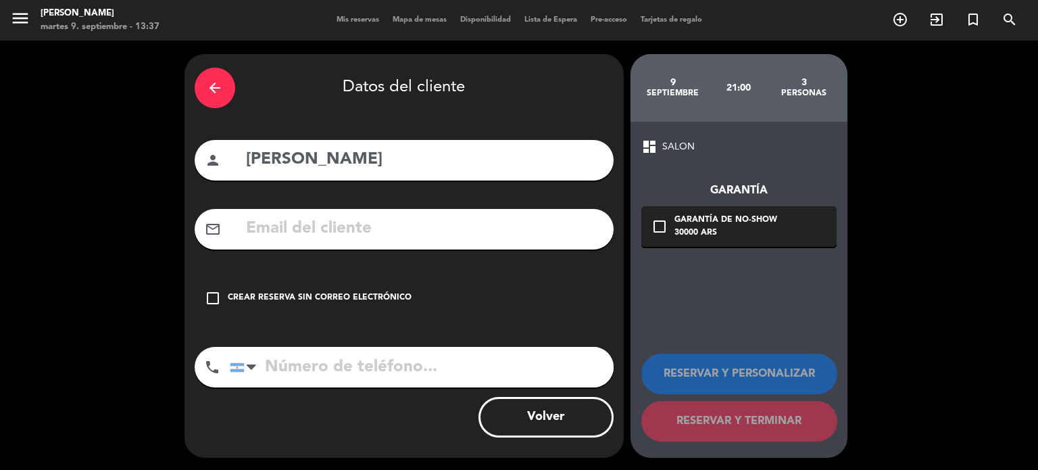
click at [535, 280] on div "check_box_outline_blank Crear reserva sin correo electrónico" at bounding box center [404, 298] width 419 height 41
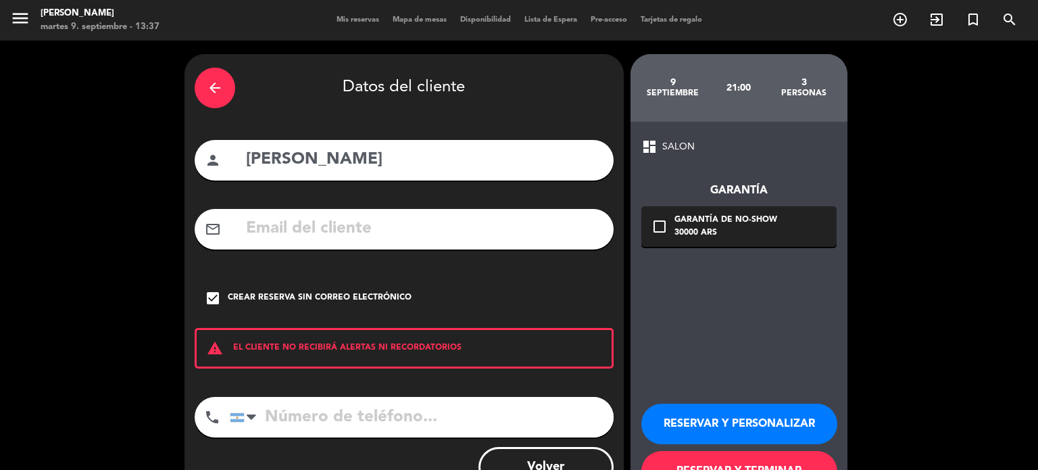
click at [760, 464] on button "RESERVAR Y TERMINAR" at bounding box center [739, 471] width 196 height 41
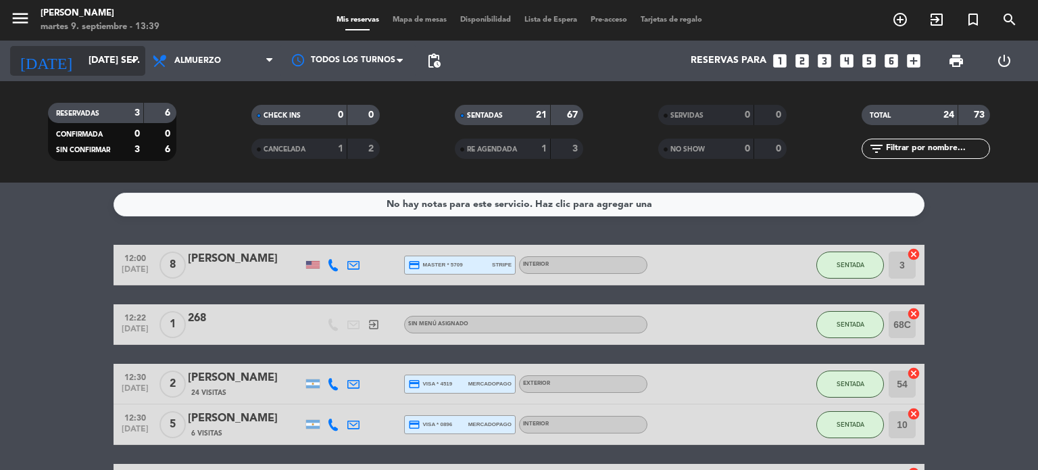
click at [107, 64] on input "[DATE] sep." at bounding box center [146, 61] width 128 height 24
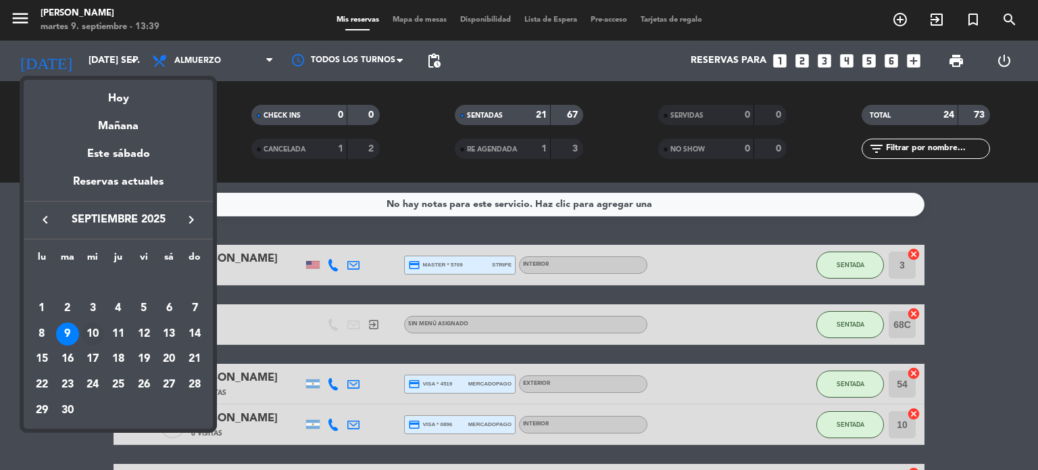
click at [99, 330] on div "10" at bounding box center [92, 333] width 23 height 23
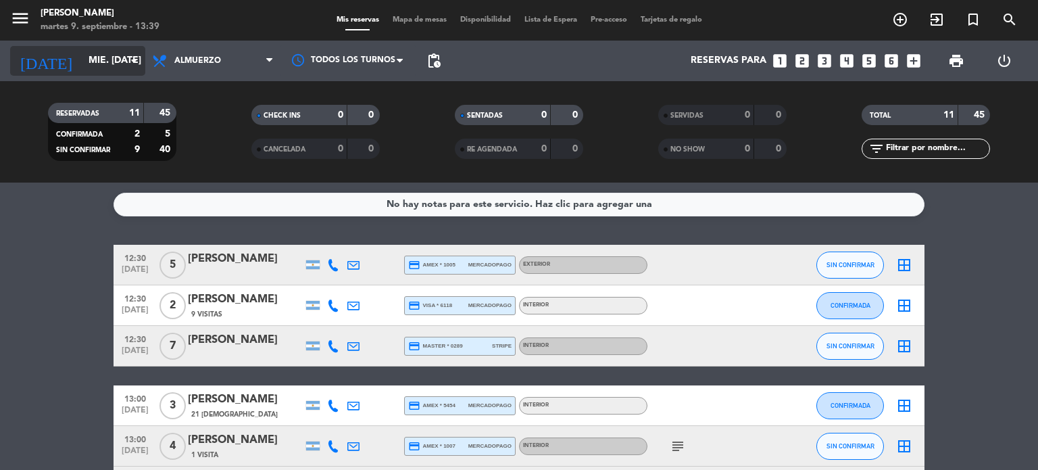
click at [100, 75] on div "[DATE] mié. [DATE] arrow_drop_down" at bounding box center [77, 61] width 135 height 30
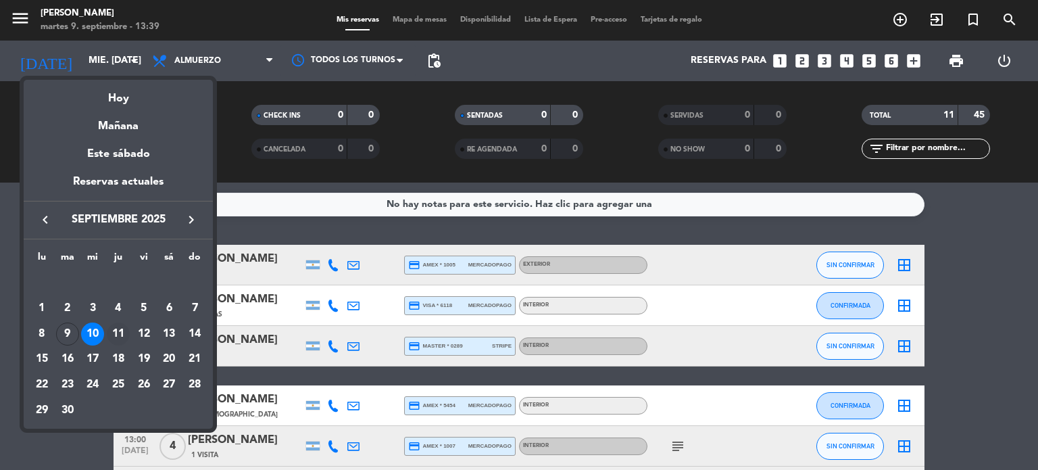
click at [109, 326] on div "11" at bounding box center [118, 333] width 23 height 23
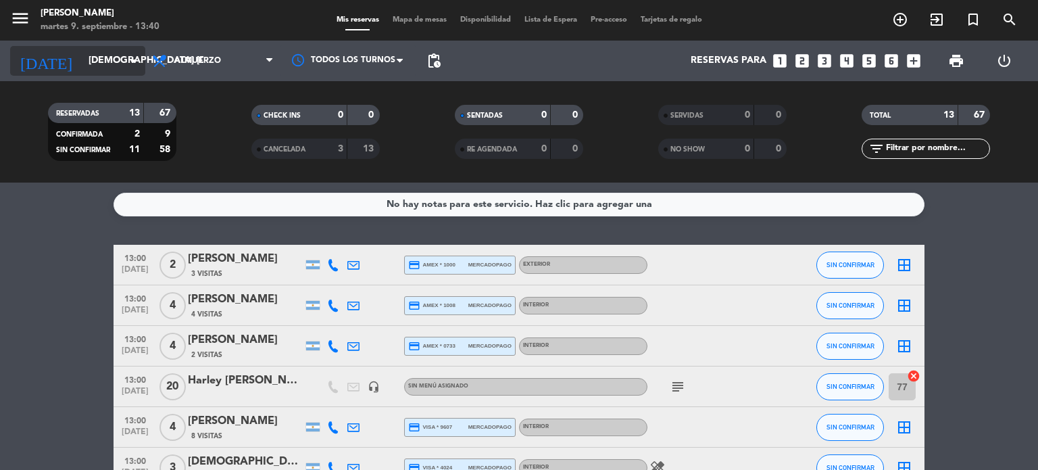
click at [103, 58] on input "[DEMOGRAPHIC_DATA] [DATE]" at bounding box center [146, 61] width 128 height 24
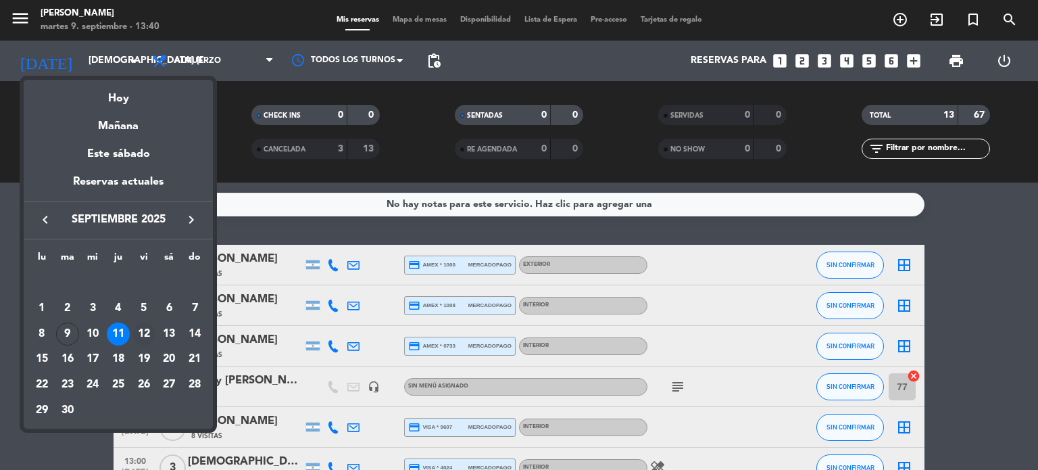
click at [138, 333] on div "12" at bounding box center [143, 333] width 23 height 23
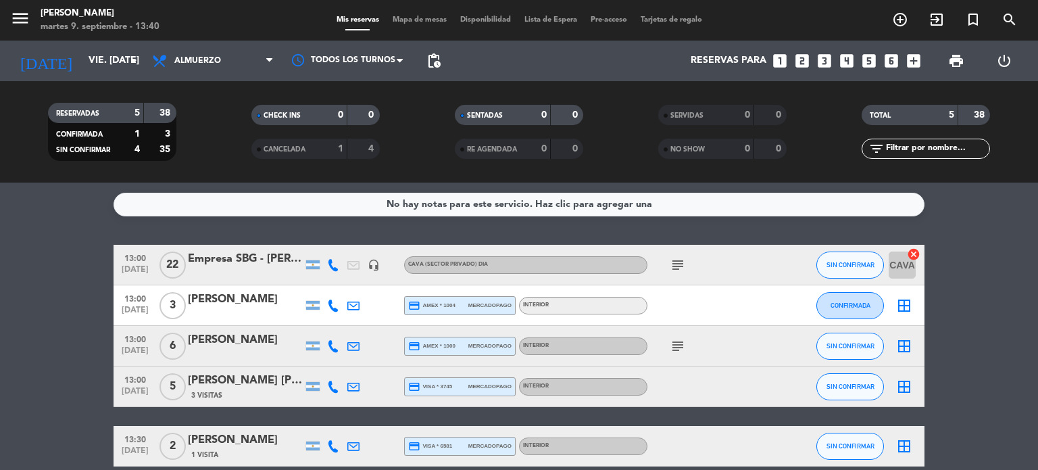
scroll to position [64, 0]
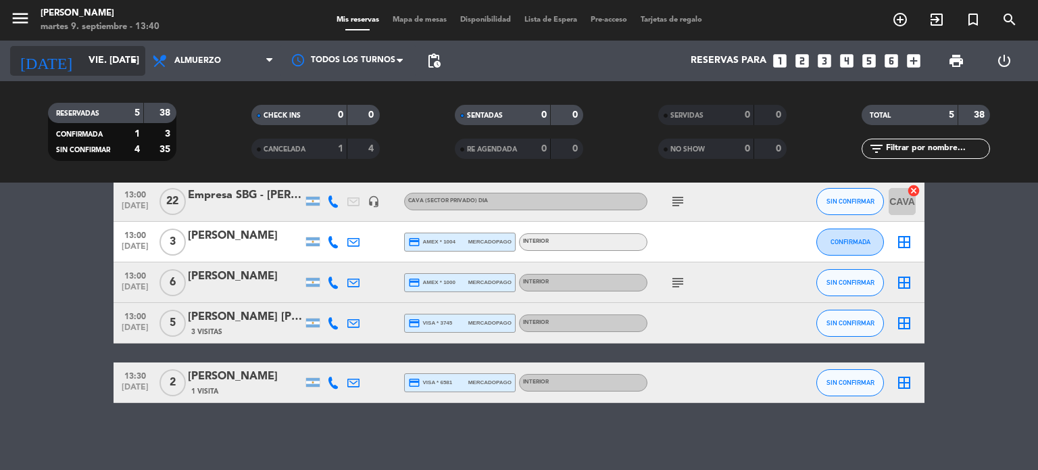
click at [116, 73] on div "[DATE] vie. [DATE] arrow_drop_down" at bounding box center [77, 61] width 135 height 30
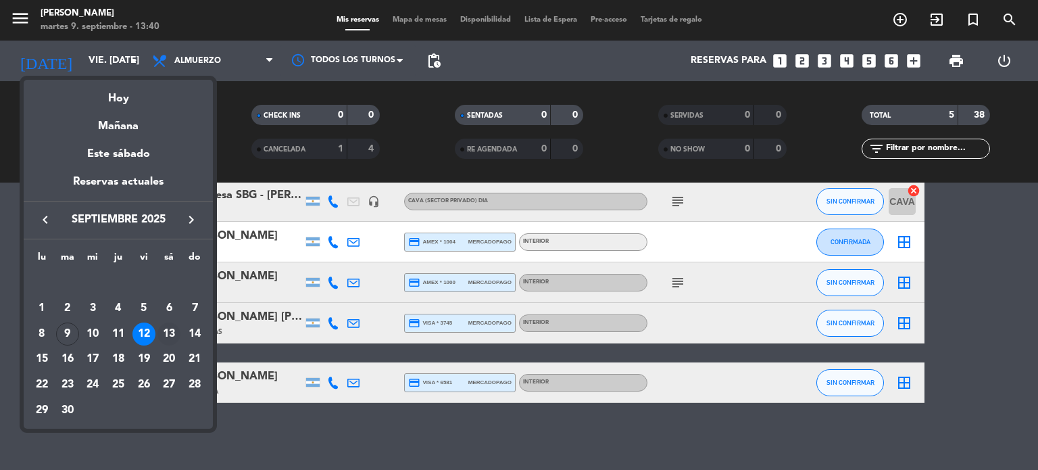
click at [173, 337] on div "13" at bounding box center [168, 333] width 23 height 23
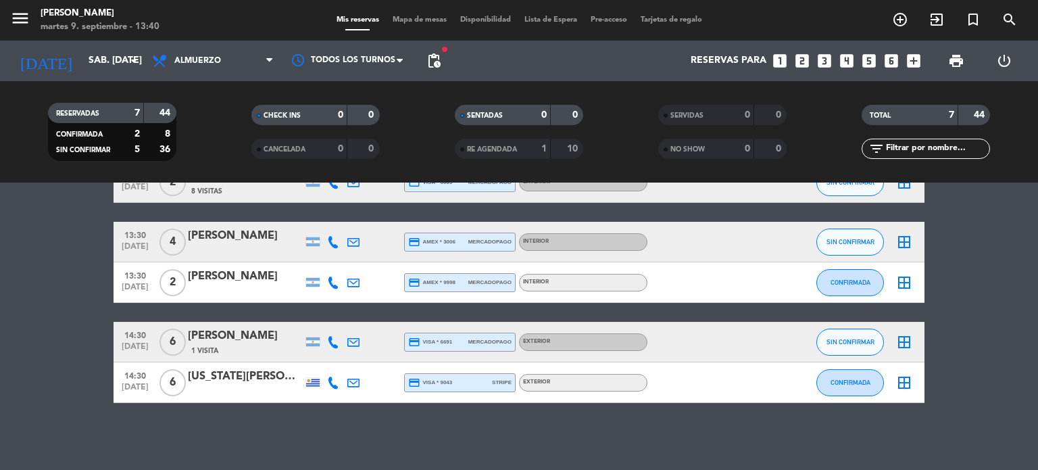
scroll to position [0, 0]
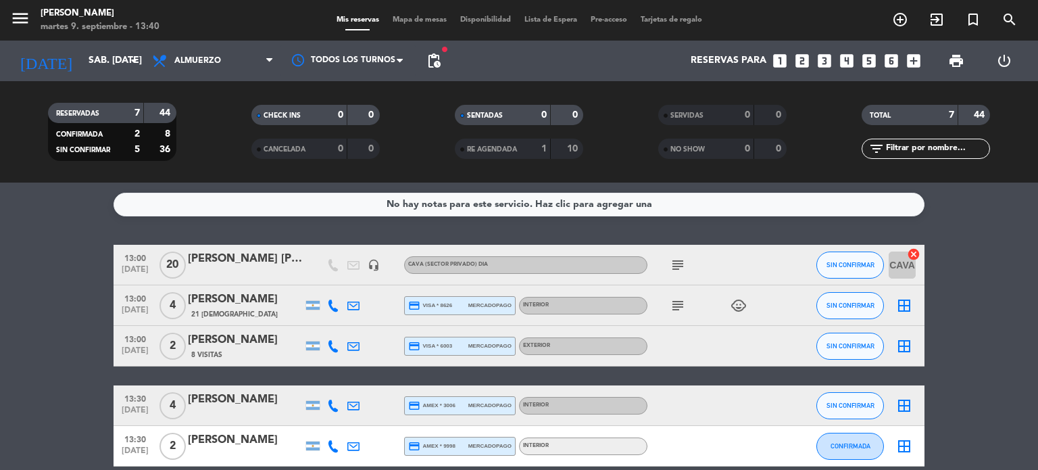
click at [667, 272] on div "subject" at bounding box center [708, 265] width 122 height 40
click at [673, 267] on icon "subject" at bounding box center [678, 265] width 16 height 16
click at [105, 70] on input "sáb. [DATE]" at bounding box center [146, 61] width 128 height 24
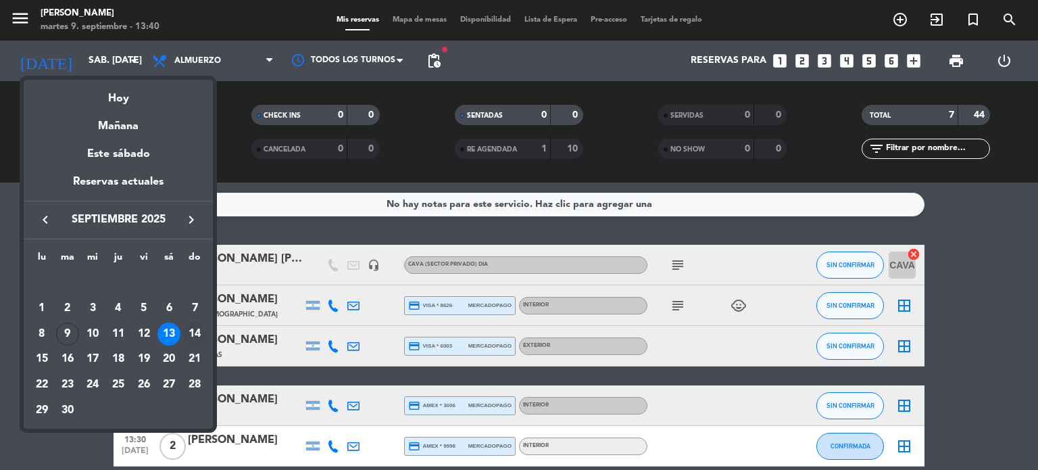
click at [192, 330] on div "14" at bounding box center [194, 333] width 23 height 23
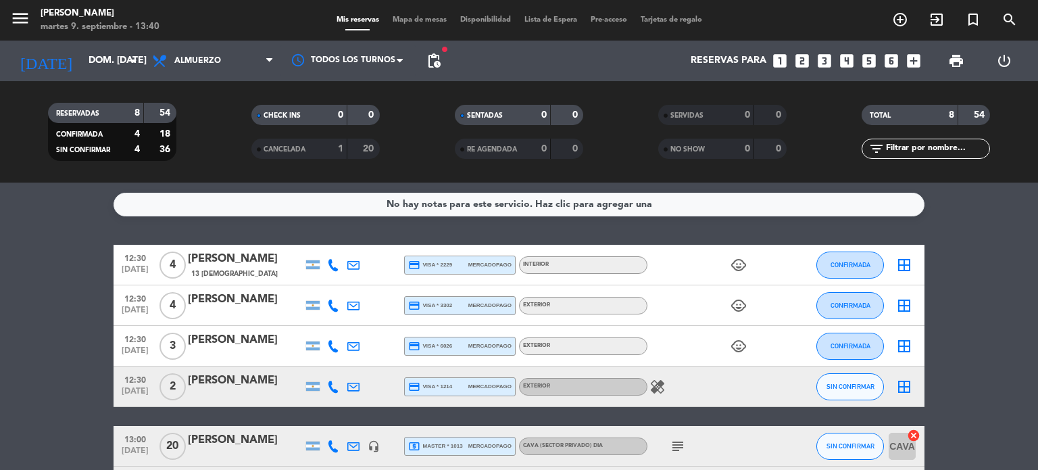
scroll to position [204, 0]
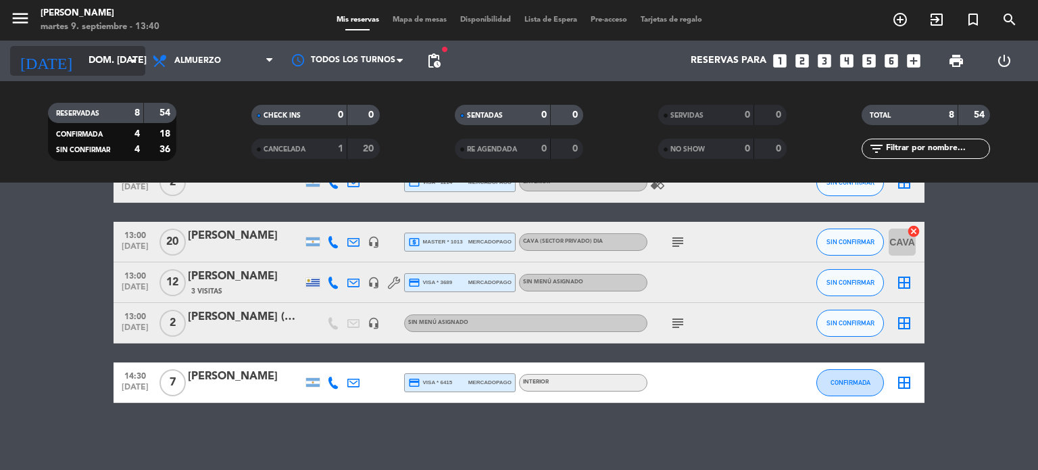
click at [104, 68] on input "dom. [DATE]" at bounding box center [146, 61] width 128 height 24
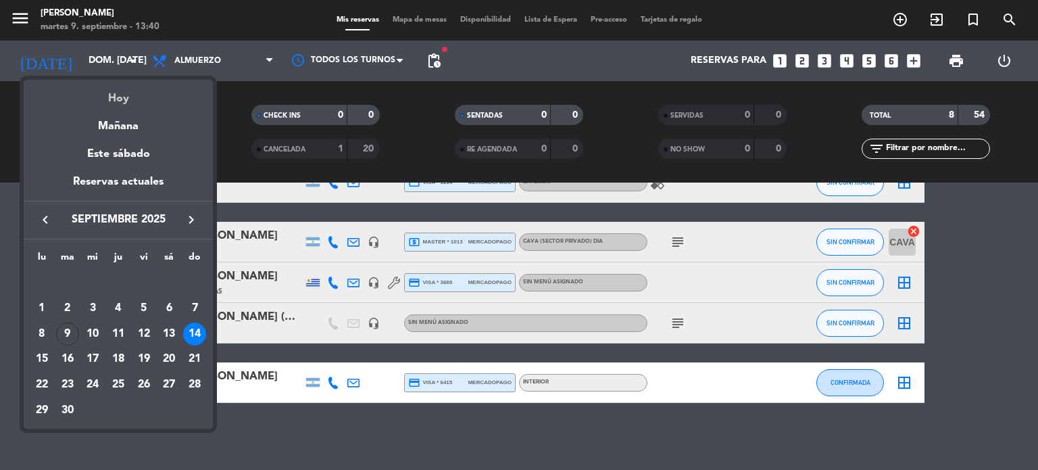
click at [156, 93] on div "Hoy" at bounding box center [118, 94] width 189 height 28
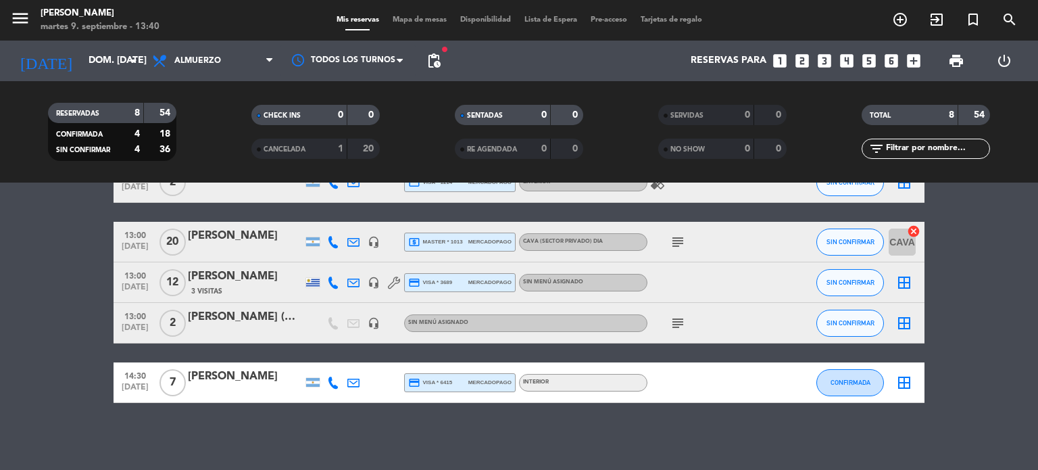
type input "[DATE] sep."
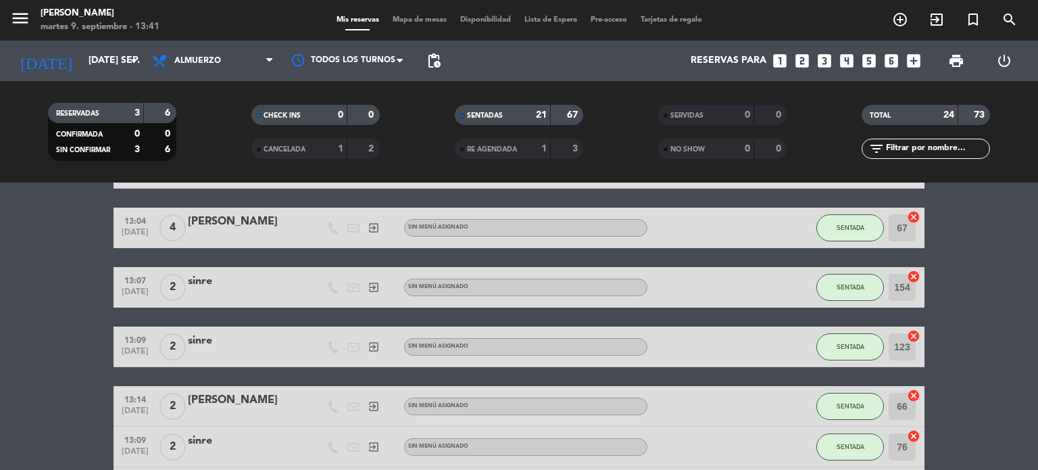
scroll to position [1080, 0]
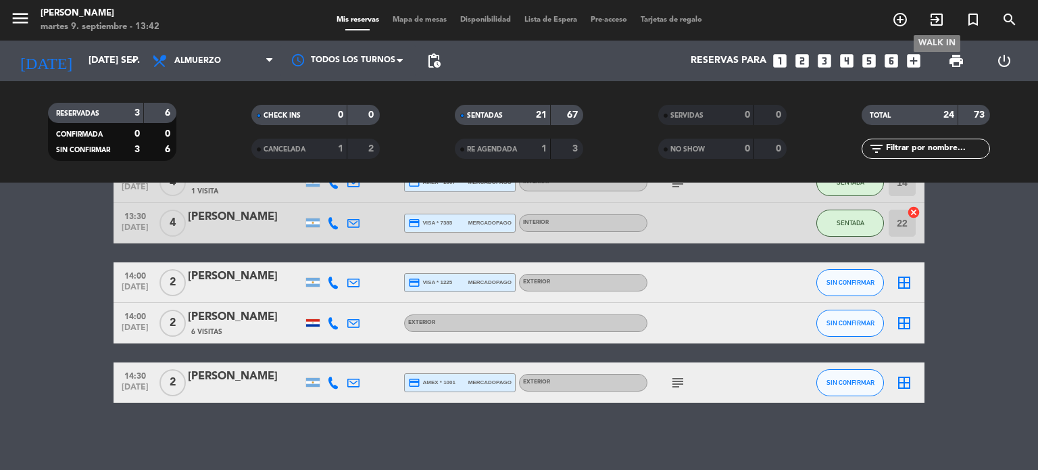
click at [933, 24] on icon "exit_to_app" at bounding box center [937, 19] width 16 height 16
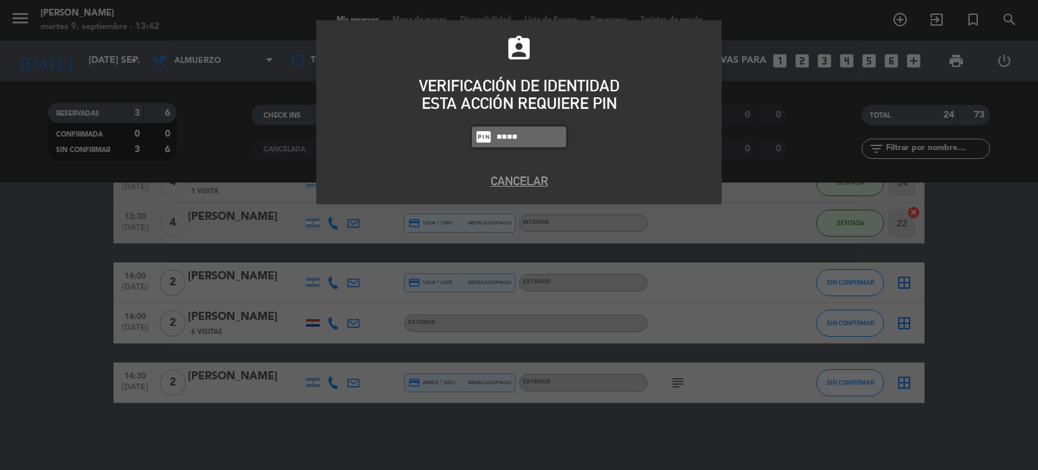
type input "4307"
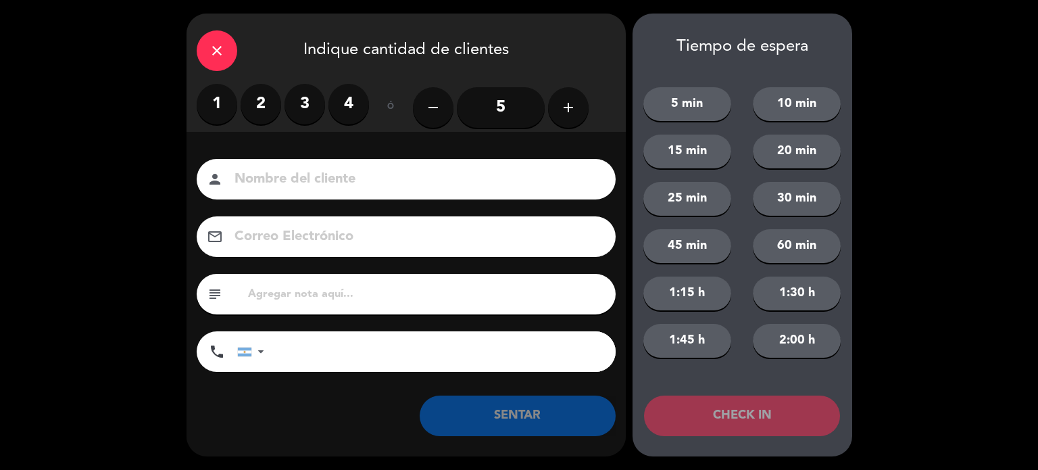
click at [308, 120] on label "3" at bounding box center [305, 104] width 41 height 41
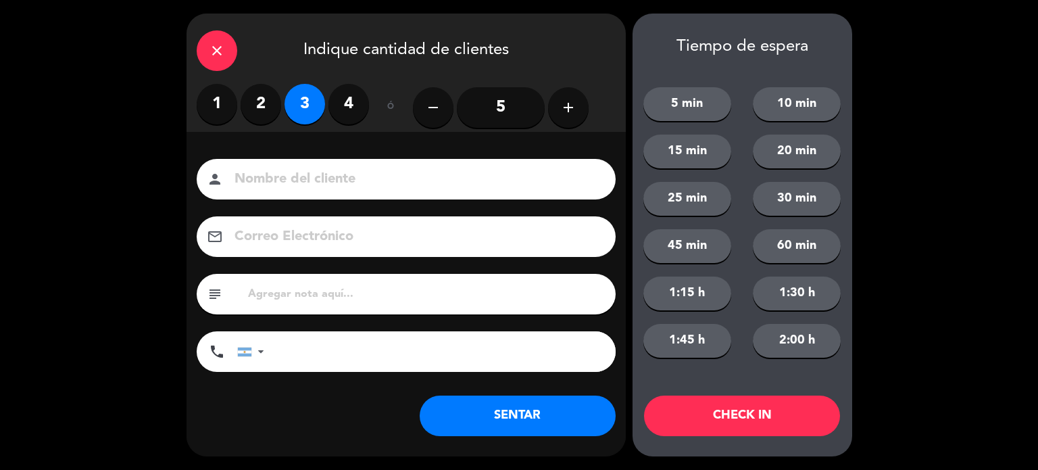
click at [385, 180] on input at bounding box center [415, 180] width 365 height 24
type input "SINRE"
click at [740, 399] on button "CHECK IN" at bounding box center [742, 415] width 196 height 41
click at [200, 40] on div "close" at bounding box center [217, 50] width 41 height 41
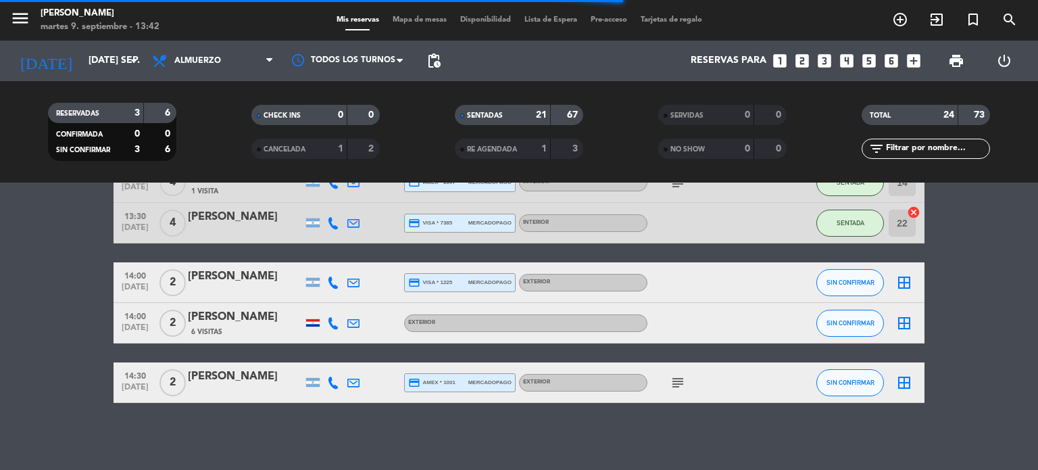
click at [433, 19] on span "Mapa de mesas" at bounding box center [420, 19] width 68 height 7
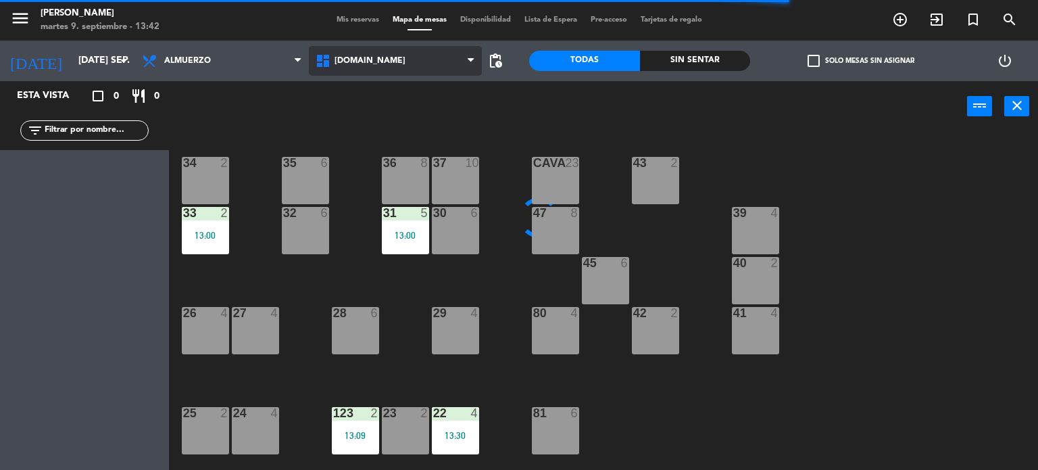
click at [397, 58] on span "[DOMAIN_NAME]" at bounding box center [396, 61] width 174 height 30
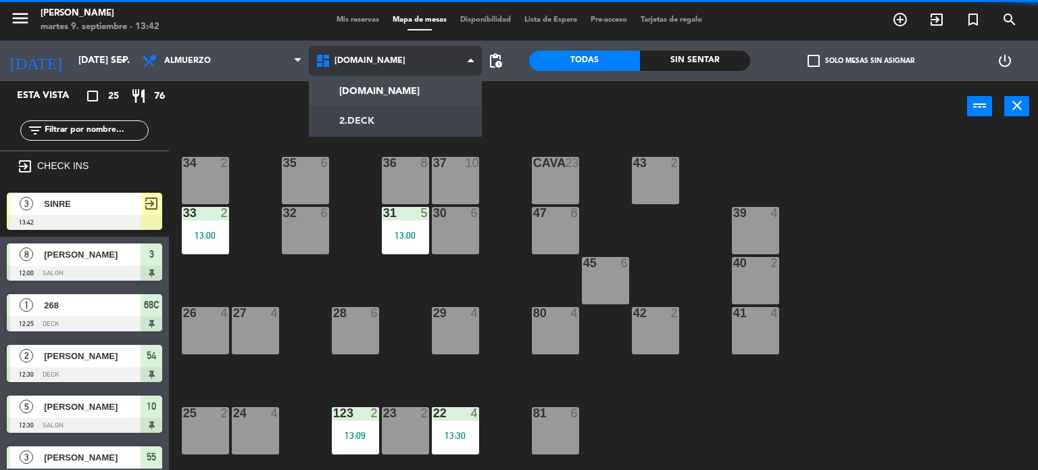
click at [399, 113] on ng-component "menu Gardiner martes 9. septiembre - 13:42 Mis reservas Mapa de mesas Disponibi…" at bounding box center [519, 235] width 1038 height 470
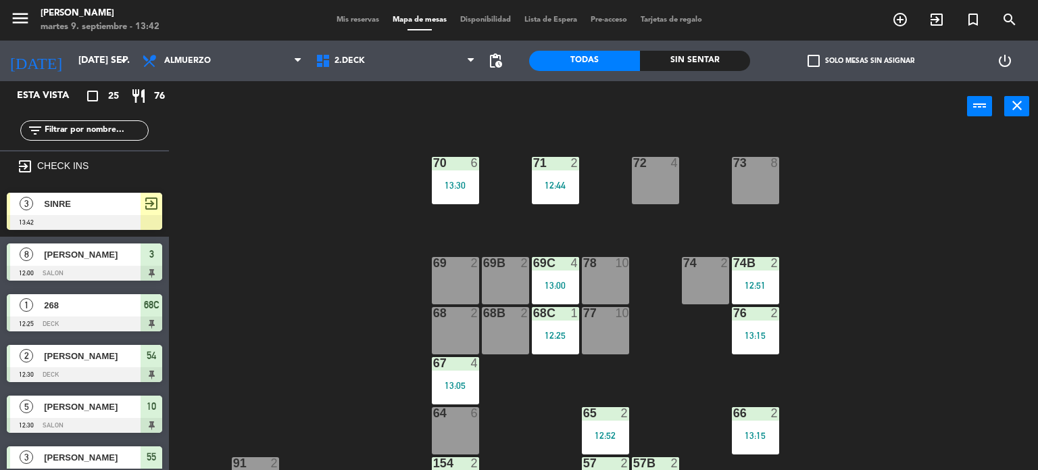
click at [127, 207] on span "SINRE" at bounding box center [92, 204] width 97 height 14
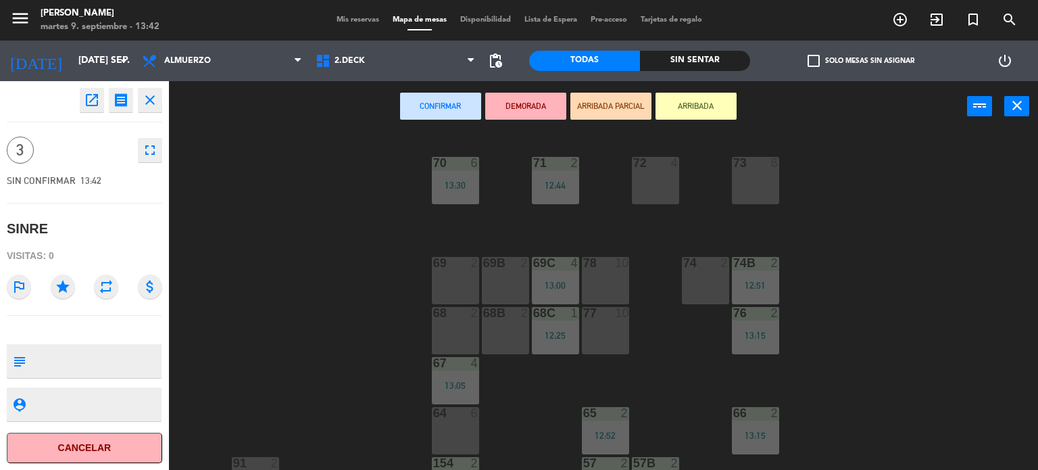
drag, startPoint x: 464, startPoint y: 330, endPoint x: 483, endPoint y: 344, distance: 23.1
click at [472, 337] on div "68 2" at bounding box center [455, 330] width 47 height 47
click at [499, 343] on div "68B 2" at bounding box center [505, 330] width 47 height 47
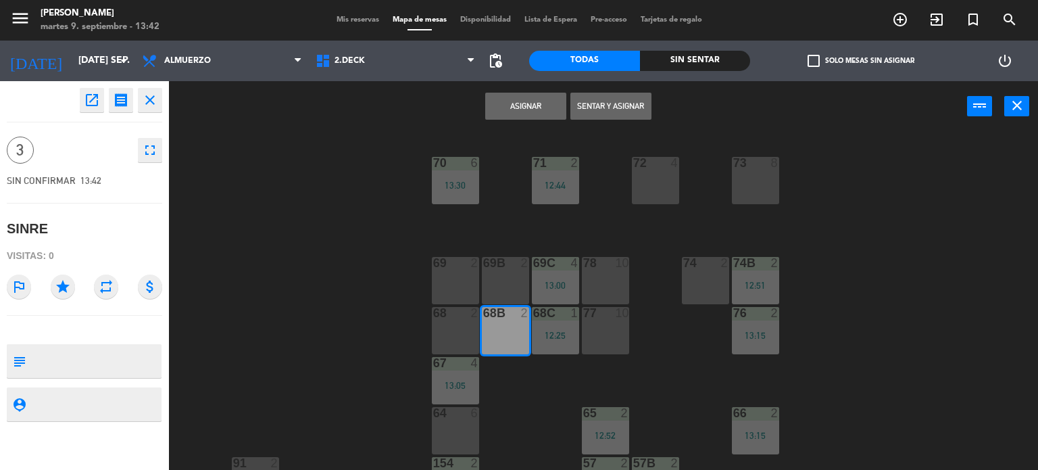
click at [462, 349] on div "68 2" at bounding box center [455, 330] width 47 height 47
click at [623, 93] on button "Sentar y Asignar" at bounding box center [610, 106] width 81 height 27
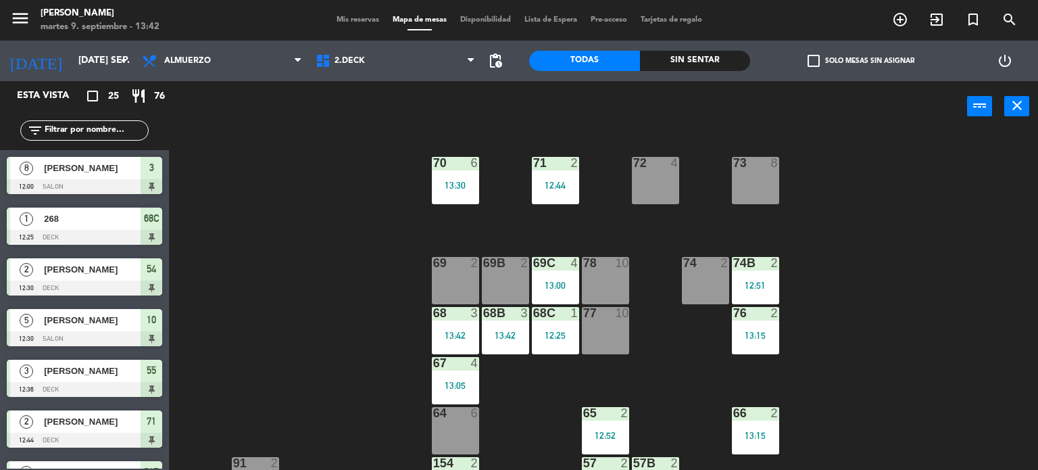
click at [362, 18] on span "Mis reservas" at bounding box center [358, 19] width 56 height 7
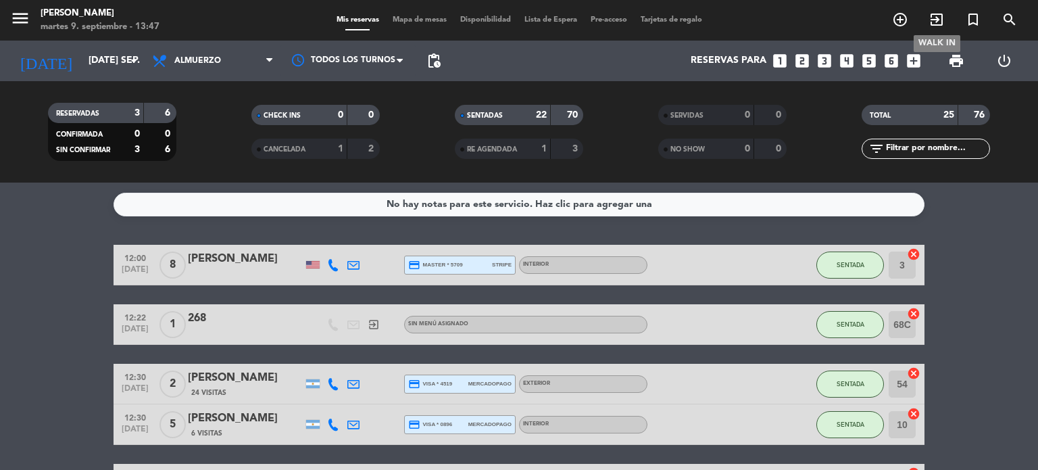
click at [929, 31] on div "add_circle_outline exit_to_app turned_in_not search WALK IN" at bounding box center [955, 20] width 146 height 24
click at [937, 16] on icon "exit_to_app" at bounding box center [937, 19] width 16 height 16
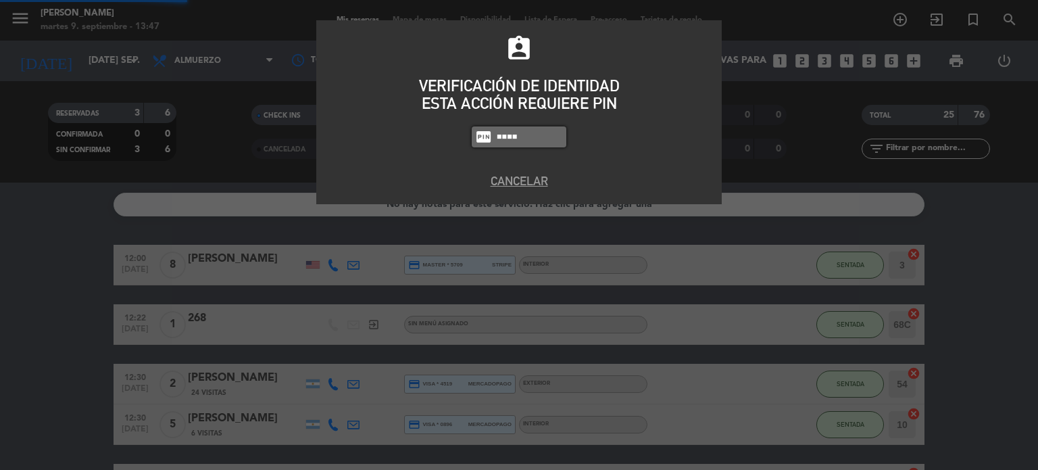
type input "4307"
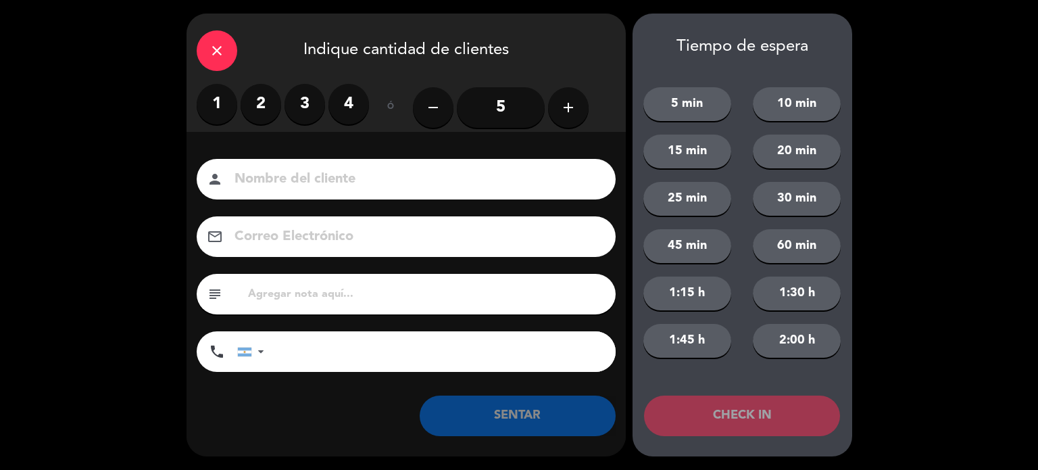
click at [270, 105] on label "2" at bounding box center [261, 104] width 41 height 41
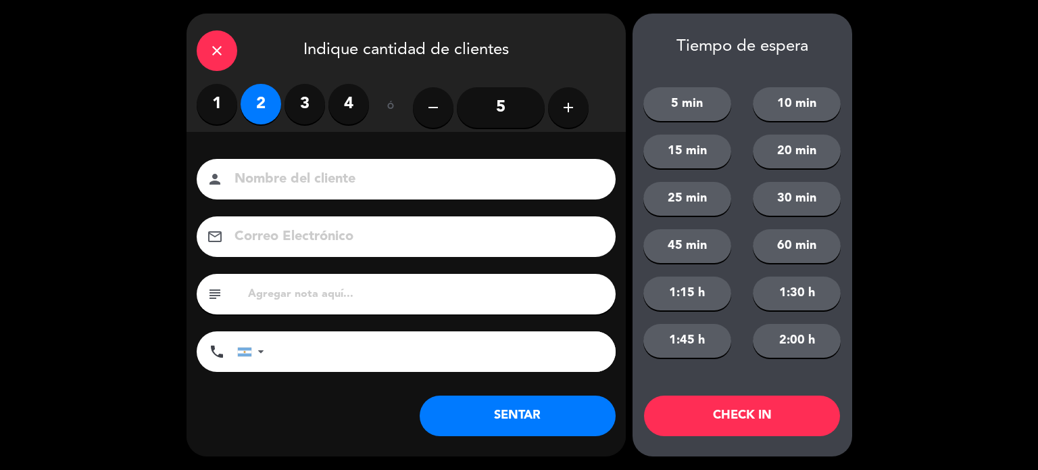
click at [301, 167] on div "person" at bounding box center [406, 179] width 419 height 41
click at [343, 174] on input at bounding box center [415, 180] width 365 height 24
type input "SINRE"
click at [768, 425] on button "CHECK IN" at bounding box center [742, 415] width 196 height 41
click at [215, 53] on icon "close" at bounding box center [217, 51] width 16 height 16
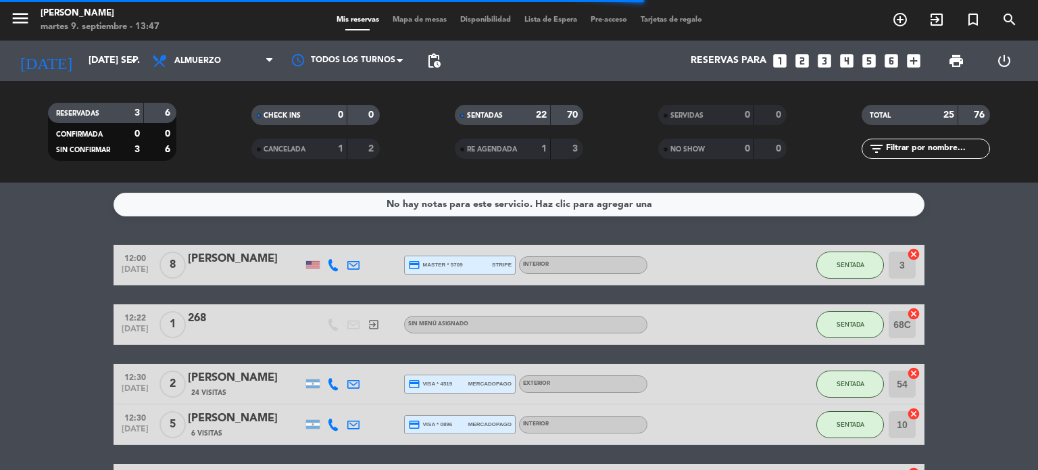
click at [424, 11] on div "menu Gardiner martes 9. septiembre - 13:47 Mis reservas Mapa de mesas Disponibi…" at bounding box center [519, 20] width 1038 height 41
click at [427, 18] on span "Mapa de mesas" at bounding box center [420, 19] width 68 height 7
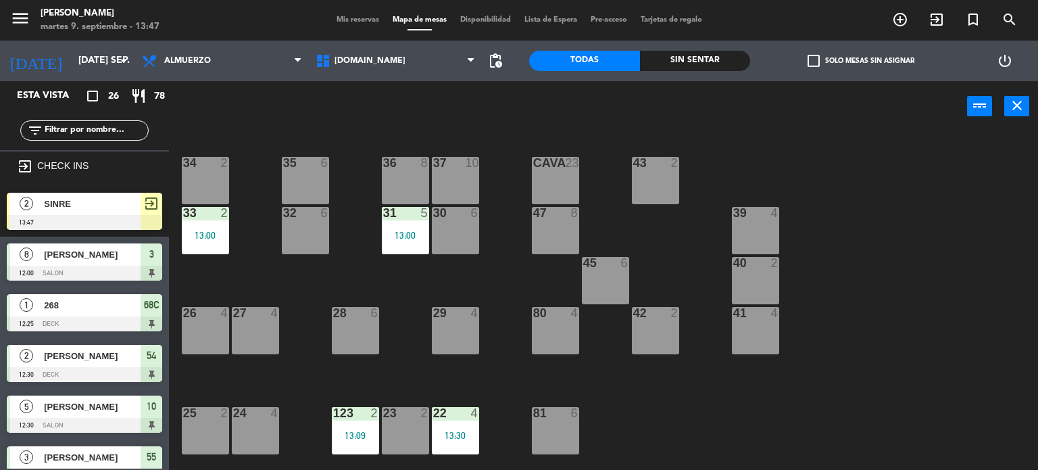
click at [366, 89] on div "power_input close" at bounding box center [568, 106] width 798 height 51
click at [366, 65] on span "[DOMAIN_NAME]" at bounding box center [396, 61] width 174 height 30
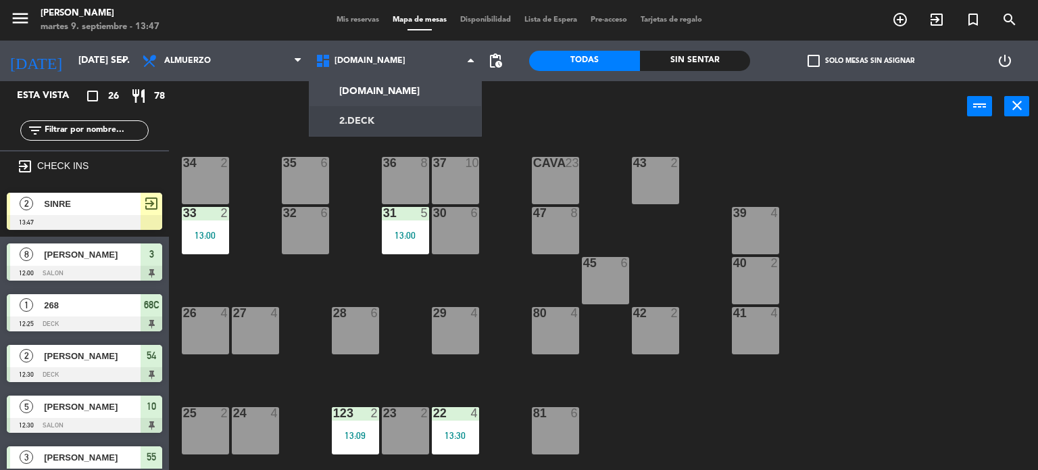
click at [352, 129] on ng-component "menu Gardiner martes 9. septiembre - 13:47 Mis reservas Mapa de mesas Disponibi…" at bounding box center [519, 235] width 1038 height 470
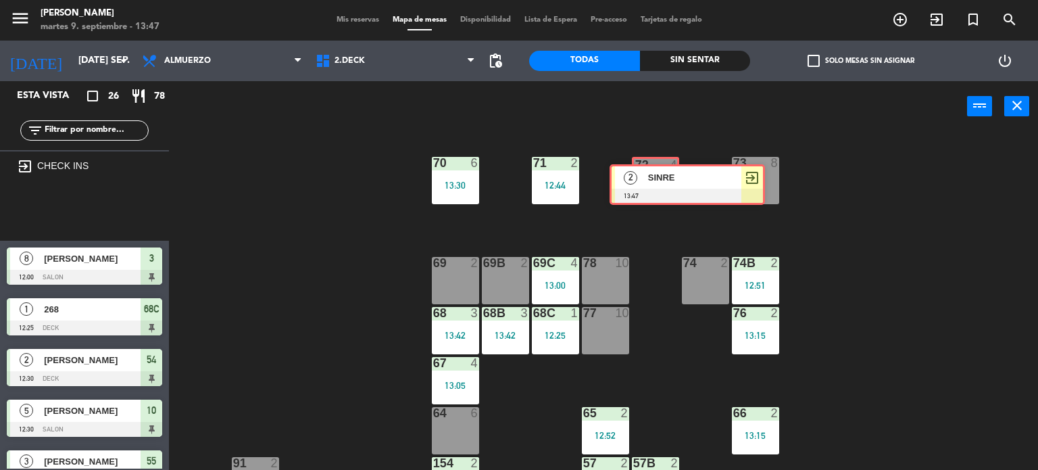
drag, startPoint x: 67, startPoint y: 203, endPoint x: 665, endPoint y: 176, distance: 598.8
click at [666, 176] on div "Esta vista crop_square 26 restaurant 78 filter_list exit_to_app CHECK INS 2 SIN…" at bounding box center [519, 275] width 1038 height 389
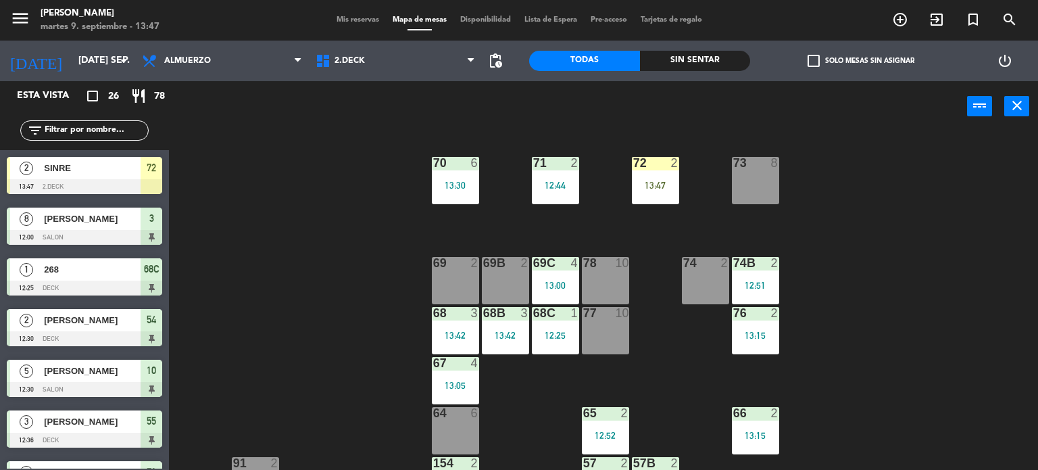
click at [651, 183] on div "13:47" at bounding box center [655, 184] width 47 height 9
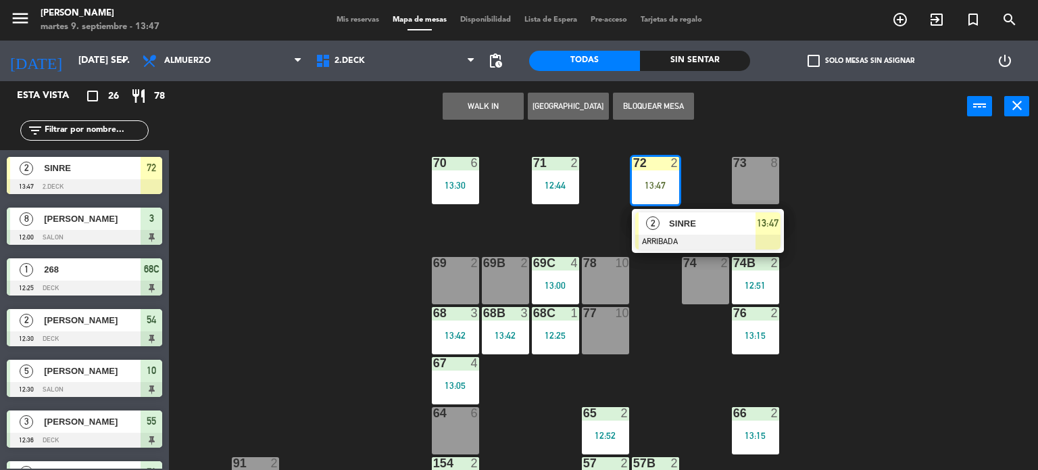
click at [676, 226] on span "SINRE" at bounding box center [712, 223] width 87 height 14
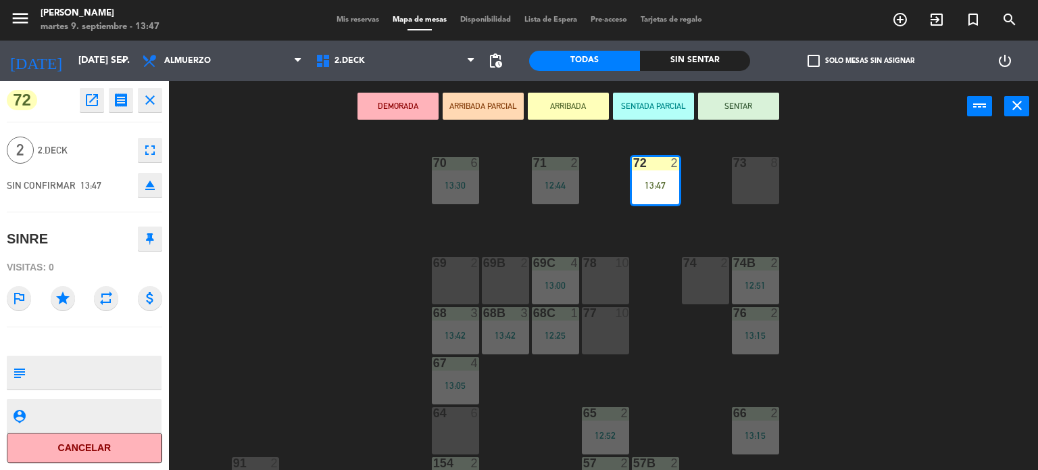
click at [733, 90] on div "DEMORADA ARRIBADA PARCIAL ARRIBADA SENTADA PARCIAL SENTAR power_input close" at bounding box center [568, 106] width 798 height 51
click at [735, 97] on button "SENTAR" at bounding box center [738, 106] width 81 height 27
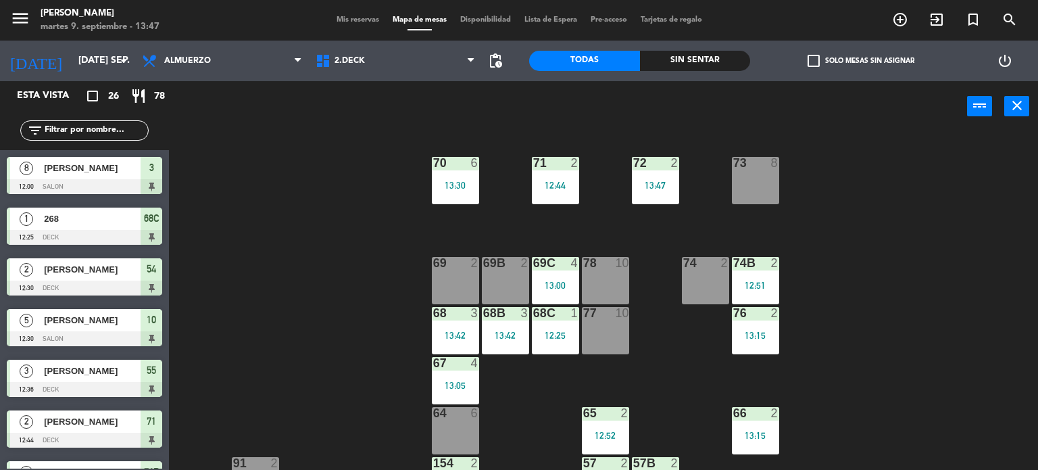
scroll to position [264, 0]
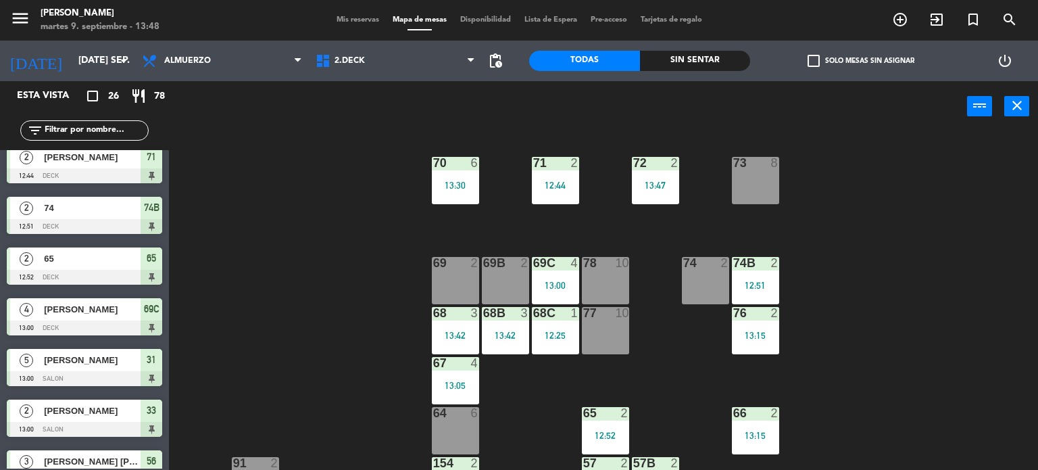
click at [362, 16] on span "Mis reservas" at bounding box center [358, 19] width 56 height 7
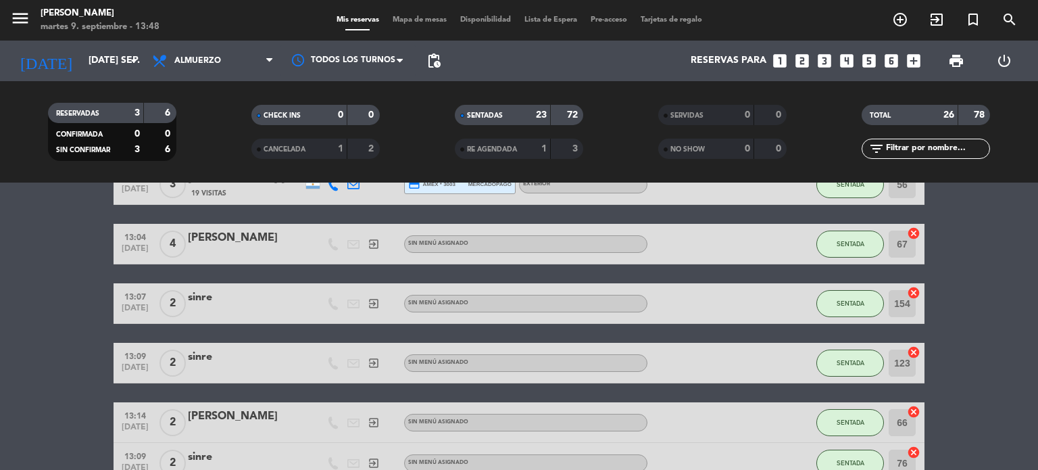
scroll to position [591, 0]
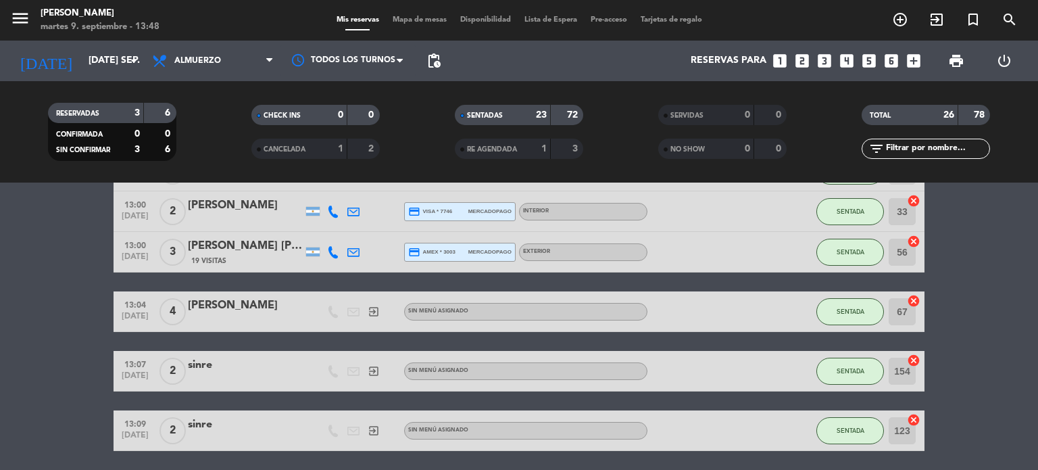
drag, startPoint x: 952, startPoint y: 301, endPoint x: 969, endPoint y: 301, distance: 16.9
click at [969, 301] on bookings-row "12:00 [DATE] 8 [PERSON_NAME] credit_card master * 5709 stripe Interior SENTADA …" at bounding box center [519, 331] width 1038 height 1357
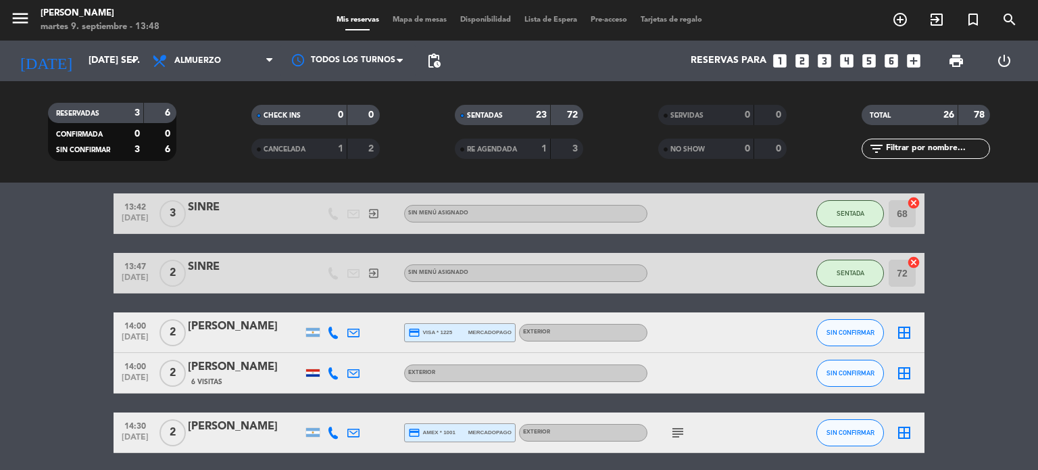
scroll to position [1199, 0]
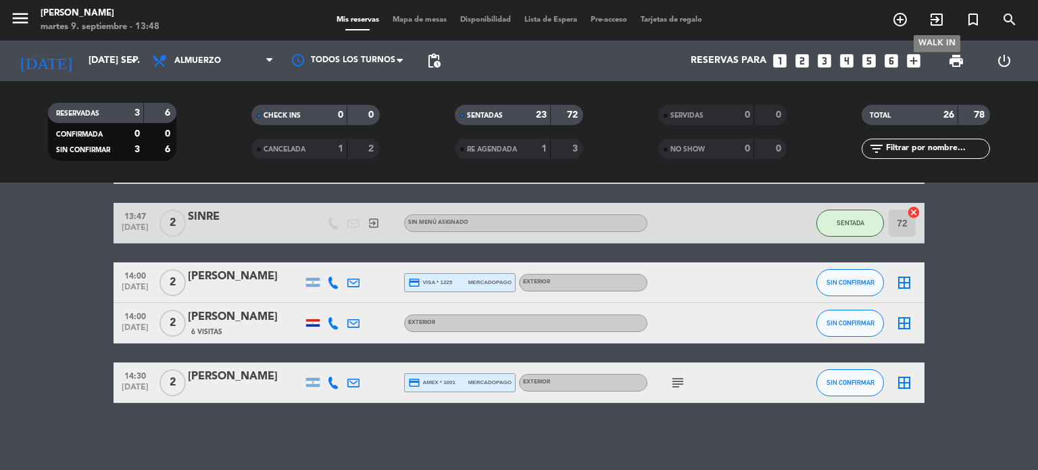
click at [933, 21] on icon "exit_to_app" at bounding box center [937, 19] width 16 height 16
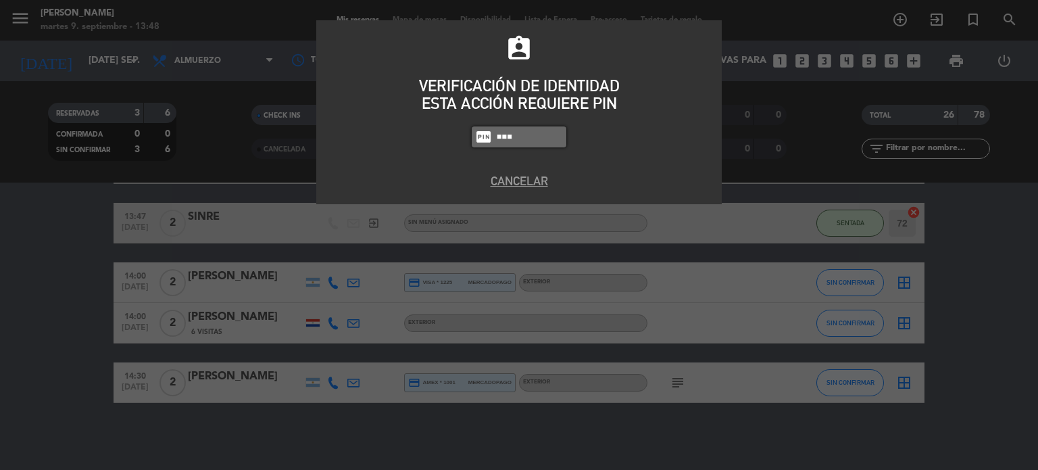
type input "4307"
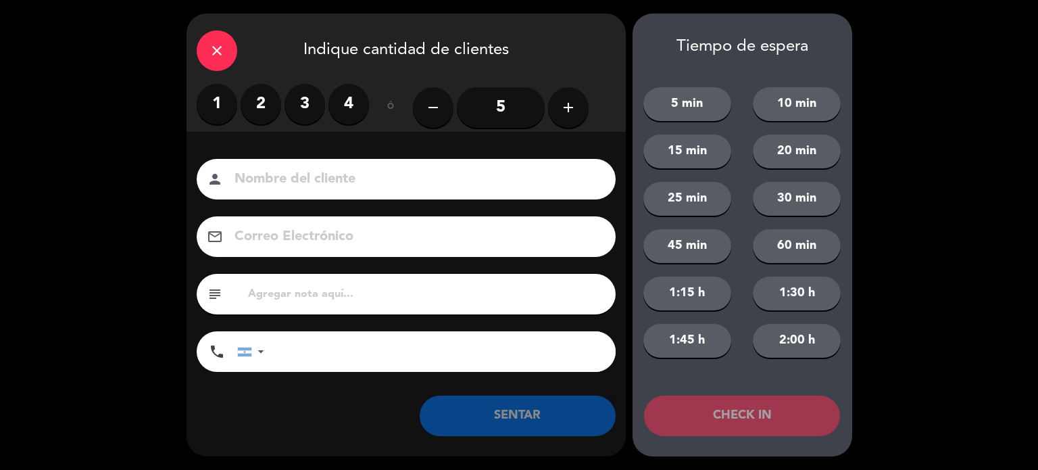
click at [330, 97] on label "4" at bounding box center [348, 104] width 41 height 41
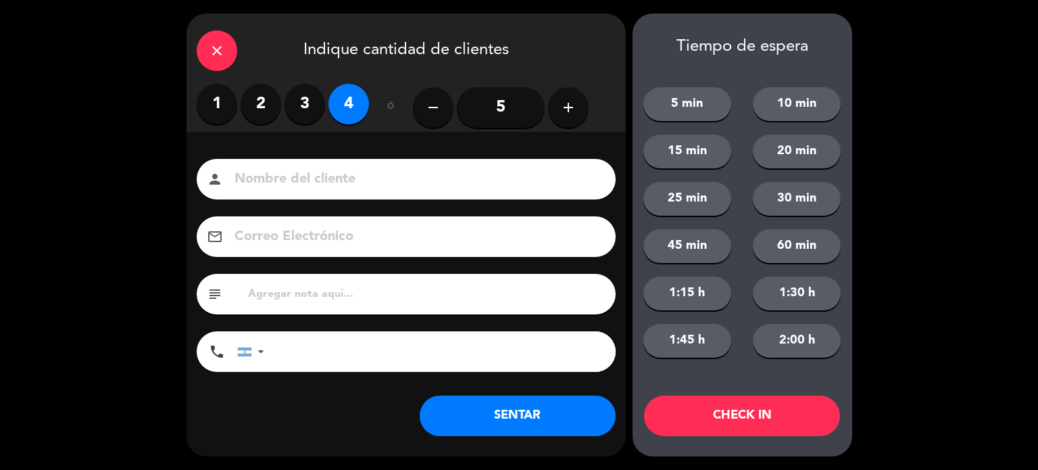
click at [374, 174] on input at bounding box center [415, 180] width 365 height 24
type input "SINRE"
click at [770, 405] on button "CHECK IN" at bounding box center [742, 415] width 196 height 41
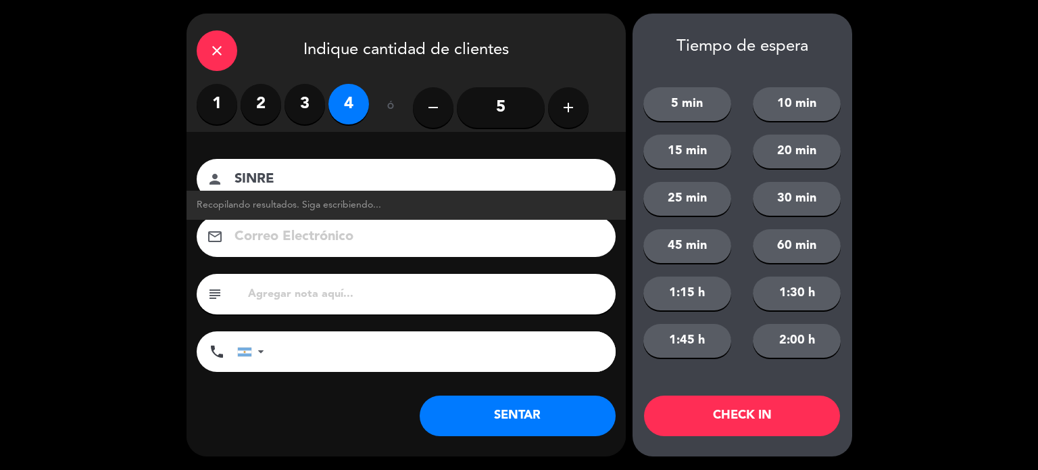
click at [219, 37] on div "close" at bounding box center [217, 50] width 41 height 41
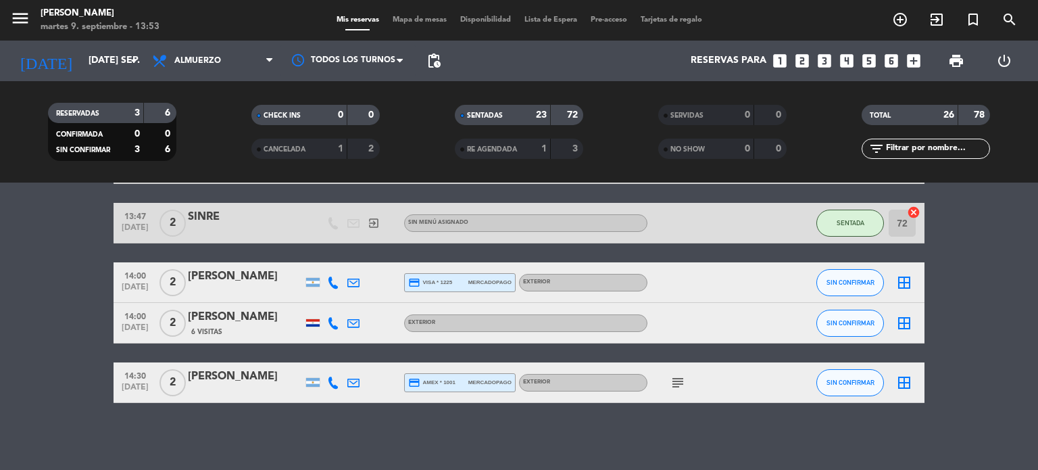
scroll to position [1361, 0]
click at [917, 159] on div "TOTAL 27 82 filter_list" at bounding box center [926, 132] width 203 height 74
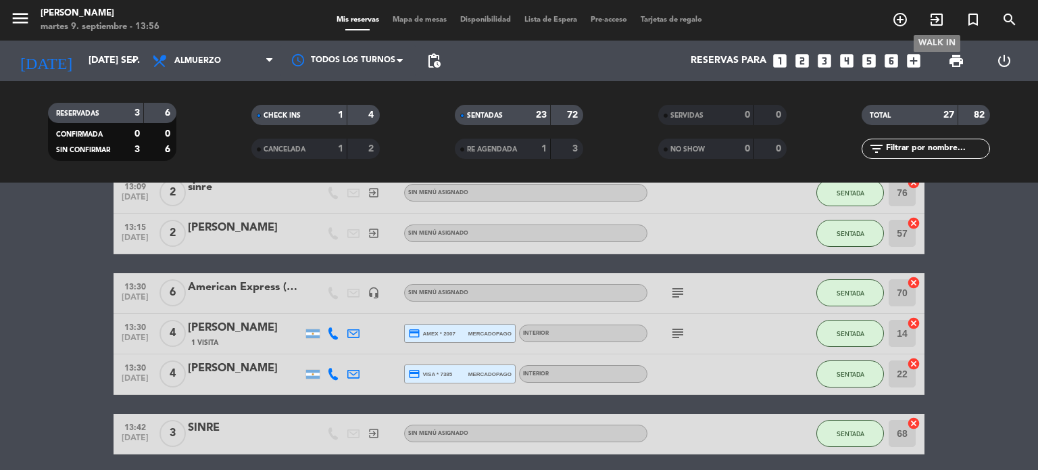
click at [926, 16] on span "exit_to_app" at bounding box center [937, 19] width 36 height 23
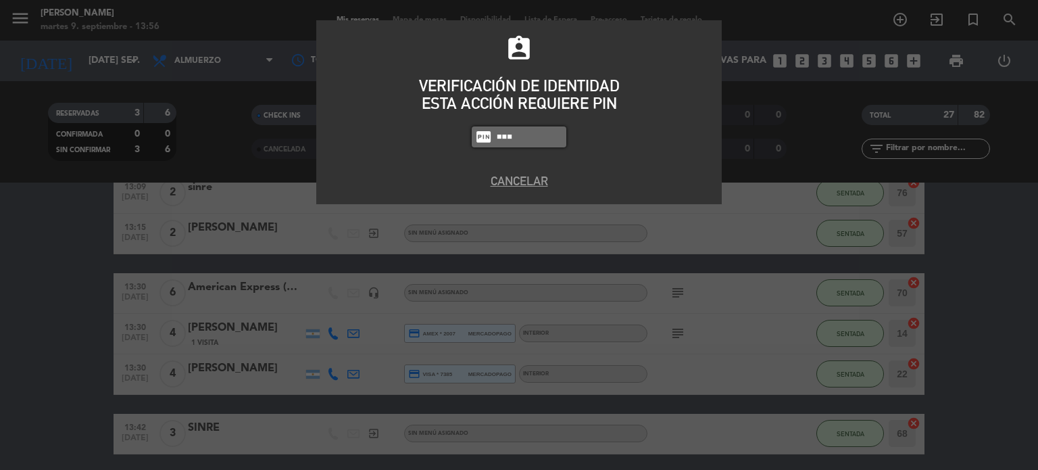
type input "4307"
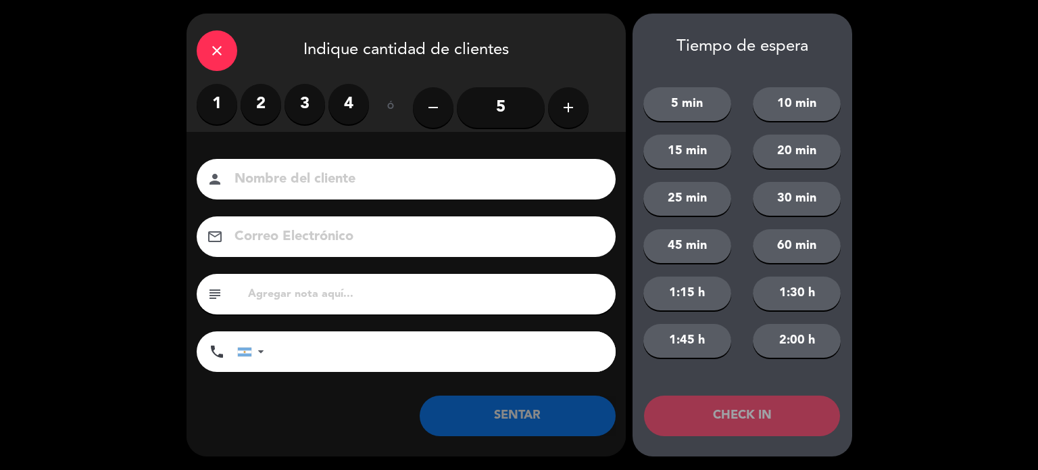
click at [314, 99] on label "3" at bounding box center [305, 104] width 41 height 41
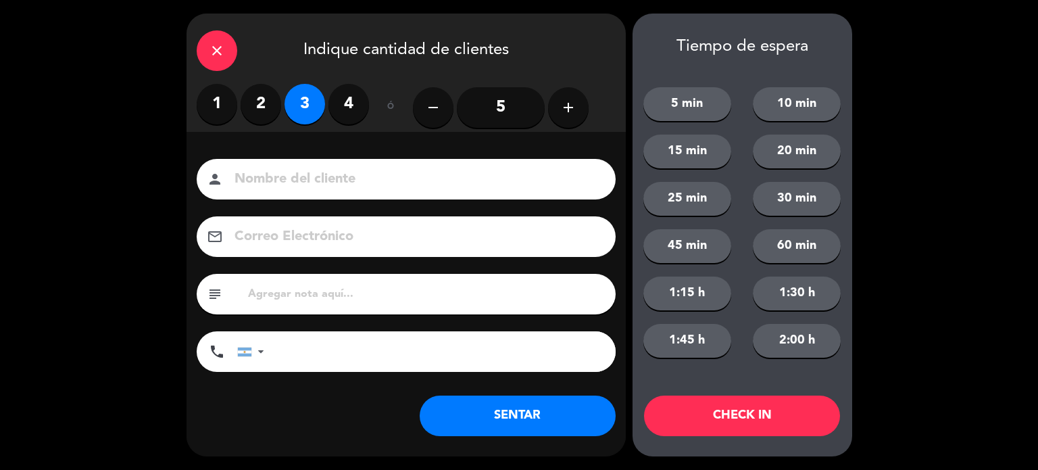
click at [337, 191] on input at bounding box center [415, 180] width 365 height 24
type input "SINRE"
click at [714, 408] on button "CHECK IN" at bounding box center [742, 415] width 196 height 41
click at [219, 60] on div "close" at bounding box center [217, 50] width 41 height 41
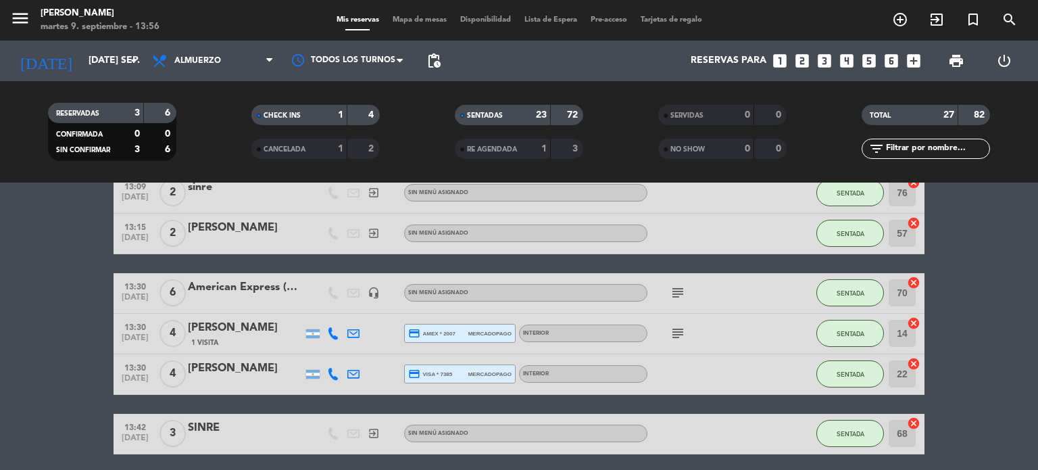
click at [414, 27] on div "menu Gardiner martes 9. septiembre - 13:56 Mis reservas Mapa de mesas Disponibi…" at bounding box center [519, 20] width 1038 height 41
click at [420, 21] on span "Mapa de mesas" at bounding box center [420, 19] width 68 height 7
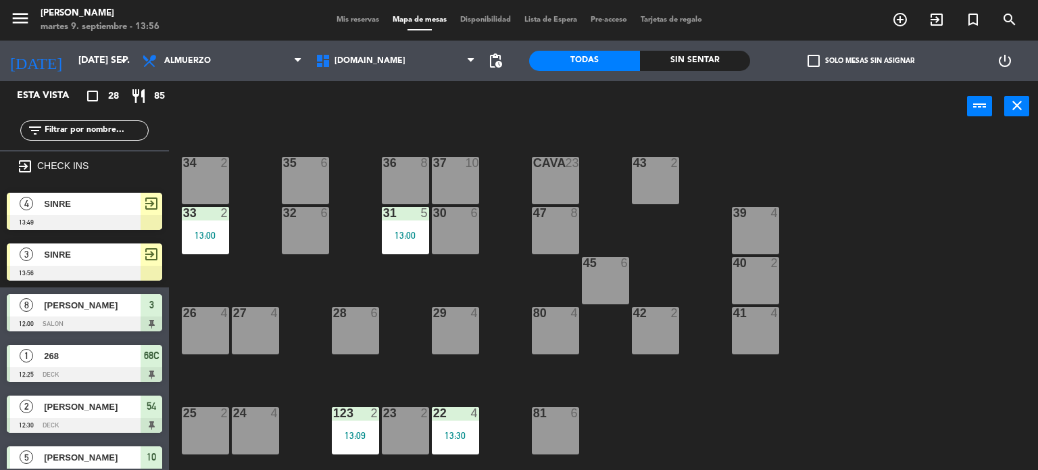
click at [382, 78] on div "[DOMAIN_NAME] [DOMAIN_NAME] [DOMAIN_NAME] [DOMAIN_NAME] [DOMAIN_NAME]" at bounding box center [396, 61] width 174 height 41
click at [381, 56] on span "[DOMAIN_NAME]" at bounding box center [396, 61] width 174 height 30
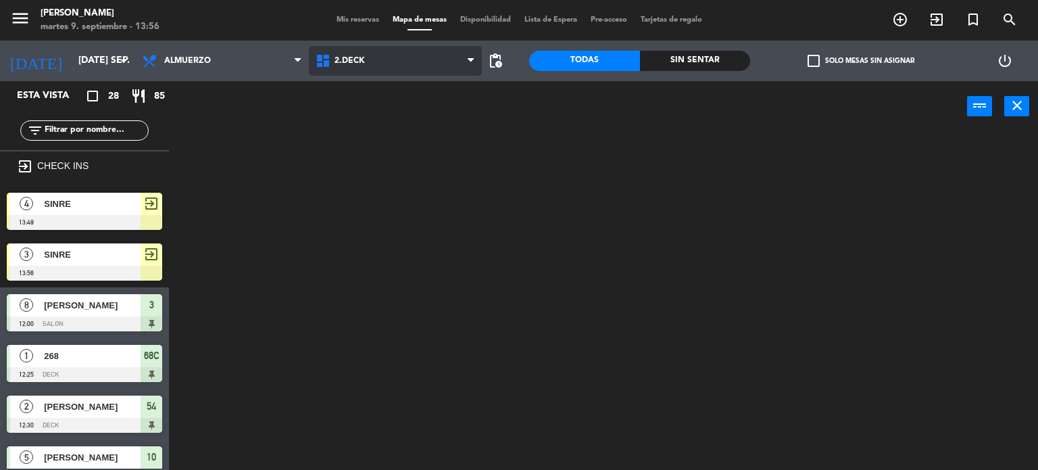
click at [372, 118] on ng-component "menu Gardiner martes 9. septiembre - 13:56 Mis reservas Mapa de mesas Disponibi…" at bounding box center [519, 235] width 1038 height 470
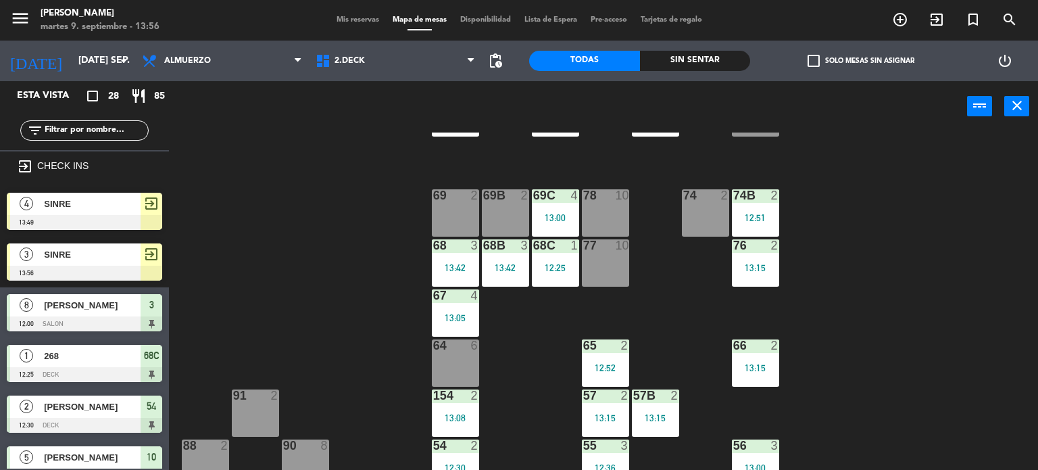
scroll to position [135, 0]
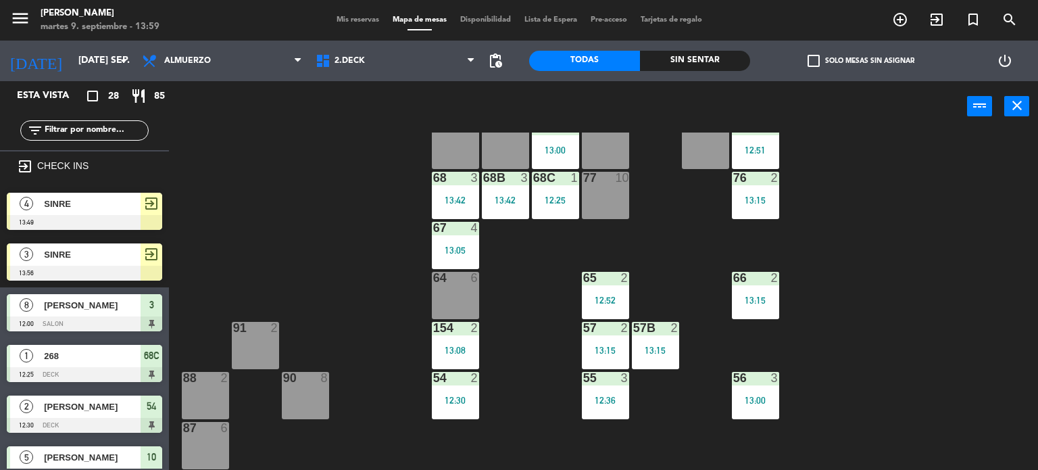
click at [95, 127] on input "text" at bounding box center [95, 130] width 105 height 15
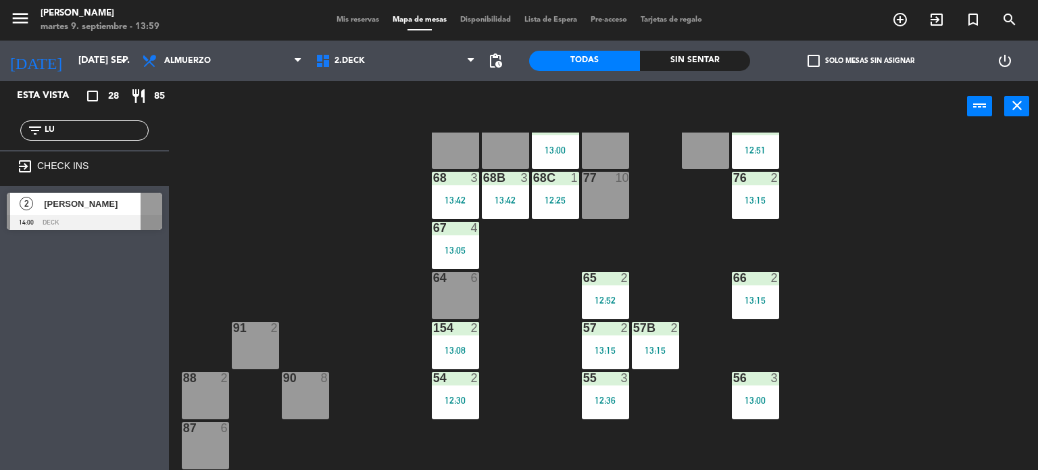
type input "LU"
click at [64, 245] on div "Esta vista crop_square 28 restaurant 85 filter_list LU exit_to_app CHECK INS 2 …" at bounding box center [84, 275] width 169 height 389
click at [107, 207] on span "[PERSON_NAME]" at bounding box center [92, 204] width 97 height 14
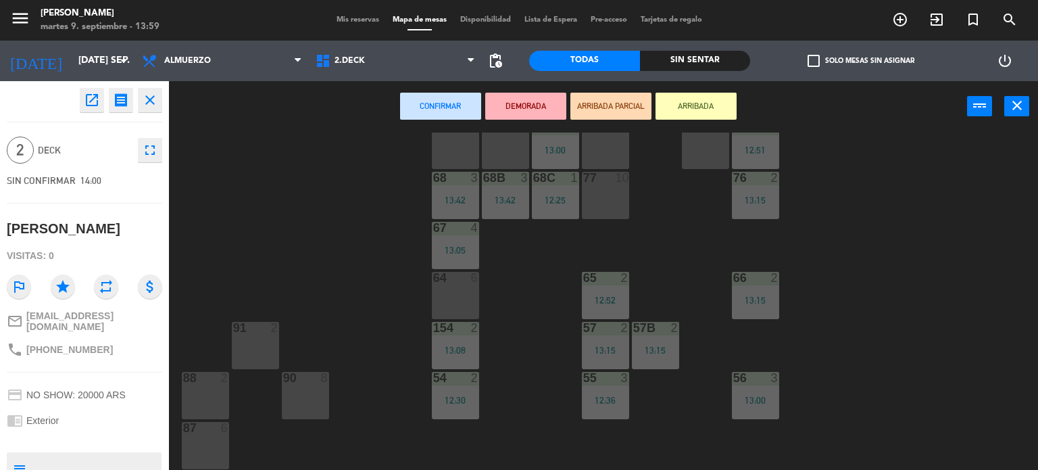
click at [718, 110] on button "ARRIBADA" at bounding box center [696, 106] width 81 height 27
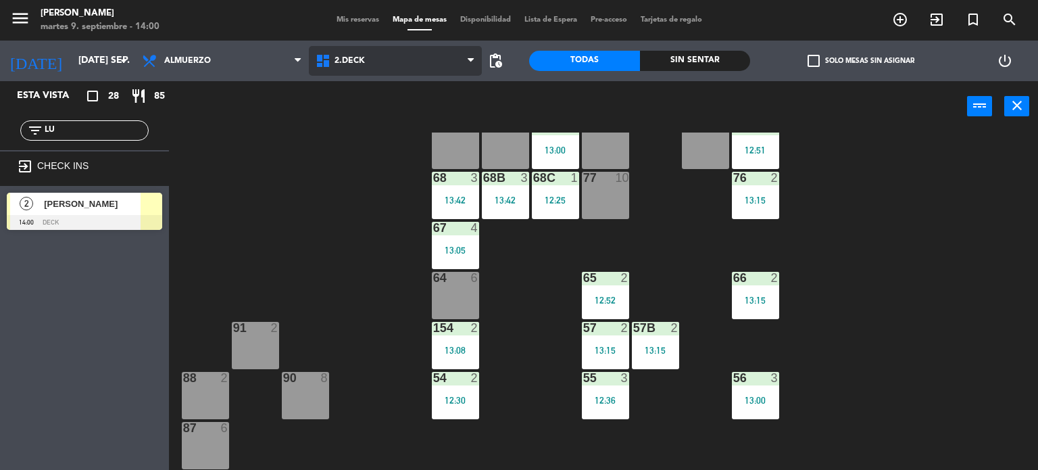
click at [364, 71] on span "2.DECK" at bounding box center [396, 61] width 174 height 30
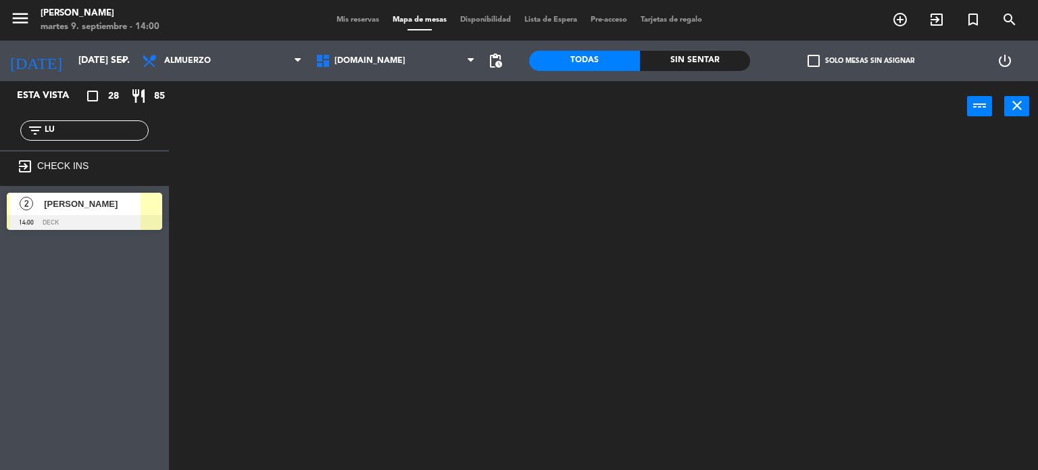
click at [372, 91] on ng-component "menu Gardiner martes 9. septiembre - 14:00 Mis reservas Mapa de mesas Disponibi…" at bounding box center [519, 235] width 1038 height 470
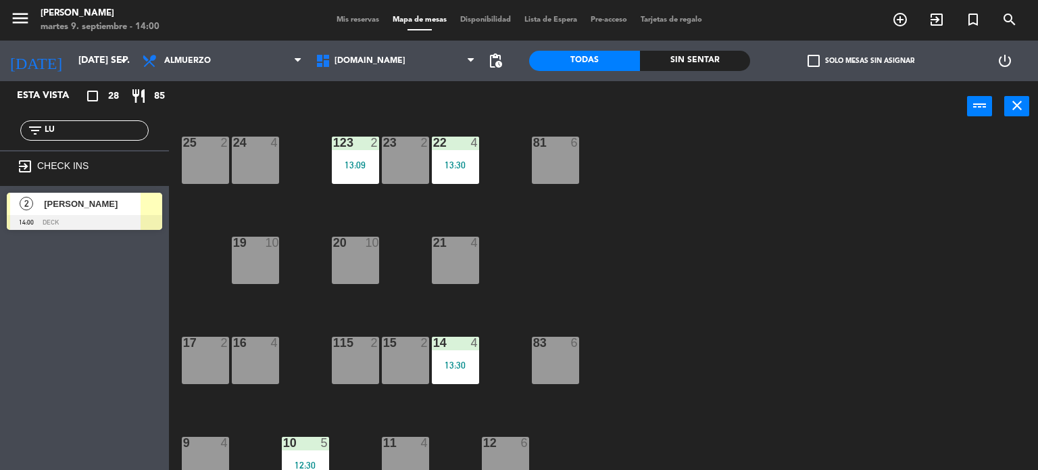
scroll to position [338, 0]
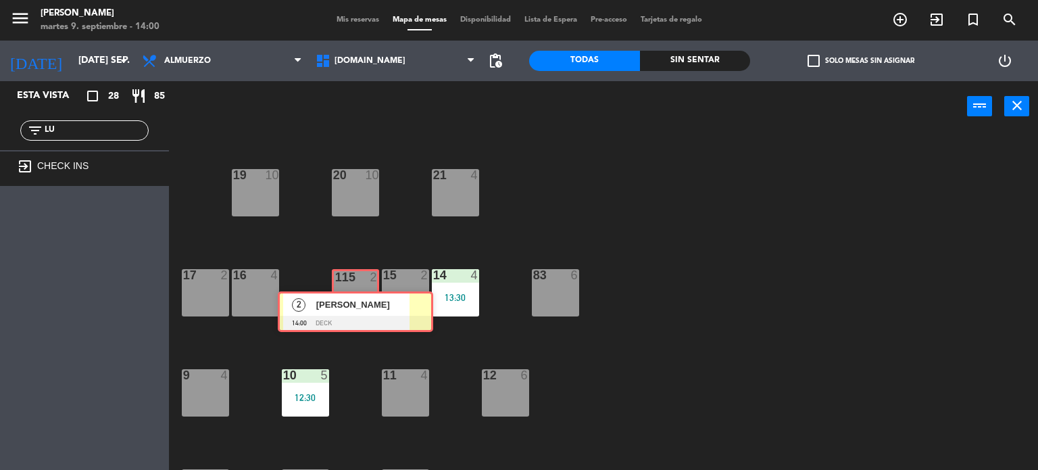
drag, startPoint x: 107, startPoint y: 225, endPoint x: 360, endPoint y: 305, distance: 264.4
click at [360, 305] on div "Esta vista crop_square 28 restaurant 85 filter_list LU exit_to_app CHECK INS 2 …" at bounding box center [519, 275] width 1038 height 389
click at [360, 305] on div "115 2" at bounding box center [355, 294] width 43 height 47
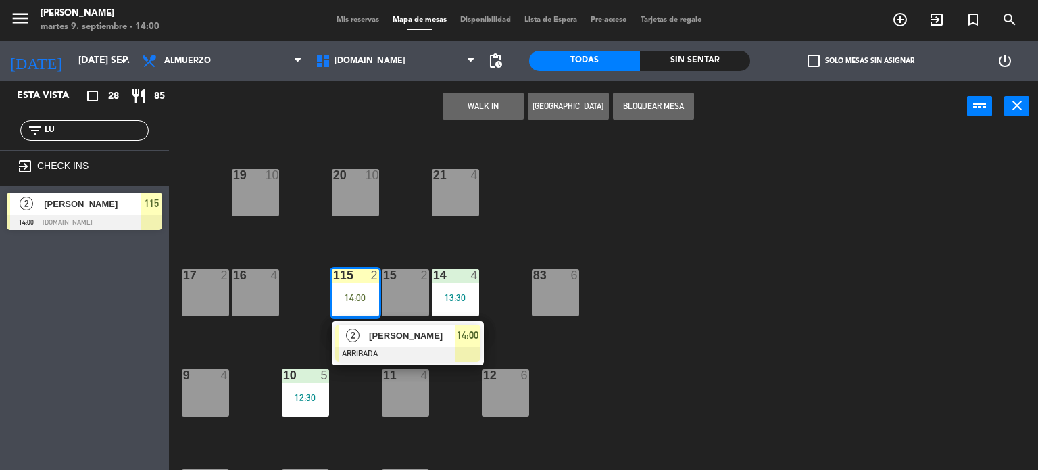
click at [368, 348] on div at bounding box center [407, 354] width 145 height 15
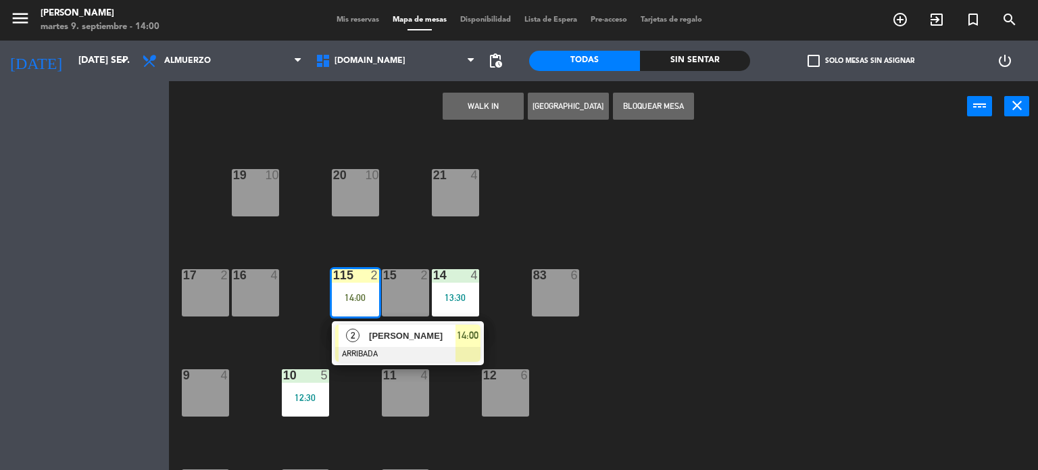
scroll to position [0, 0]
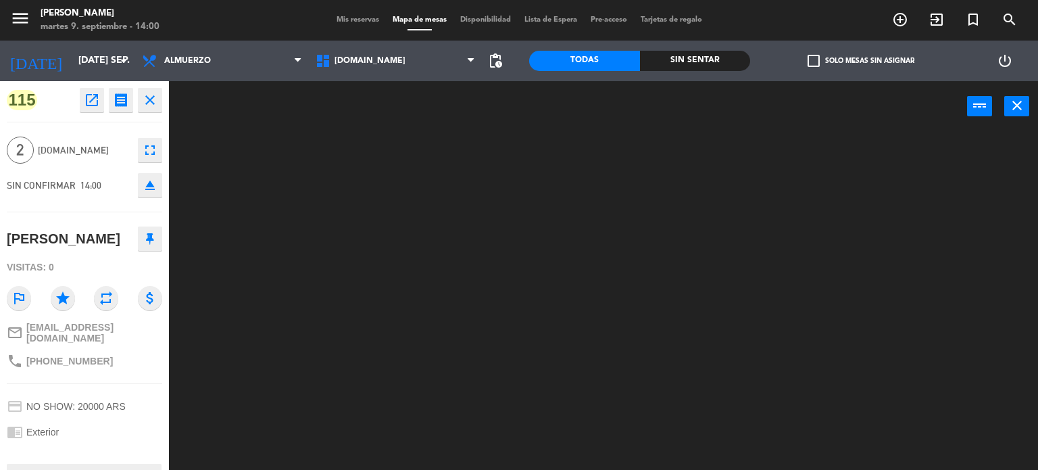
click at [373, 24] on div "Mis reservas Mapa de mesas Disponibilidad Lista de Espera Pre-acceso Tarjetas d…" at bounding box center [519, 20] width 379 height 12
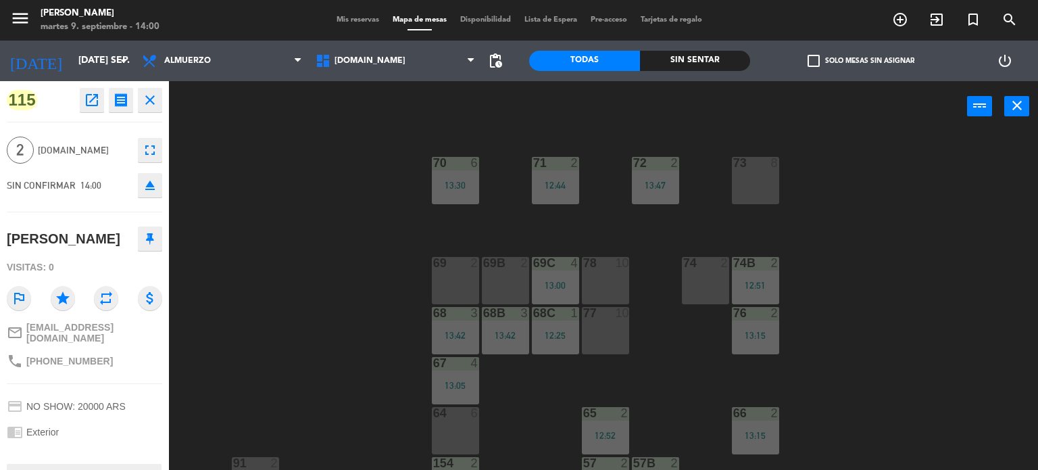
click at [373, 24] on div "Mis reservas Mapa de mesas Disponibilidad Lista de Espera Pre-acceso Tarjetas d…" at bounding box center [519, 20] width 379 height 12
click at [365, 25] on div "Mis reservas Mapa de mesas Disponibilidad Lista de Espera Pre-acceso Tarjetas d…" at bounding box center [519, 20] width 379 height 12
click at [365, 21] on span "Mis reservas" at bounding box center [358, 19] width 56 height 7
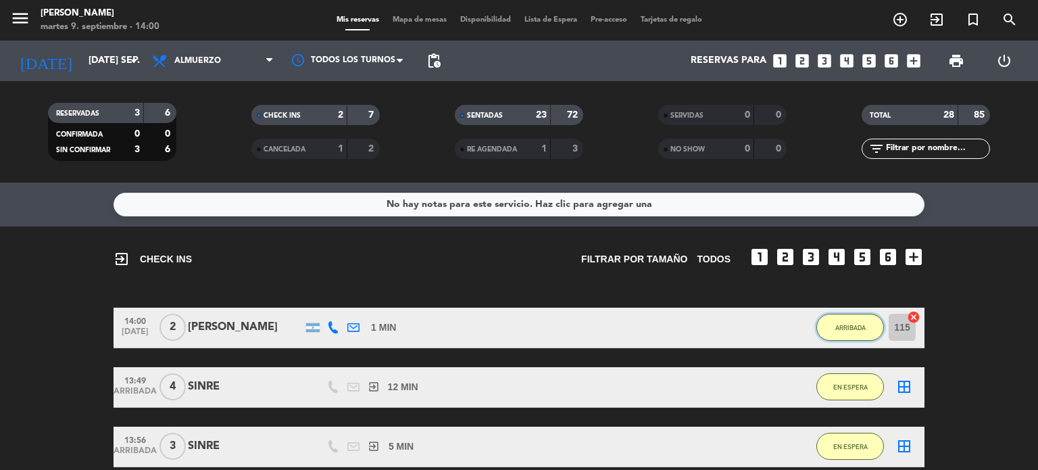
click at [865, 326] on span "ARRIBADA" at bounding box center [850, 327] width 30 height 7
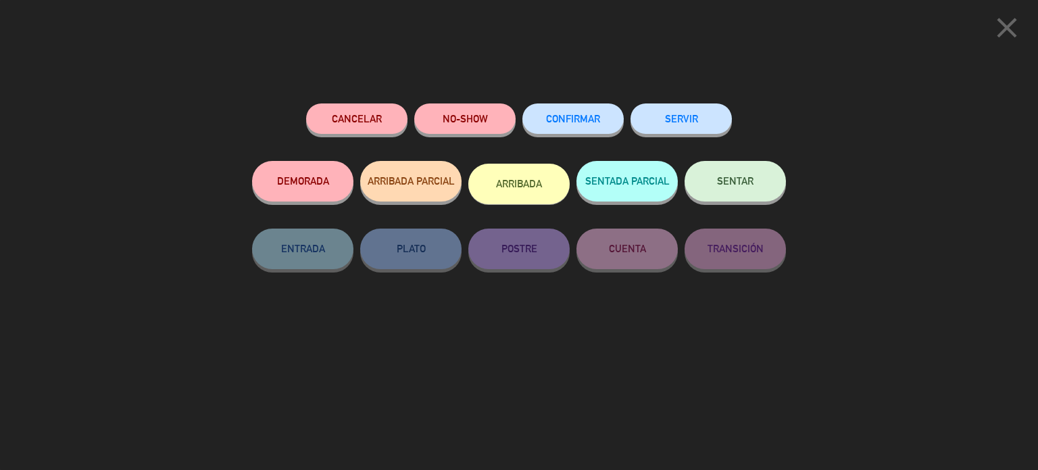
click at [776, 191] on button "SENTAR" at bounding box center [735, 181] width 101 height 41
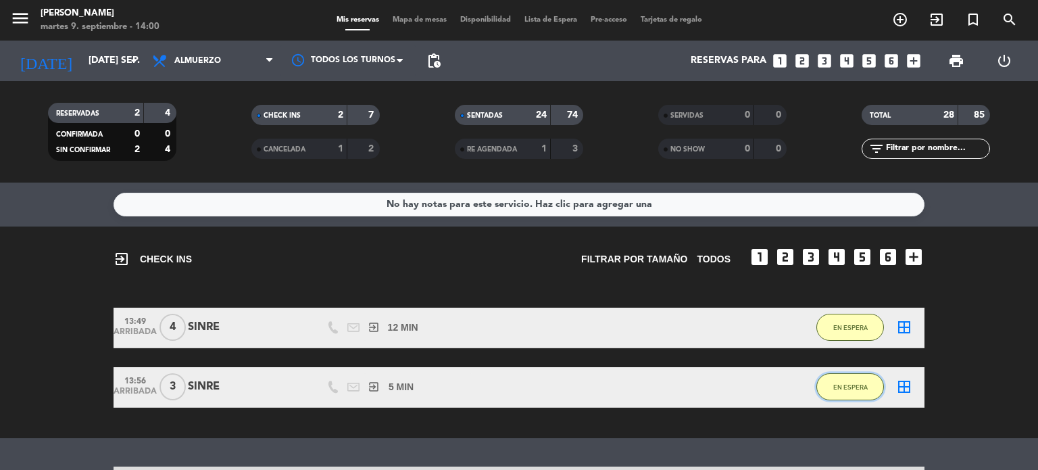
click at [864, 383] on span "EN ESPERA" at bounding box center [850, 386] width 34 height 7
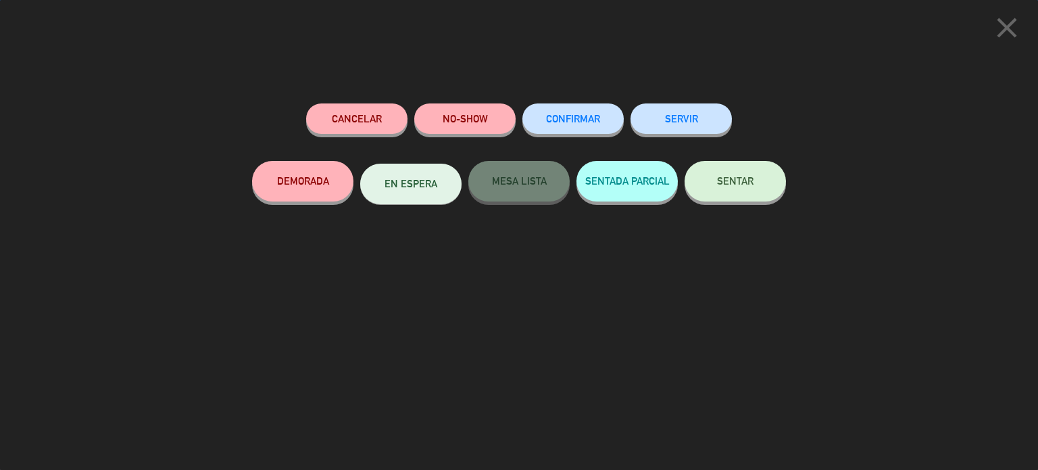
click at [754, 185] on button "SENTAR" at bounding box center [735, 181] width 101 height 41
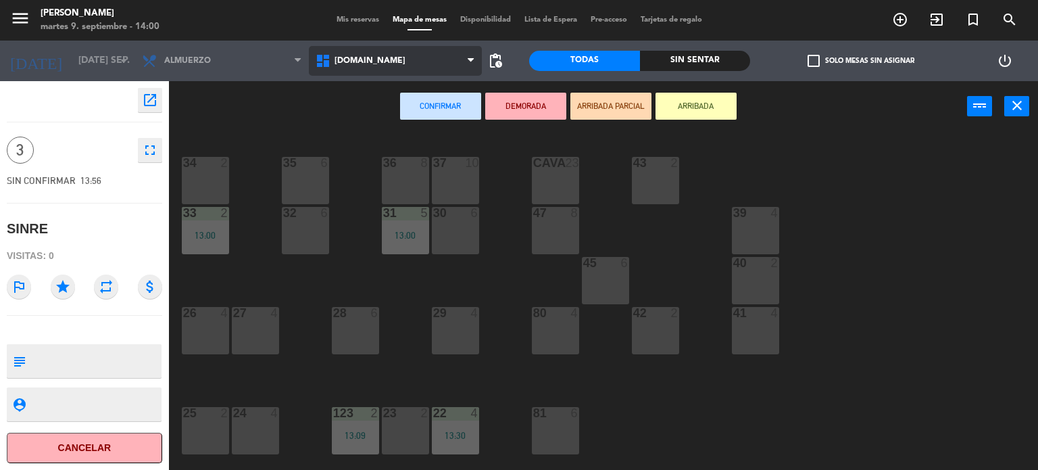
click at [325, 67] on icon at bounding box center [325, 61] width 20 height 16
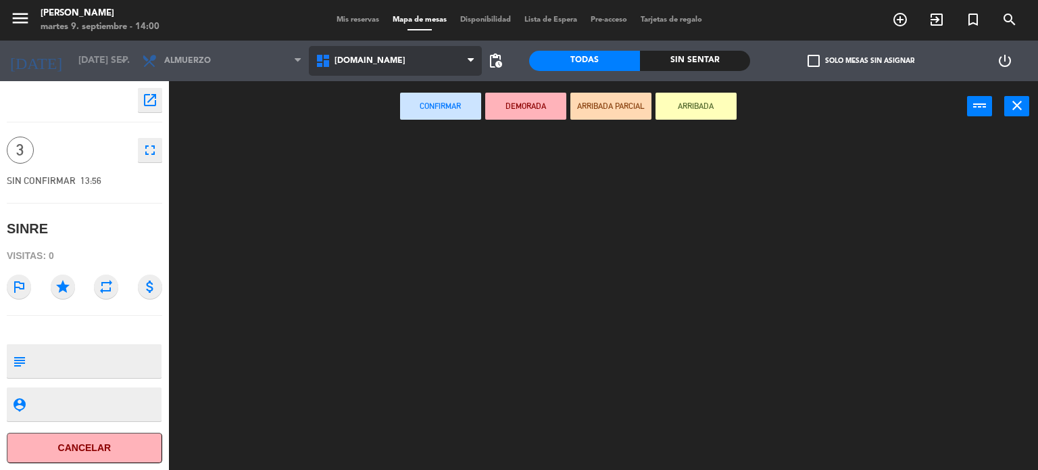
click at [333, 90] on ng-component "menu Gardiner martes 9. septiembre - 14:00 Mis reservas Mapa de mesas Disponibi…" at bounding box center [519, 235] width 1038 height 470
click at [349, 53] on span "[DOMAIN_NAME]" at bounding box center [396, 61] width 174 height 30
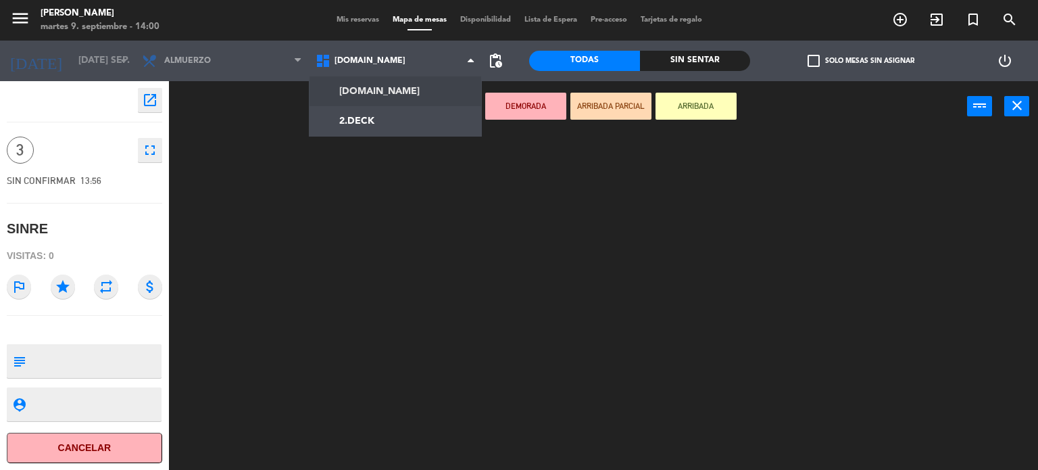
click at [358, 109] on ng-component "menu Gardiner martes 9. septiembre - 14:00 Mis reservas Mapa de mesas Disponibi…" at bounding box center [519, 235] width 1038 height 470
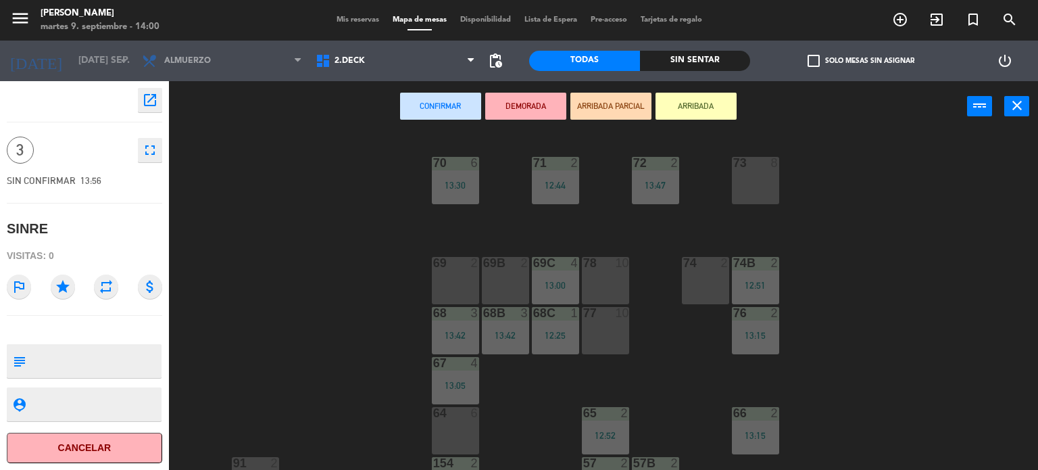
click at [474, 282] on div "69 2" at bounding box center [455, 280] width 47 height 47
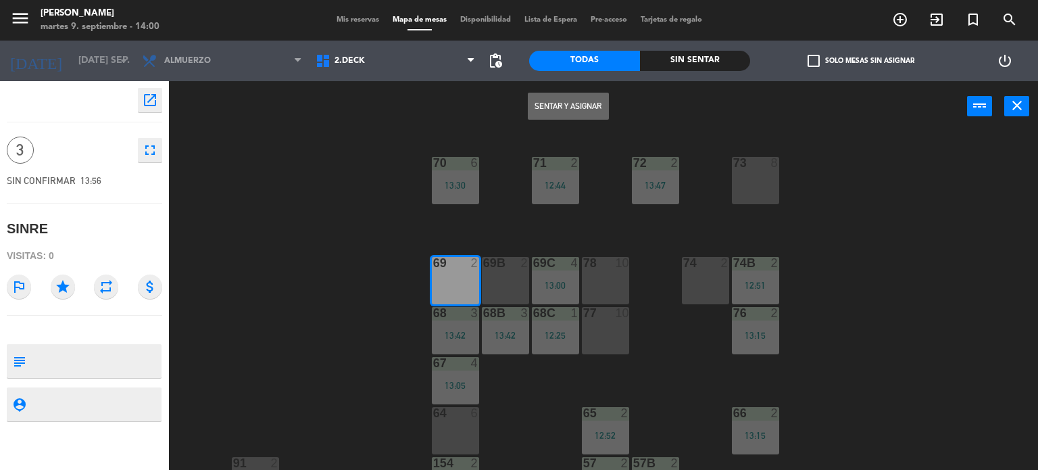
click at [474, 282] on div "69 2" at bounding box center [455, 280] width 47 height 47
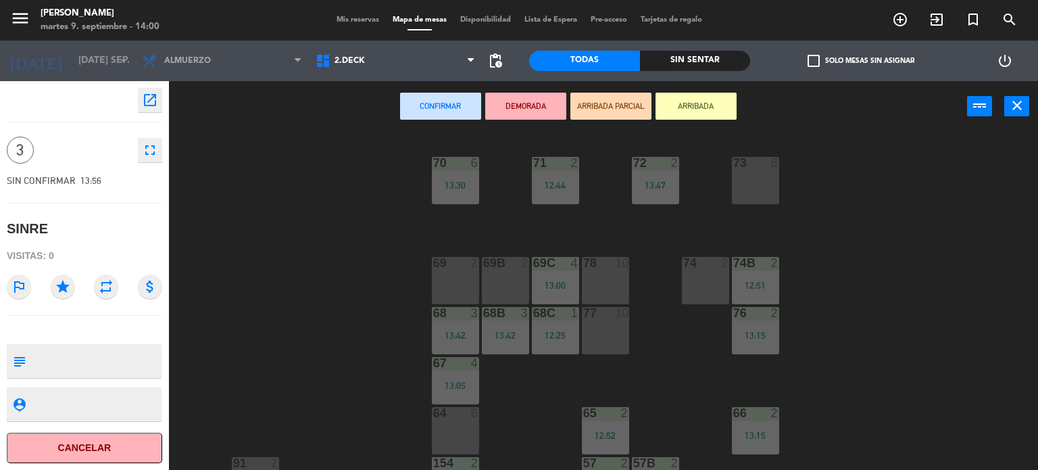
click at [490, 282] on div "69B 2" at bounding box center [505, 280] width 47 height 47
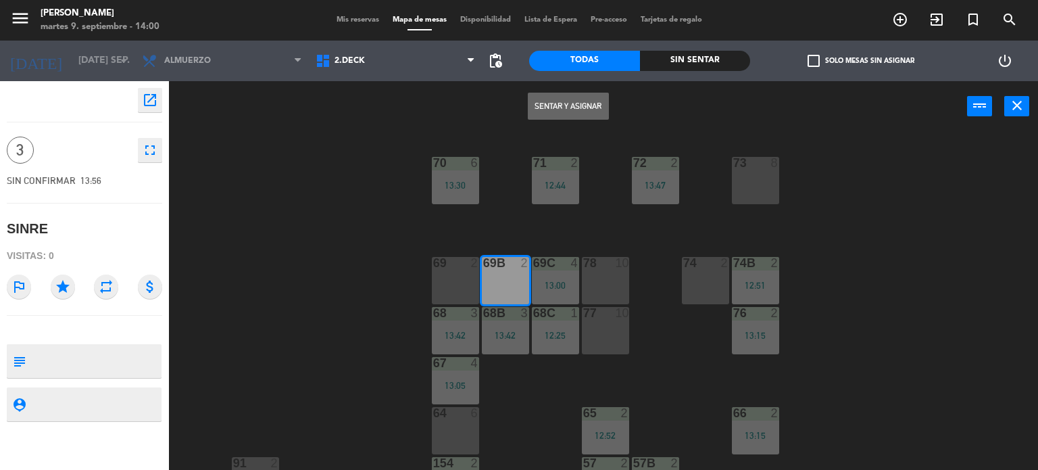
click at [479, 283] on div "71 2 12:44 72 2 13:47 73 8 70 6 13:30 74 2 74B 2 12:51 69 2 69B 2 69C 4 13:00 7…" at bounding box center [608, 301] width 859 height 338
click at [460, 267] on div at bounding box center [455, 263] width 22 height 12
click at [560, 101] on button "Sentar y Asignar" at bounding box center [568, 106] width 81 height 27
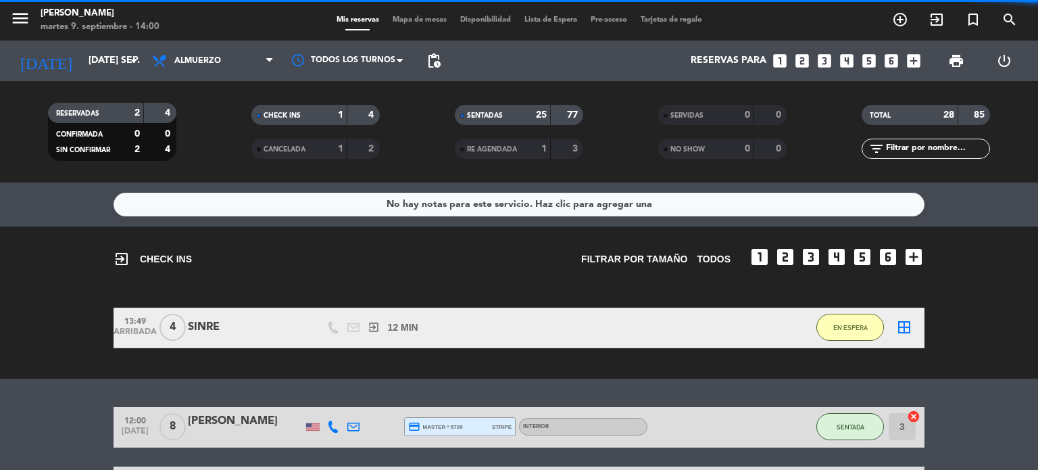
click at [442, 22] on span "Mapa de mesas" at bounding box center [420, 19] width 68 height 7
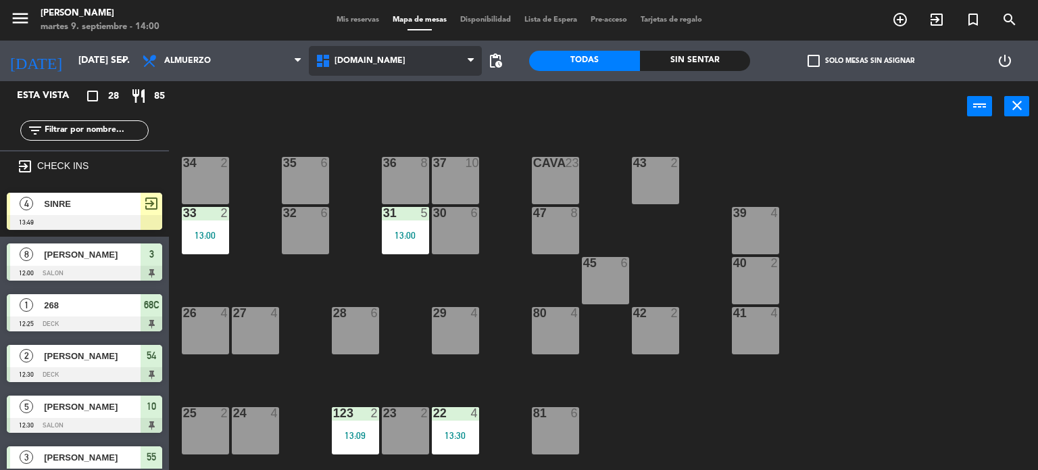
click at [412, 51] on span "[DOMAIN_NAME]" at bounding box center [396, 61] width 174 height 30
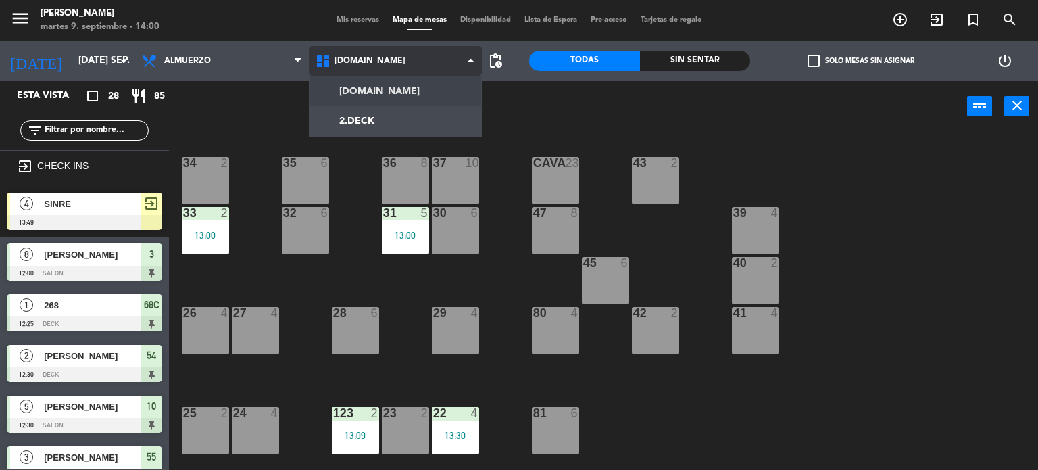
click at [420, 101] on ng-component "menu Gardiner martes 9. septiembre - 14:00 Mis reservas Mapa de mesas Disponibi…" at bounding box center [519, 235] width 1038 height 470
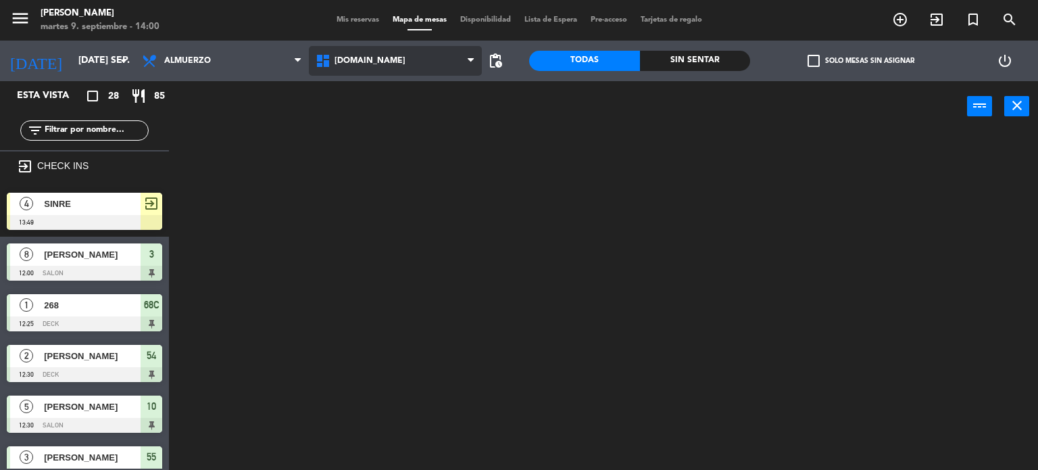
click at [422, 64] on span "[DOMAIN_NAME]" at bounding box center [396, 61] width 174 height 30
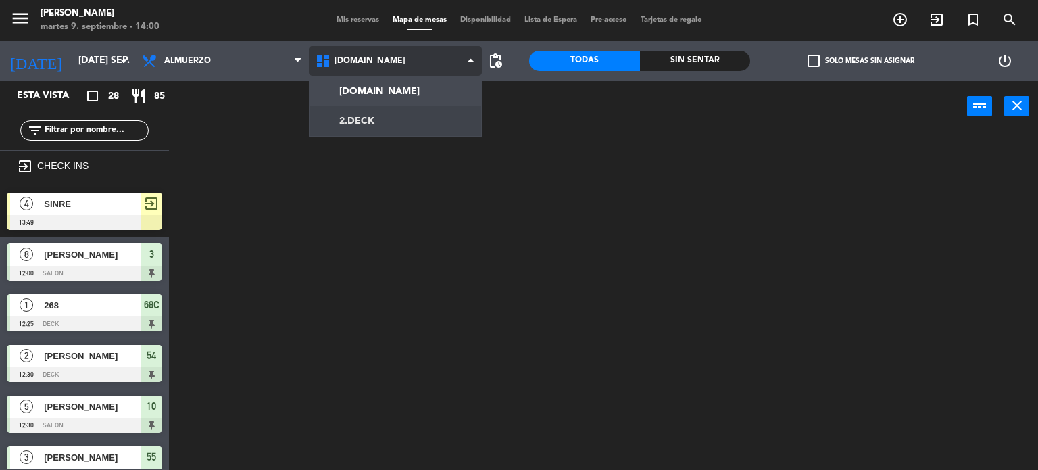
click at [436, 128] on ng-component "menu Gardiner martes 9. septiembre - 14:00 Mis reservas Mapa de mesas Disponibi…" at bounding box center [519, 235] width 1038 height 470
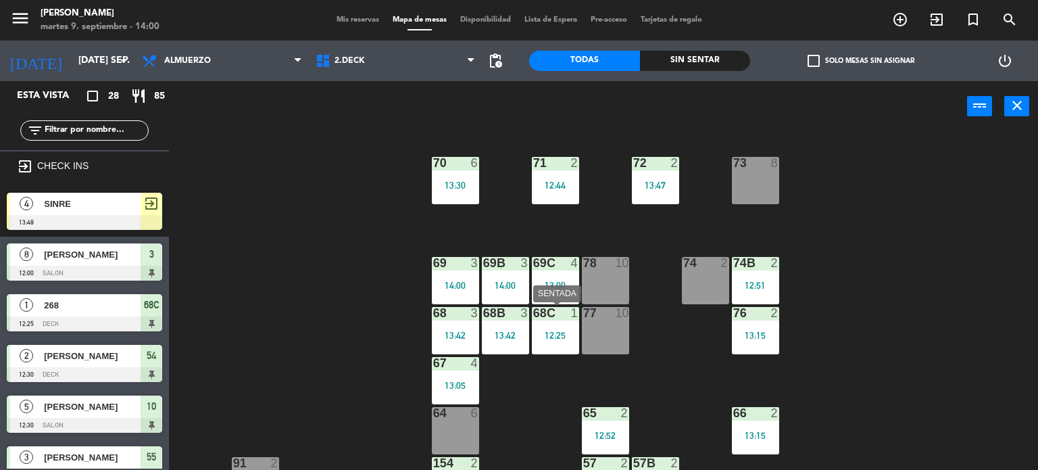
click at [562, 343] on div "68C 1 12:25" at bounding box center [555, 330] width 47 height 47
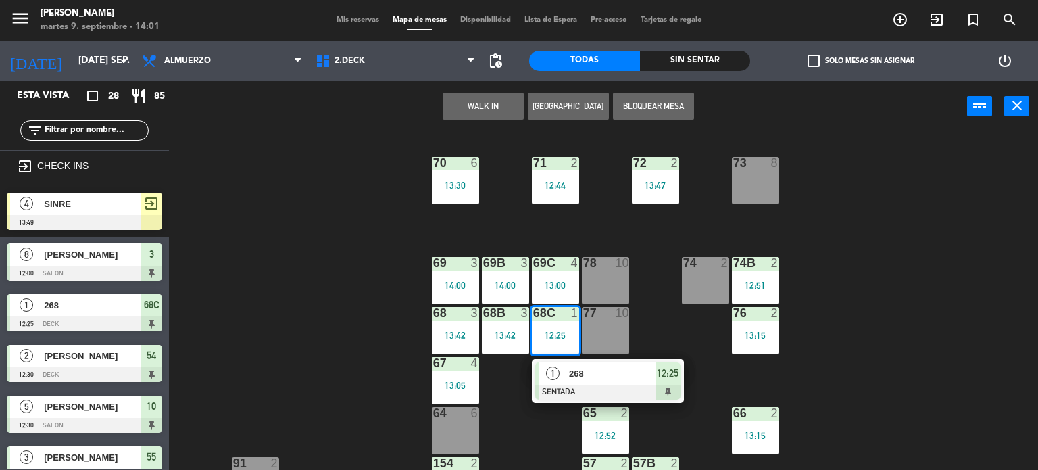
click at [554, 366] on span "1" at bounding box center [553, 373] width 14 height 14
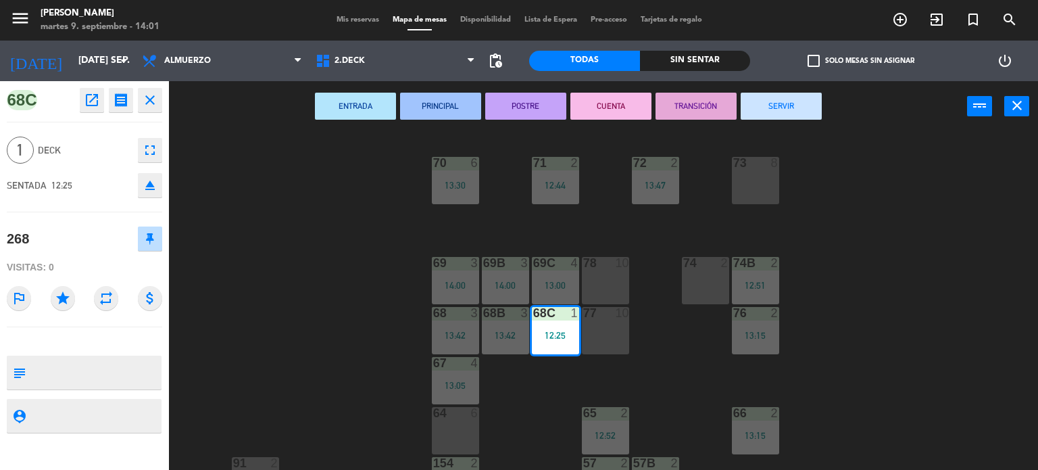
click at [789, 97] on button "SERVIR" at bounding box center [781, 106] width 81 height 27
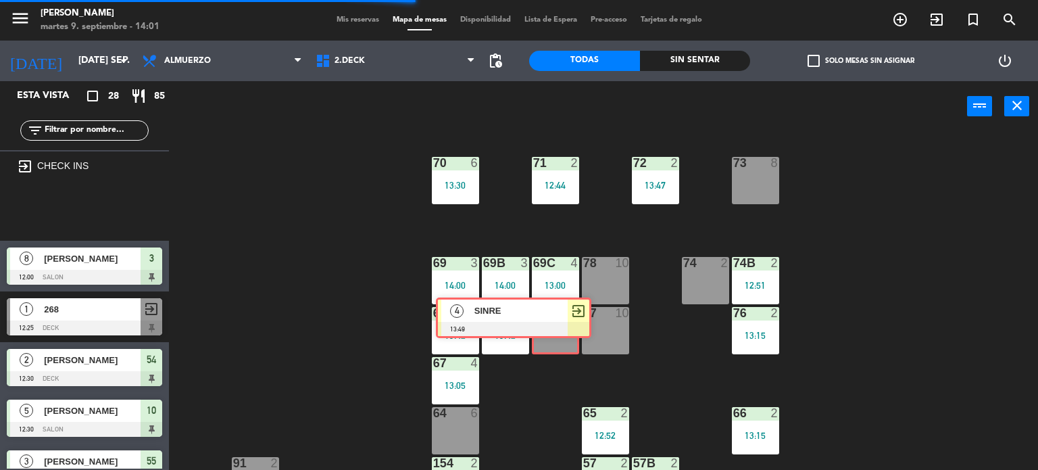
drag, startPoint x: 279, startPoint y: 218, endPoint x: 563, endPoint y: 339, distance: 308.3
click at [563, 339] on div "Esta vista crop_square 28 restaurant 85 filter_list exit_to_app CHECK INS 4 SIN…" at bounding box center [519, 275] width 1038 height 389
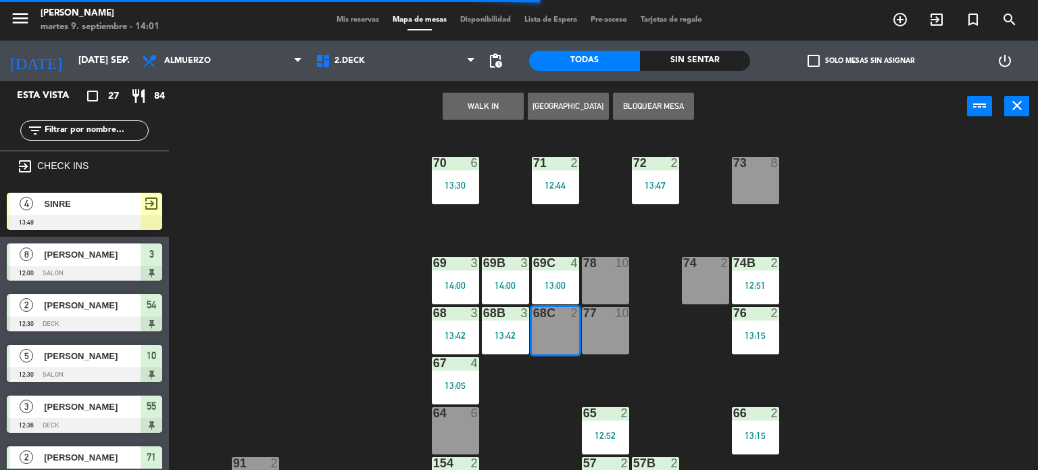
click at [547, 350] on div "68C 2" at bounding box center [555, 330] width 47 height 47
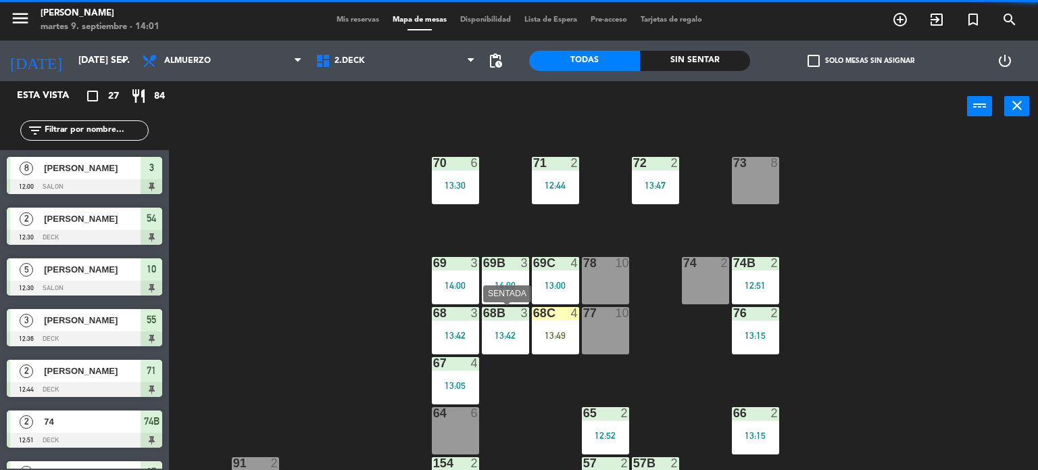
drag, startPoint x: 320, startPoint y: 286, endPoint x: 527, endPoint y: 332, distance: 212.5
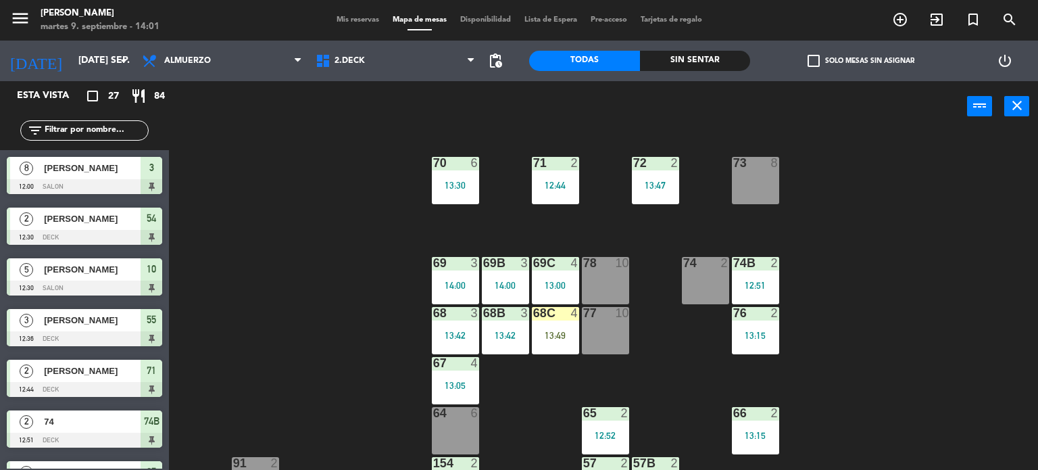
click at [679, 353] on div "71 2 12:44 72 2 13:47 73 8 70 6 13:30 74 2 74B 2 12:51 69 3 14:00 69B 3 14:00 6…" at bounding box center [608, 301] width 859 height 338
click at [567, 331] on div "68C 4 13:49" at bounding box center [555, 330] width 47 height 47
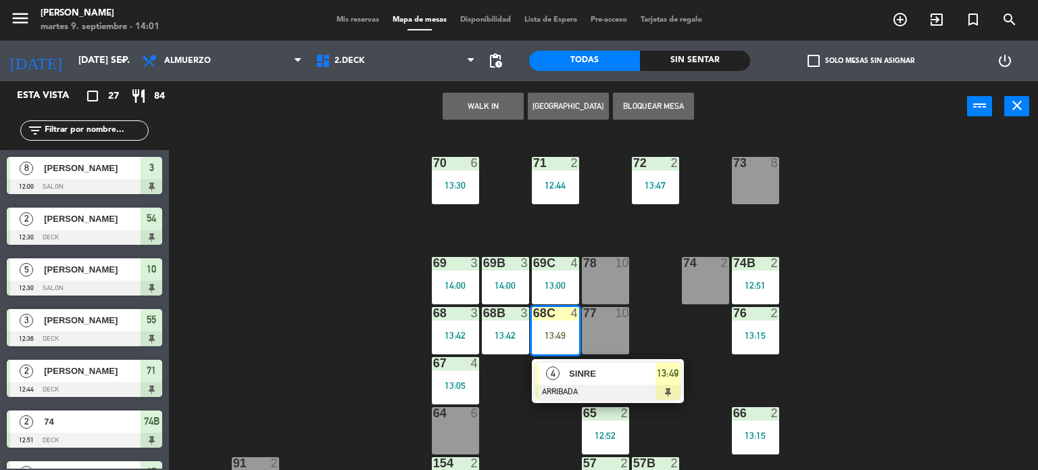
click at [584, 377] on span "SINRE" at bounding box center [612, 373] width 87 height 14
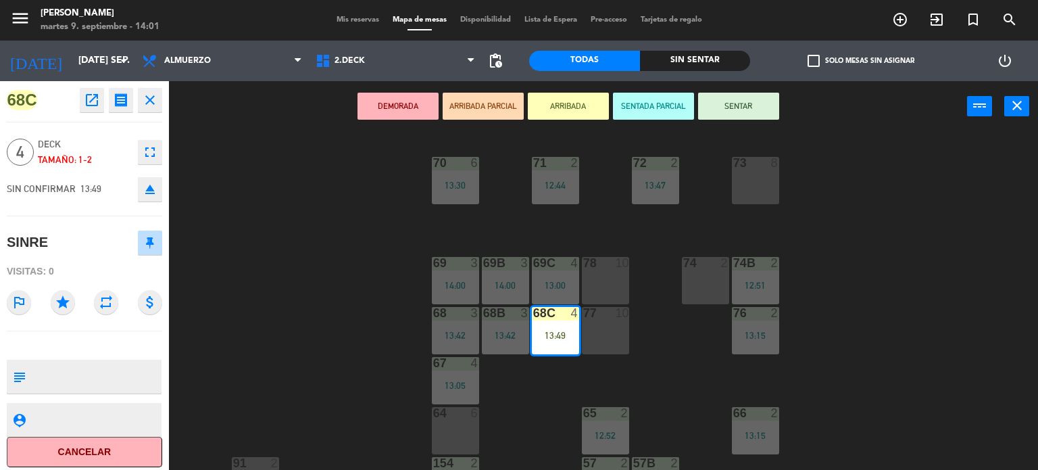
click at [764, 99] on button "SENTAR" at bounding box center [738, 106] width 81 height 27
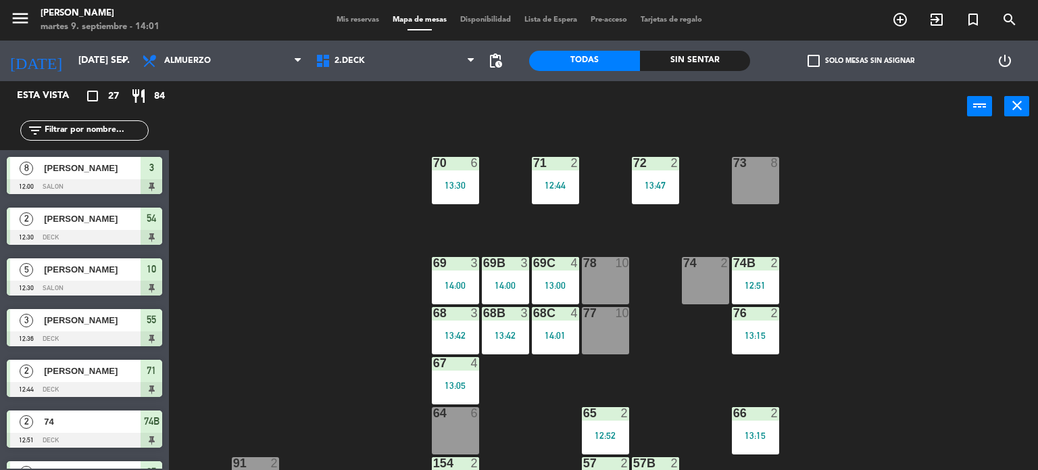
scroll to position [231, 0]
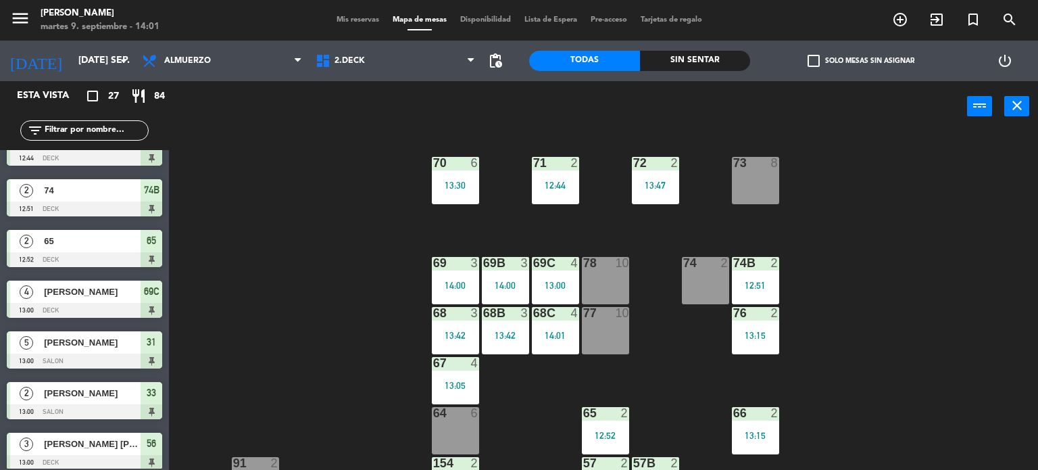
click at [384, 282] on div "71 2 12:44 72 2 13:47 73 8 70 6 13:30 74 2 74B 2 12:51 69 3 14:00 69B 3 14:00 6…" at bounding box center [608, 301] width 859 height 338
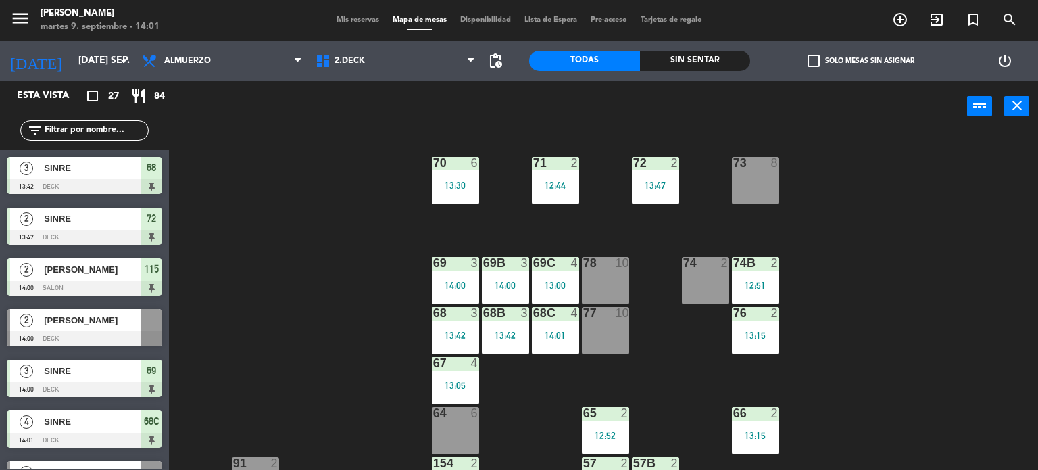
scroll to position [1050, 0]
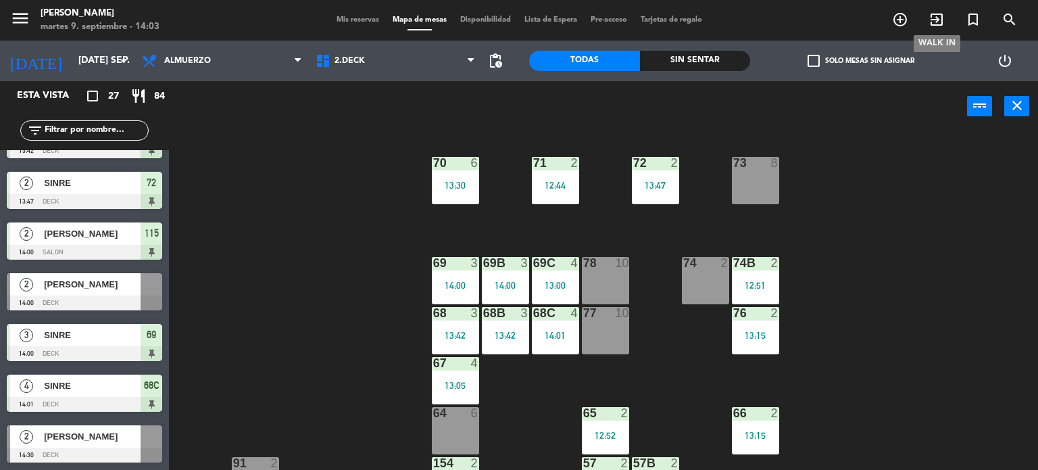
click at [935, 19] on icon "exit_to_app" at bounding box center [937, 19] width 16 height 16
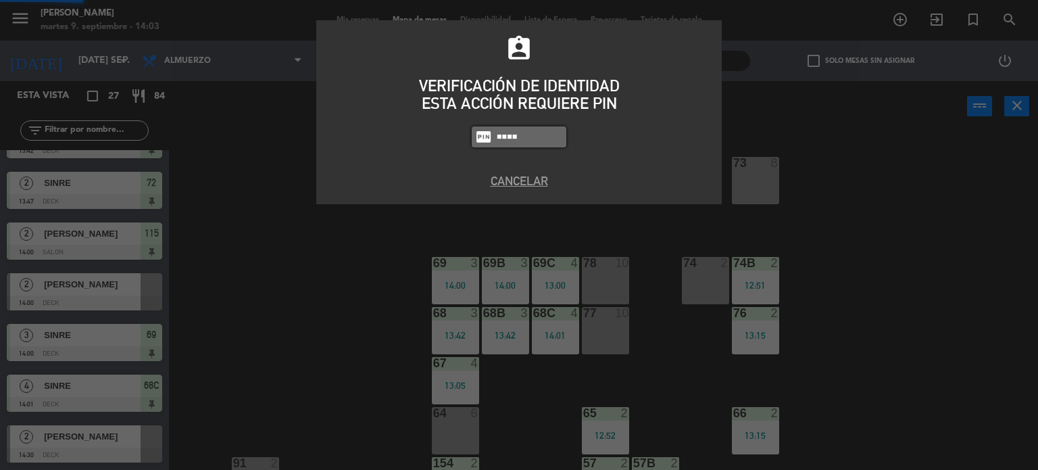
type input "4307"
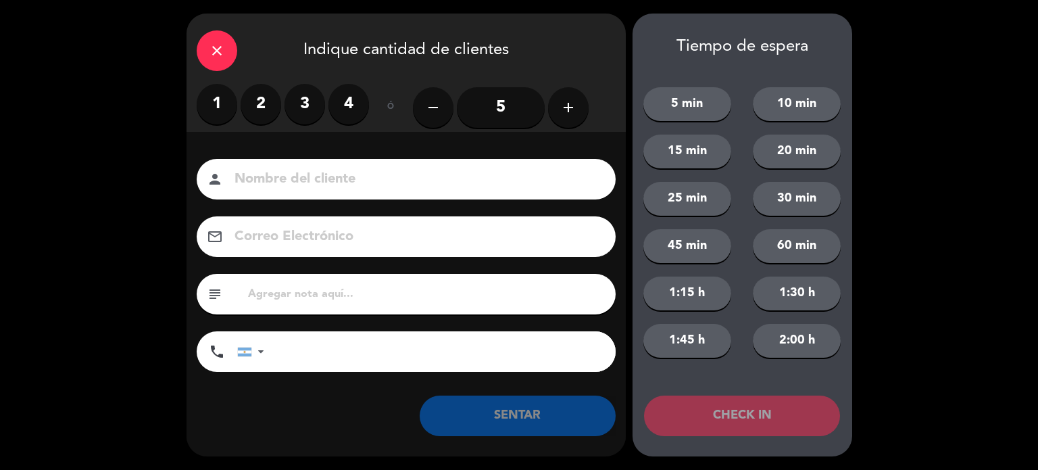
drag, startPoint x: 270, startPoint y: 105, endPoint x: 283, endPoint y: 164, distance: 60.0
click at [270, 105] on label "2" at bounding box center [261, 104] width 41 height 41
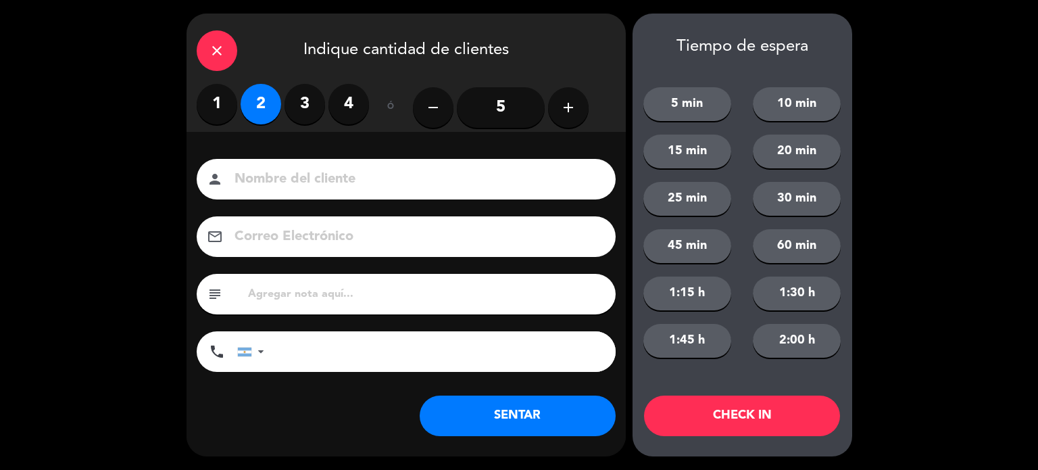
drag, startPoint x: 293, startPoint y: 183, endPoint x: 334, endPoint y: 185, distance: 41.3
click at [293, 184] on input at bounding box center [415, 180] width 365 height 24
type input "FRANCISCO"
click at [731, 402] on button "CHECK IN" at bounding box center [742, 415] width 196 height 41
click at [199, 59] on div "close" at bounding box center [217, 50] width 41 height 41
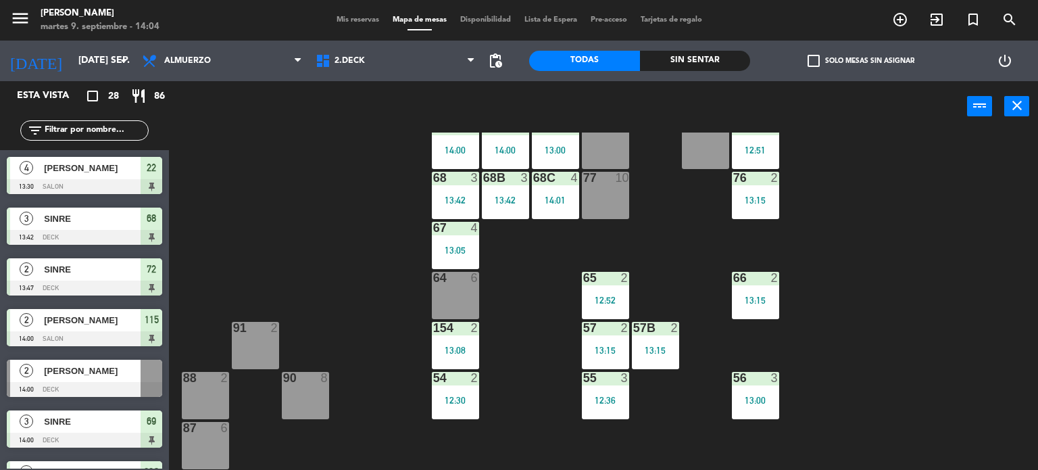
scroll to position [203, 0]
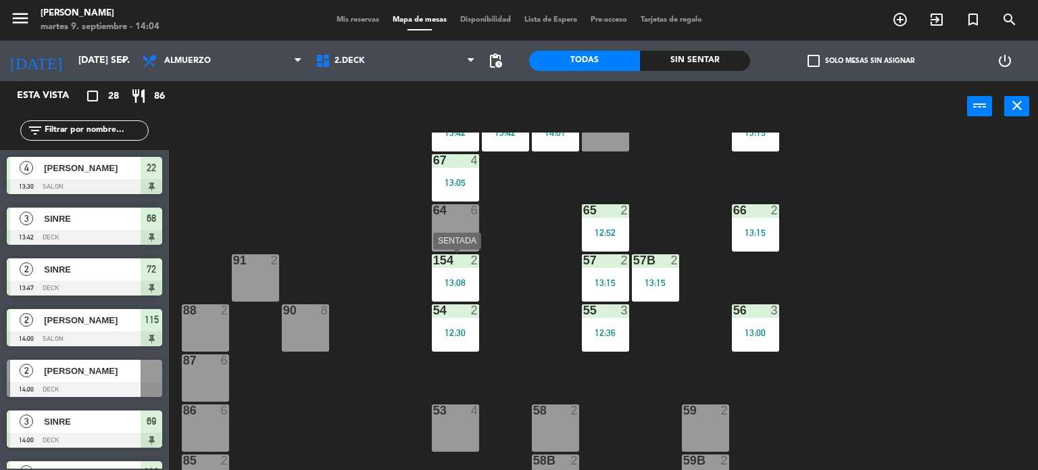
click at [466, 275] on div "154 2 13:08" at bounding box center [455, 277] width 47 height 47
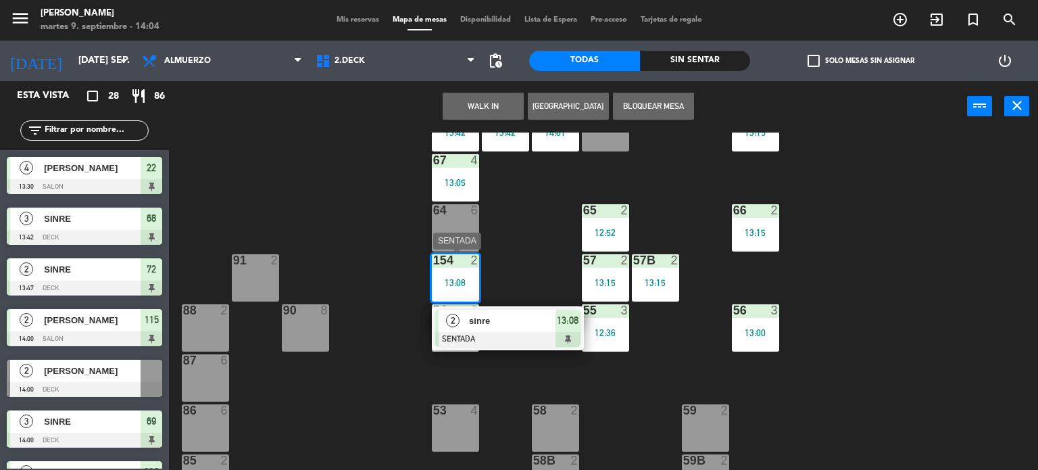
click at [552, 333] on div at bounding box center [507, 339] width 145 height 15
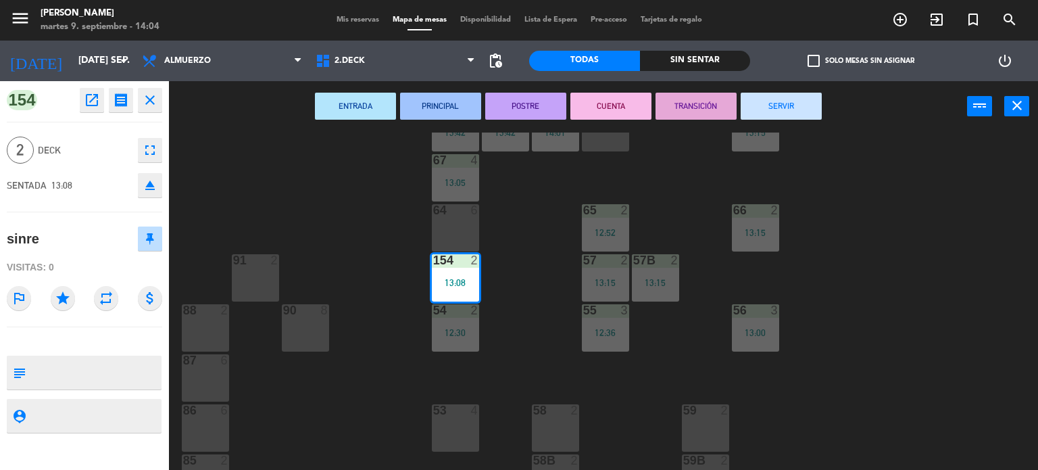
click at [814, 104] on button "SERVIR" at bounding box center [781, 106] width 81 height 27
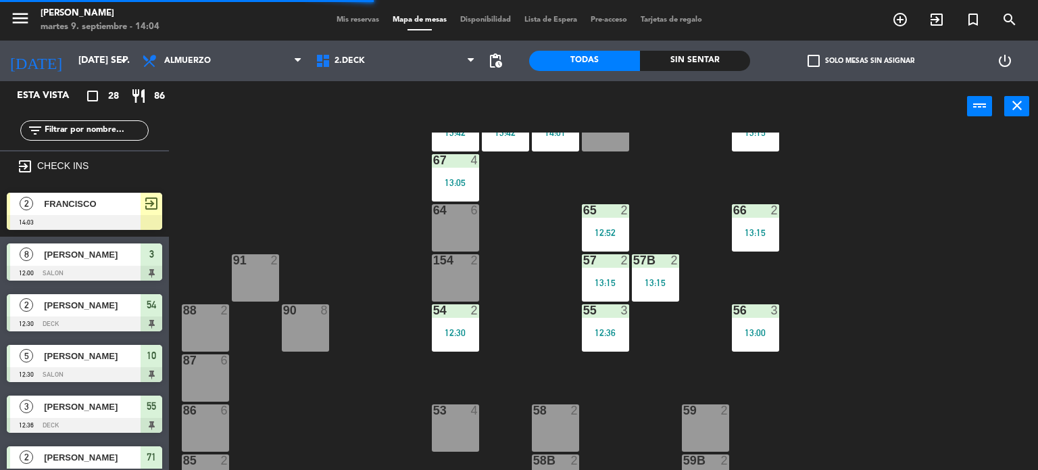
scroll to position [68, 0]
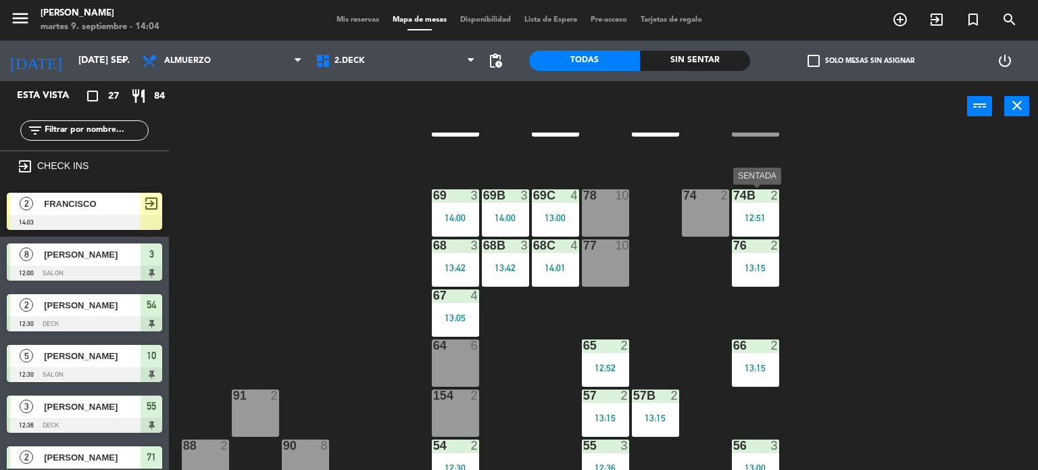
click at [754, 210] on div "74B 2 12:51" at bounding box center [755, 212] width 47 height 47
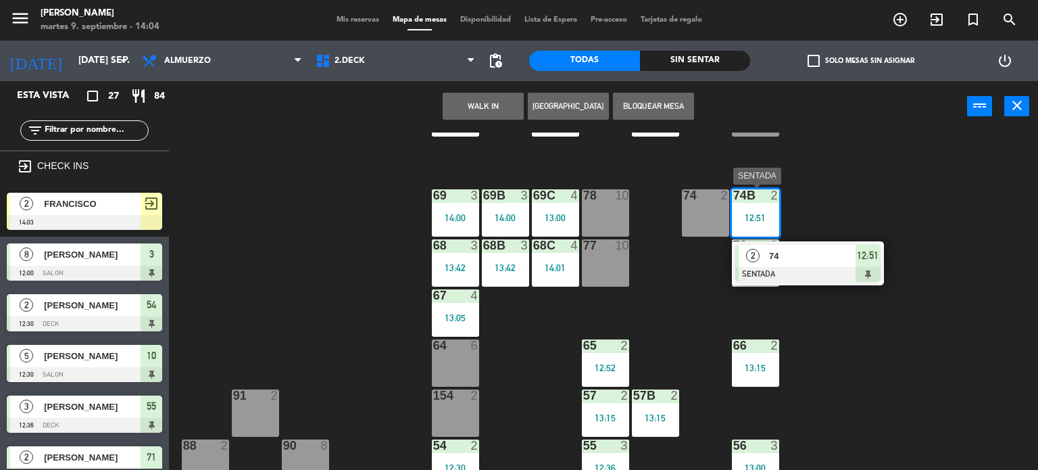
click at [821, 260] on span "74" at bounding box center [812, 256] width 87 height 14
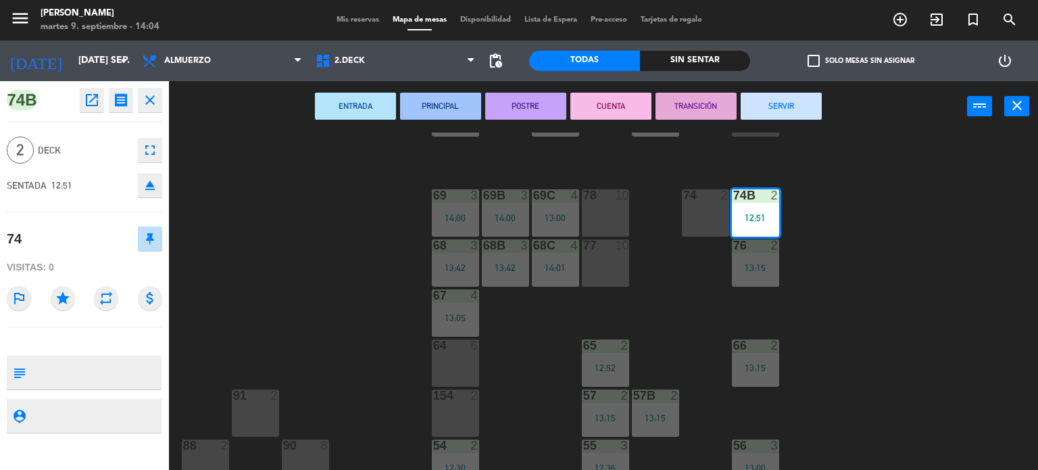
click at [792, 107] on button "SERVIR" at bounding box center [781, 106] width 81 height 27
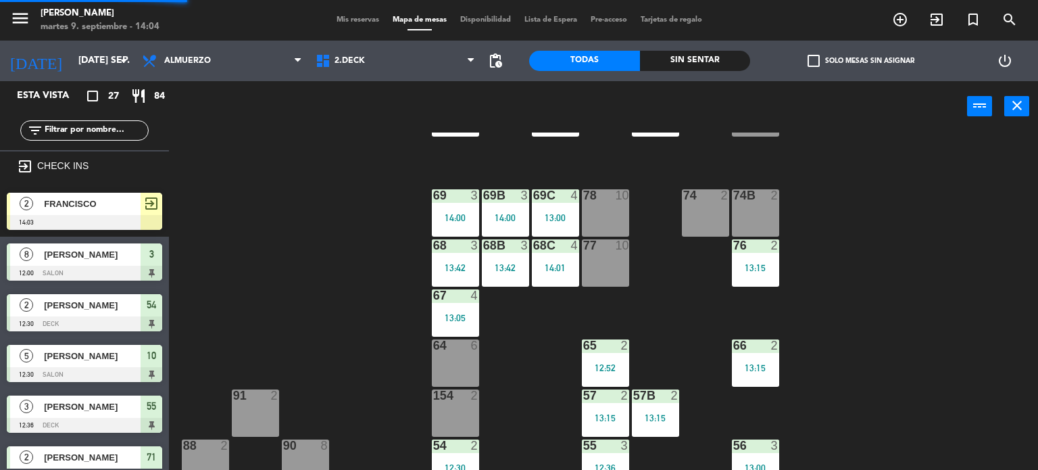
scroll to position [0, 0]
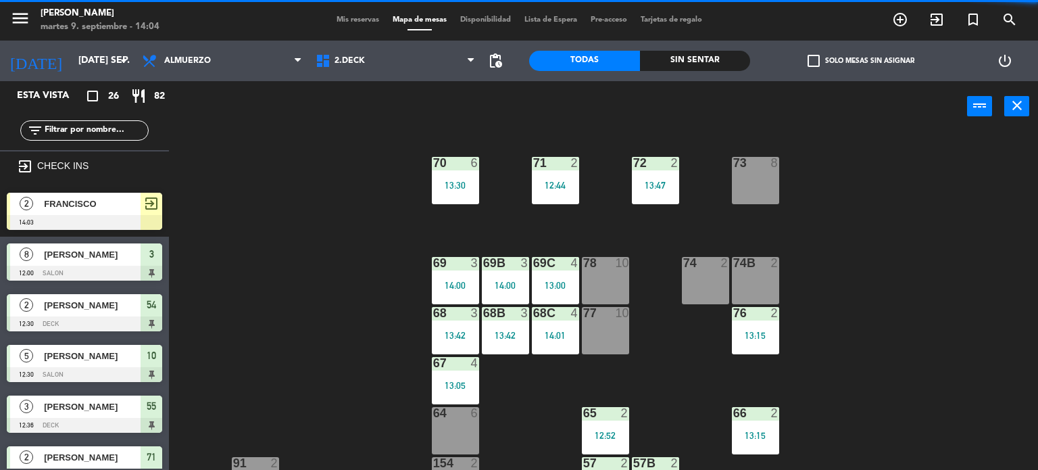
click at [816, 50] on div "check_box_outline_blank Solo mesas sin asignar" at bounding box center [860, 61] width 221 height 41
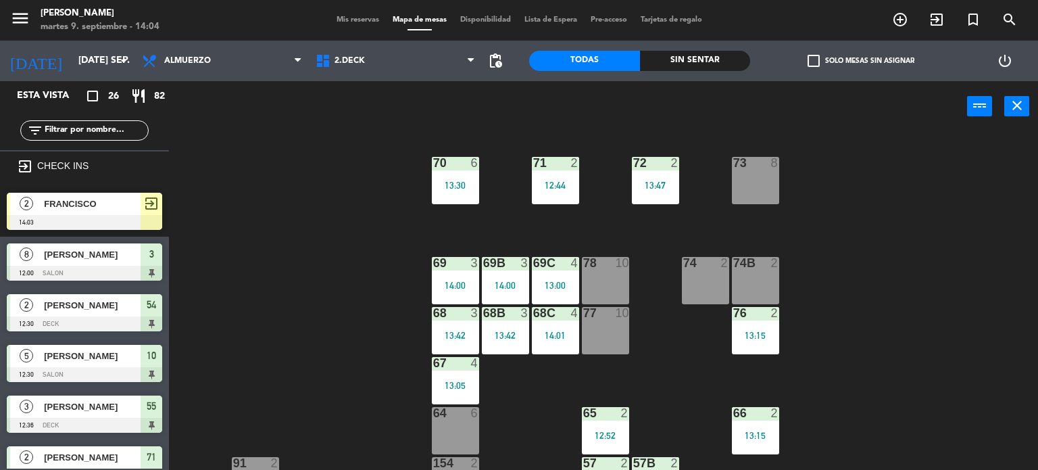
click at [353, 16] on span "Mis reservas" at bounding box center [358, 19] width 56 height 7
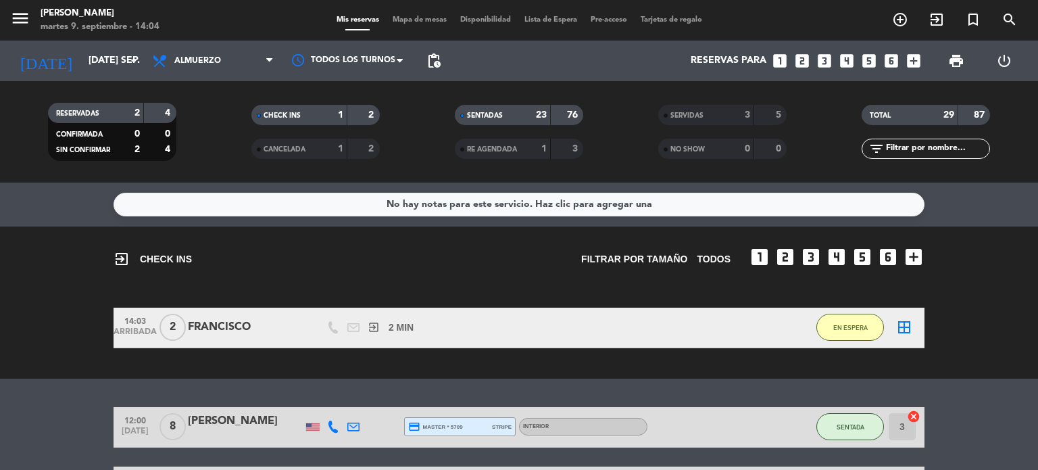
click at [414, 20] on span "Mapa de mesas" at bounding box center [420, 19] width 68 height 7
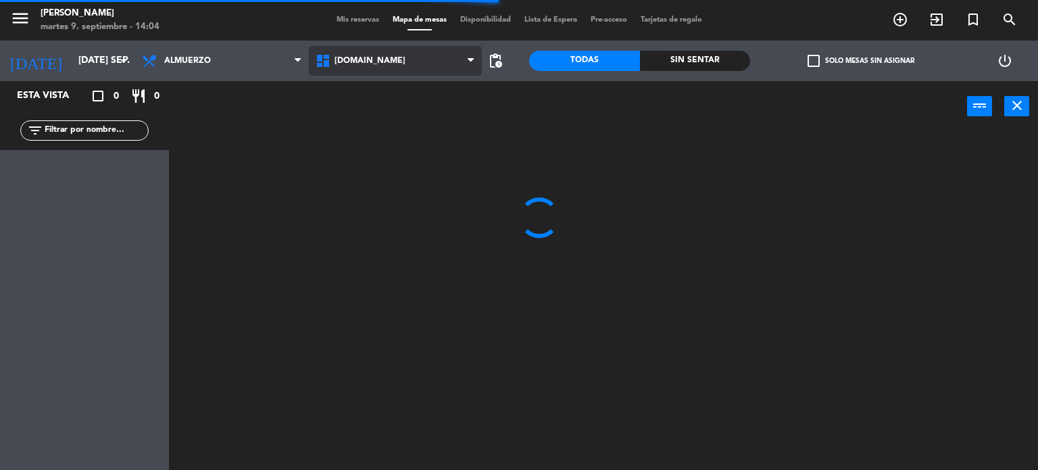
click at [423, 46] on span "[DOMAIN_NAME]" at bounding box center [396, 61] width 174 height 30
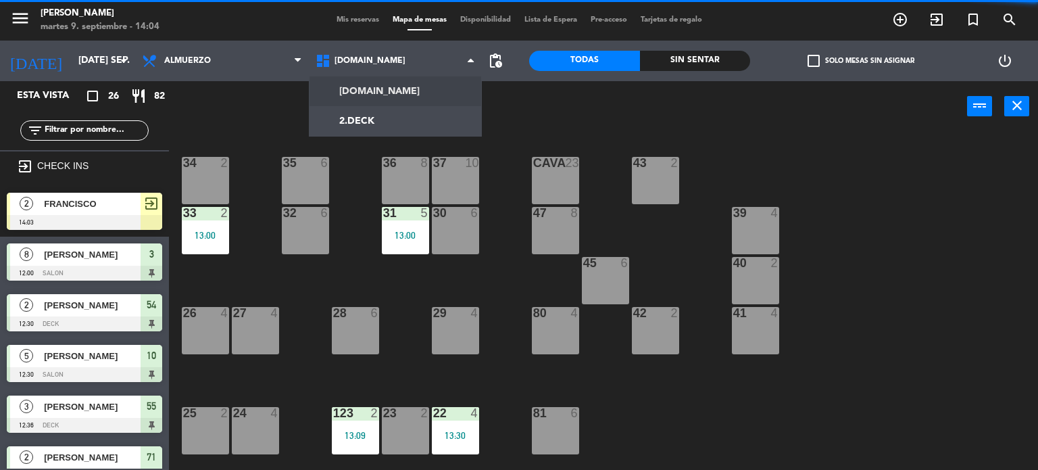
click at [1037, 216] on div "34 2 35 6 36 8 43 2 37 10 CAVA 23 33 2 13:00 32 6 31 5 13:00 30 6 47 8 39 4 45 …" at bounding box center [608, 301] width 859 height 338
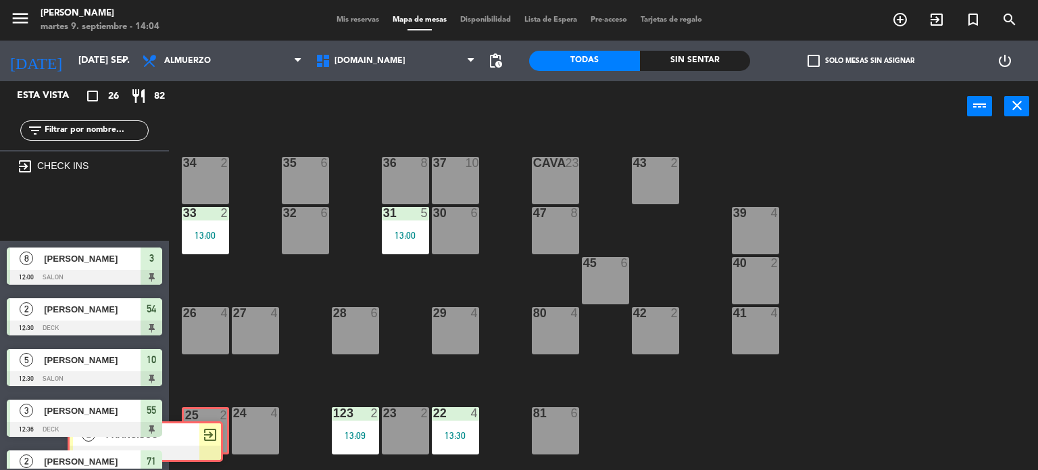
drag, startPoint x: 132, startPoint y: 197, endPoint x: 193, endPoint y: 426, distance: 237.1
click at [193, 426] on div "Esta vista crop_square 26 restaurant 82 filter_list exit_to_app CHECK INS 2 FRA…" at bounding box center [519, 275] width 1038 height 389
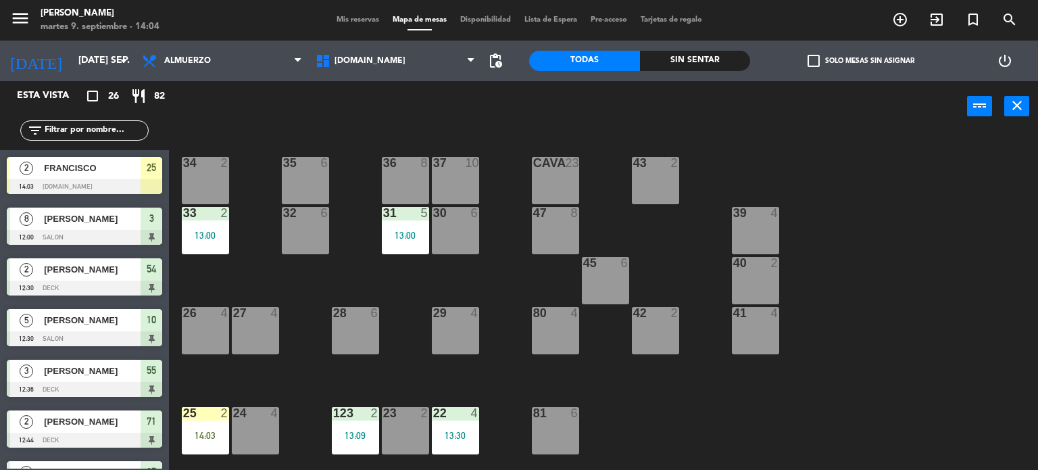
click at [197, 422] on div "25 2 14:03" at bounding box center [205, 430] width 47 height 47
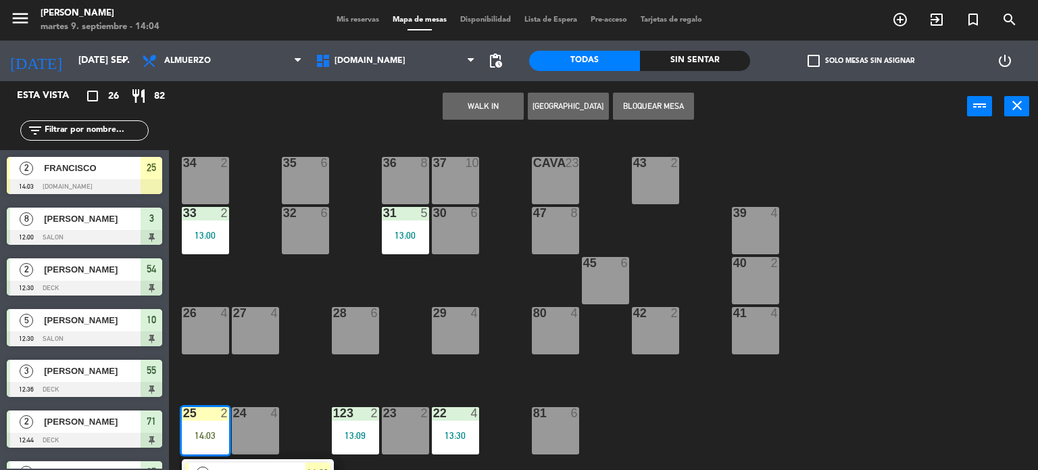
scroll to position [68, 0]
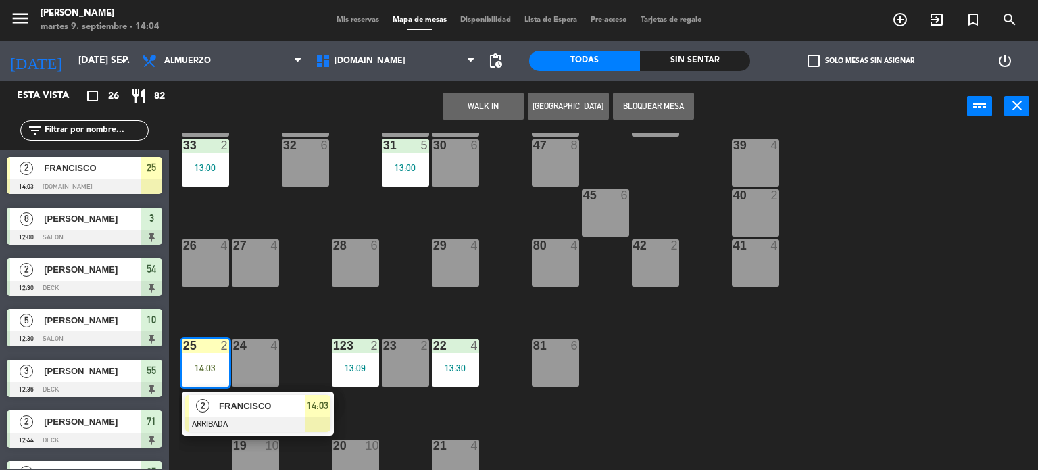
click at [203, 399] on span "2" at bounding box center [203, 406] width 14 height 14
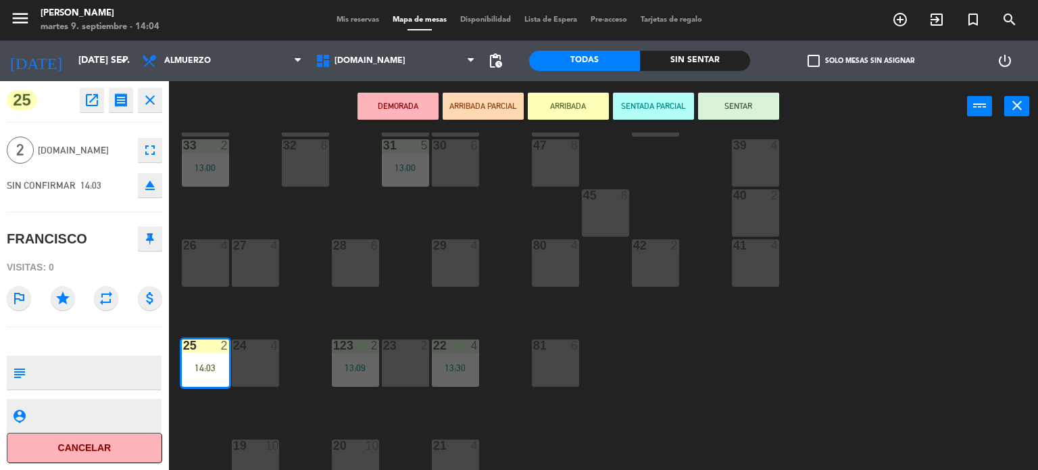
click at [723, 94] on button "SENTAR" at bounding box center [738, 106] width 81 height 27
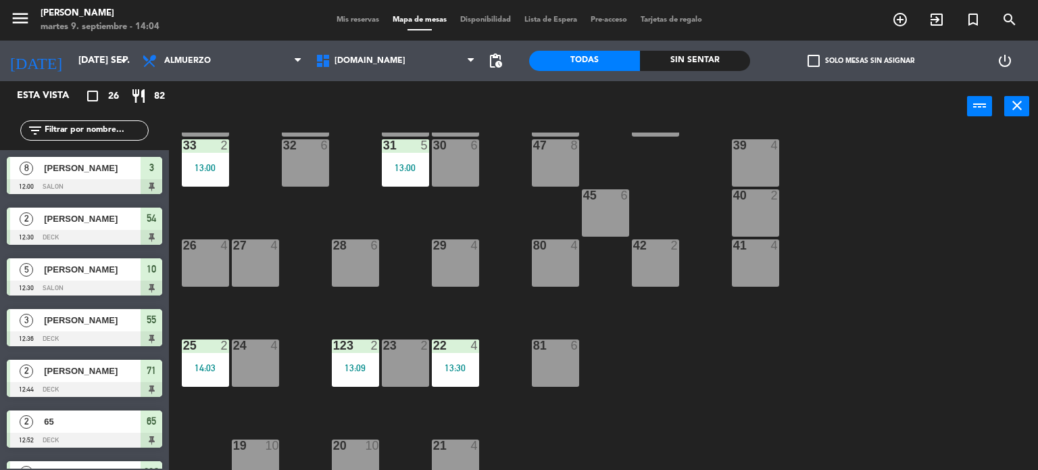
scroll to position [366, 0]
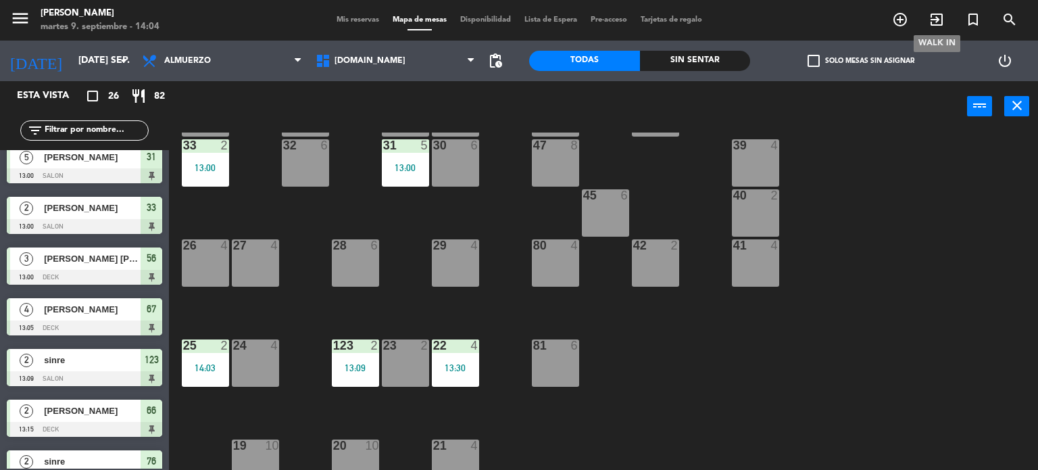
click at [932, 13] on icon "exit_to_app" at bounding box center [937, 19] width 16 height 16
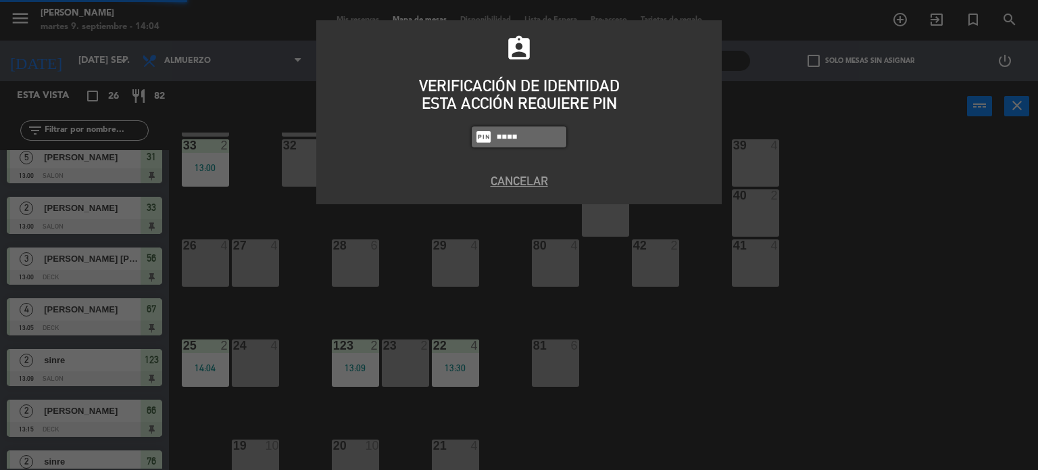
type input "4300"
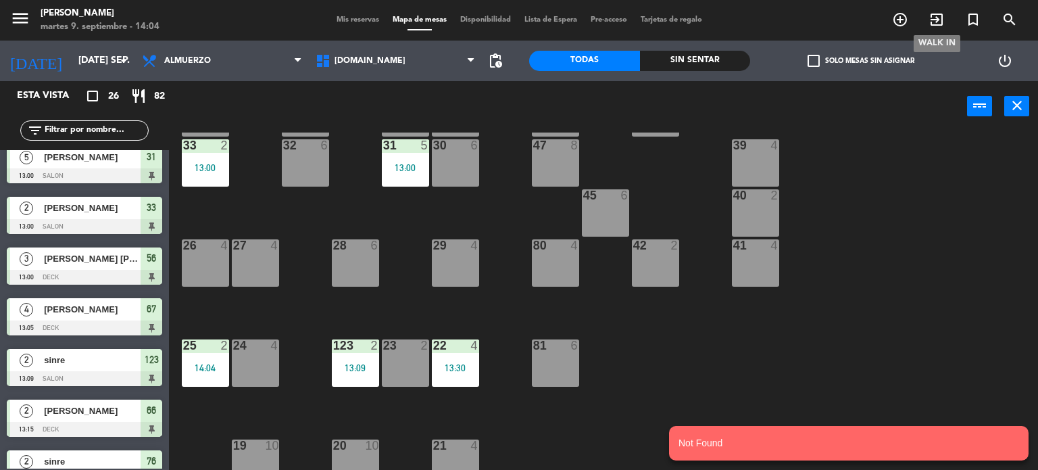
click at [929, 29] on span "exit_to_app" at bounding box center [937, 19] width 36 height 23
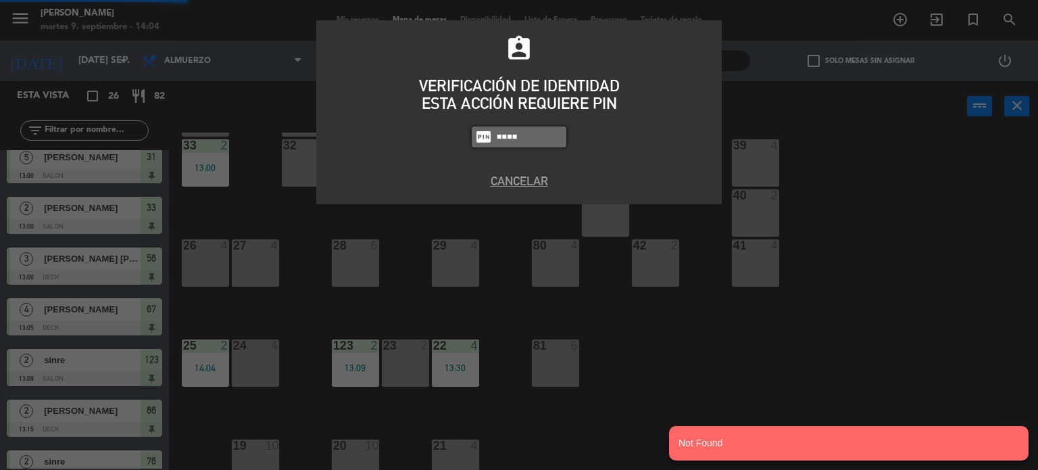
type input "4307"
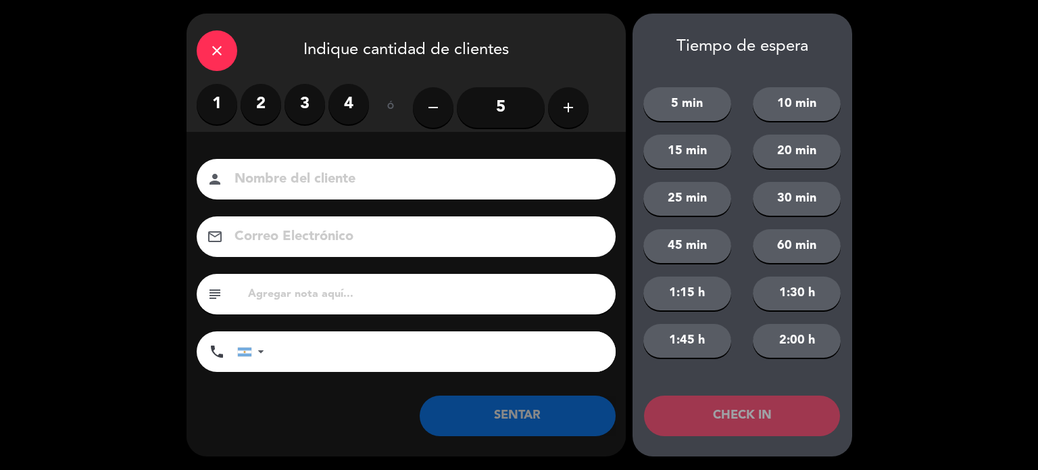
click at [270, 110] on label "2" at bounding box center [261, 104] width 41 height 41
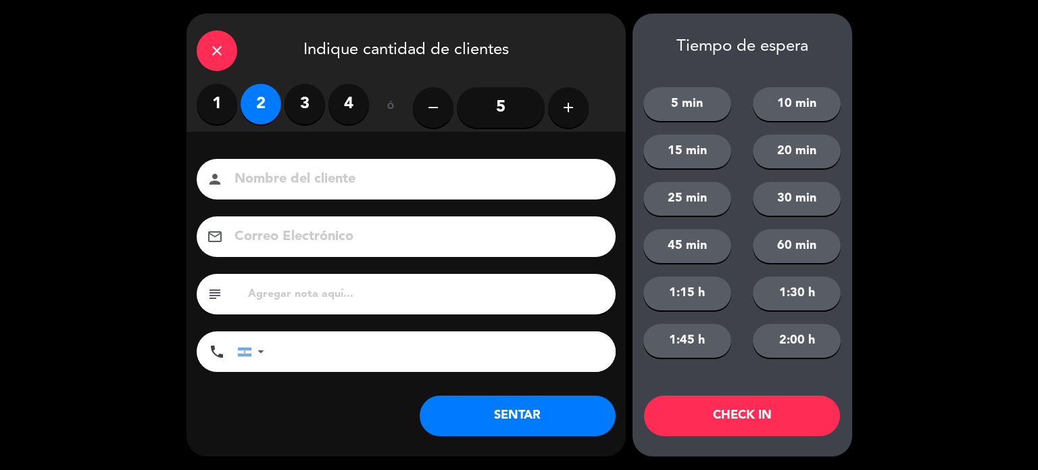
click at [324, 197] on div "person" at bounding box center [406, 179] width 419 height 41
click at [343, 198] on div "person" at bounding box center [406, 179] width 419 height 41
click at [332, 170] on input at bounding box center [415, 180] width 365 height 24
type input "26"
click at [741, 412] on button "CHECK IN" at bounding box center [742, 415] width 196 height 41
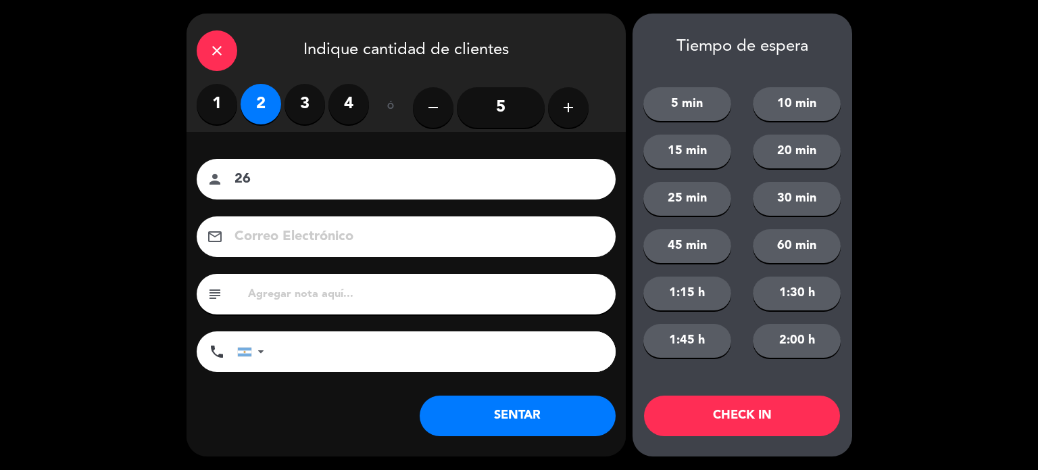
click at [205, 53] on div "close" at bounding box center [217, 50] width 41 height 41
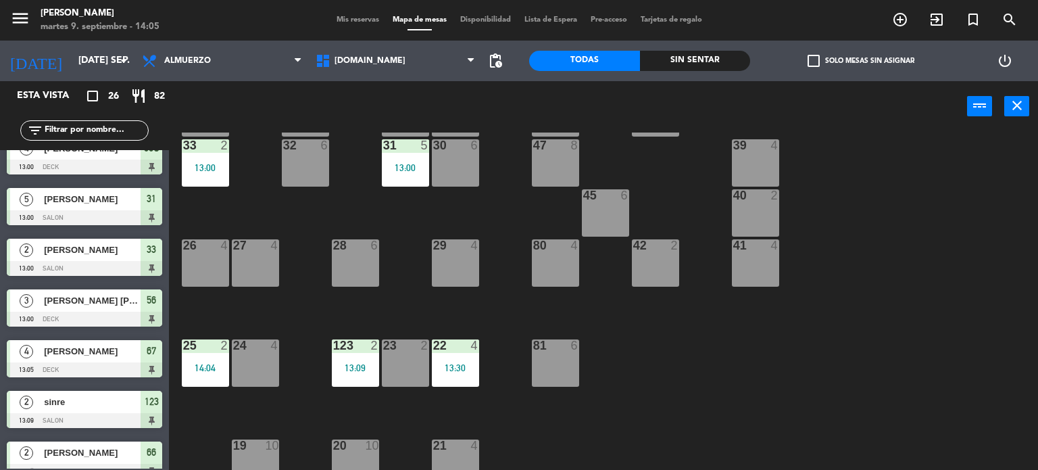
scroll to position [0, 0]
